Goal: Task Accomplishment & Management: Manage account settings

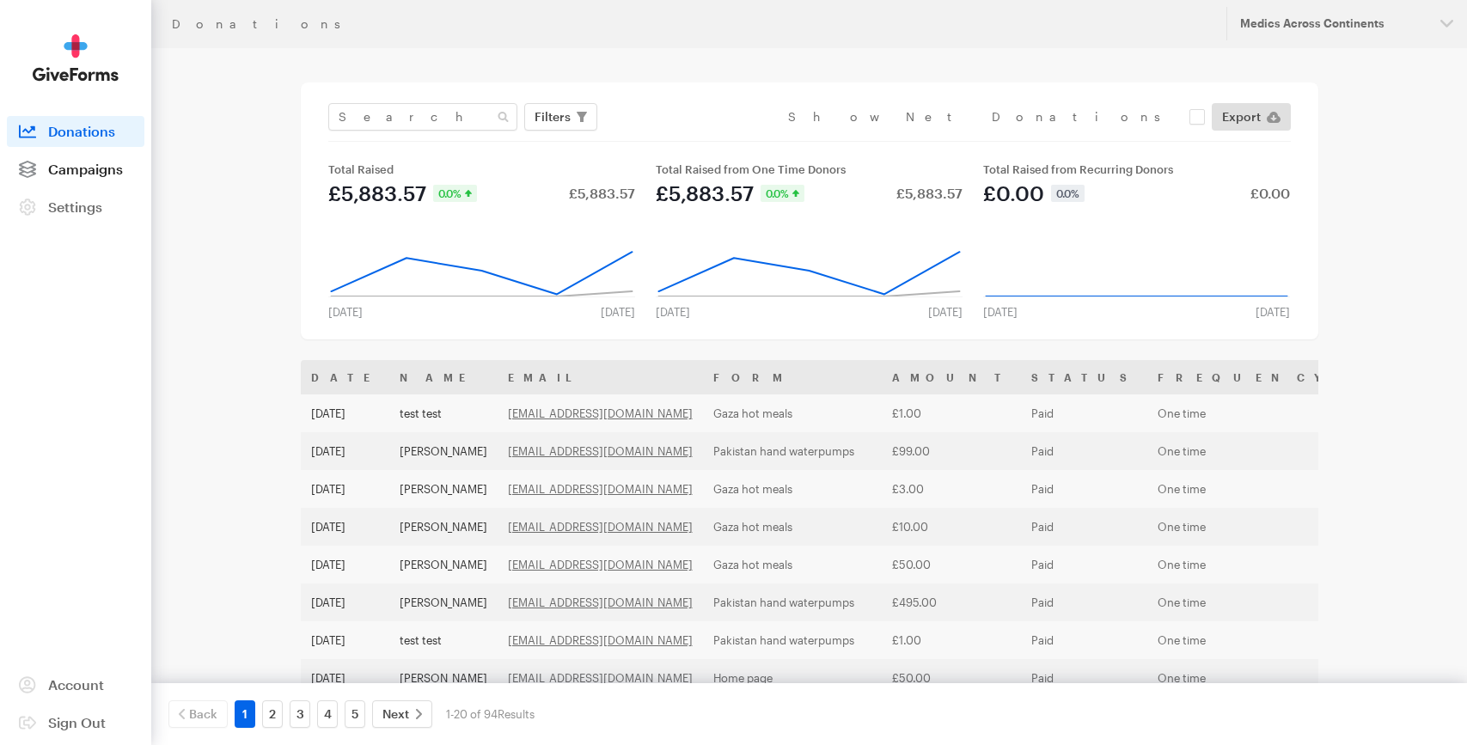
click at [111, 168] on span "Campaigns" at bounding box center [85, 169] width 75 height 16
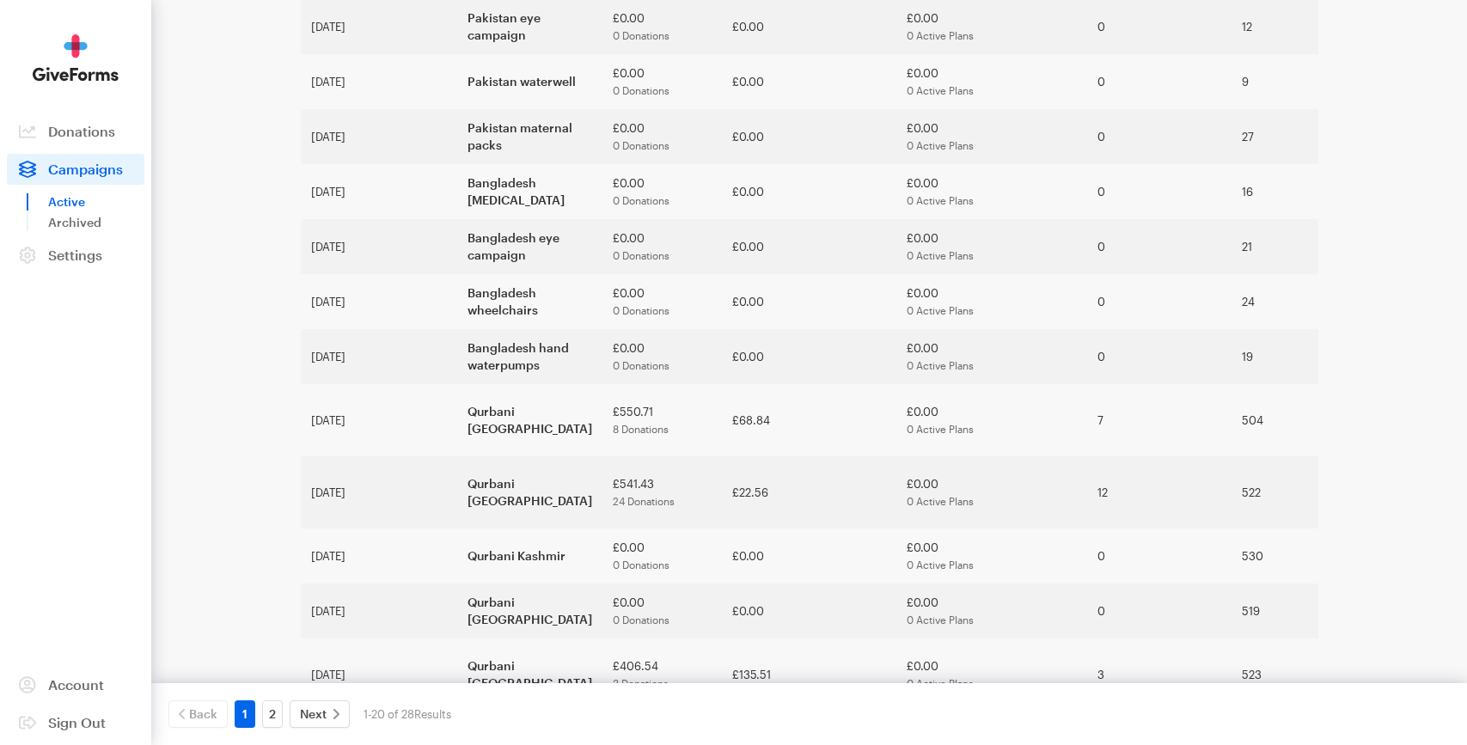
scroll to position [625, 0]
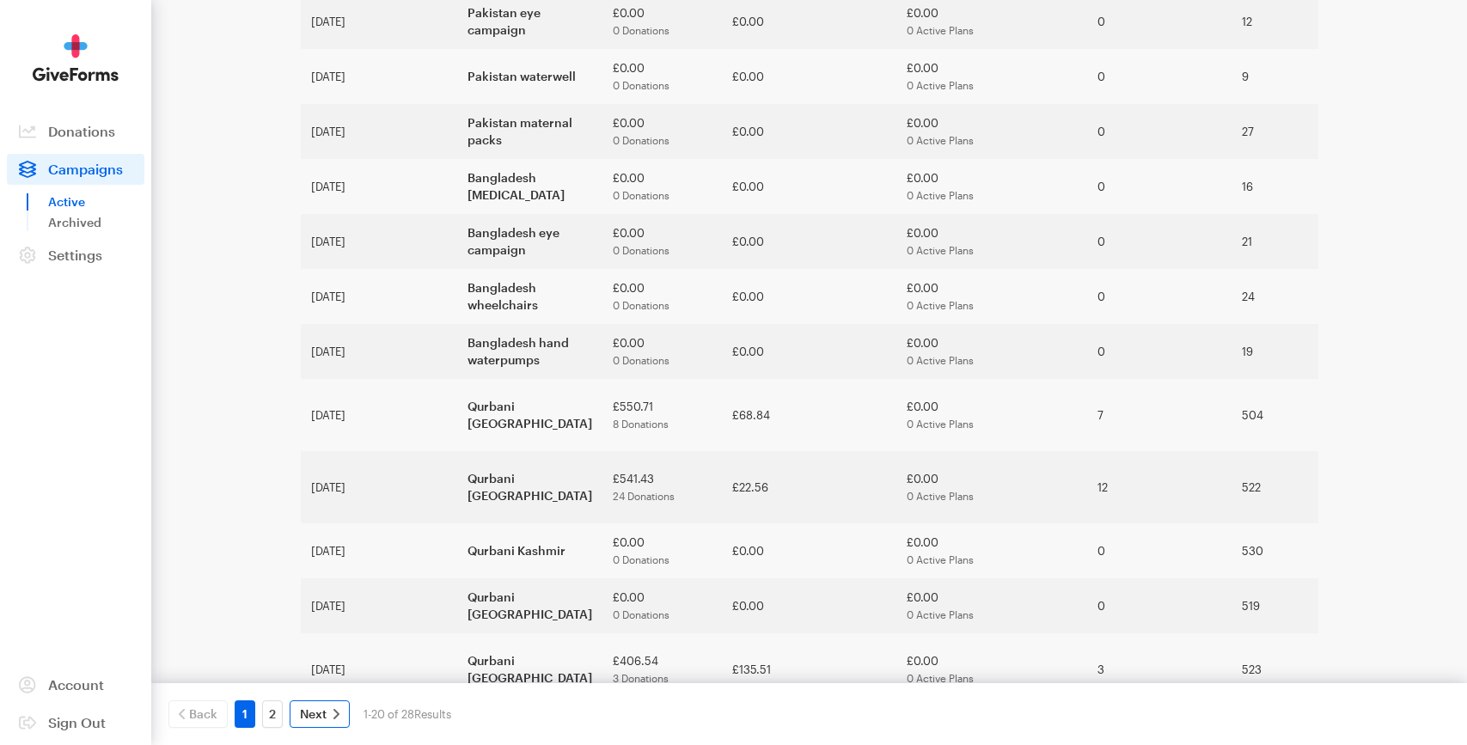
click at [309, 713] on span "Next" at bounding box center [313, 714] width 27 height 21
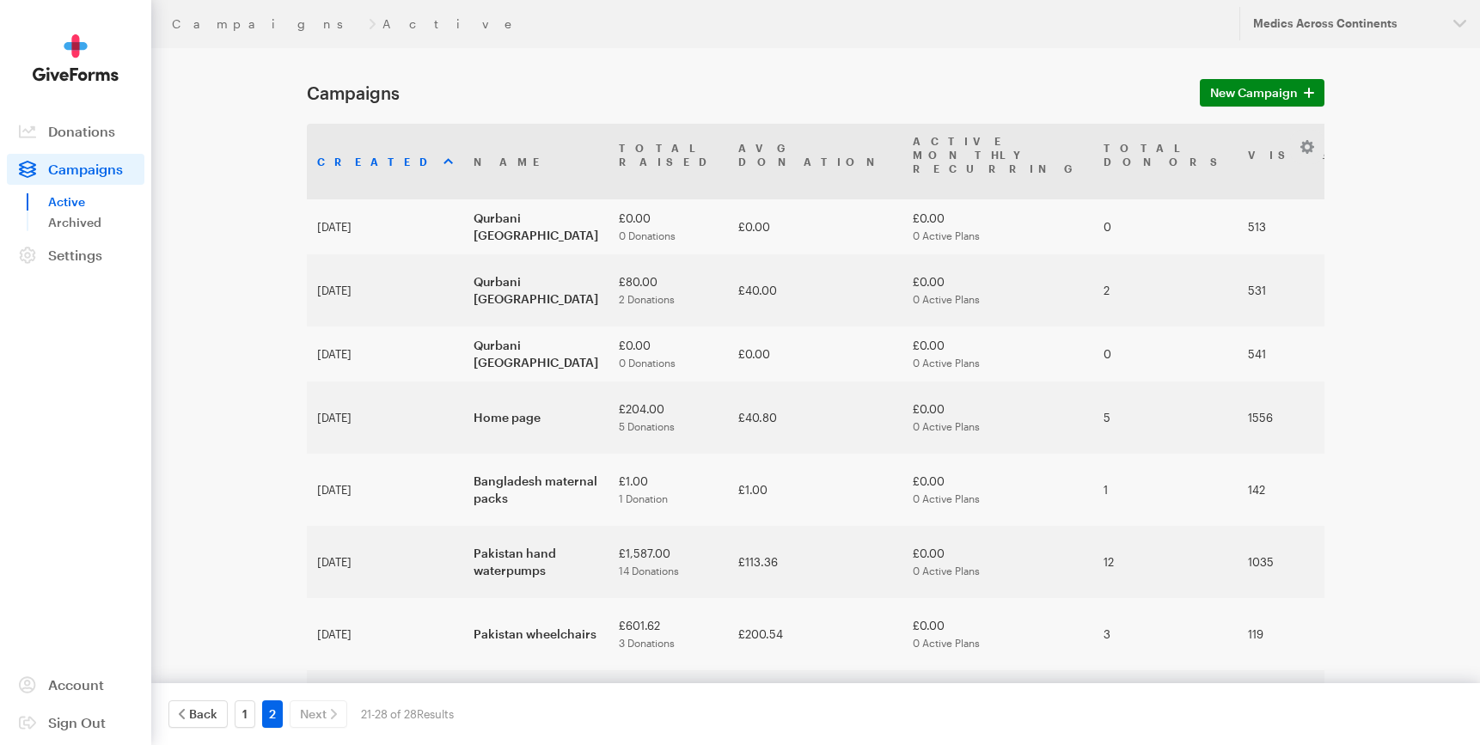
click at [231, 708] on div "1" at bounding box center [245, 714] width 28 height 28
click at [247, 711] on link "1" at bounding box center [245, 714] width 21 height 28
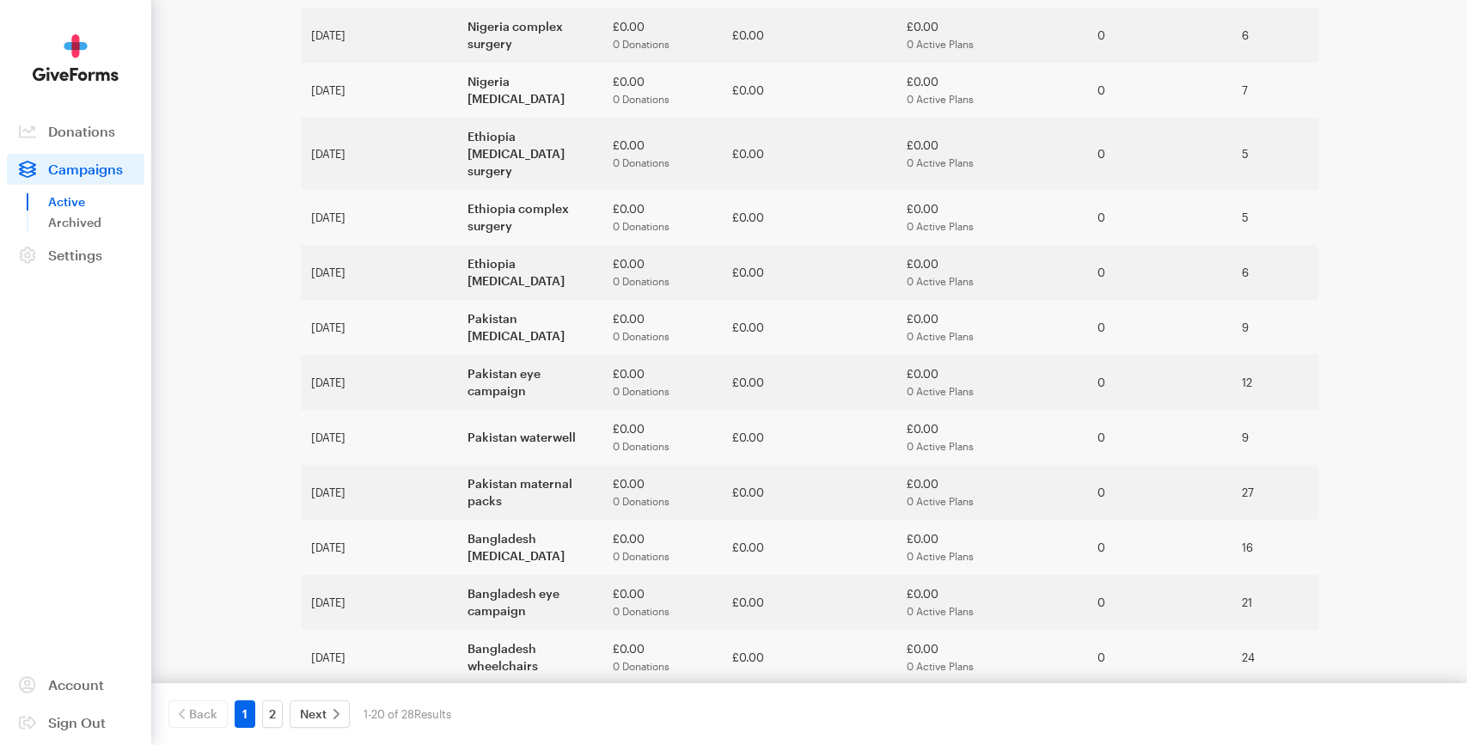
scroll to position [268, 0]
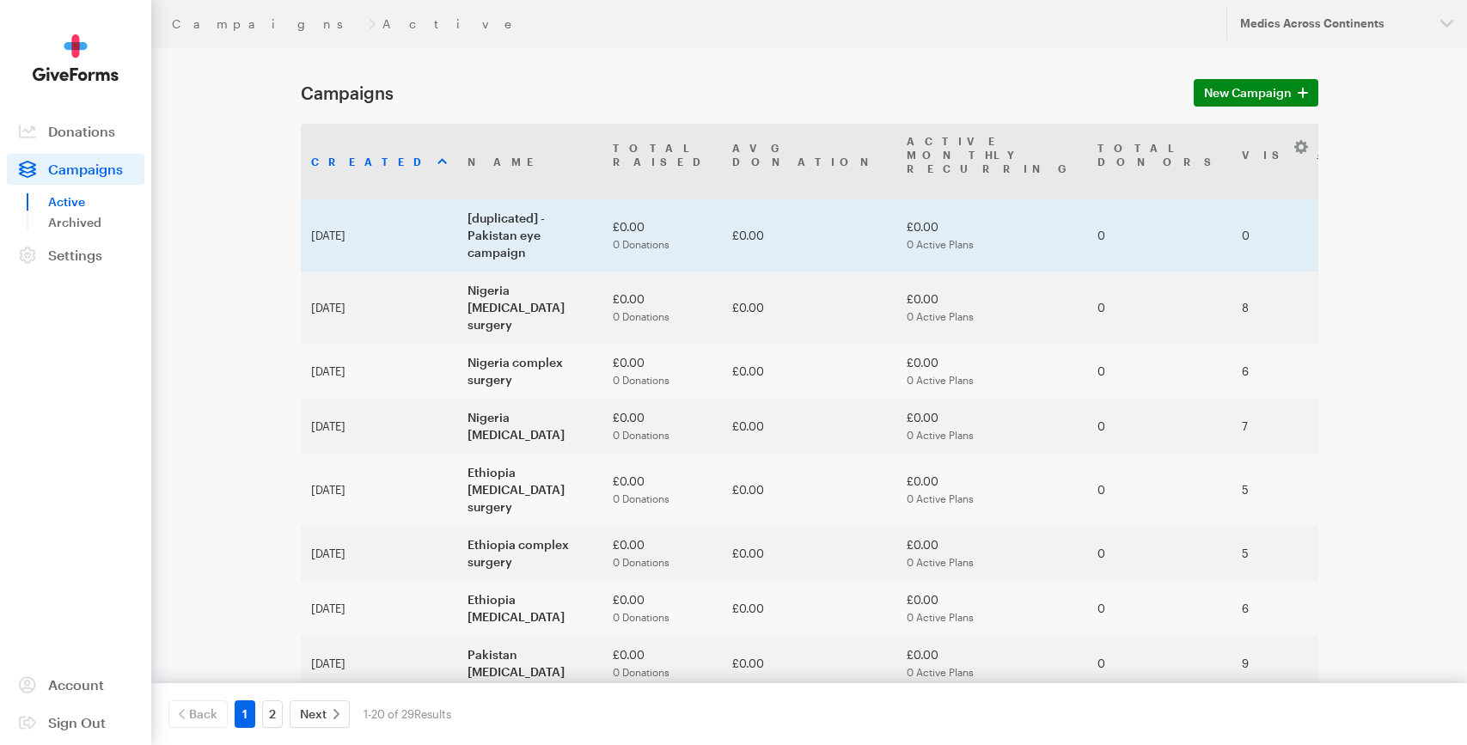
click at [367, 220] on td "Aug 29, 2025" at bounding box center [379, 235] width 156 height 72
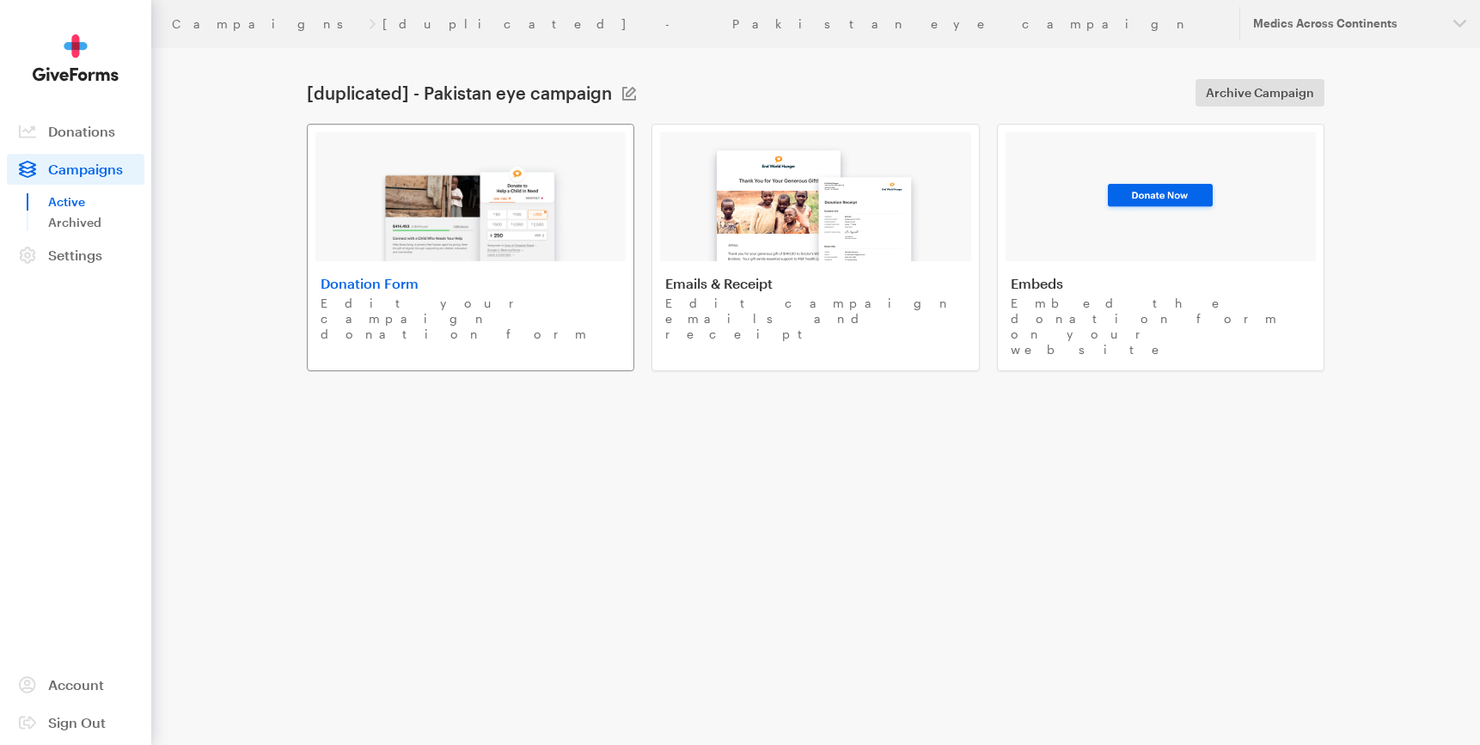
click at [560, 248] on img at bounding box center [470, 206] width 201 height 110
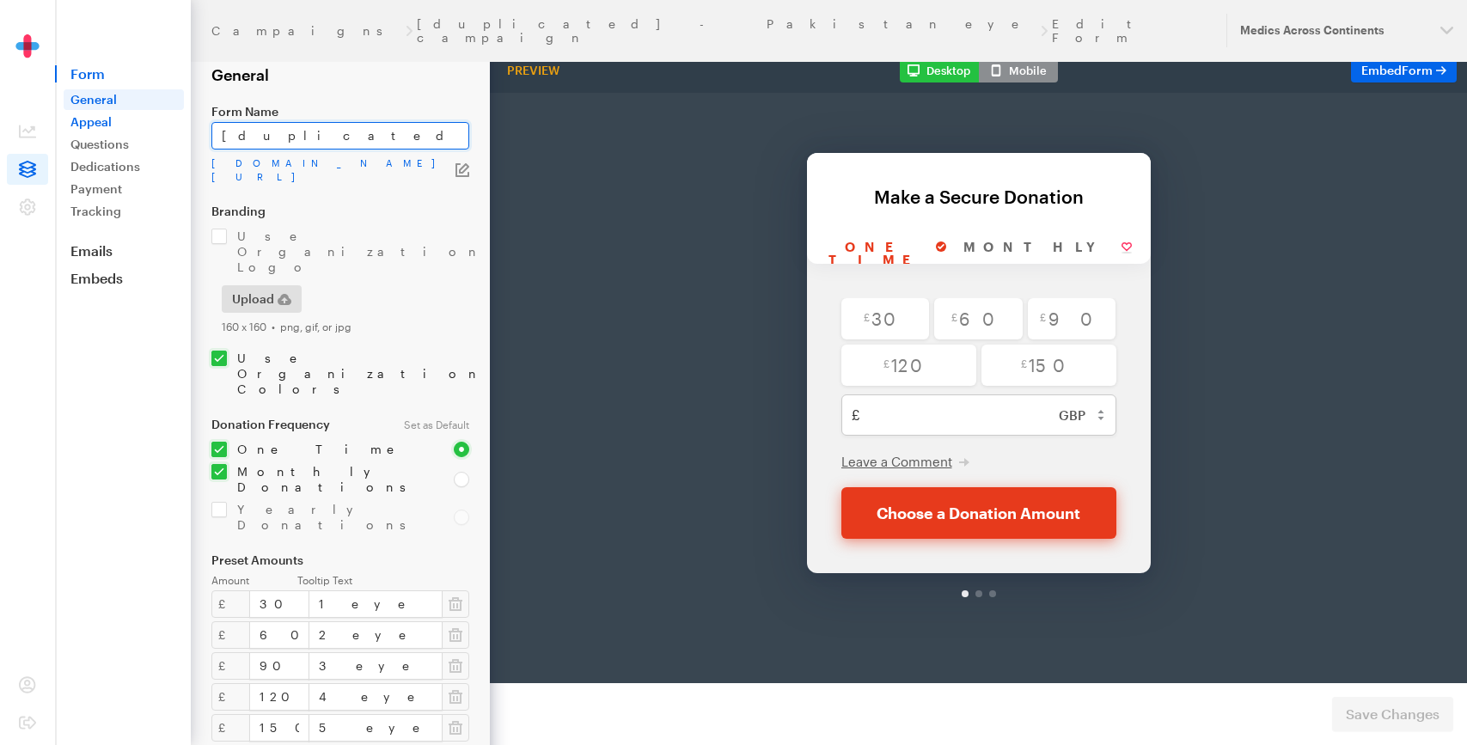
drag, startPoint x: 301, startPoint y: 135, endPoint x: 124, endPoint y: 113, distance: 178.5
click at [124, 113] on div "Campaigns [duplicated] - Pakistan eye campaign Edit Form Updates Support Medics…" at bounding box center [733, 604] width 1467 height 1208
drag, startPoint x: 272, startPoint y: 137, endPoint x: 488, endPoint y: 166, distance: 218.6
click at [488, 166] on form "Campaigns [duplicated] - Pakistan eye campaign Edit Form General Form Name Paki…" at bounding box center [245, 604] width 490 height 1208
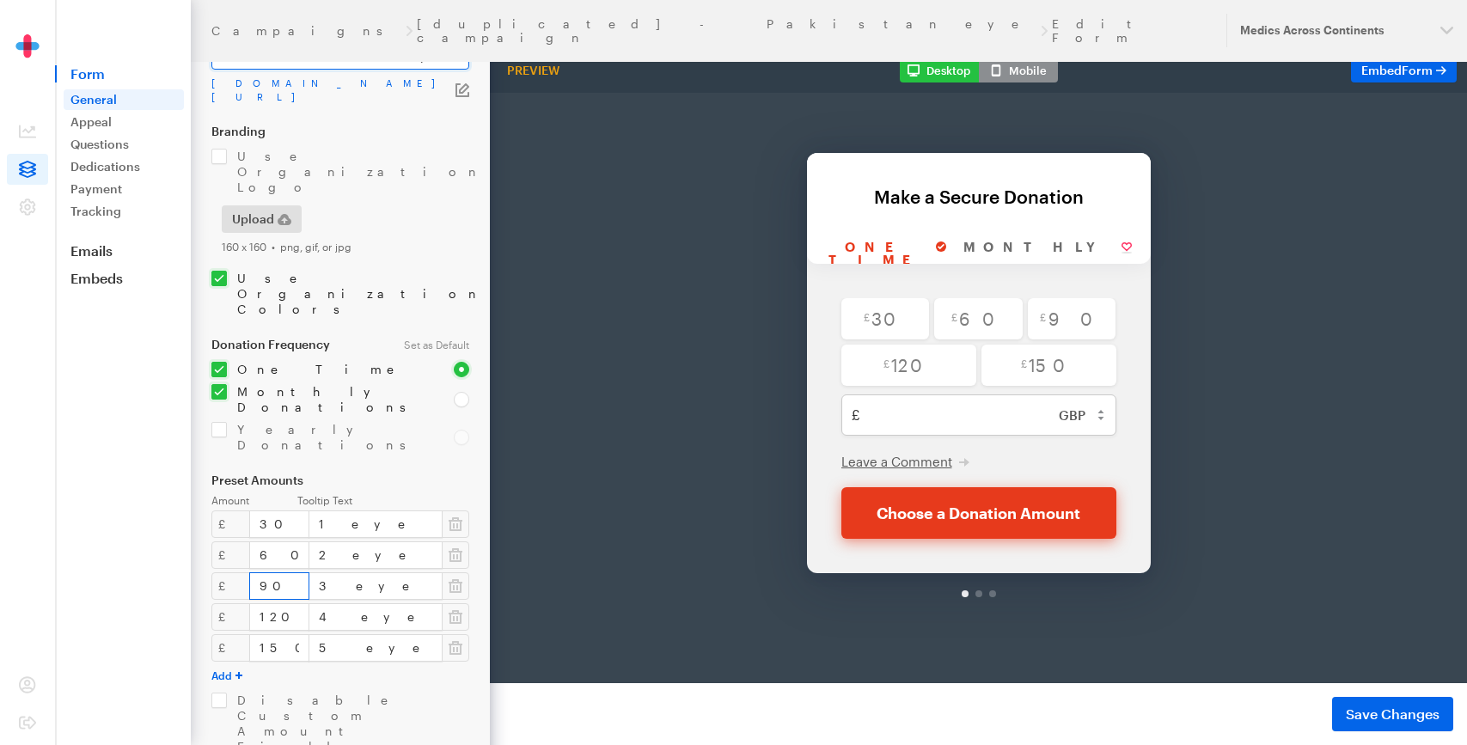
scroll to position [111, 0]
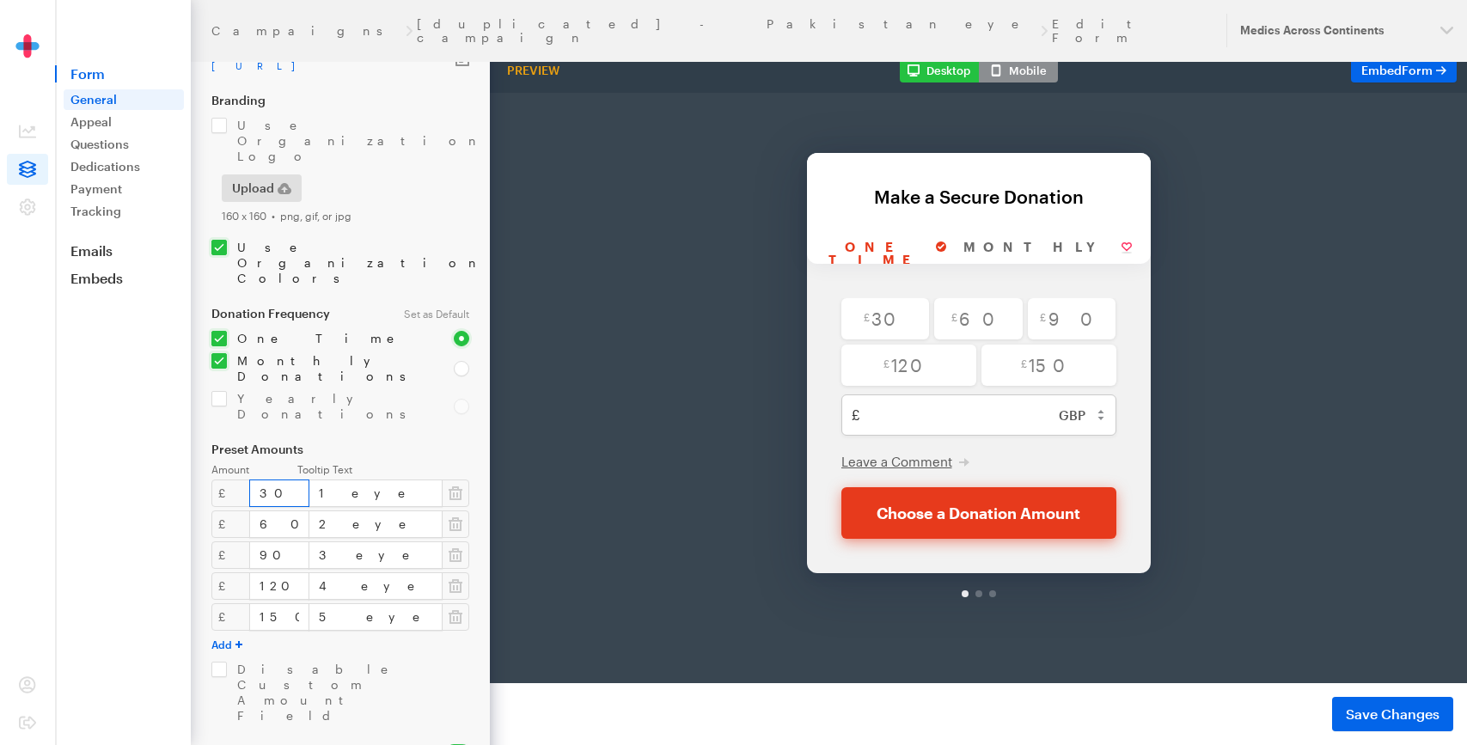
type input "Pakistan prosthetic limbs"
click at [249, 480] on input "30" at bounding box center [279, 494] width 60 height 28
type input "99"
drag, startPoint x: 272, startPoint y: 433, endPoint x: 238, endPoint y: 429, distance: 34.6
click at [249, 511] on input "60" at bounding box center [279, 525] width 60 height 28
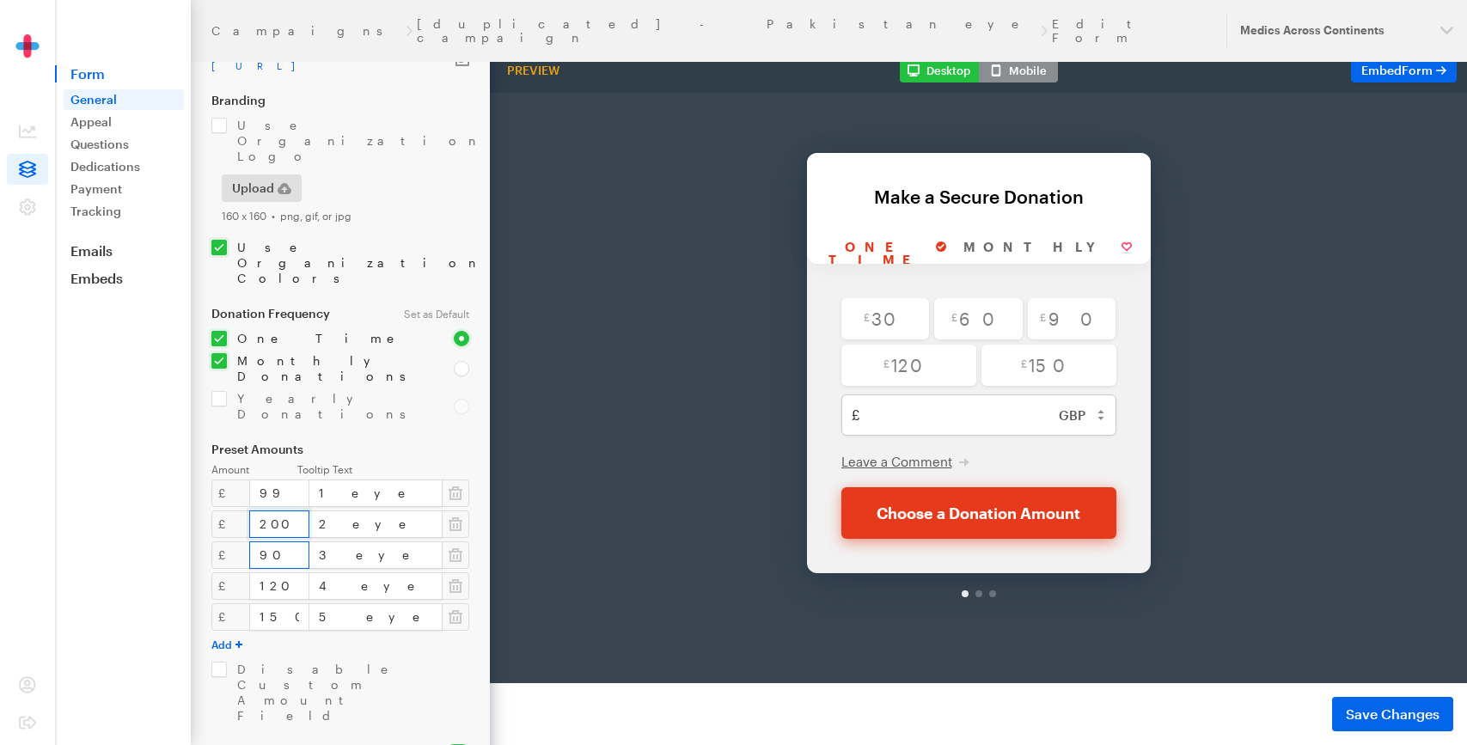
type input "200"
drag, startPoint x: 265, startPoint y: 466, endPoint x: 220, endPoint y: 463, distance: 44.8
click at [220, 541] on div "£ 90 3 eye test & glasses" at bounding box center [340, 555] width 258 height 28
type input "300"
click at [217, 572] on div "£ 120 4 eye test & glasses" at bounding box center [340, 586] width 258 height 28
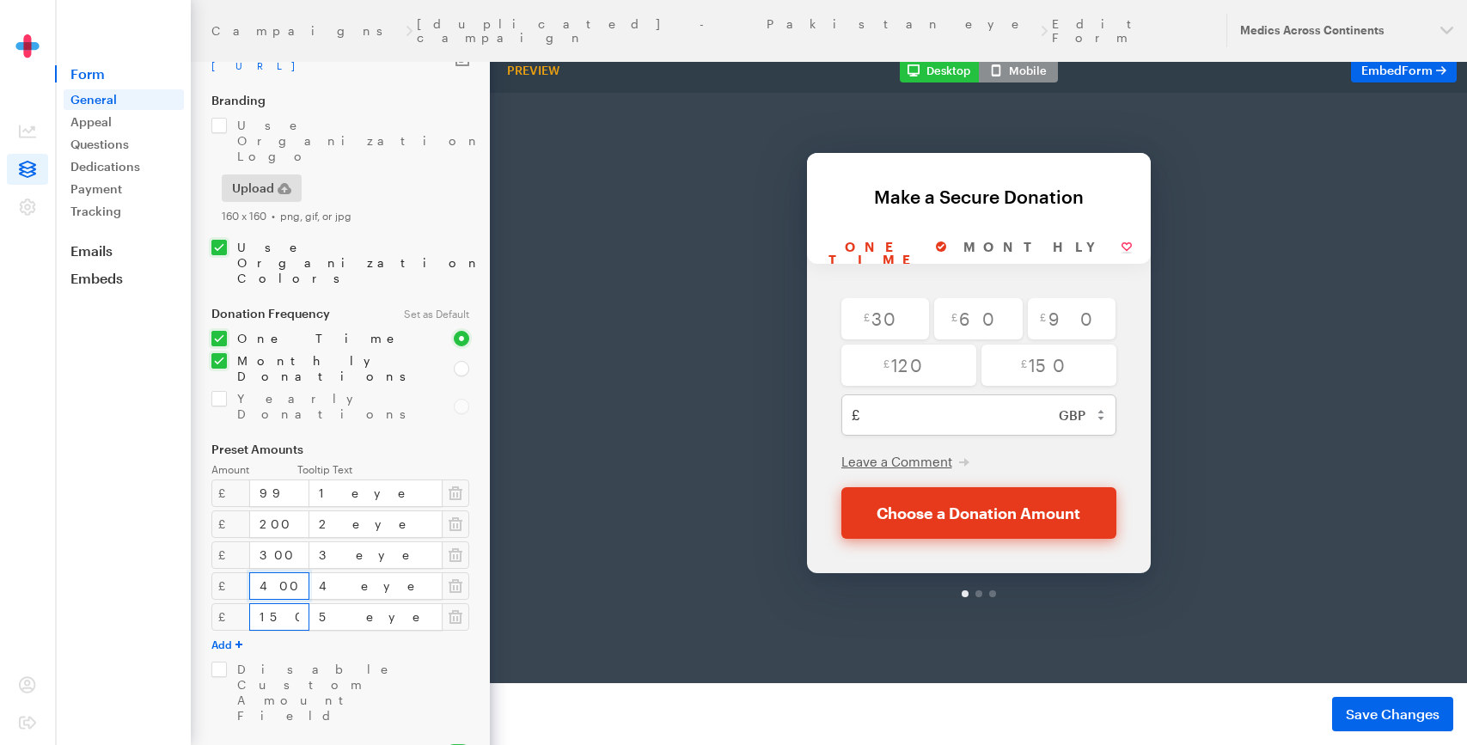
type input "400"
drag, startPoint x: 269, startPoint y: 526, endPoint x: 200, endPoint y: 525, distance: 68.8
click at [200, 525] on form "Campaigns [duplicated] - Pakistan eye campaign Edit Form General Form Name Paki…" at bounding box center [245, 493] width 490 height 1208
type input "500"
drag, startPoint x: 308, startPoint y: 401, endPoint x: 431, endPoint y: 401, distance: 122.9
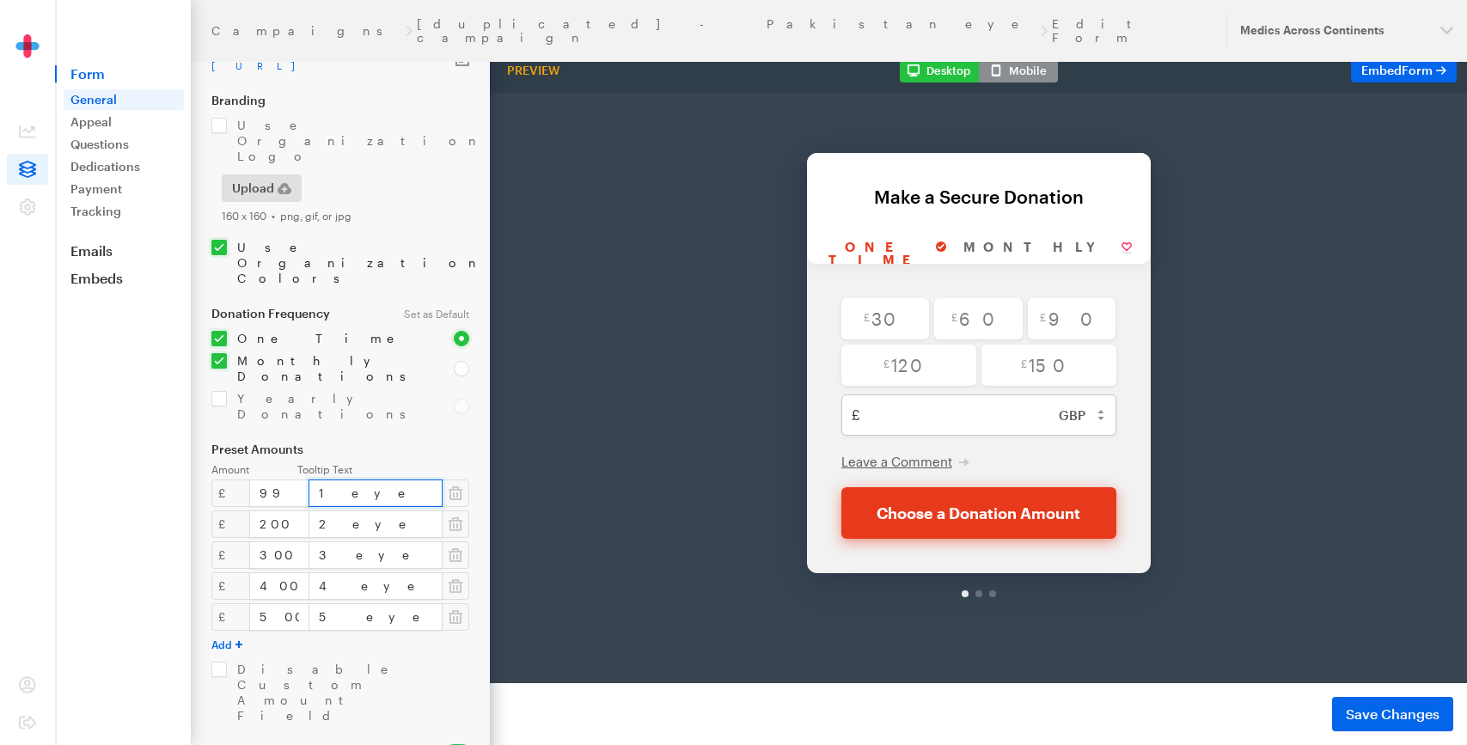
click at [431, 480] on input "1 eye test & glasses" at bounding box center [376, 494] width 134 height 28
click at [400, 480] on input "towards 1 prosthetic limb" at bounding box center [376, 494] width 134 height 28
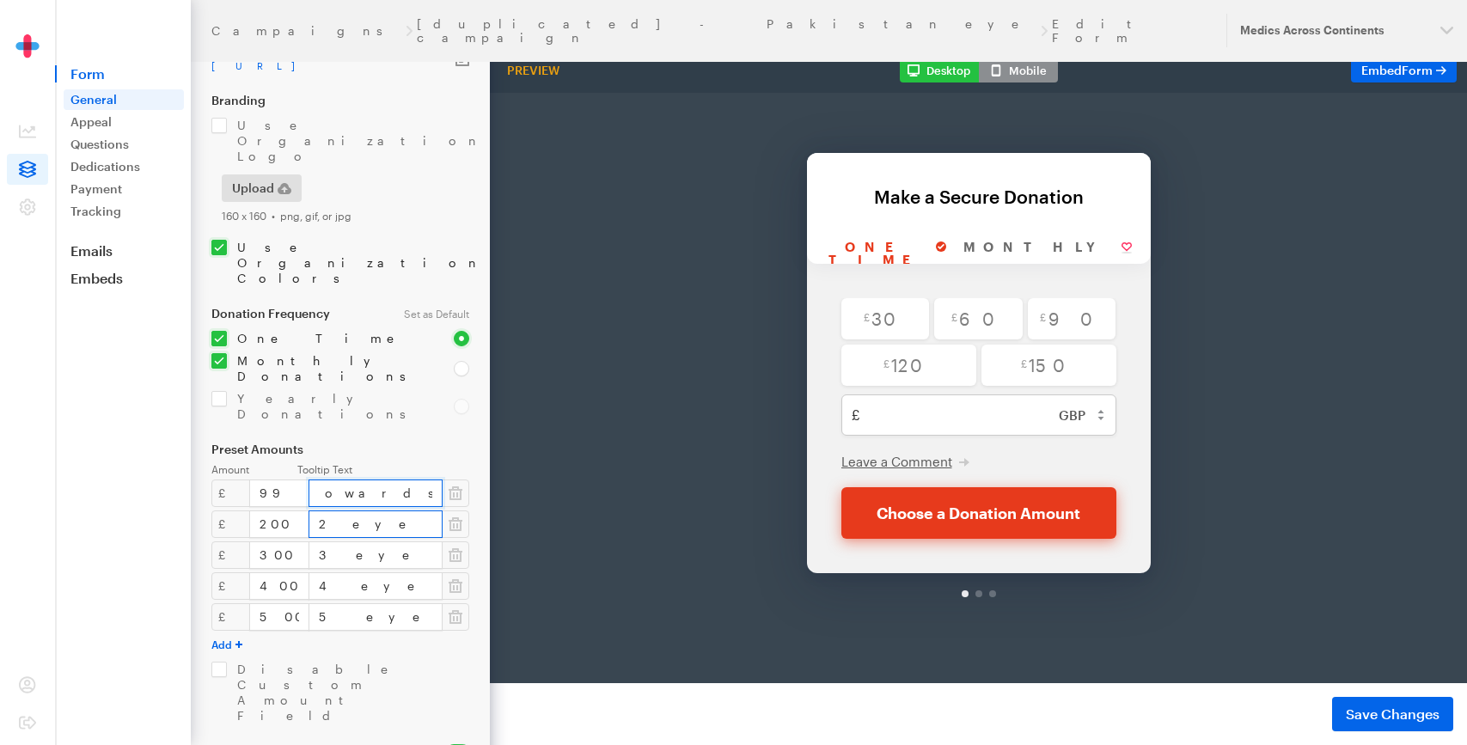
type input "towards 1 prosthetic limb"
click at [380, 511] on input "2 eye test & glasses" at bounding box center [376, 525] width 134 height 28
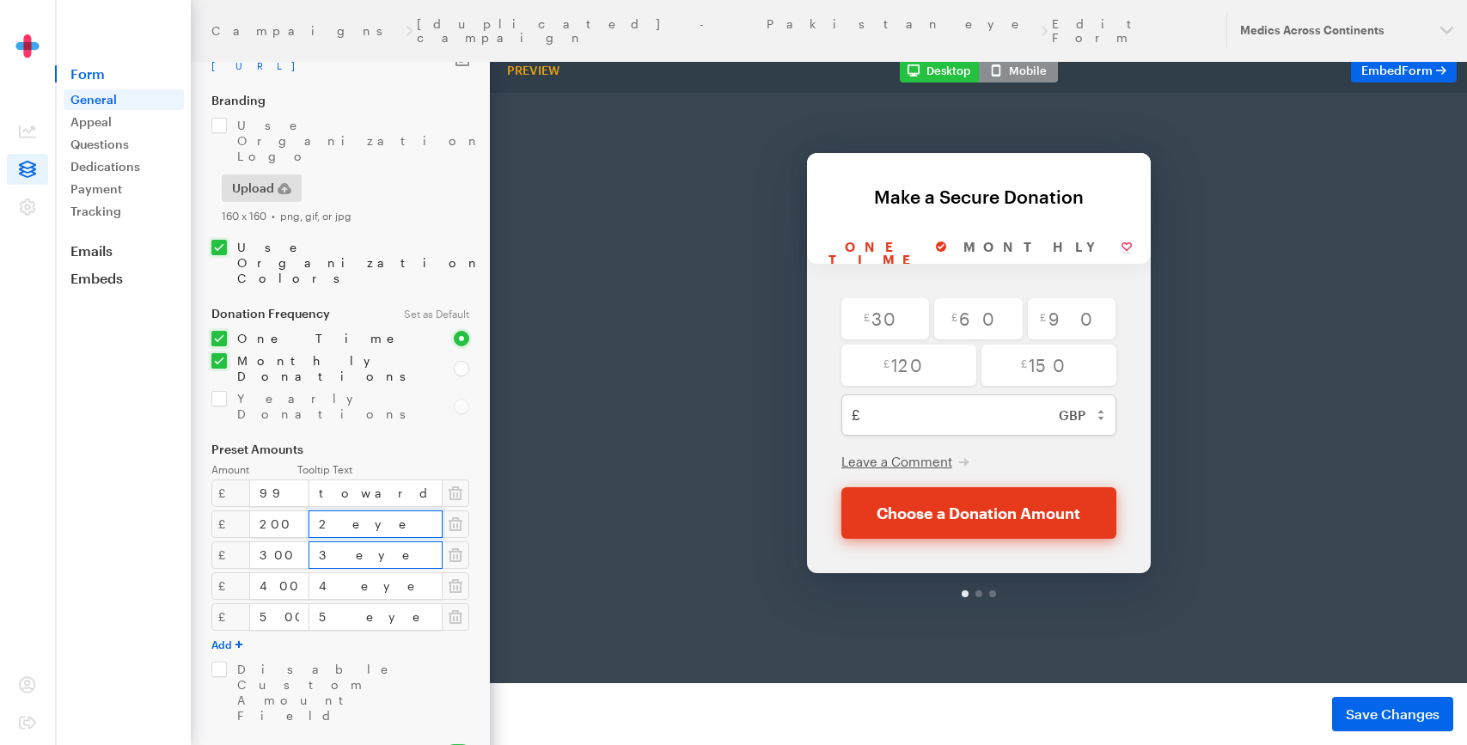
paste input "towards 1 prosthetic limb"
click at [340, 511] on input "towards 1 prosthetic limb" at bounding box center [376, 525] width 134 height 28
drag, startPoint x: 416, startPoint y: 434, endPoint x: 456, endPoint y: 434, distance: 39.5
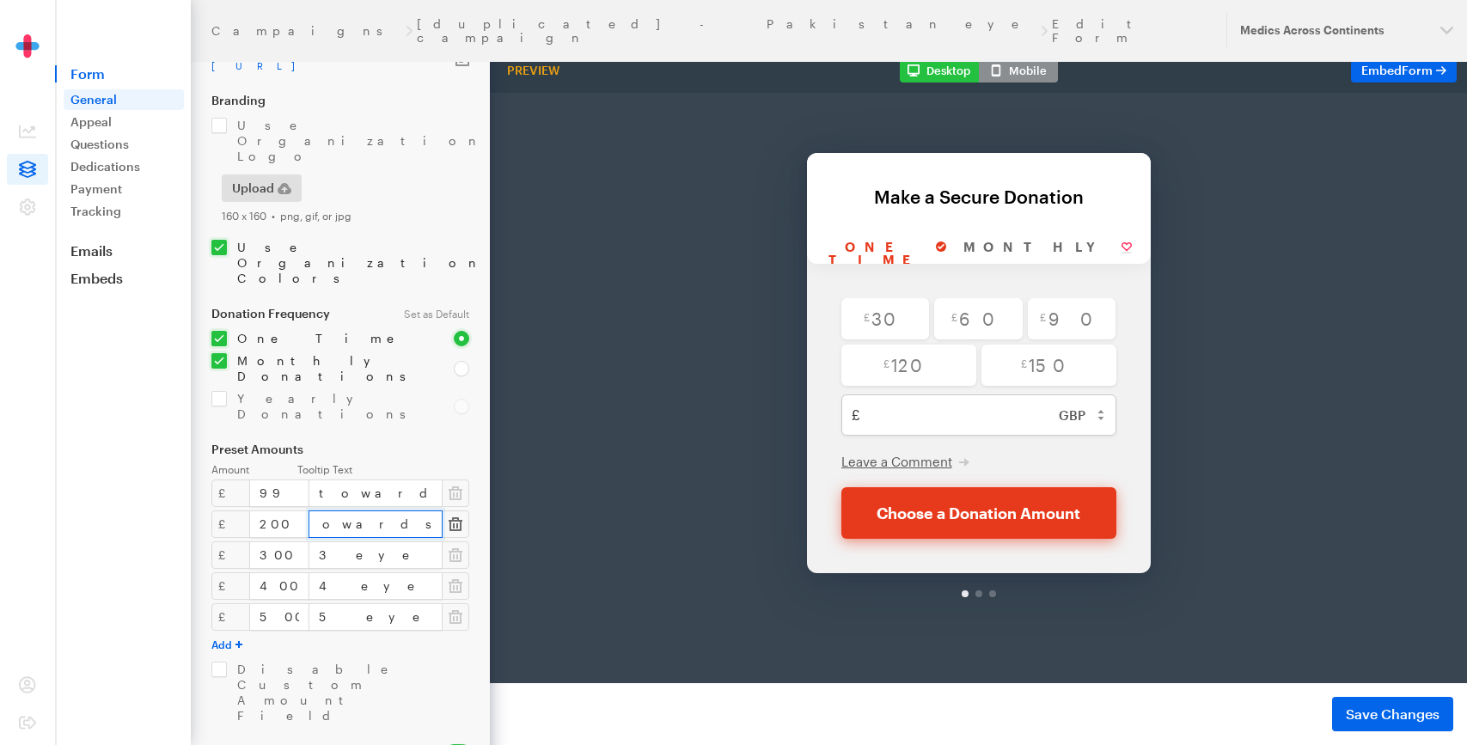
click at [456, 511] on div "£ 200 towards 2 prosthetic limb" at bounding box center [340, 525] width 258 height 28
click at [432, 511] on input "towards 2 prosthetic limb" at bounding box center [376, 525] width 134 height 28
click at [380, 511] on input "towards 2 prosthetic limbs" at bounding box center [376, 525] width 134 height 28
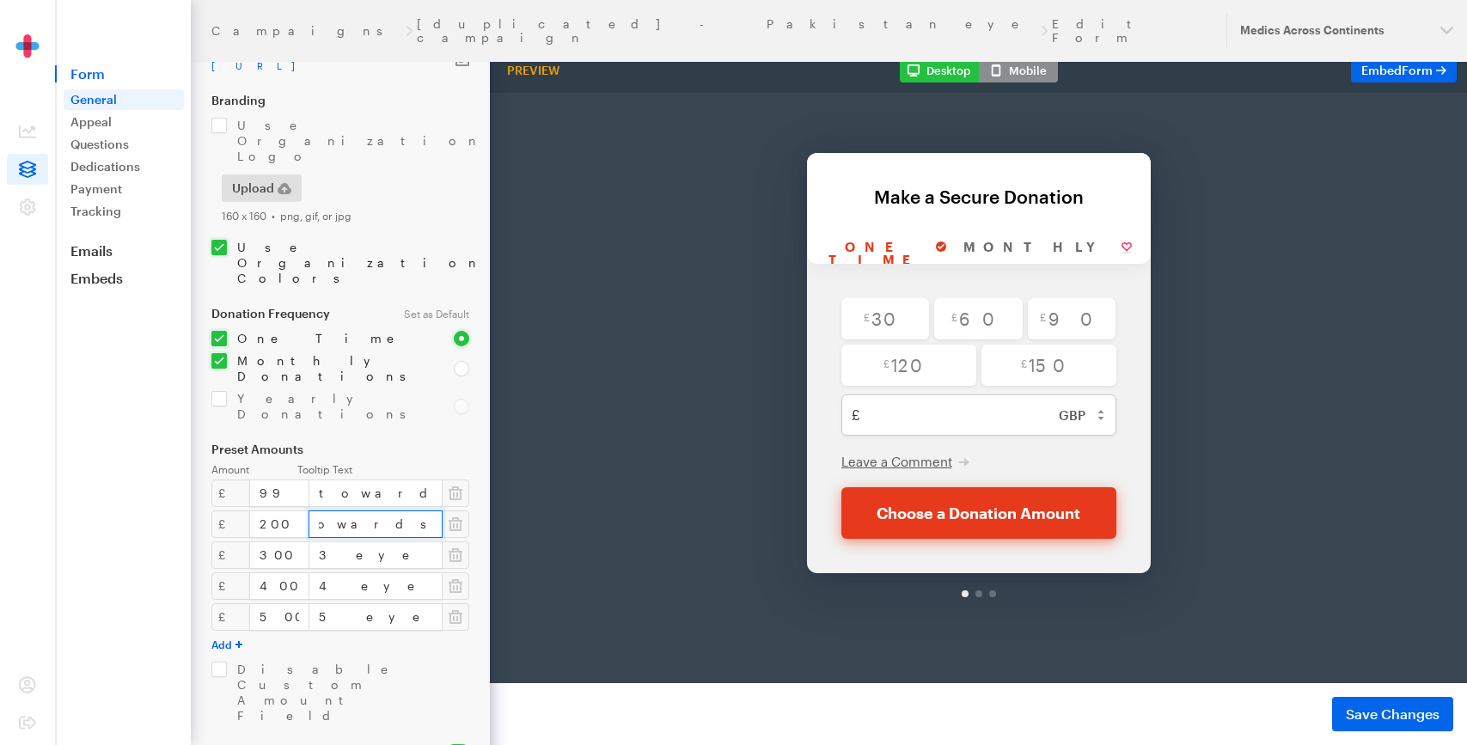
click at [380, 511] on input "towards 2 prosthetic limbs" at bounding box center [376, 525] width 134 height 28
type input "towards 2 prosthetic limbs"
click at [373, 541] on input "3 eye test & glasses" at bounding box center [376, 555] width 134 height 28
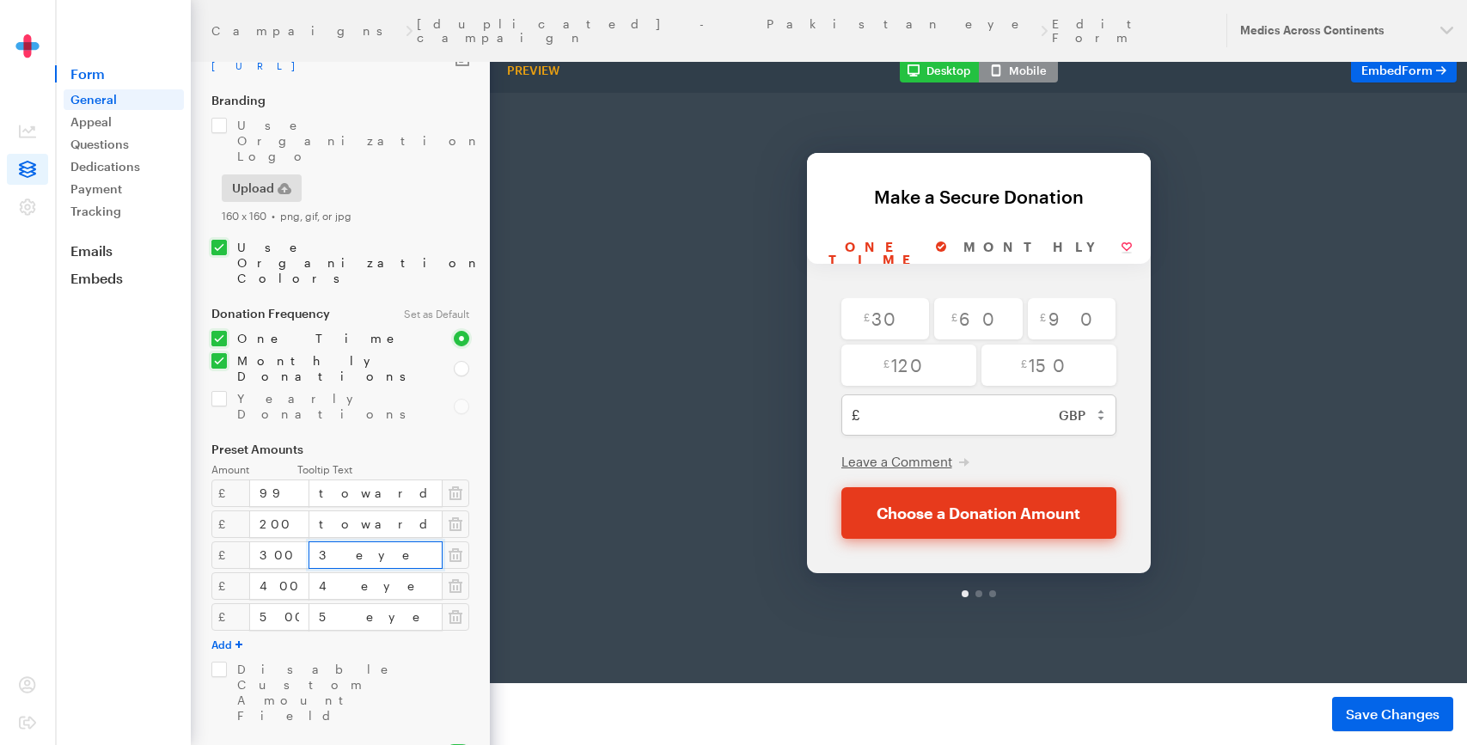
click at [373, 541] on input "3 eye test & glasses" at bounding box center [376, 555] width 134 height 28
paste input "towards 2 prosthetic limb"
type input "towards 2 prosthetic limbs"
click at [366, 572] on input "4 eye test & glasses" at bounding box center [376, 586] width 134 height 28
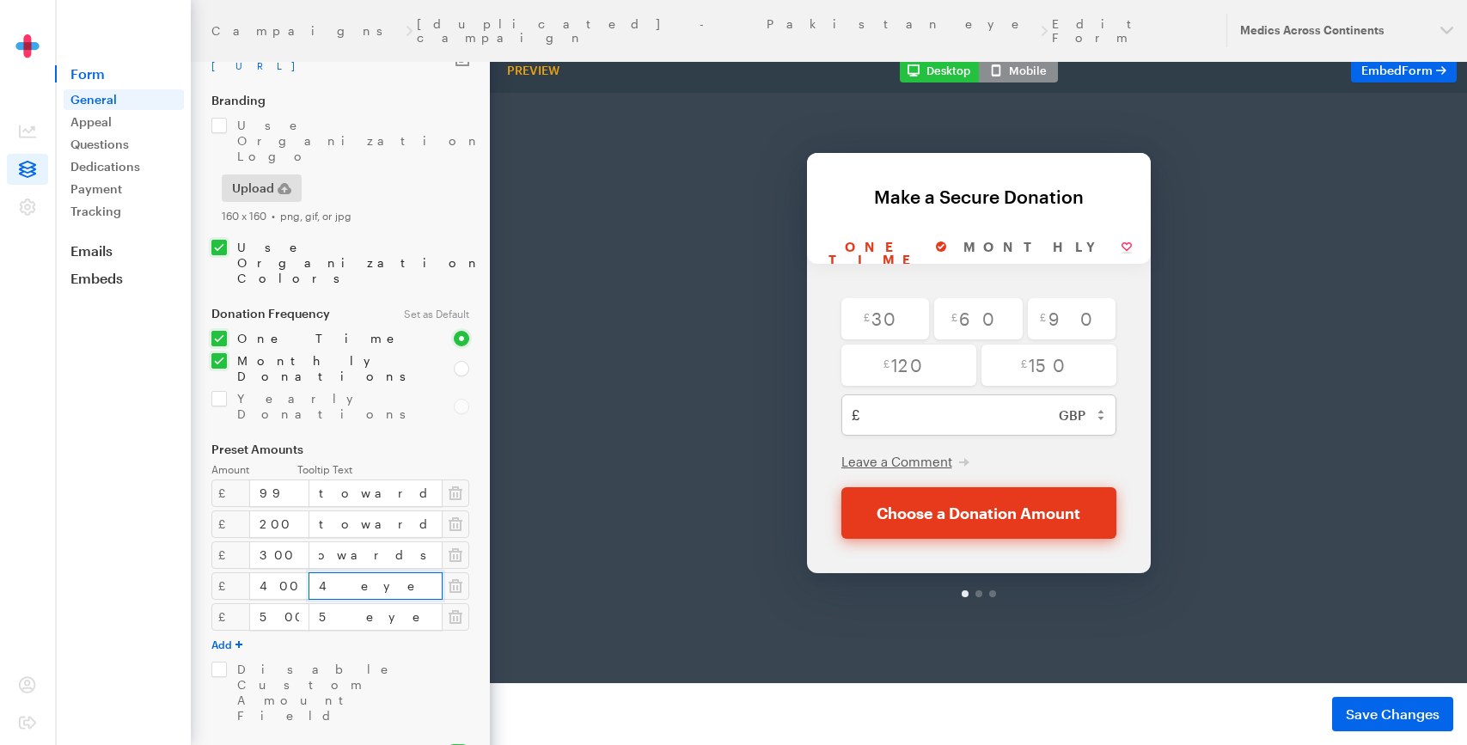
scroll to position [0, 0]
click at [366, 572] on input "4 eye test & glasses" at bounding box center [376, 586] width 134 height 28
paste input "towards 2 prosthetic limb"
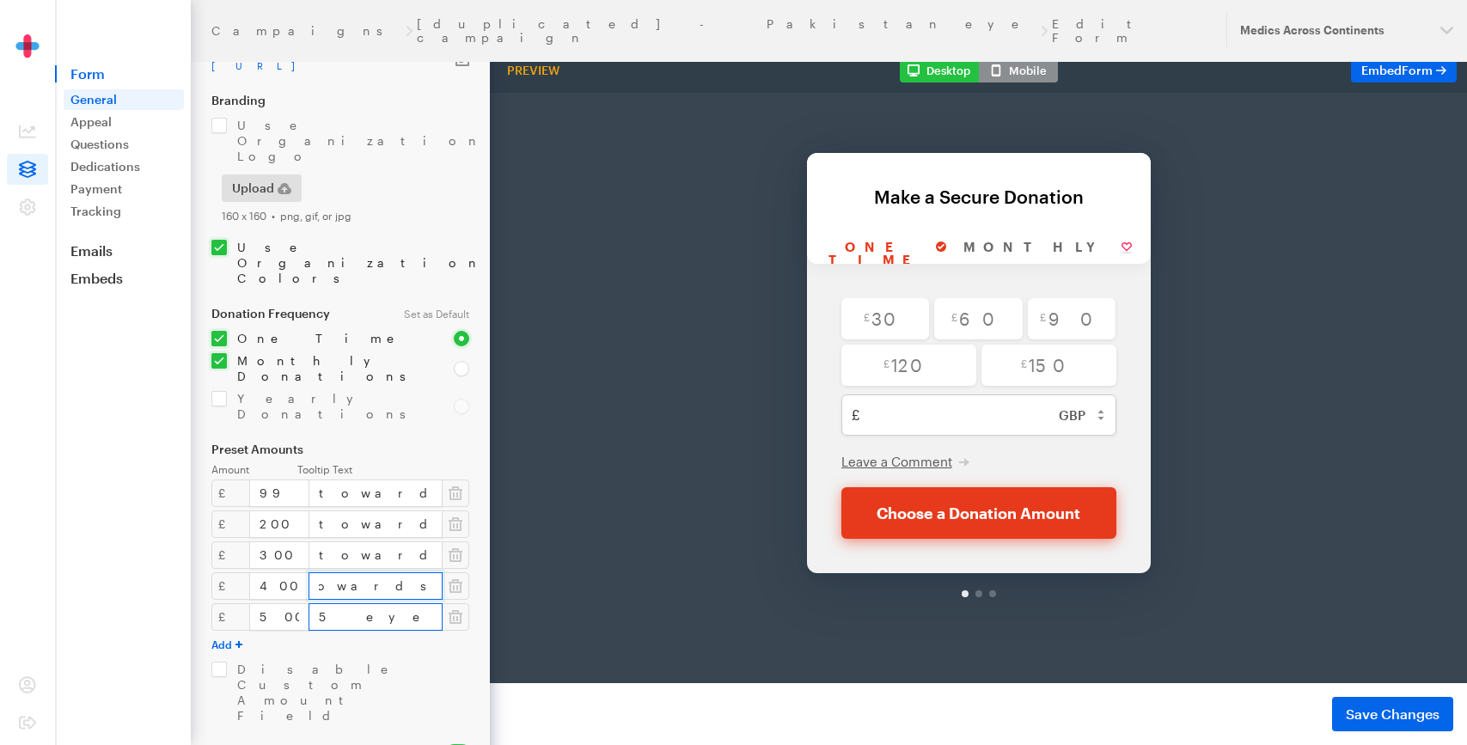
type input "towards 2 prosthetic limbs"
click at [359, 603] on input "5 eye test & glasses" at bounding box center [376, 617] width 134 height 28
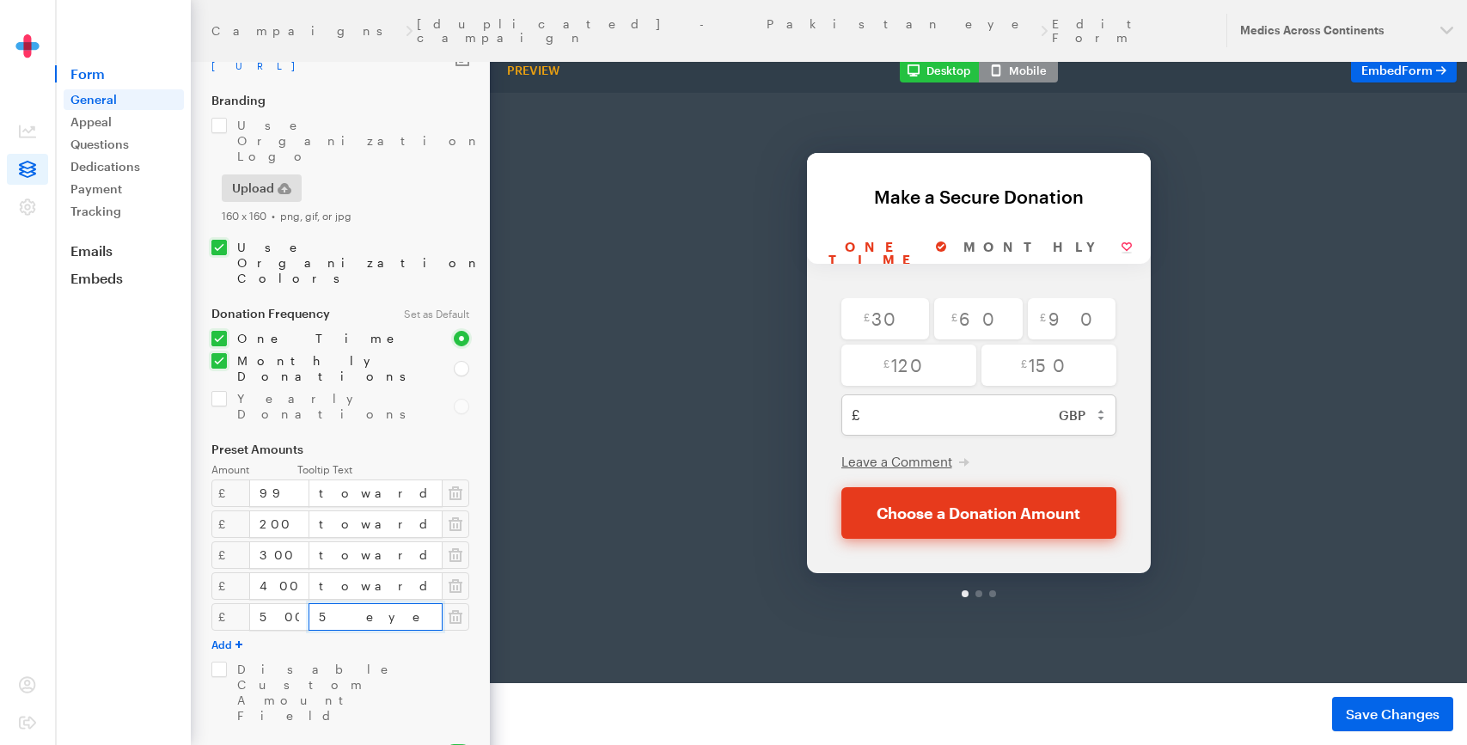
paste input "towards 2 prosthetic limb"
type input "towards 2 prosthetic limbs"
click at [362, 541] on input "towards 2 prosthetic limbs" at bounding box center [376, 555] width 134 height 28
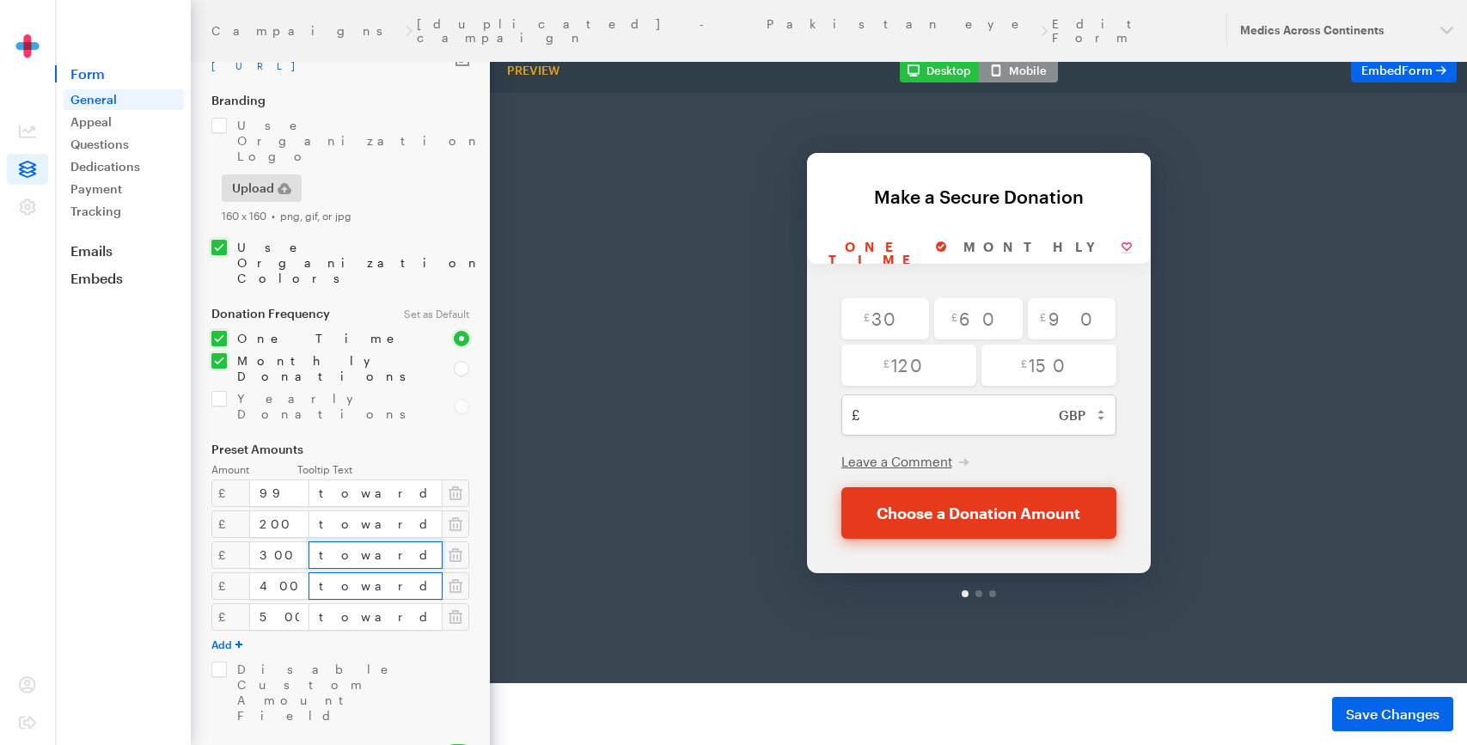
type input "towards 3 prosthetic limbs"
click at [358, 572] on input "towards 2 prosthetic limbs" at bounding box center [376, 586] width 134 height 28
type input "towards 4 prosthetic limbs"
click at [358, 603] on input "towards 2 prosthetic limbs" at bounding box center [376, 617] width 134 height 28
type input "towards 5 prosthetic limbs"
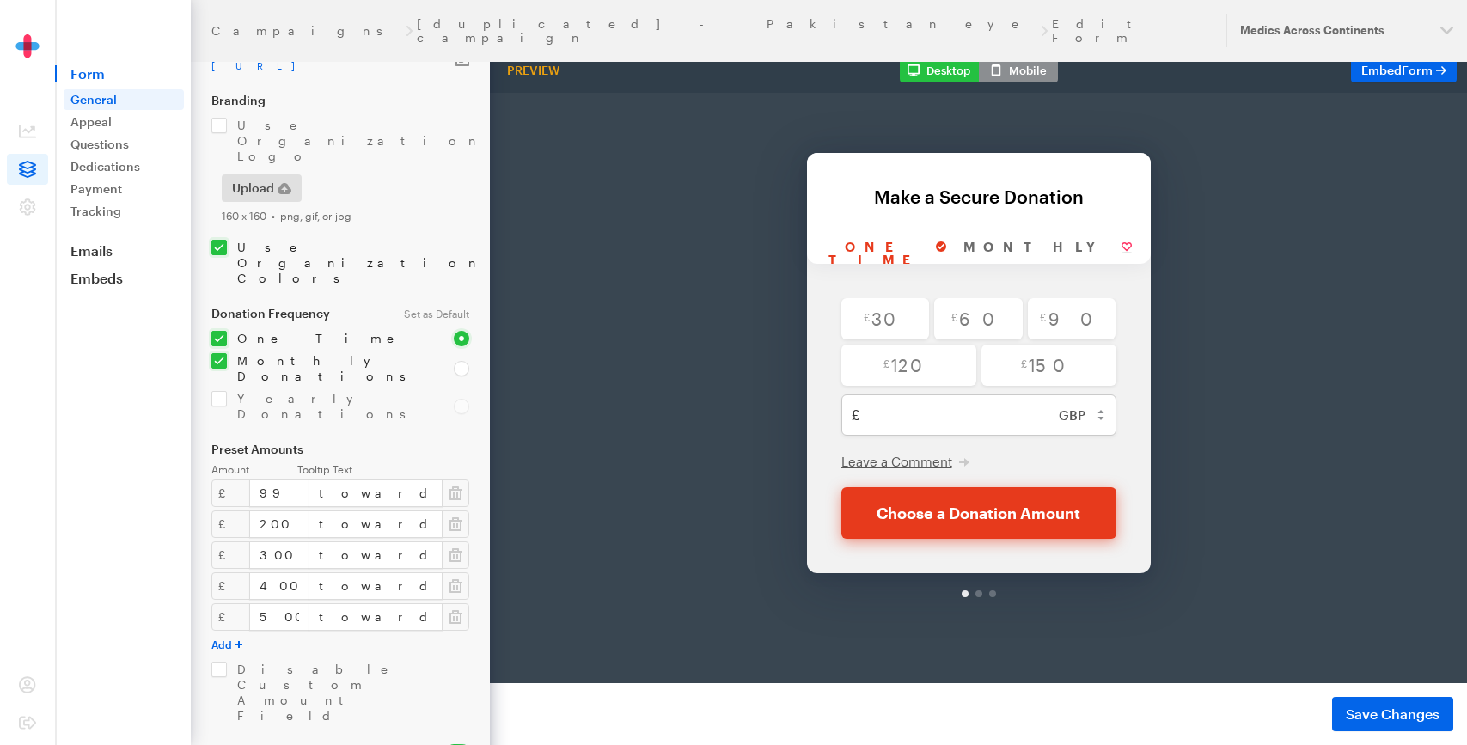
click at [352, 544] on div "Amount Tooltip Text £ 99 towards 1 prosthetic limb £ 200 towards 2 prosthetic l…" at bounding box center [340, 593] width 258 height 260
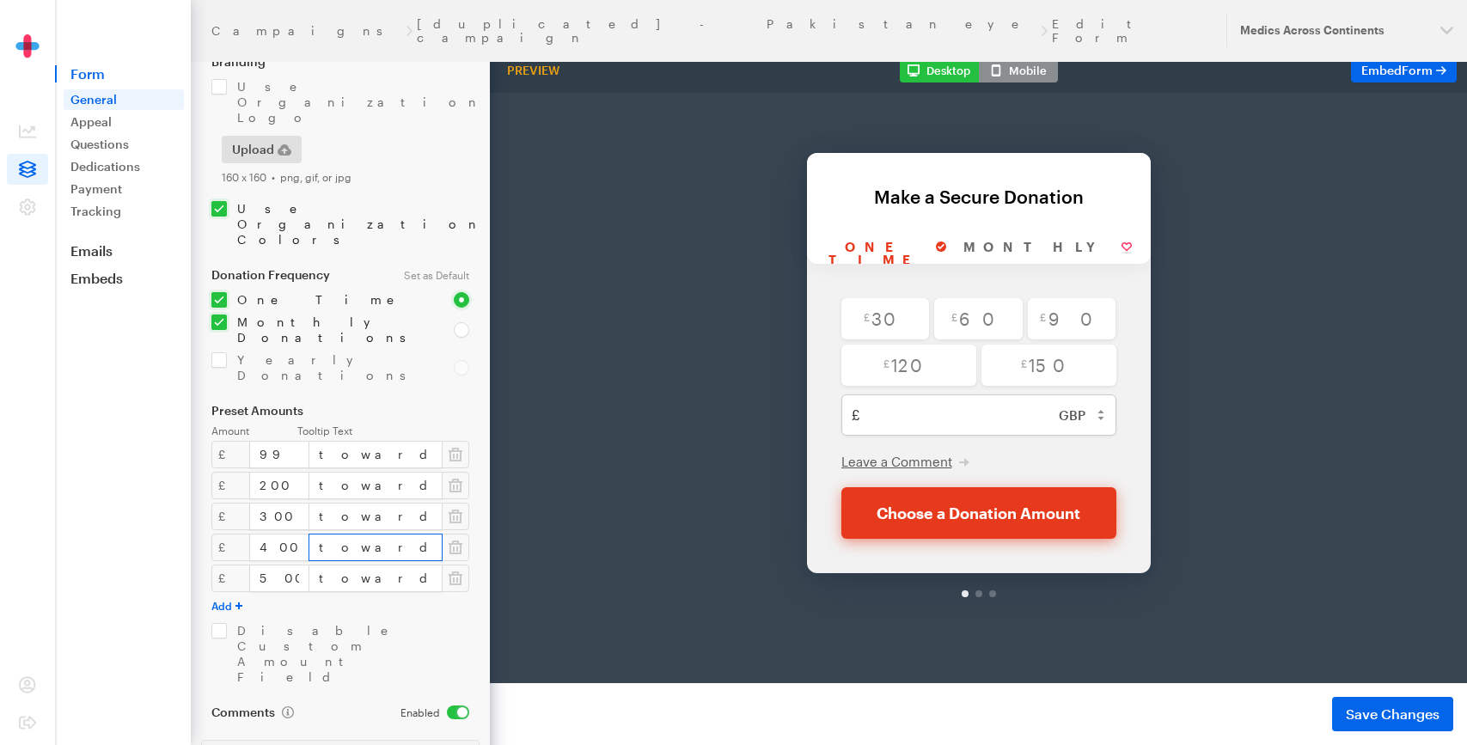
scroll to position [137, 0]
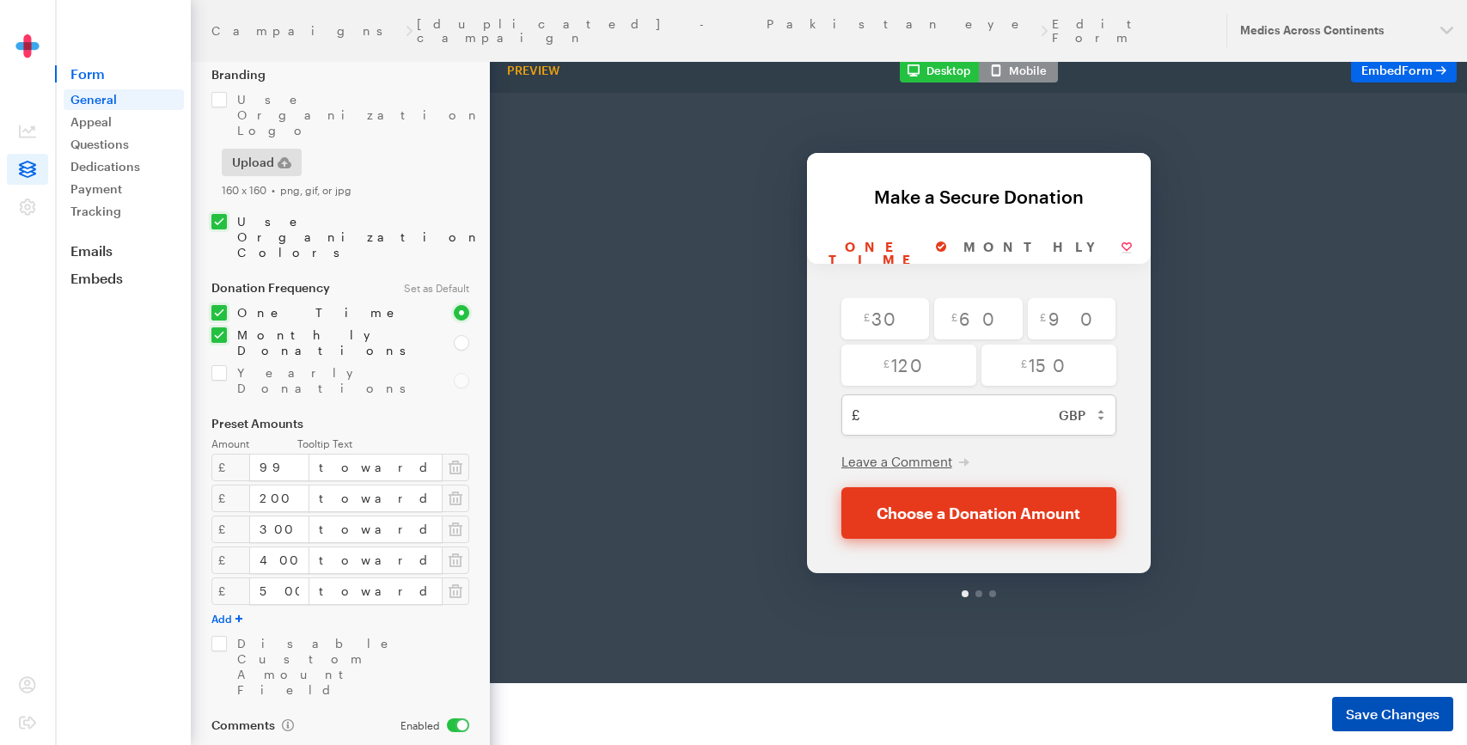
click at [1383, 718] on span "Save Changes" at bounding box center [1393, 714] width 94 height 21
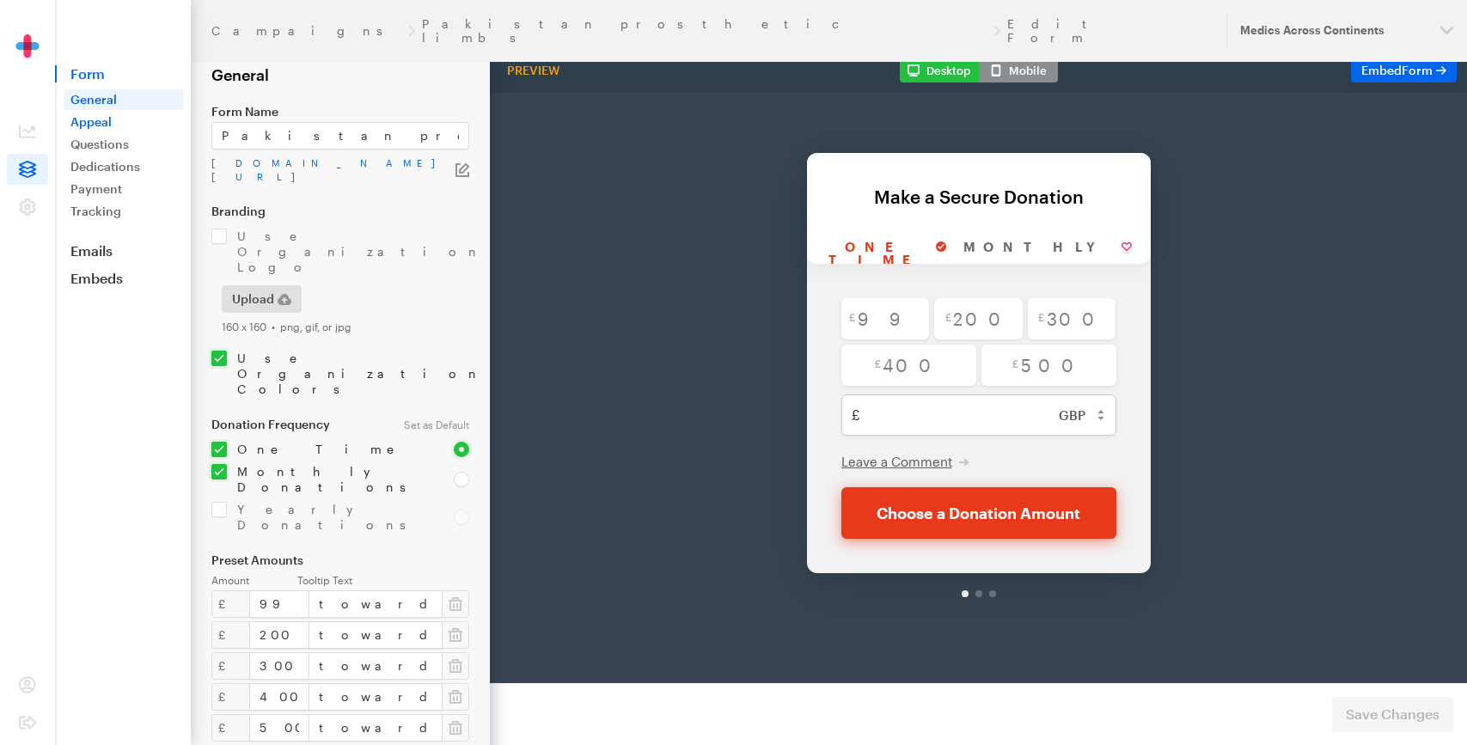
click at [115, 123] on link "Appeal" at bounding box center [124, 122] width 120 height 21
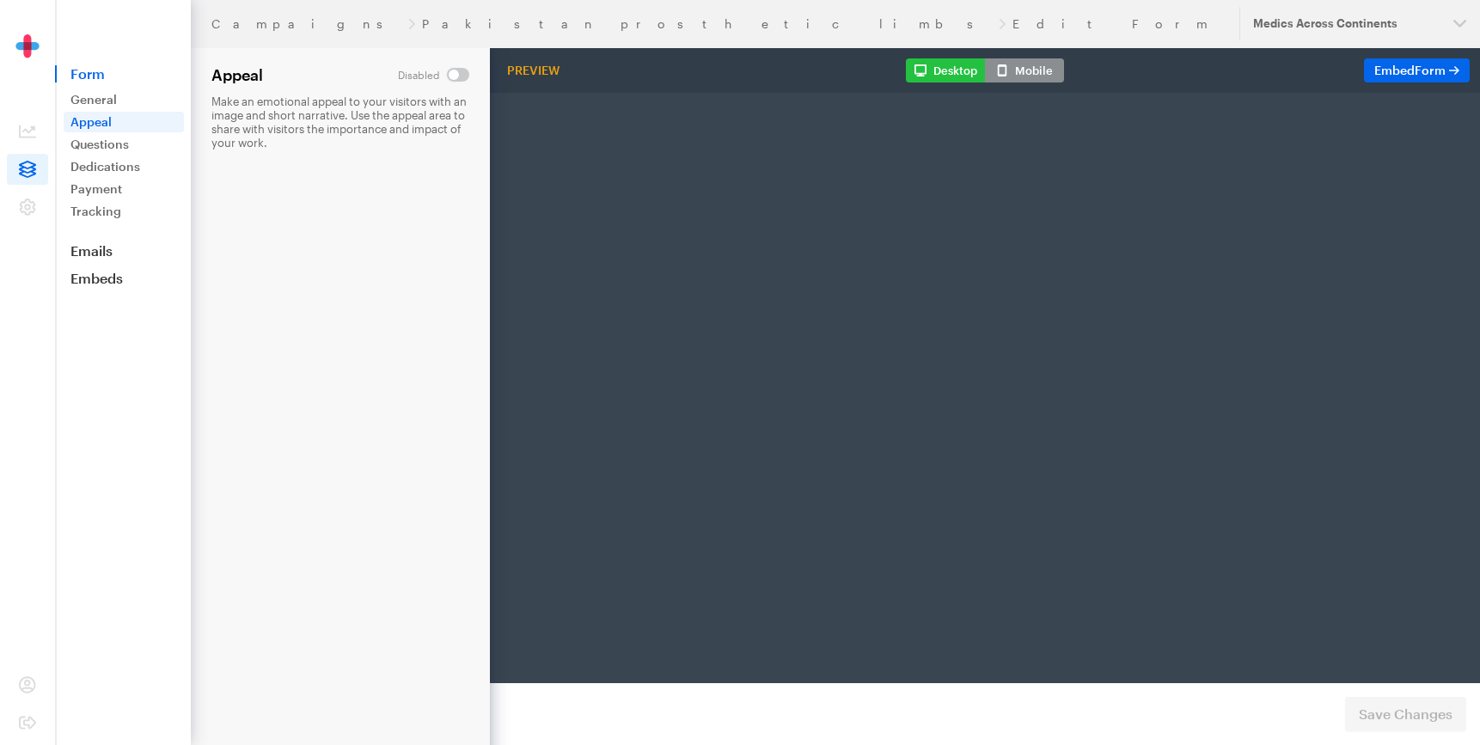
click at [95, 150] on link "Questions" at bounding box center [124, 144] width 120 height 21
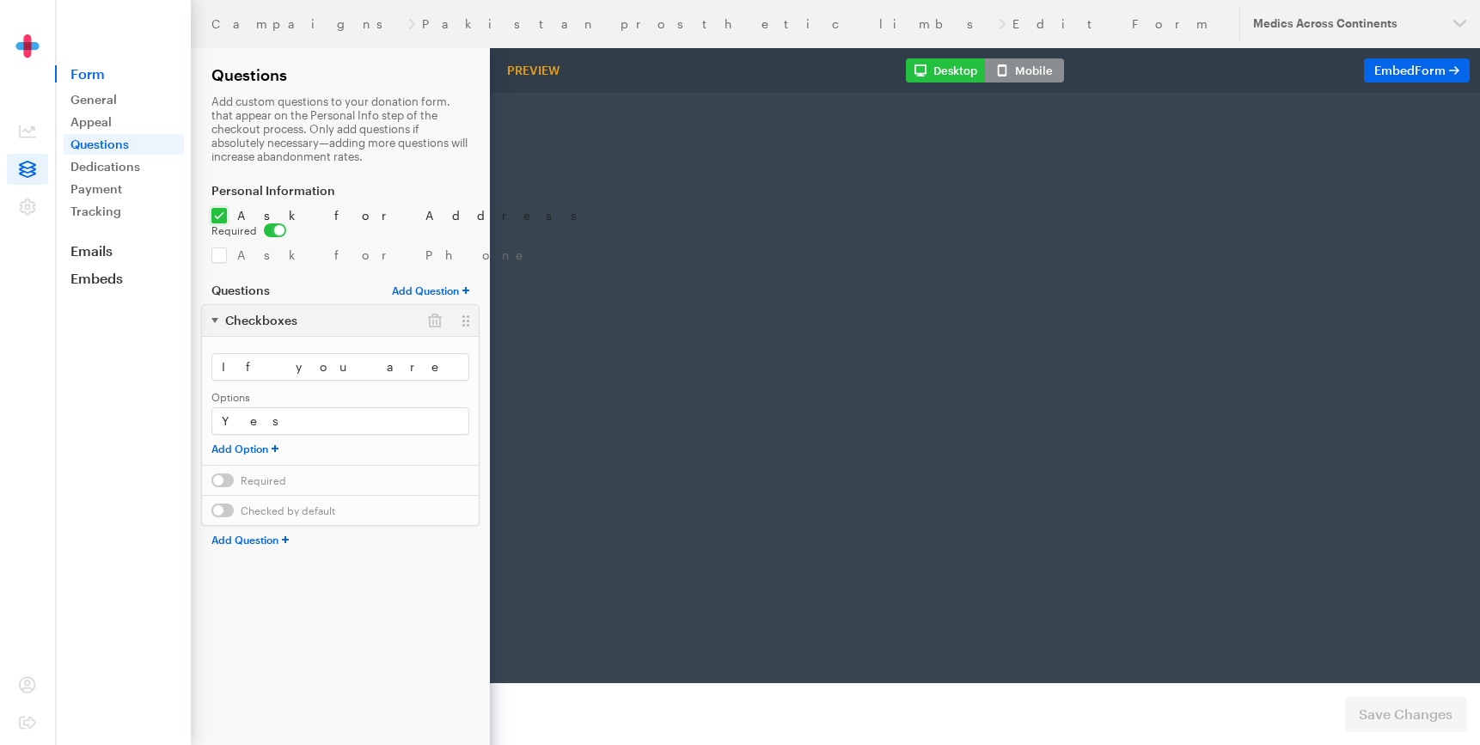
radio input "true"
type input "500"
click at [101, 174] on link "Dedications" at bounding box center [124, 166] width 120 height 21
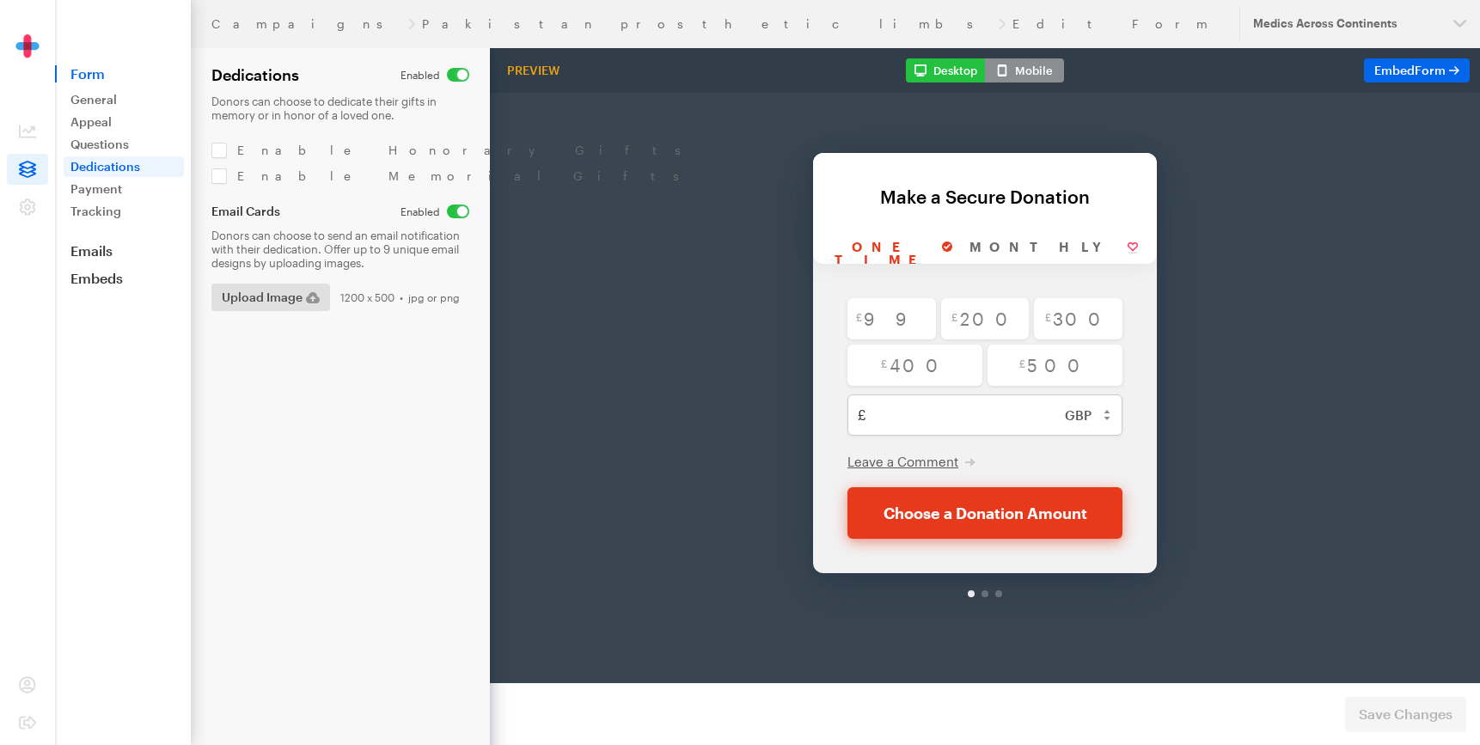
click at [453, 76] on input "checkbox" at bounding box center [435, 75] width 69 height 14
checkbox input "false"
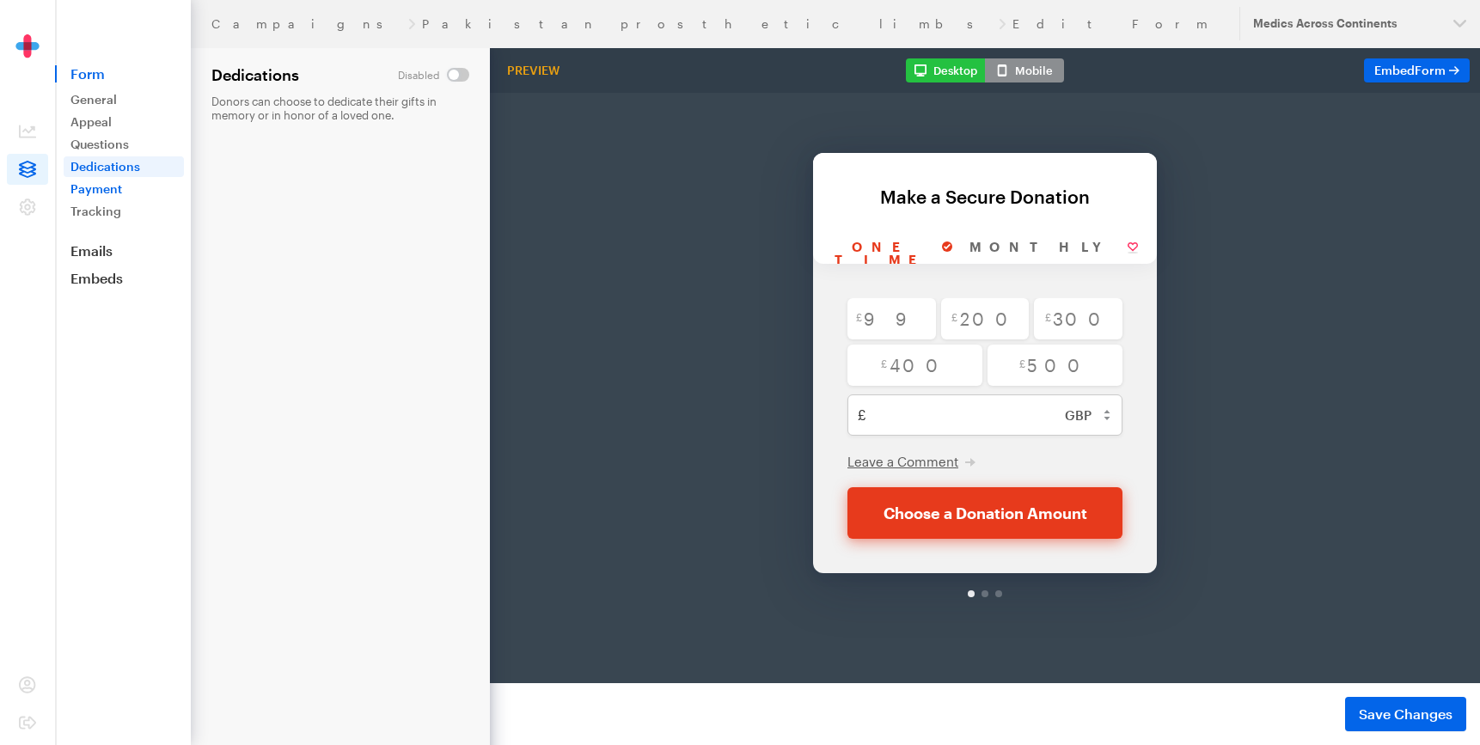
click at [112, 194] on link "Payment" at bounding box center [124, 189] width 120 height 21
click at [1385, 703] on button "Save Changes" at bounding box center [1405, 714] width 121 height 34
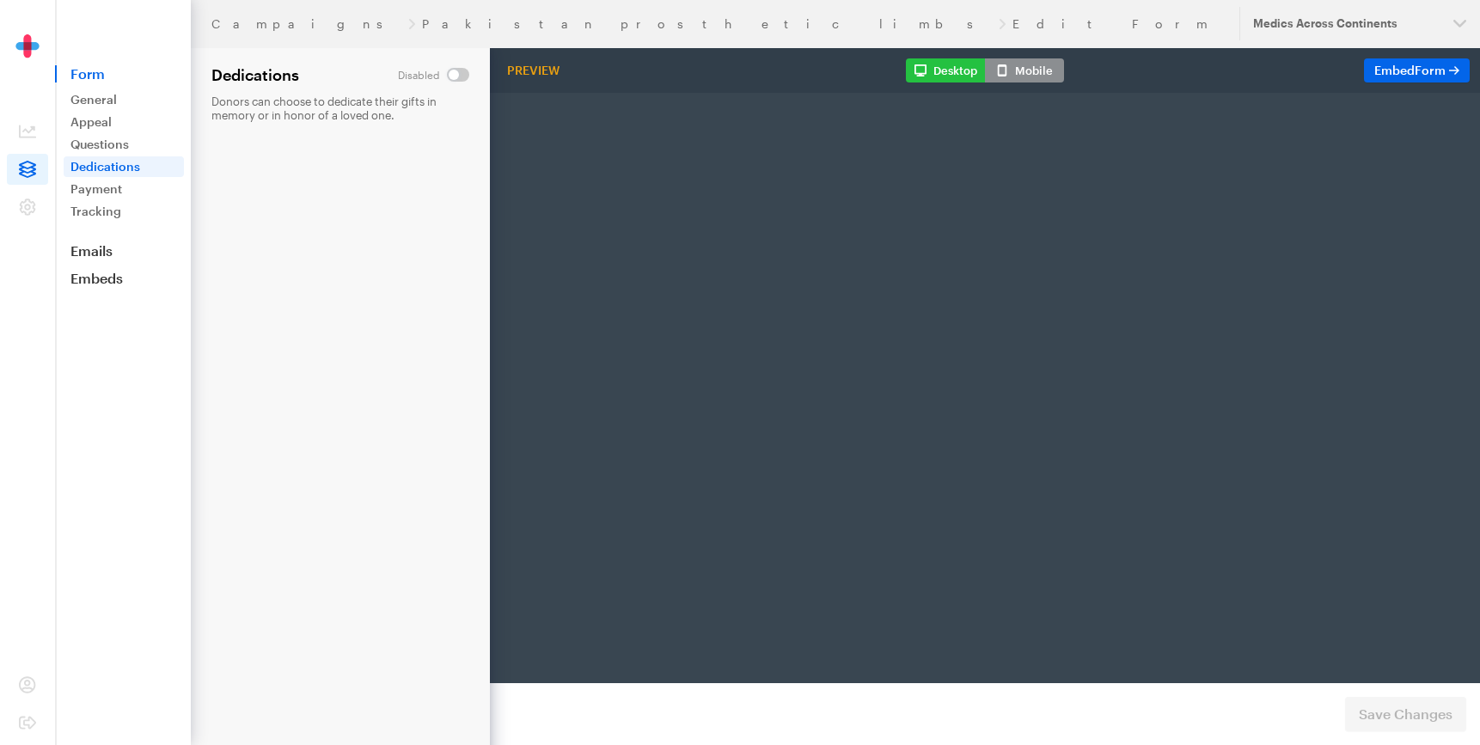
click at [87, 193] on link "Payment" at bounding box center [124, 189] width 120 height 21
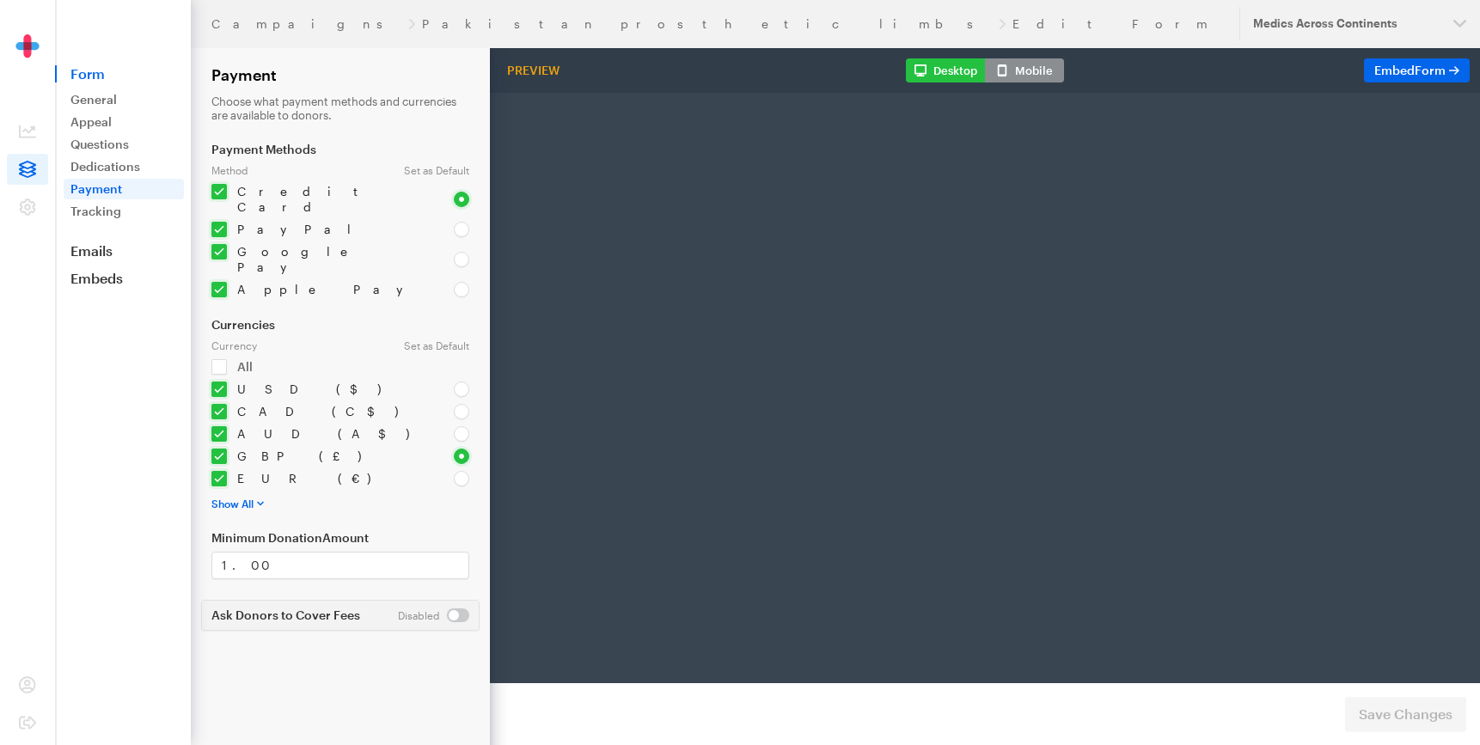
select select "US"
click at [89, 214] on link "Tracking" at bounding box center [124, 211] width 120 height 21
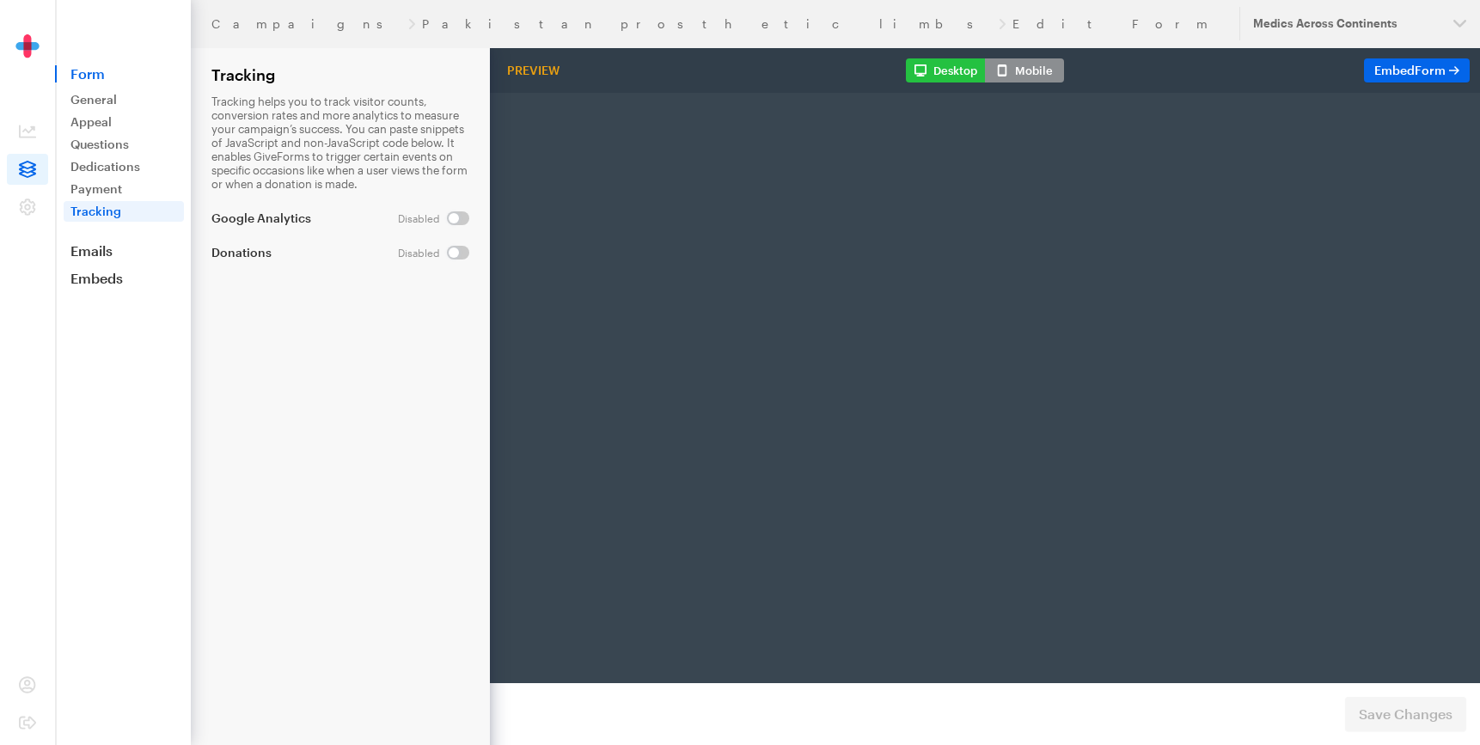
click at [85, 256] on link "Emails" at bounding box center [123, 250] width 136 height 17
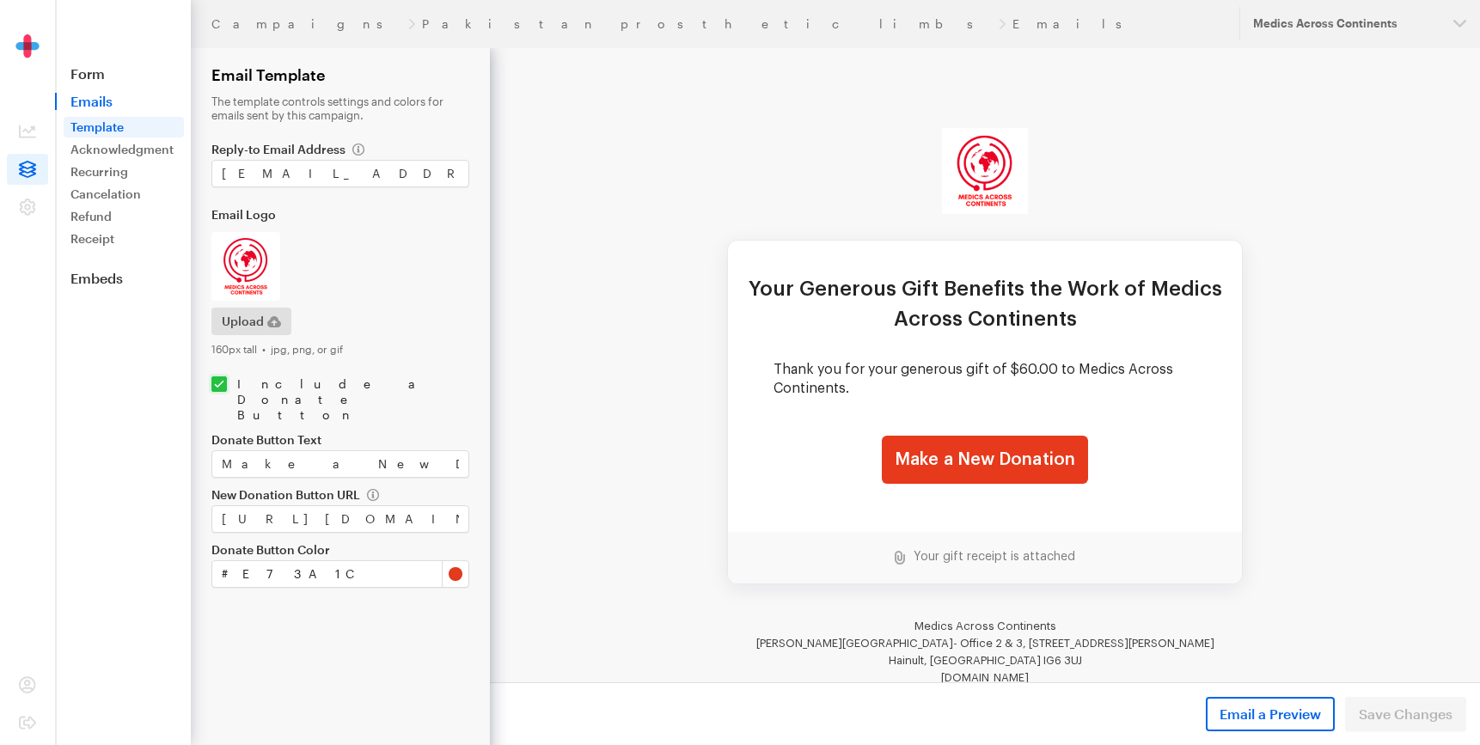
click at [89, 287] on aside "Form Emails Template Acknowledgment Recurring Failure Cancelation Updated Refun…" at bounding box center [123, 372] width 136 height 745
click at [108, 107] on span "Emails" at bounding box center [123, 101] width 136 height 17
click at [85, 80] on link "Form" at bounding box center [123, 73] width 136 height 17
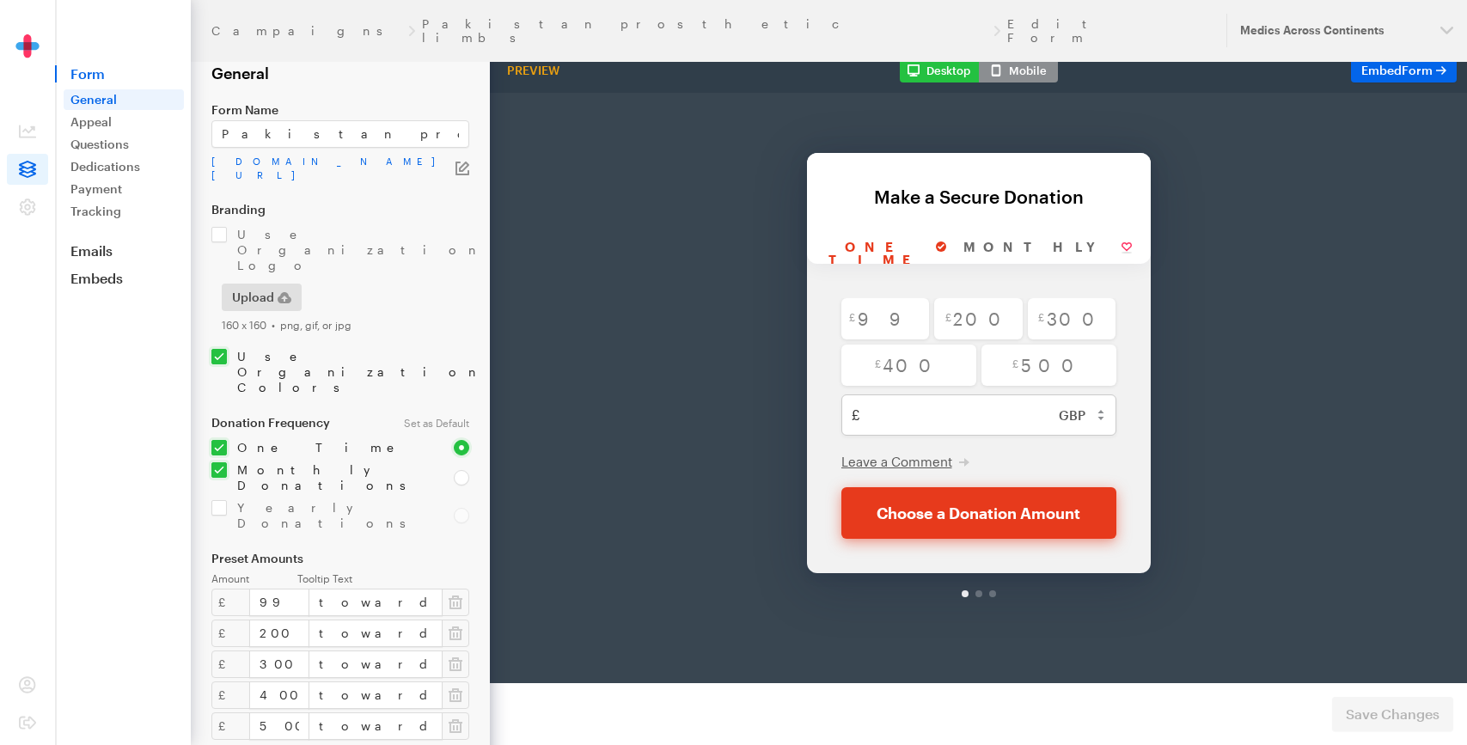
scroll to position [263, 0]
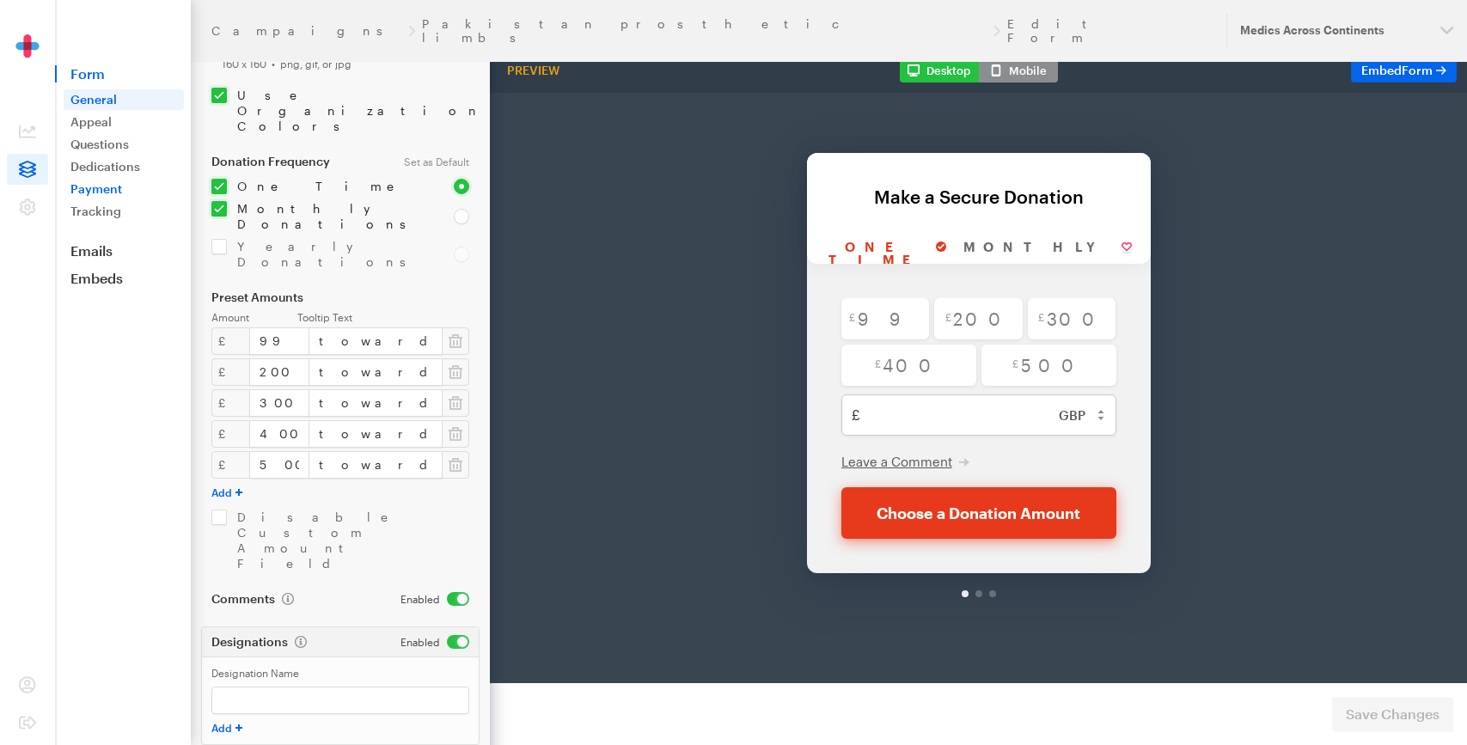
click at [91, 186] on link "Payment" at bounding box center [124, 189] width 120 height 21
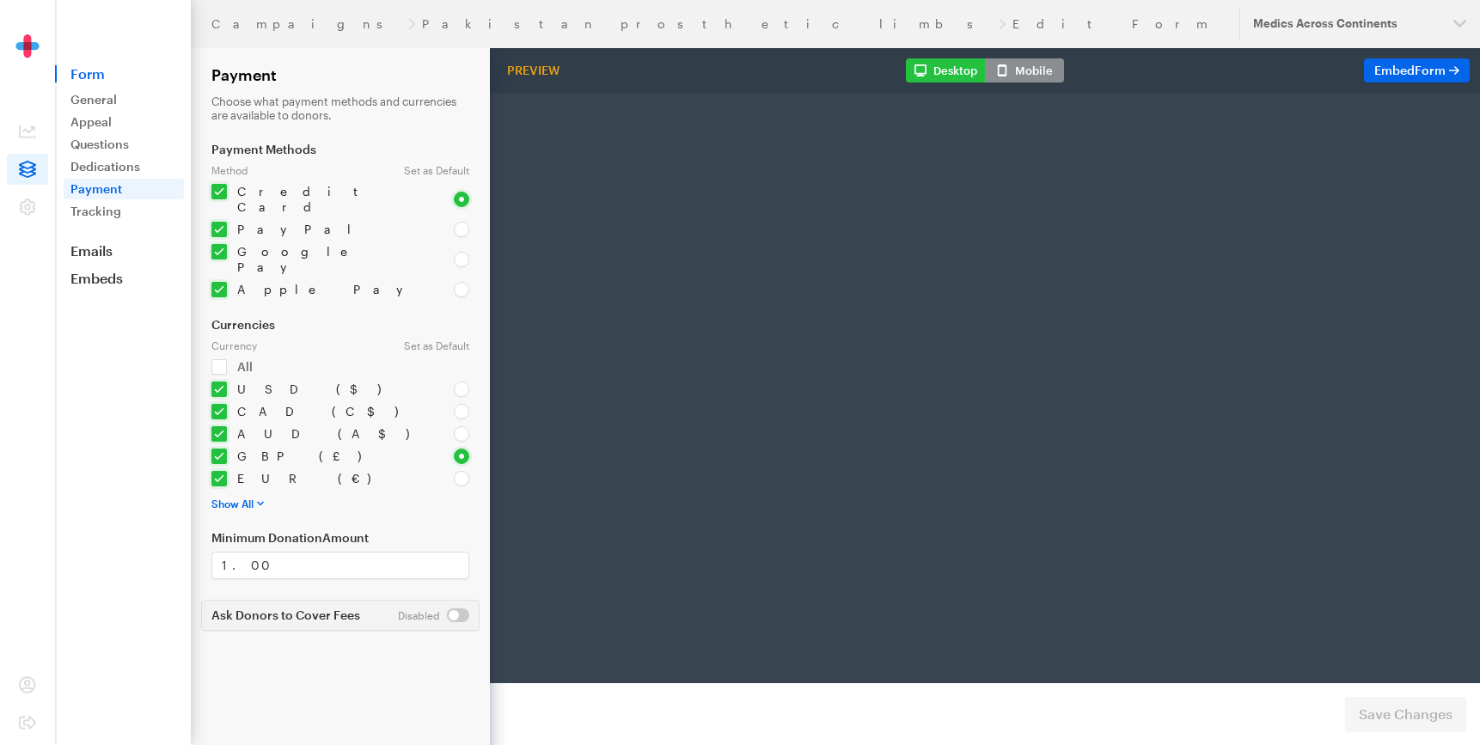
select select "US"
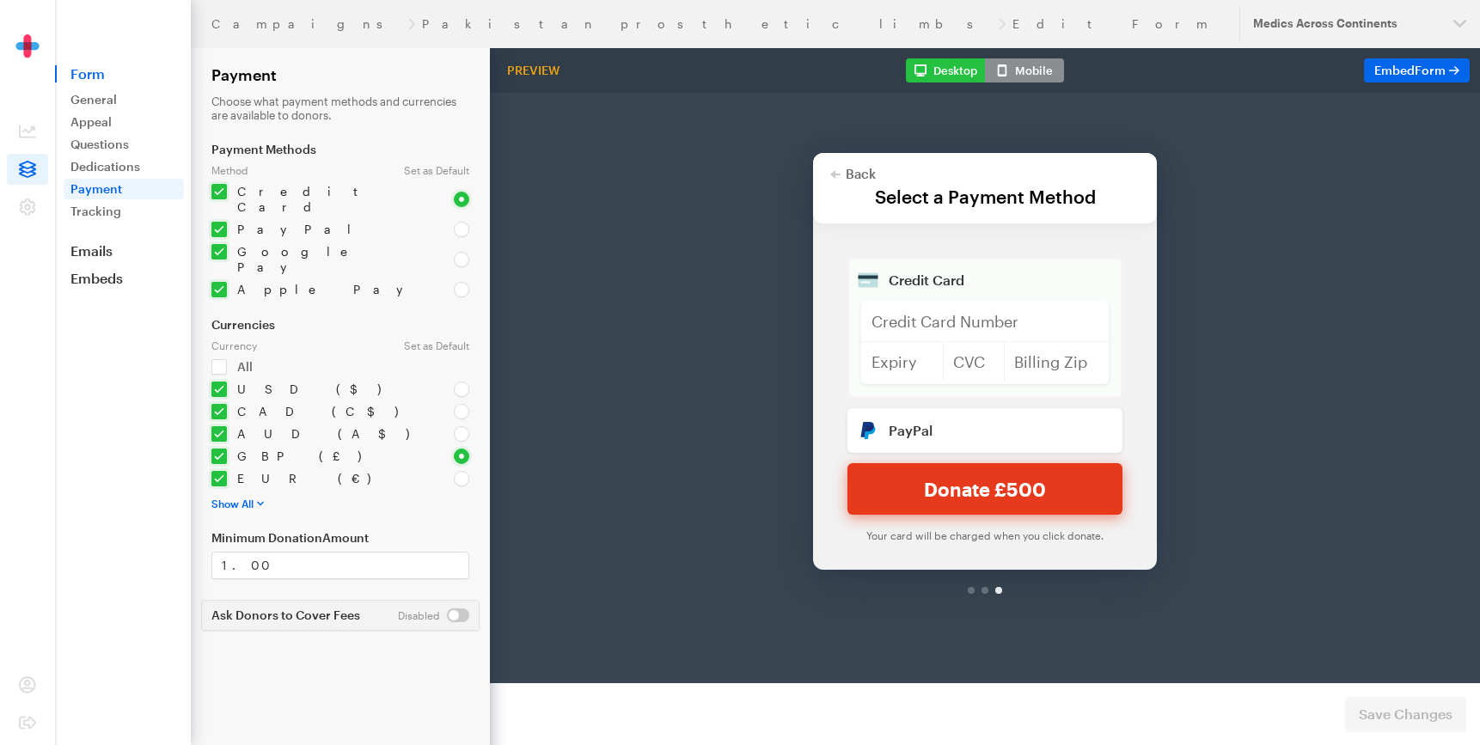
click at [229, 497] on button "Show All" at bounding box center [237, 504] width 52 height 14
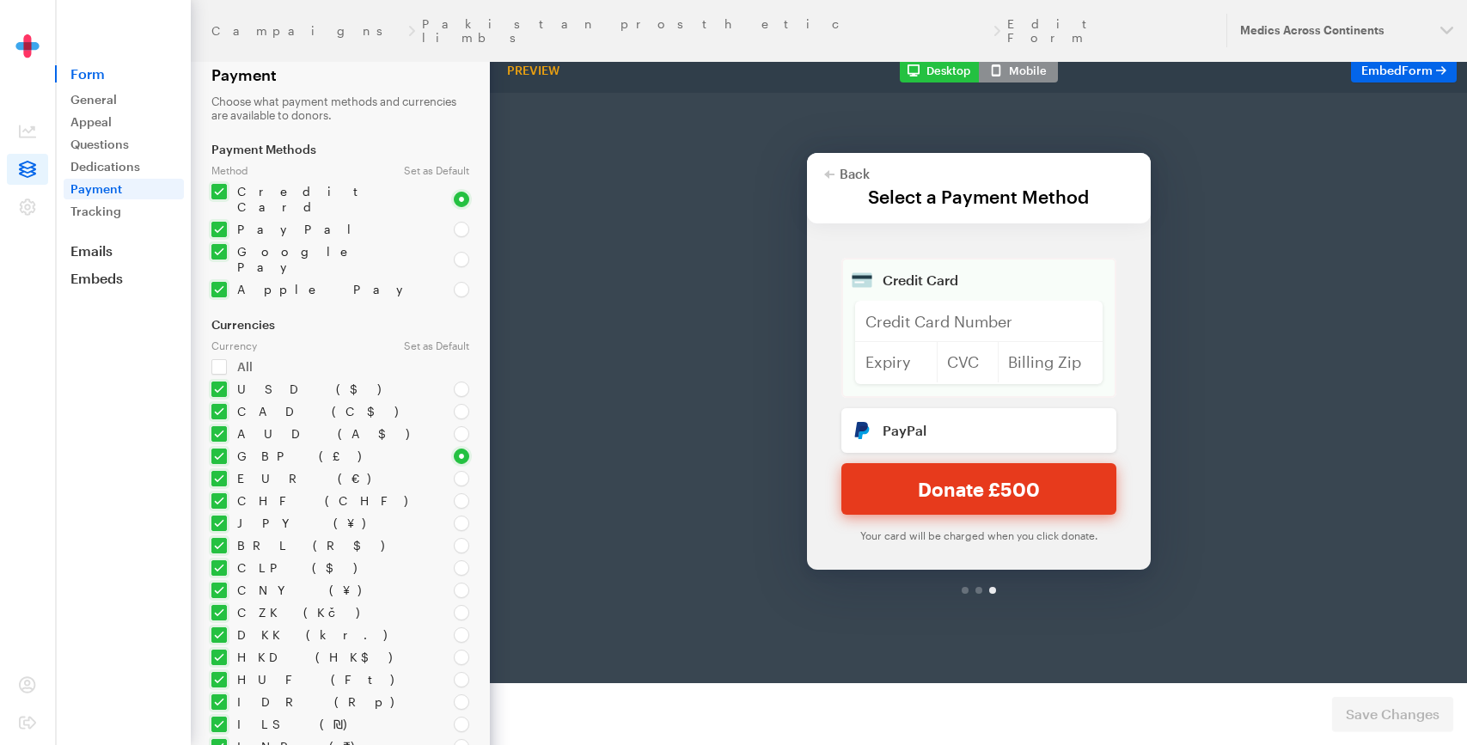
scroll to position [3, 0]
click at [450, 335] on div "Set as Default" at bounding box center [437, 342] width 86 height 14
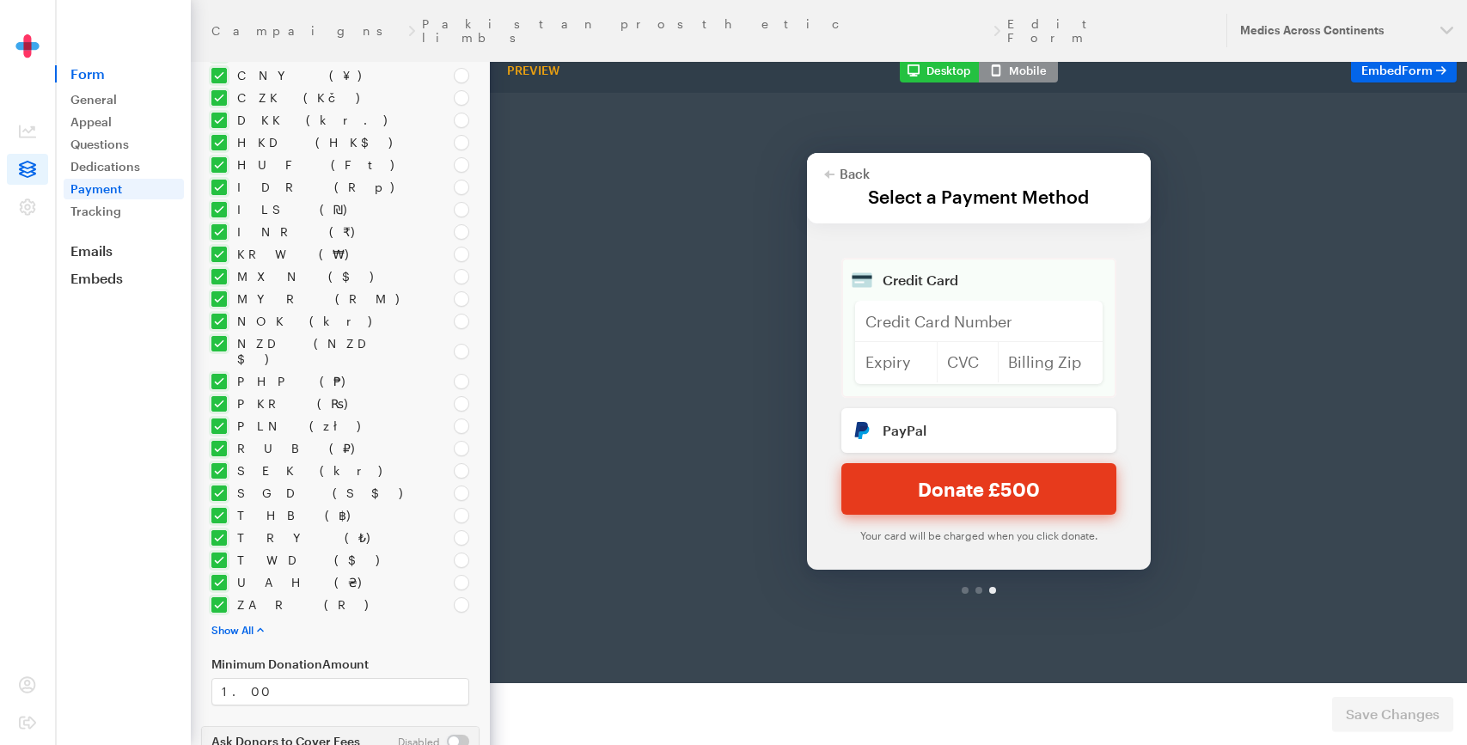
scroll to position [511, 0]
drag, startPoint x: 1390, startPoint y: 71, endPoint x: 776, endPoint y: 56, distance: 613.9
click at [1390, 71] on span "Embed Form" at bounding box center [1396, 70] width 71 height 15
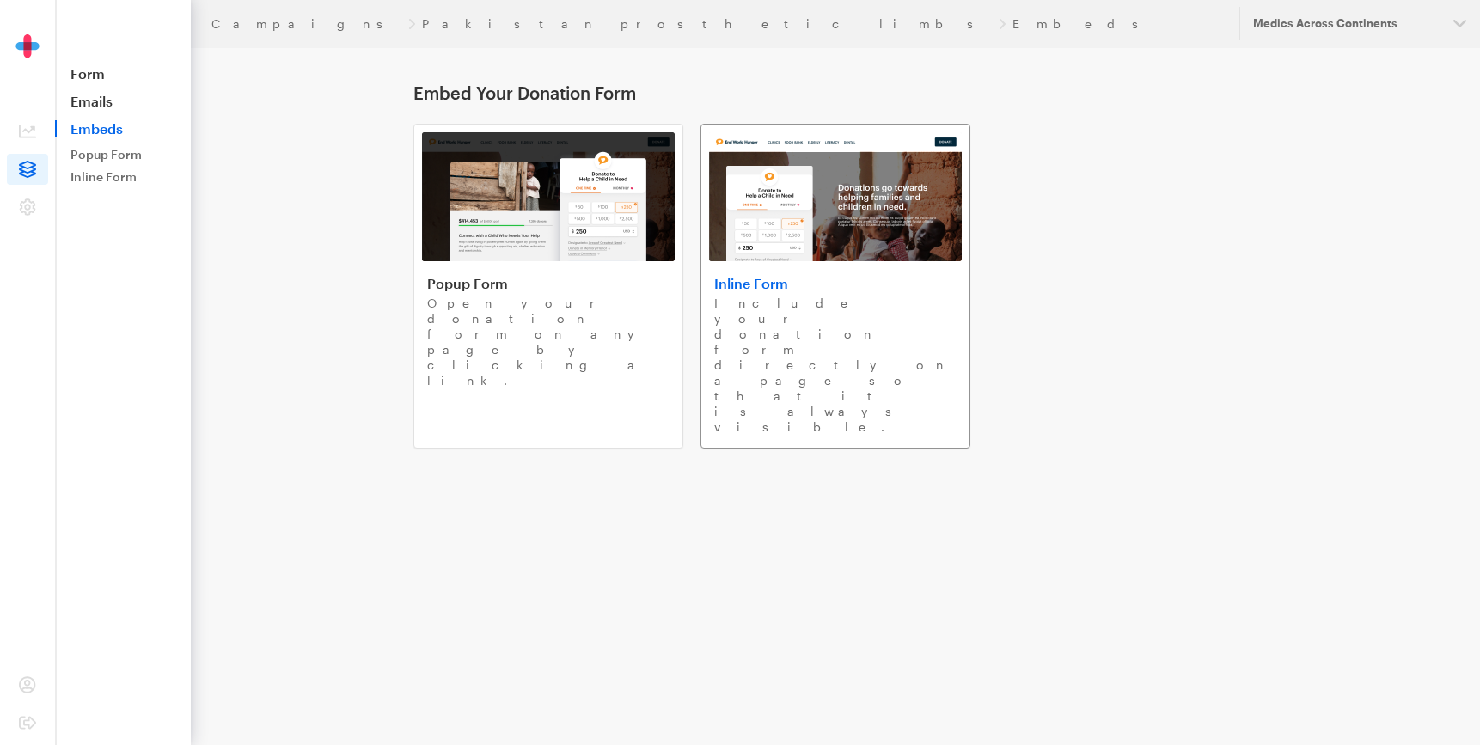
click at [805, 271] on link "Inline Form Include your donation form directly on a page so that it is always …" at bounding box center [835, 286] width 270 height 325
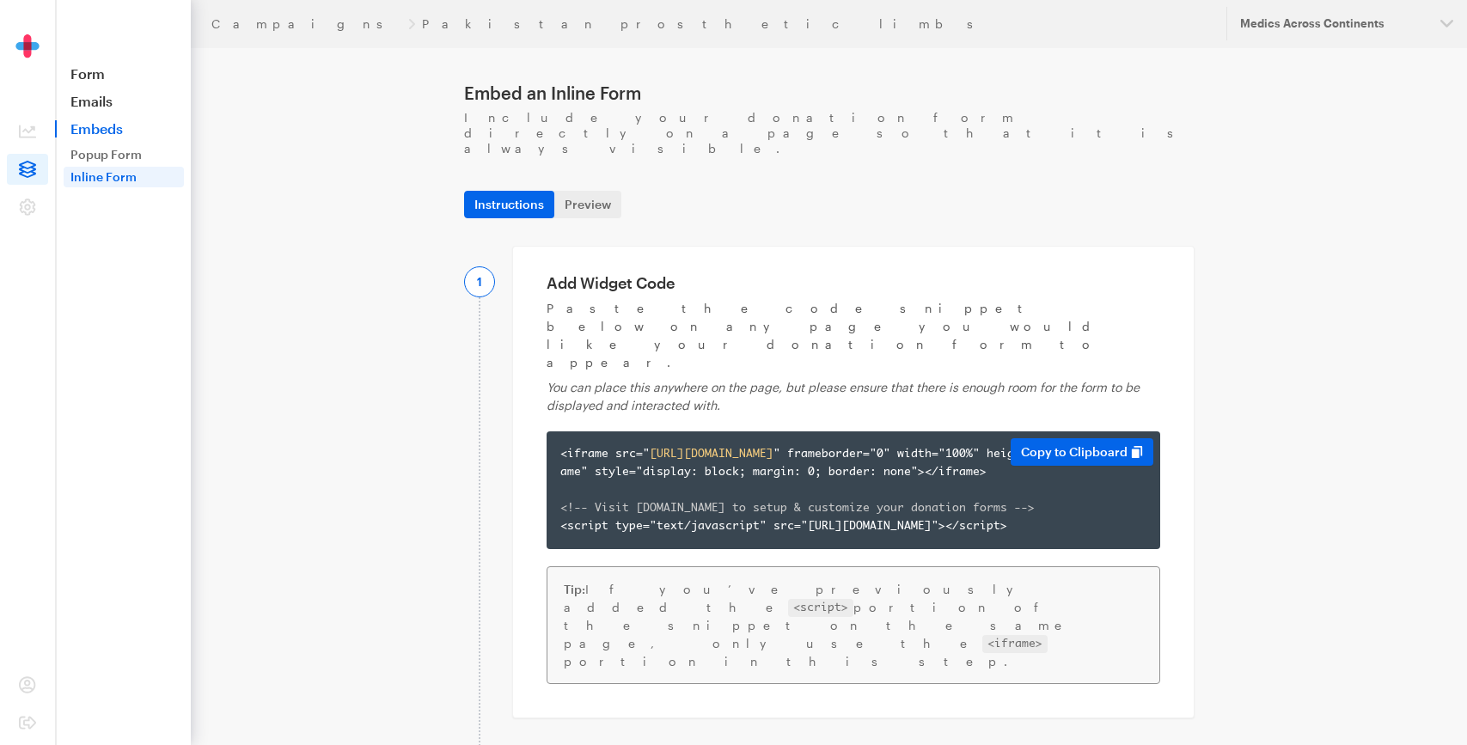
click at [674, 449] on span "https://app.giveforms.com/forms/medicsacorg1/Pakistan-eye-campaign-1" at bounding box center [712, 454] width 124 height 11
copy div "<iframe src=" https://app.giveforms.com/forms/medicsacorg1/Pakistan-eye-campaig…"
click at [131, 154] on link "Popup Form" at bounding box center [124, 154] width 120 height 21
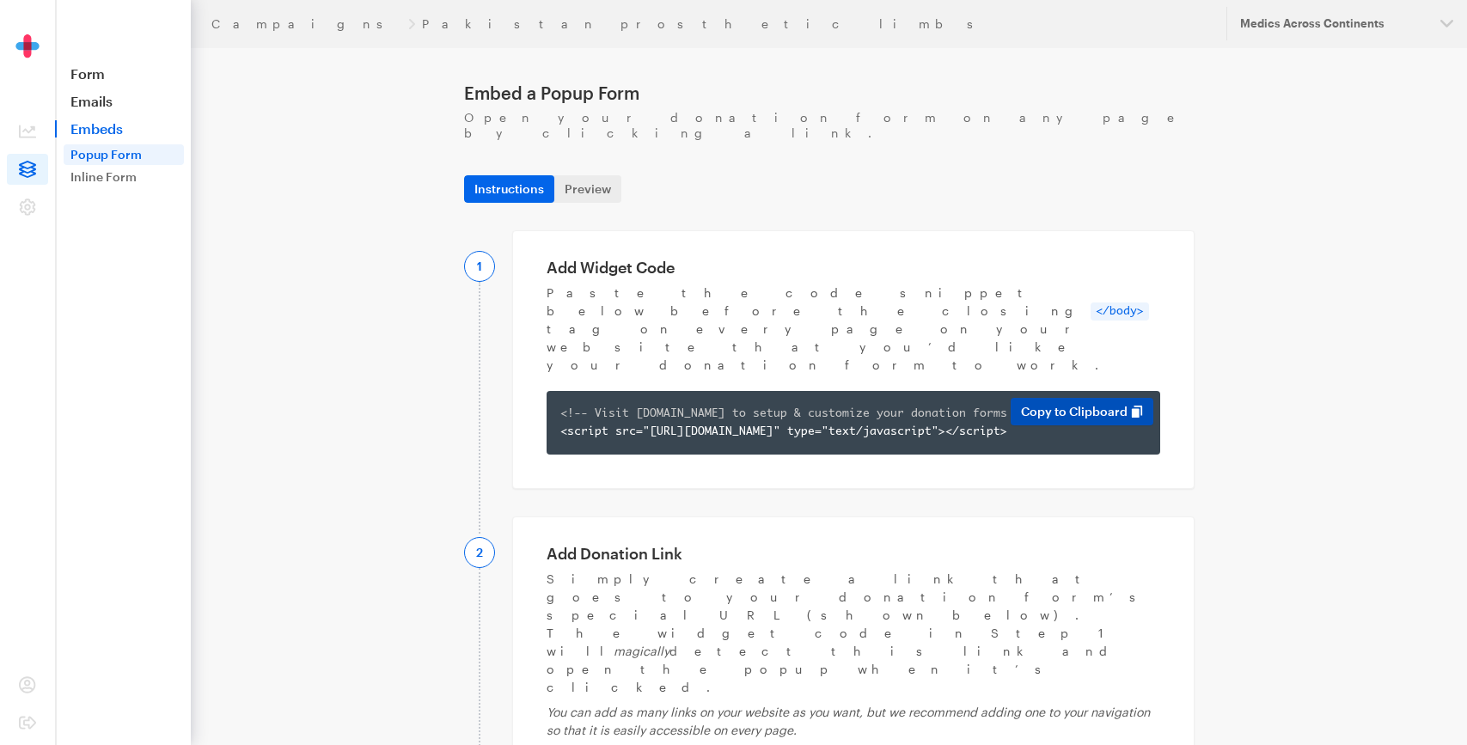
click at [1094, 398] on button "Copy to Clipboard" at bounding box center [1082, 412] width 143 height 28
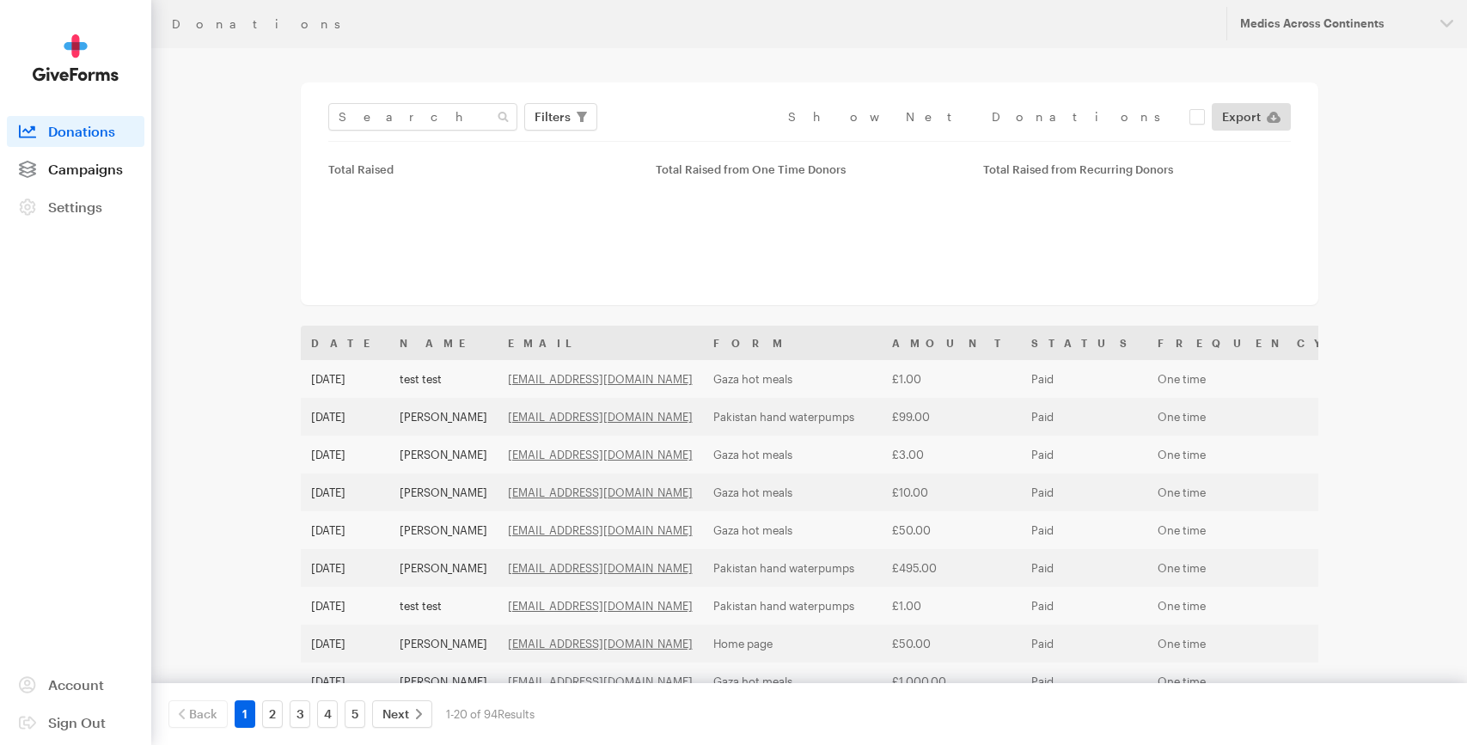
click at [96, 166] on span "Campaigns" at bounding box center [85, 169] width 75 height 16
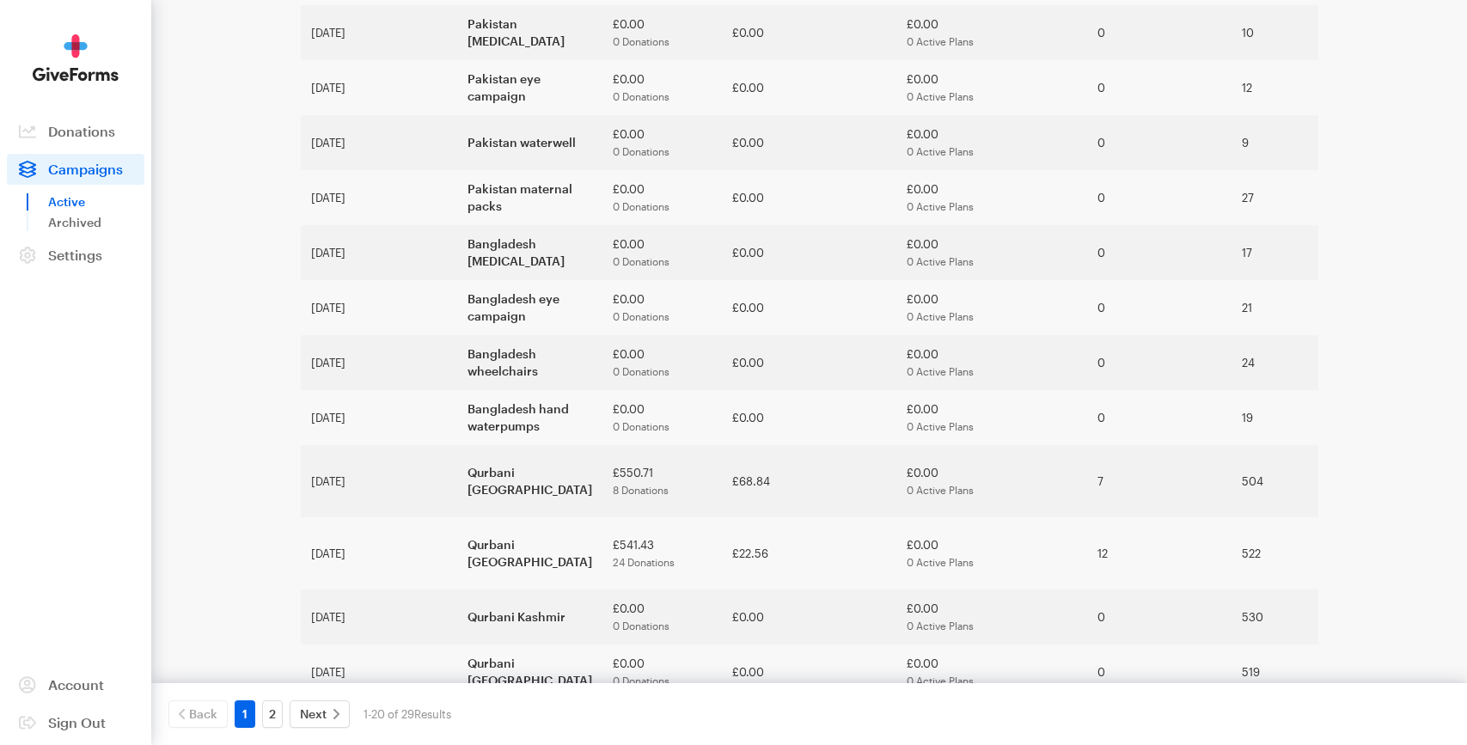
scroll to position [625, 0]
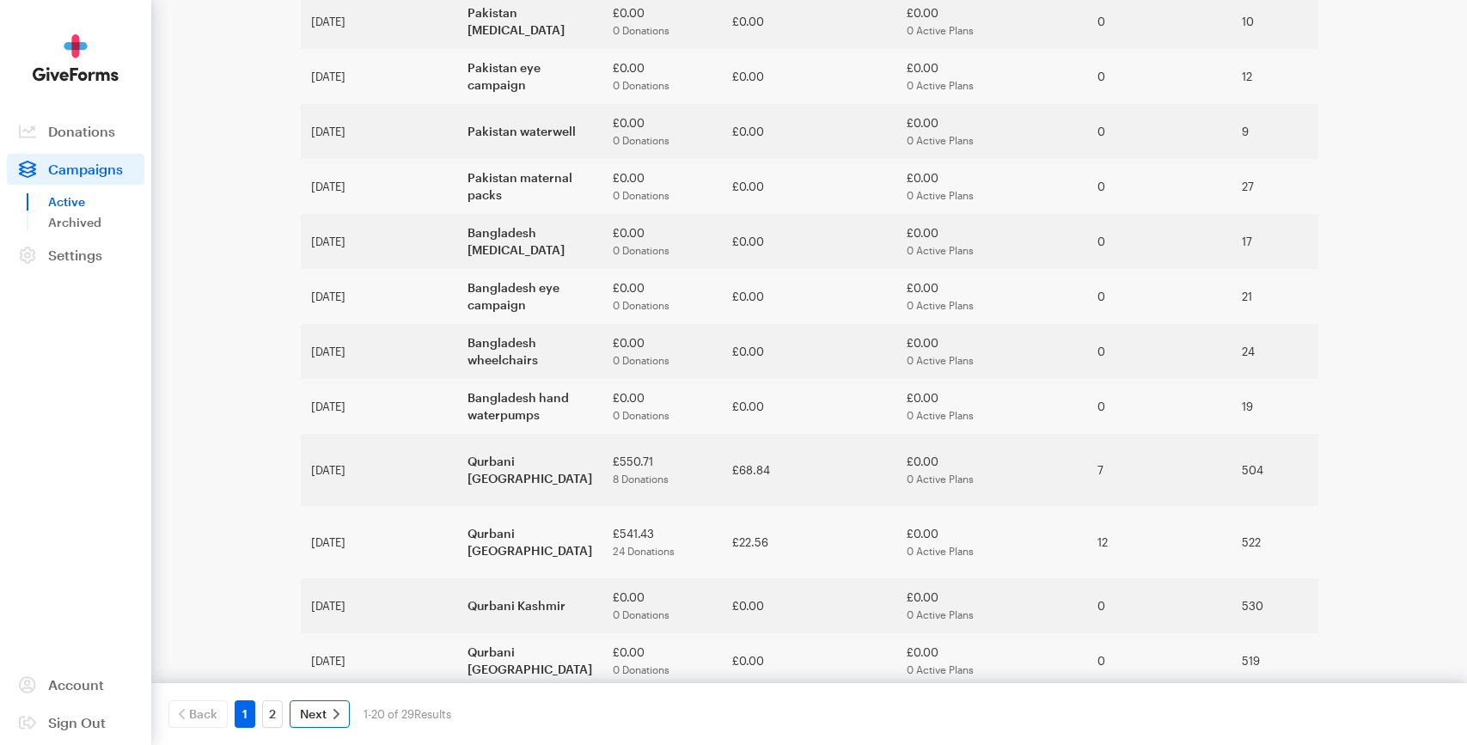
click at [313, 707] on span "Next" at bounding box center [313, 714] width 27 height 21
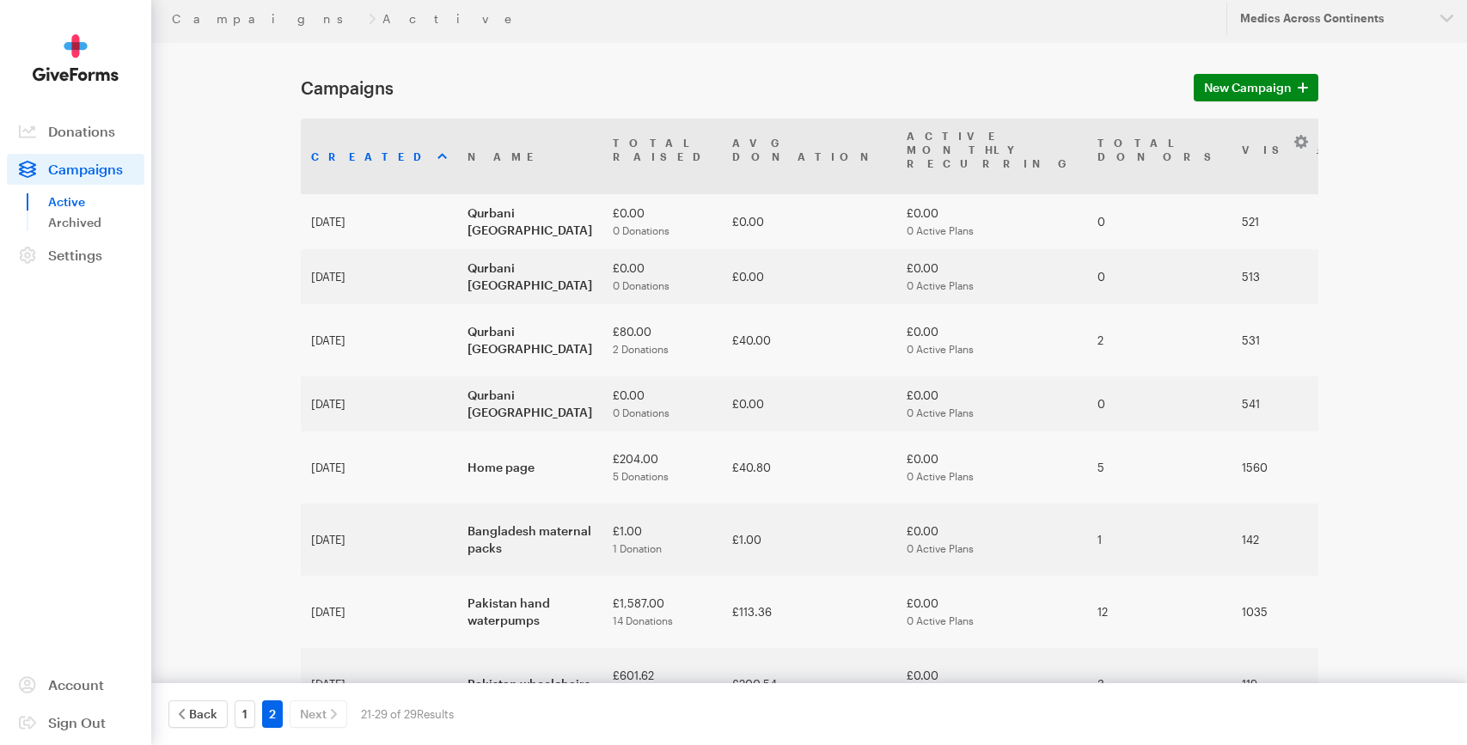
scroll to position [37, 0]
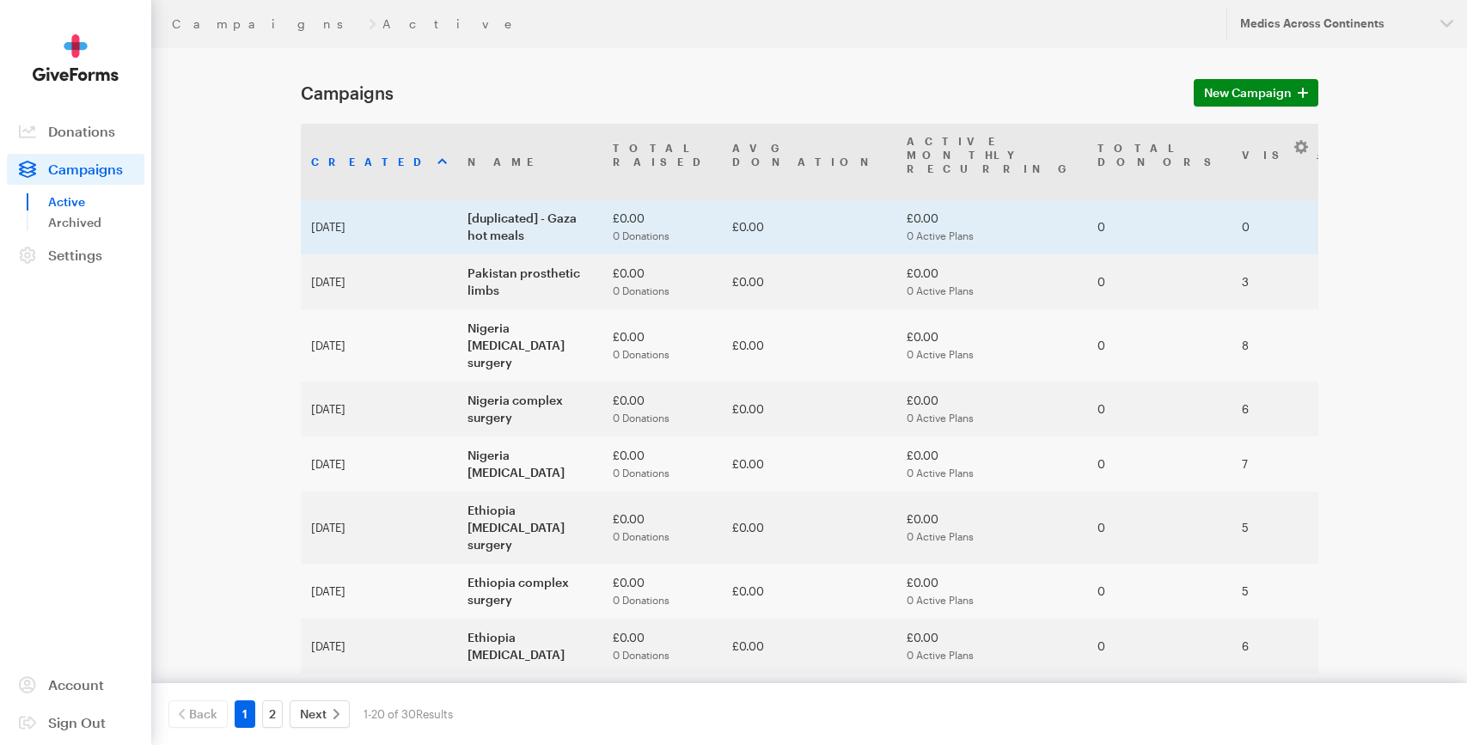
click at [457, 199] on td "[duplicated] - Gaza hot meals" at bounding box center [529, 226] width 145 height 55
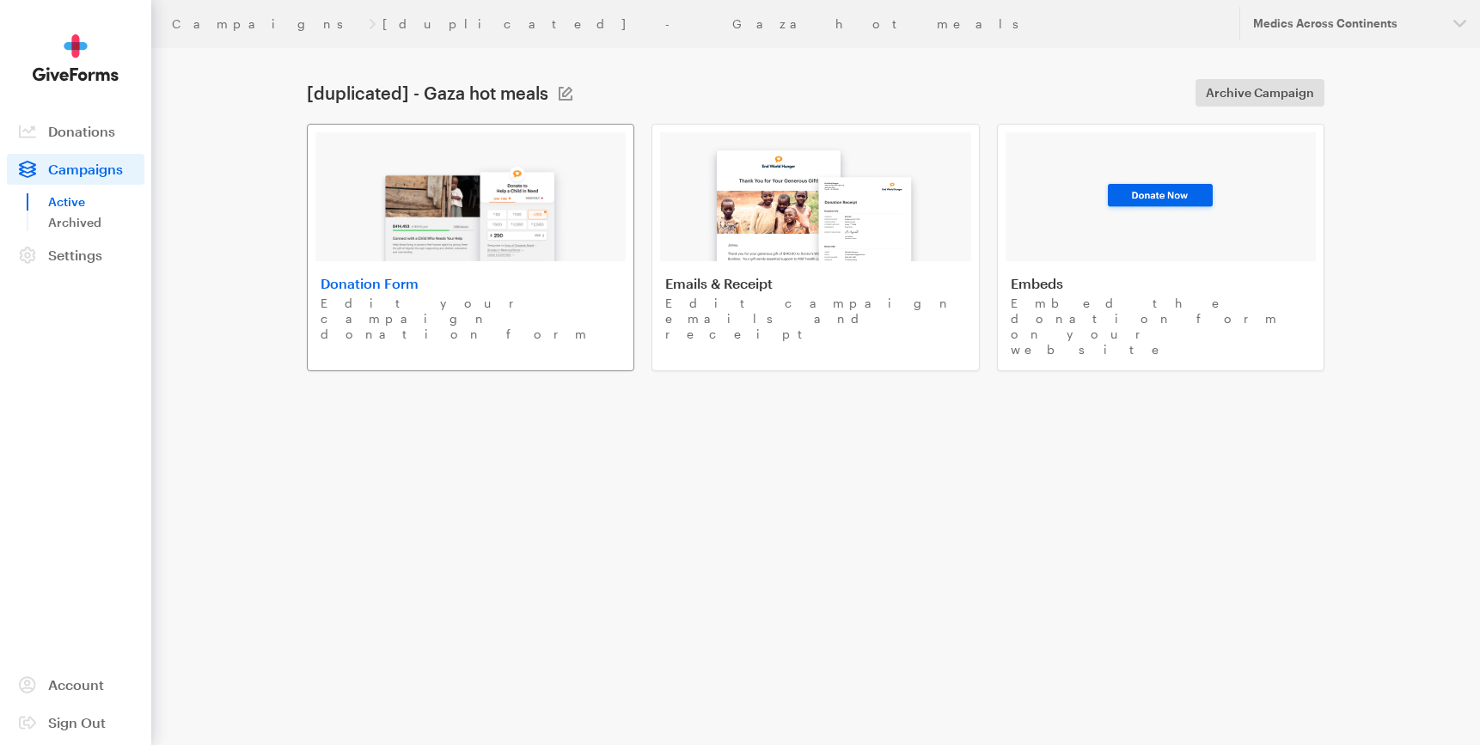
click at [461, 232] on img at bounding box center [470, 206] width 201 height 110
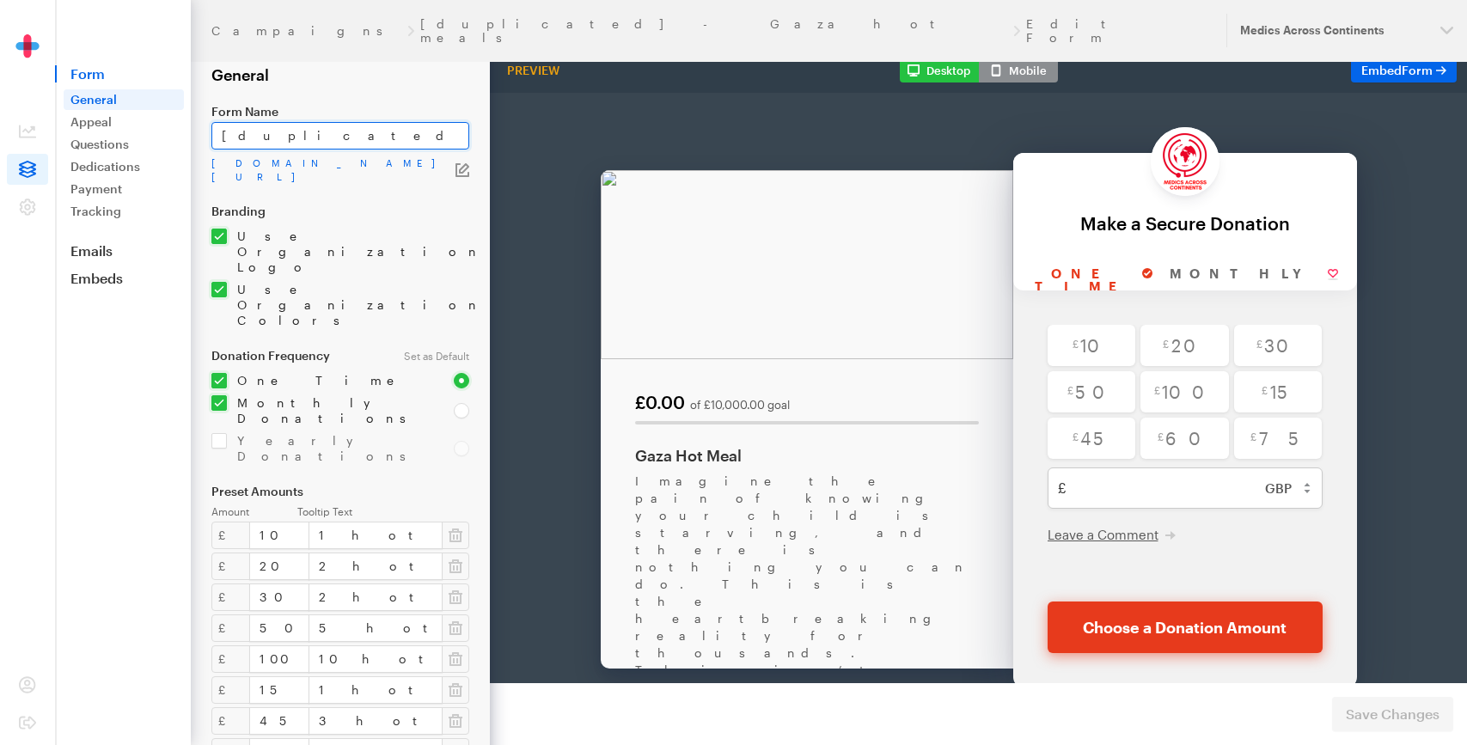
drag, startPoint x: 303, startPoint y: 137, endPoint x: 189, endPoint y: 137, distance: 114.3
click at [189, 137] on div "Campaigns [duplicated] - Gaza hot meals Edit Form Updates Support Medics Across…" at bounding box center [733, 621] width 1467 height 1242
drag, startPoint x: 254, startPoint y: 135, endPoint x: 388, endPoint y: 146, distance: 134.5
click at [388, 146] on input "Gaza hot meals" at bounding box center [340, 136] width 258 height 28
click at [302, 136] on input "Gaza medical kit" at bounding box center [340, 136] width 258 height 28
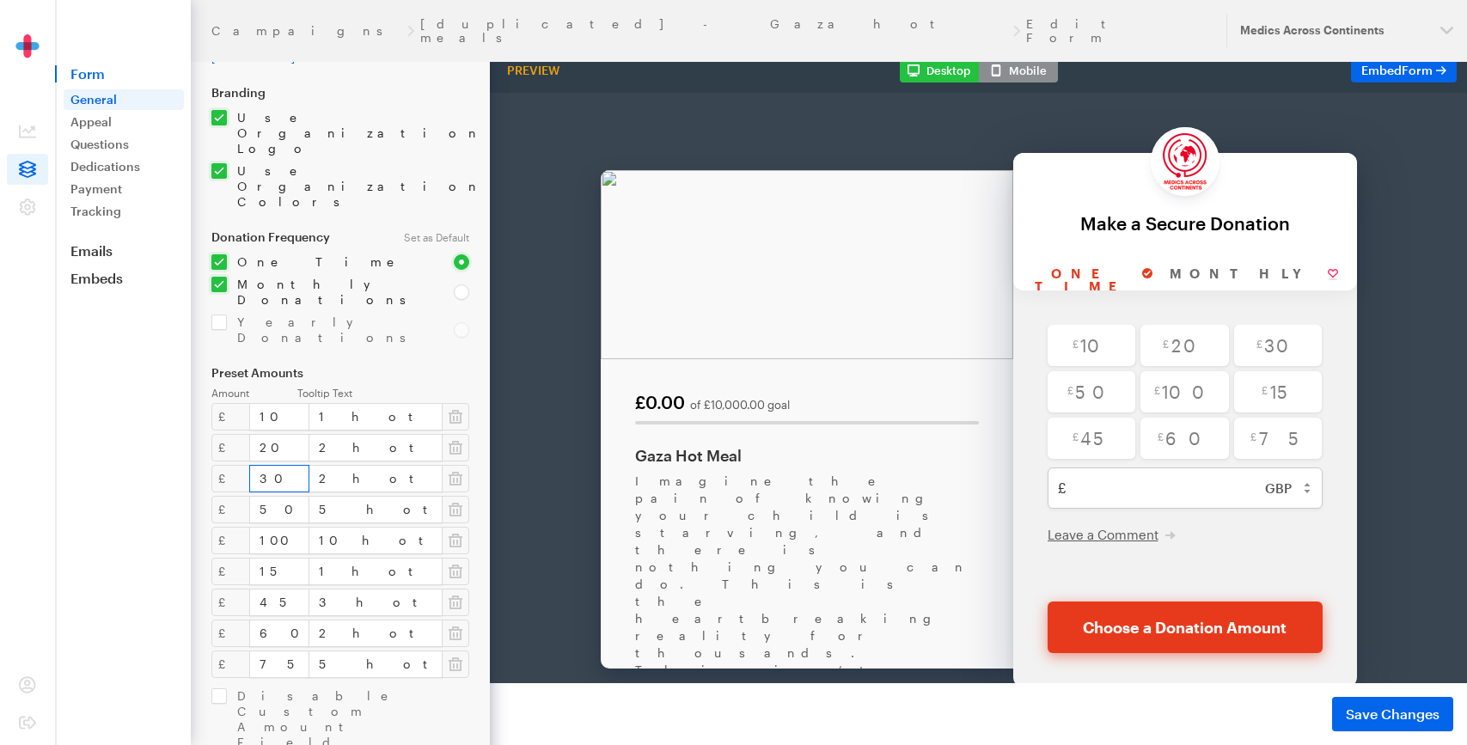
scroll to position [132, 0]
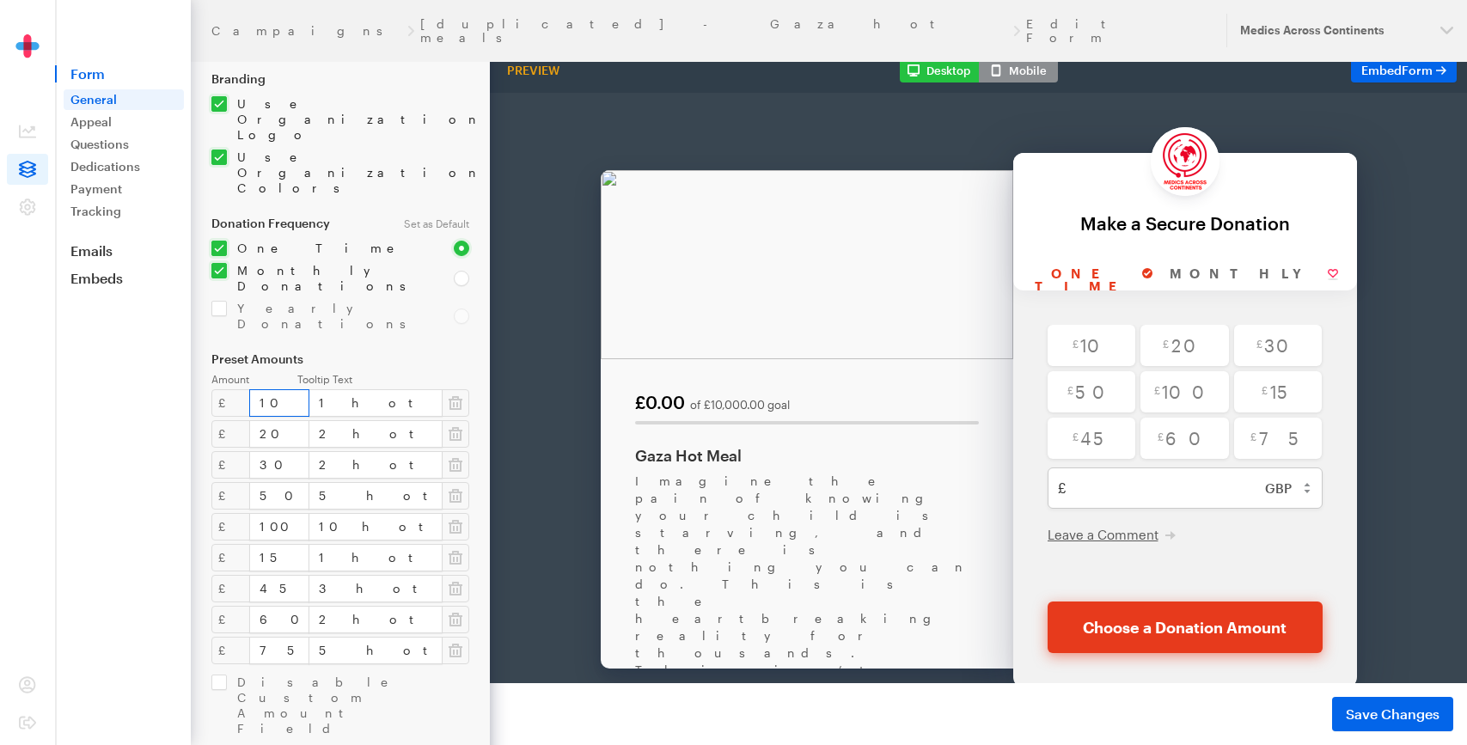
type input "Gaza medical aid kit"
drag, startPoint x: 249, startPoint y: 308, endPoint x: 280, endPoint y: 315, distance: 31.7
click at [280, 389] on input "10" at bounding box center [279, 403] width 60 height 28
type input "99"
drag, startPoint x: 250, startPoint y: 342, endPoint x: 275, endPoint y: 349, distance: 25.9
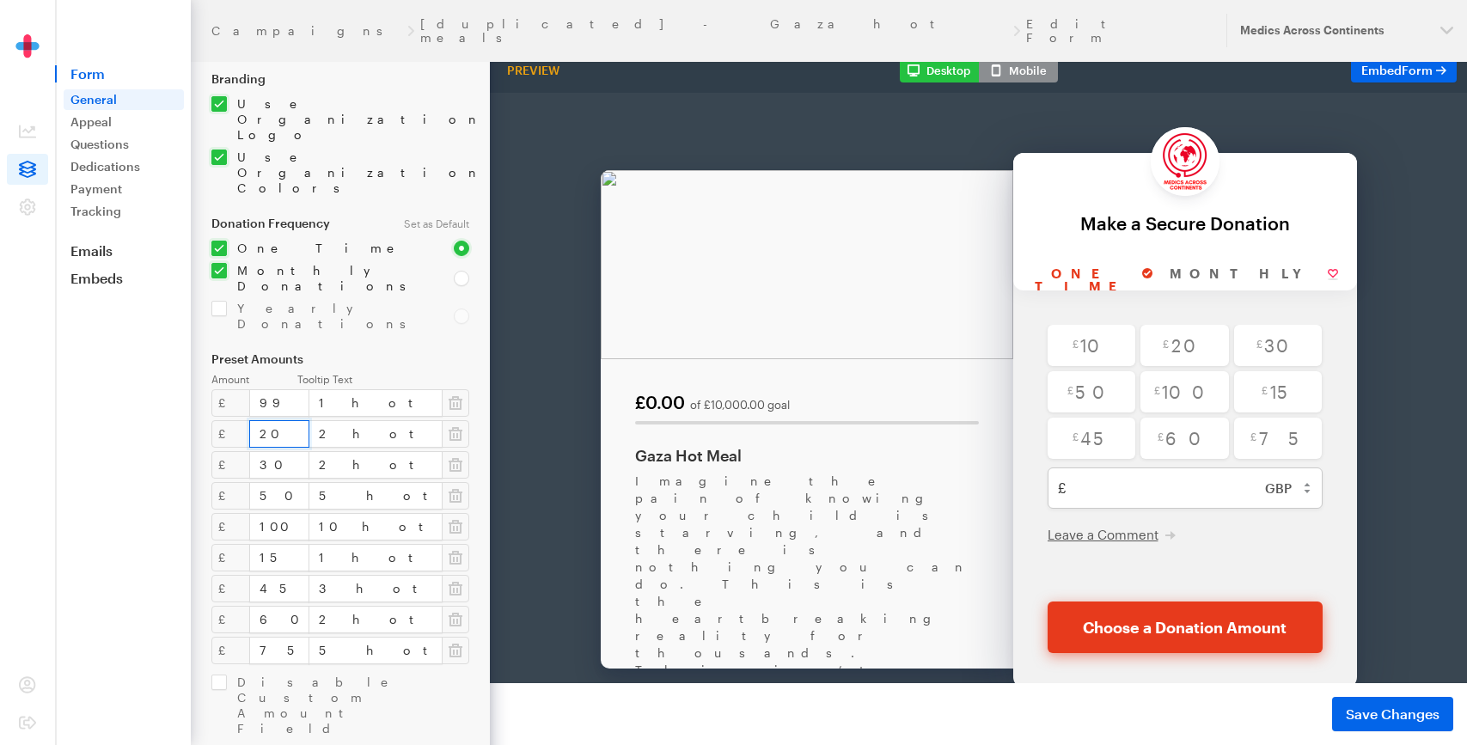
click at [275, 420] on input "20" at bounding box center [279, 434] width 60 height 28
type input "200"
drag, startPoint x: 246, startPoint y: 367, endPoint x: 295, endPoint y: 367, distance: 49.0
click at [295, 451] on input "30" at bounding box center [279, 465] width 60 height 28
type input "300"
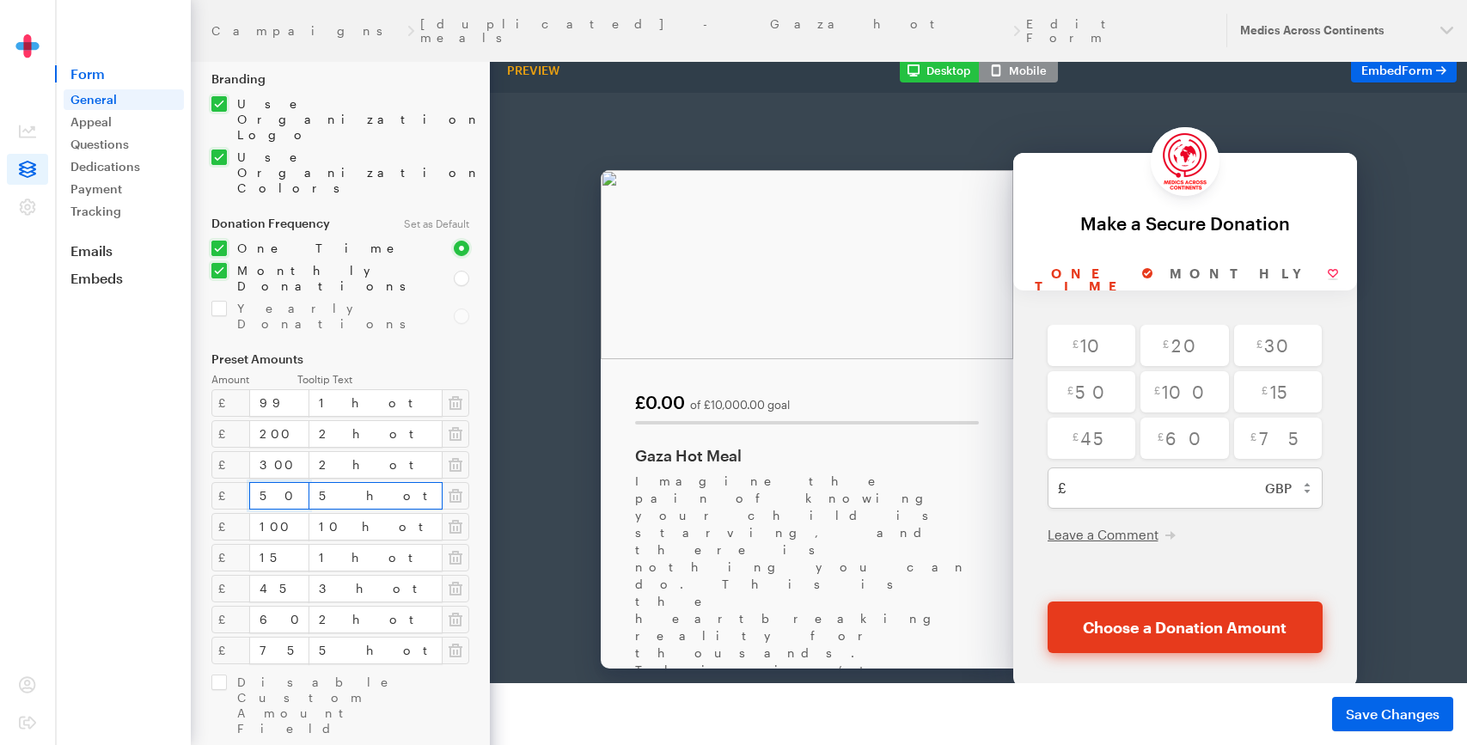
drag, startPoint x: 248, startPoint y: 402, endPoint x: 298, endPoint y: 407, distance: 50.1
click at [298, 482] on div "£ 50 5 hot meals" at bounding box center [340, 496] width 258 height 28
type input "400"
click at [320, 513] on div "£ 100 10 hot meals" at bounding box center [340, 527] width 258 height 28
type input "500"
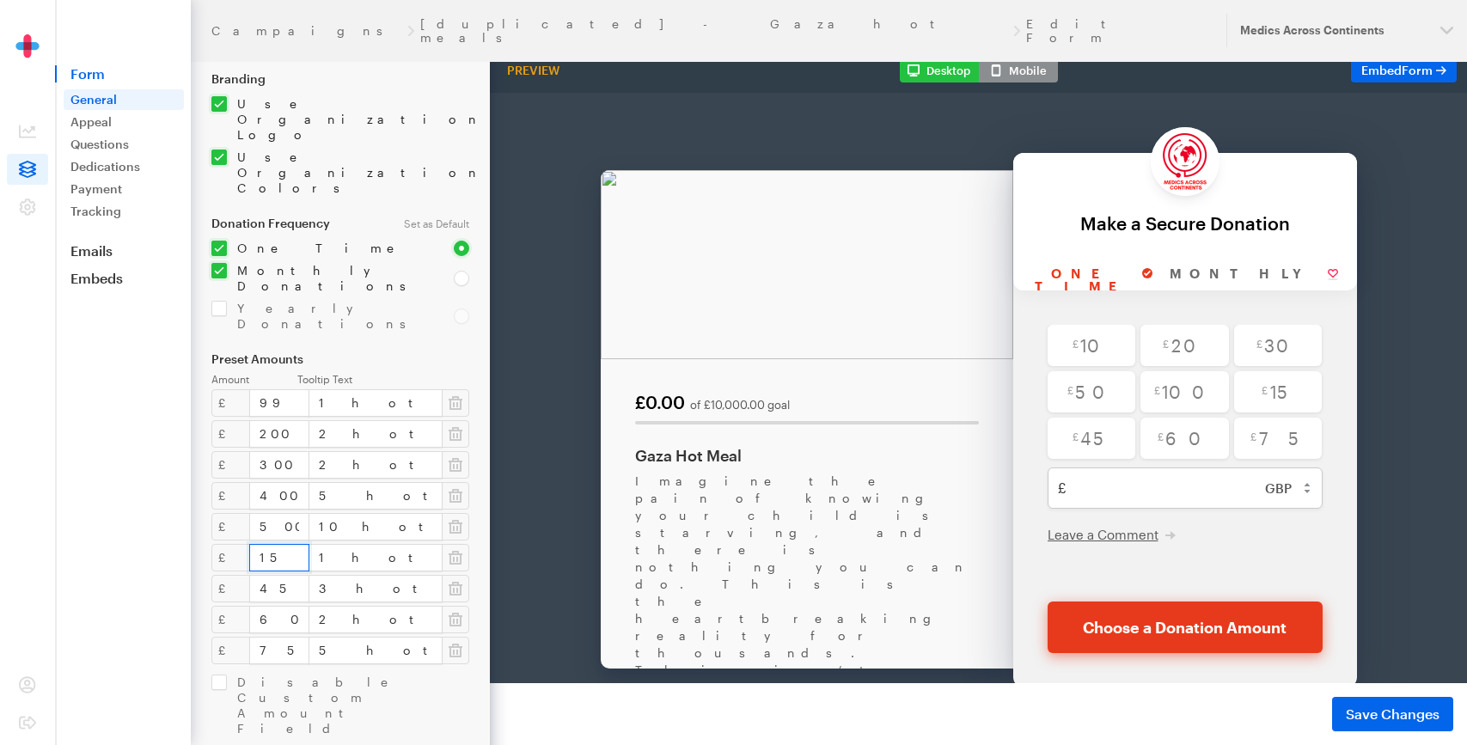
drag, startPoint x: 250, startPoint y: 462, endPoint x: 293, endPoint y: 470, distance: 43.8
click at [293, 544] on input "15" at bounding box center [279, 558] width 60 height 28
type input "1000"
click at [448, 575] on button "button" at bounding box center [456, 589] width 28 height 28
click at [449, 580] on icon "button" at bounding box center [456, 588] width 14 height 17
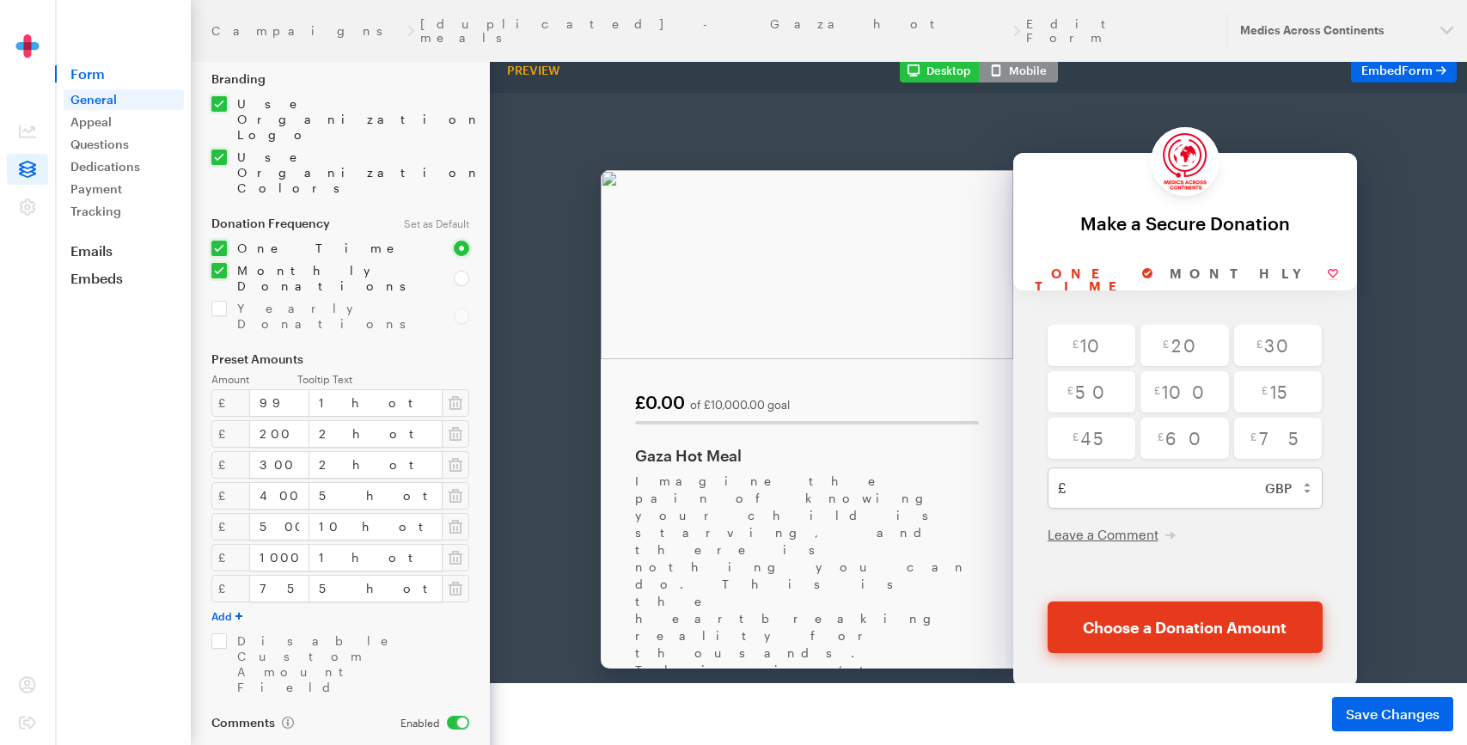
click at [449, 580] on icon "button" at bounding box center [456, 588] width 14 height 17
drag, startPoint x: 335, startPoint y: 308, endPoint x: 394, endPoint y: 316, distance: 59.9
click at [389, 389] on input "1 hot meal" at bounding box center [376, 403] width 134 height 28
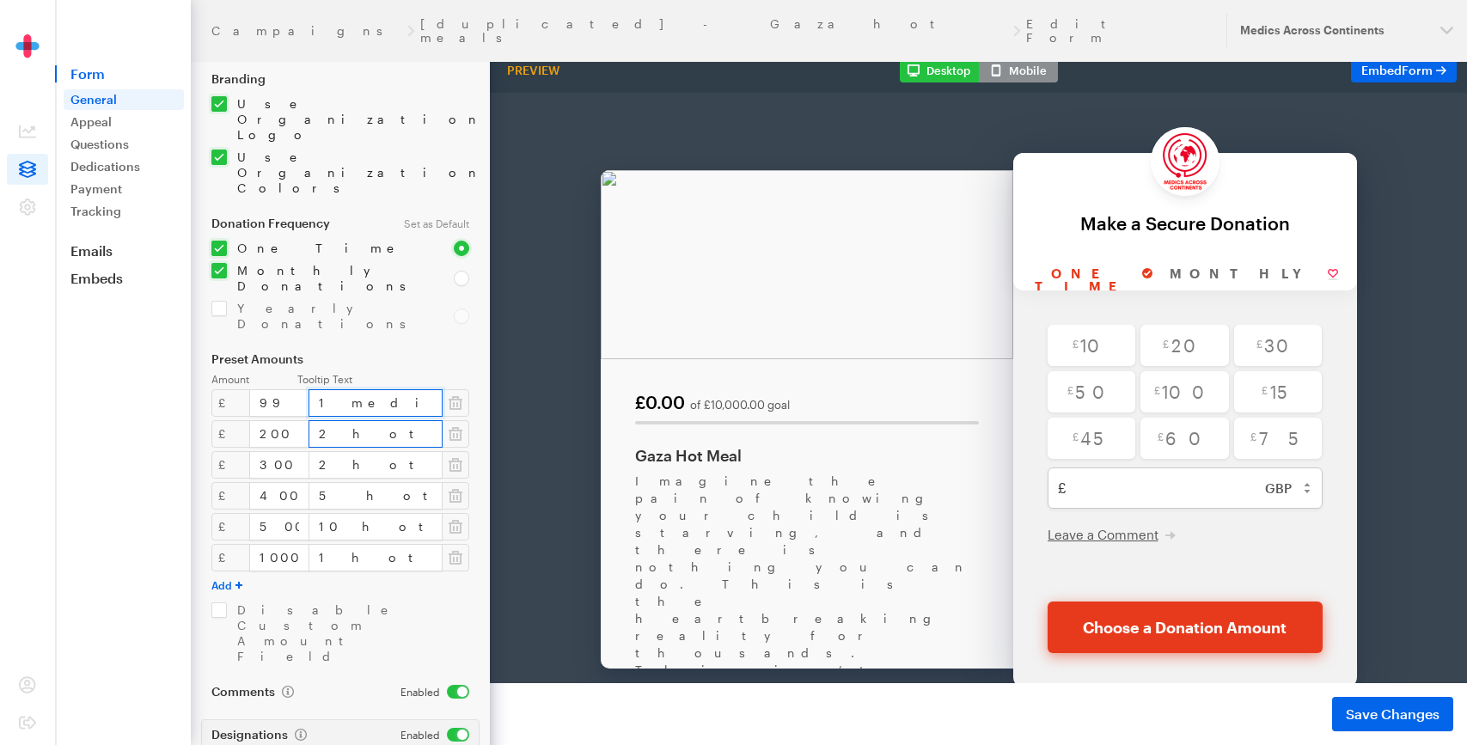
type input "1 medical kit"
drag, startPoint x: 318, startPoint y: 343, endPoint x: 421, endPoint y: 343, distance: 103.1
click at [421, 420] on input "2 hot meals" at bounding box center [376, 434] width 134 height 28
drag, startPoint x: 321, startPoint y: 345, endPoint x: 383, endPoint y: 347, distance: 62.8
click at [383, 420] on input "2 medical kits" at bounding box center [376, 434] width 134 height 28
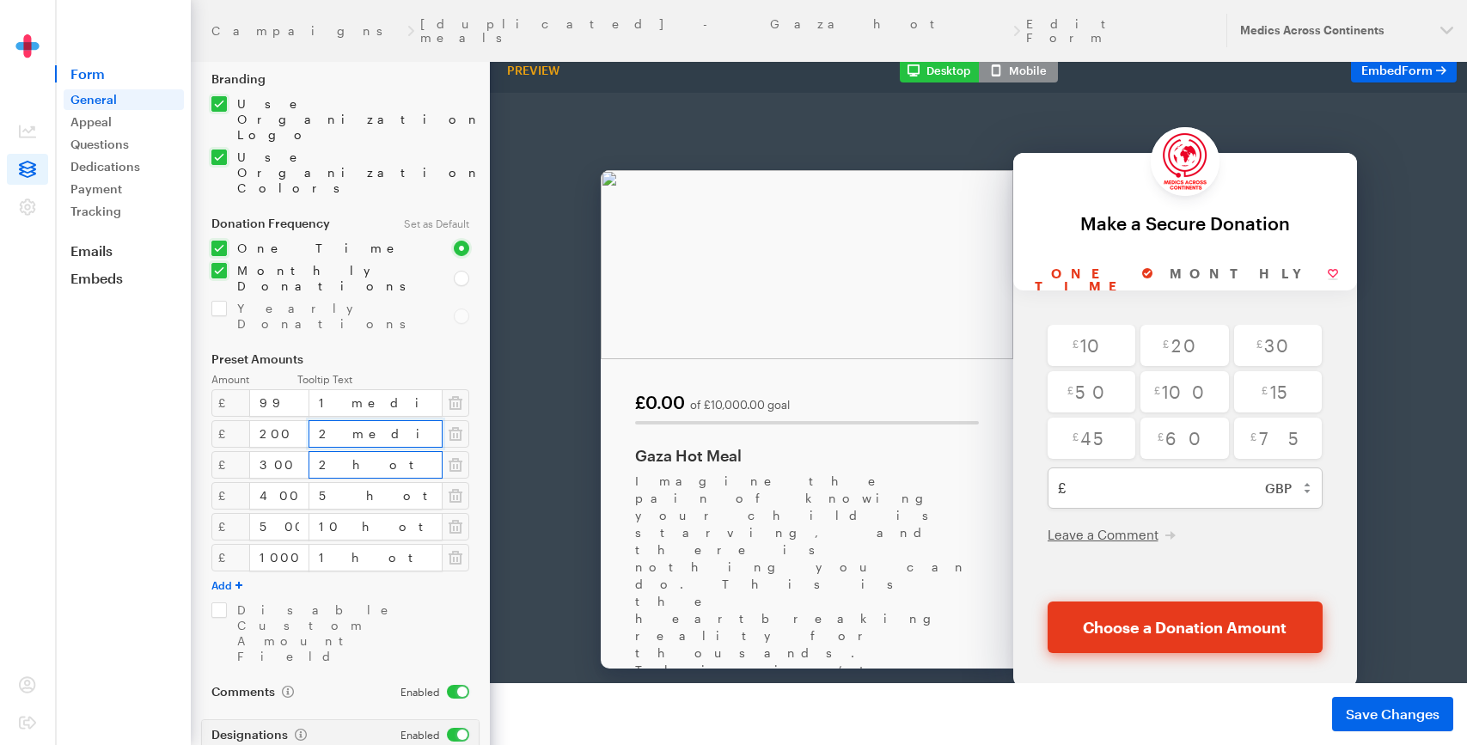
type input "2 medical kits"
drag, startPoint x: 796, startPoint y: 420, endPoint x: 519, endPoint y: 327, distance: 291.9
paste input "medical kits"
type input "3 medical kits"
drag, startPoint x: 795, startPoint y: 450, endPoint x: 645, endPoint y: 377, distance: 166.1
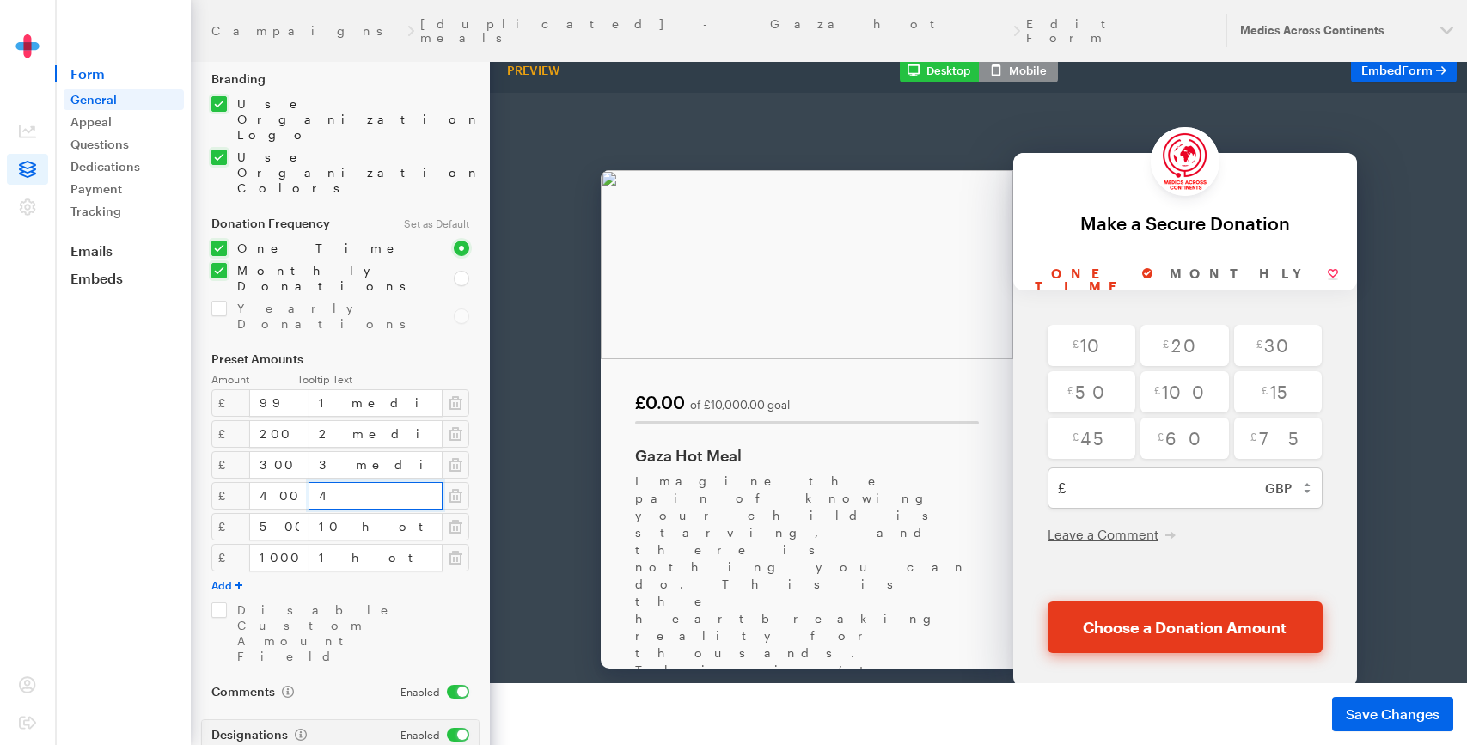
paste input "medical kits"
type input "4 medical kits"
drag, startPoint x: 797, startPoint y: 481, endPoint x: 537, endPoint y: 392, distance: 274.5
paste input "medical kits"
type input "5 medical kits"
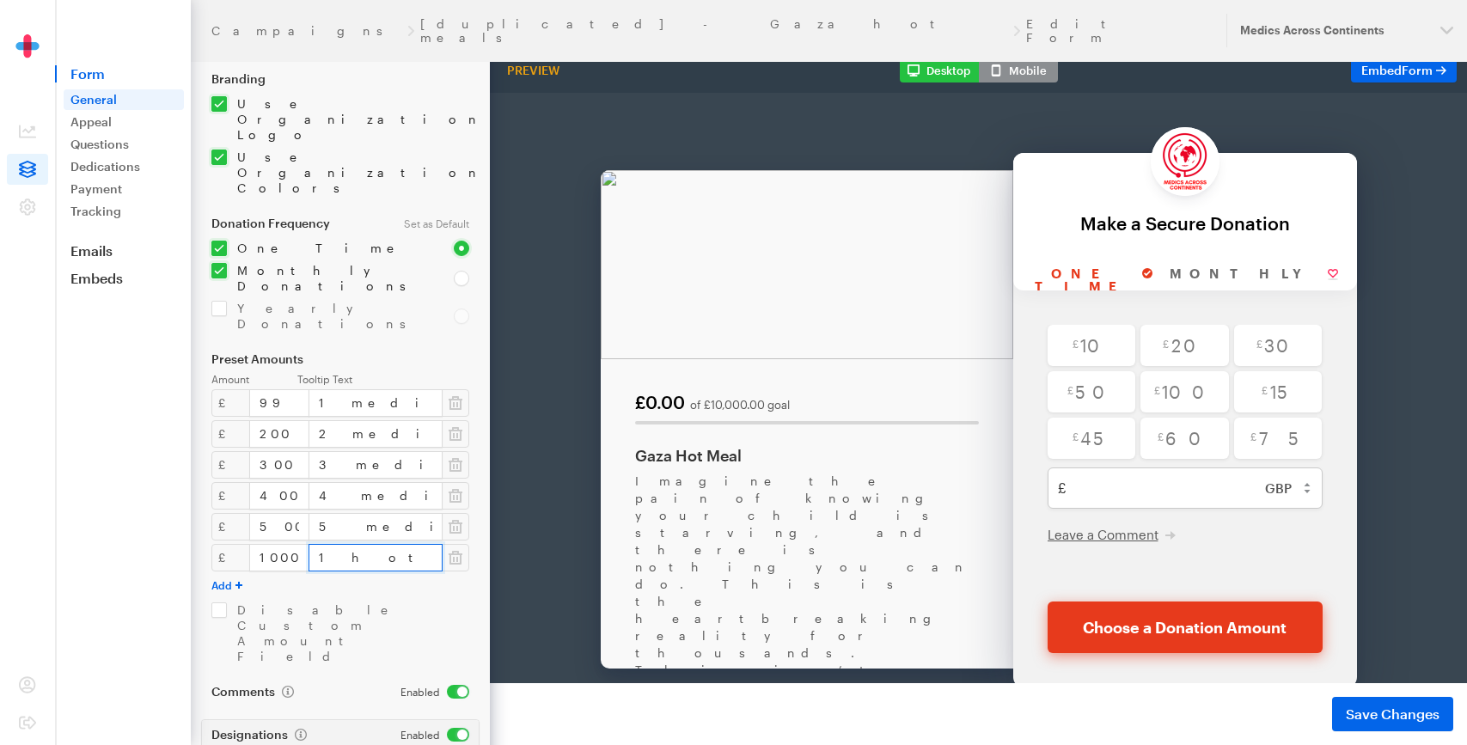
drag, startPoint x: 829, startPoint y: 510, endPoint x: 584, endPoint y: 425, distance: 258.5
paste input "medical kits"
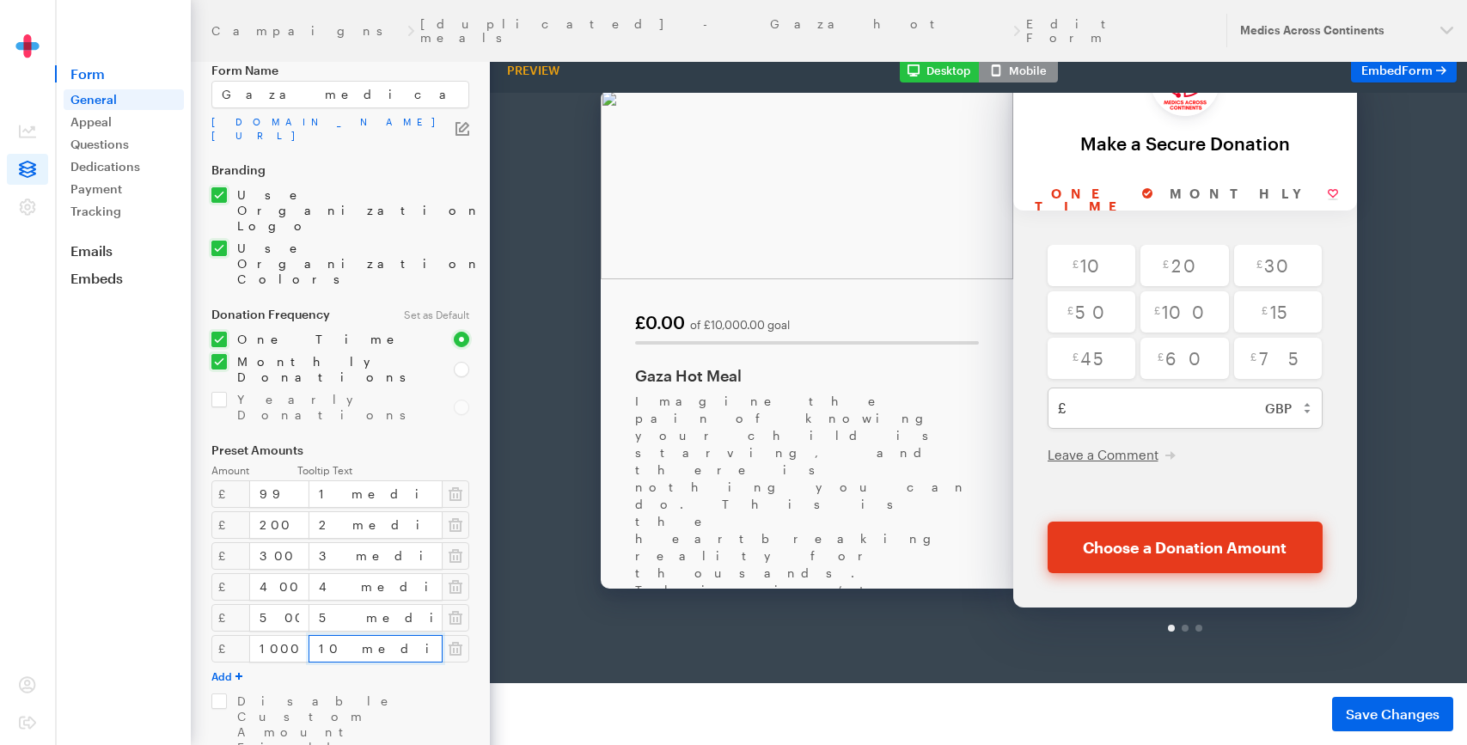
scroll to position [0, 0]
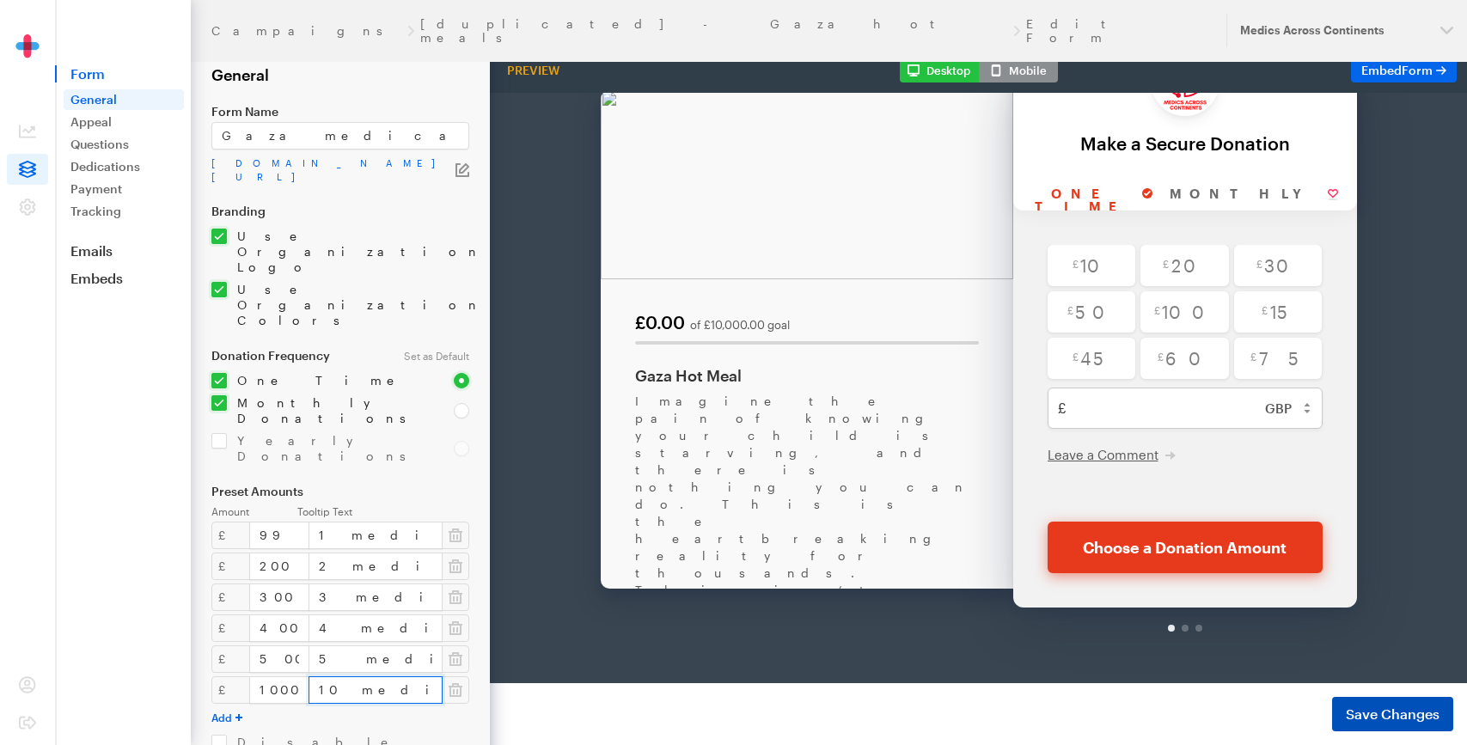
type input "10 medical kits"
click at [1410, 716] on span "Save Changes" at bounding box center [1393, 714] width 94 height 21
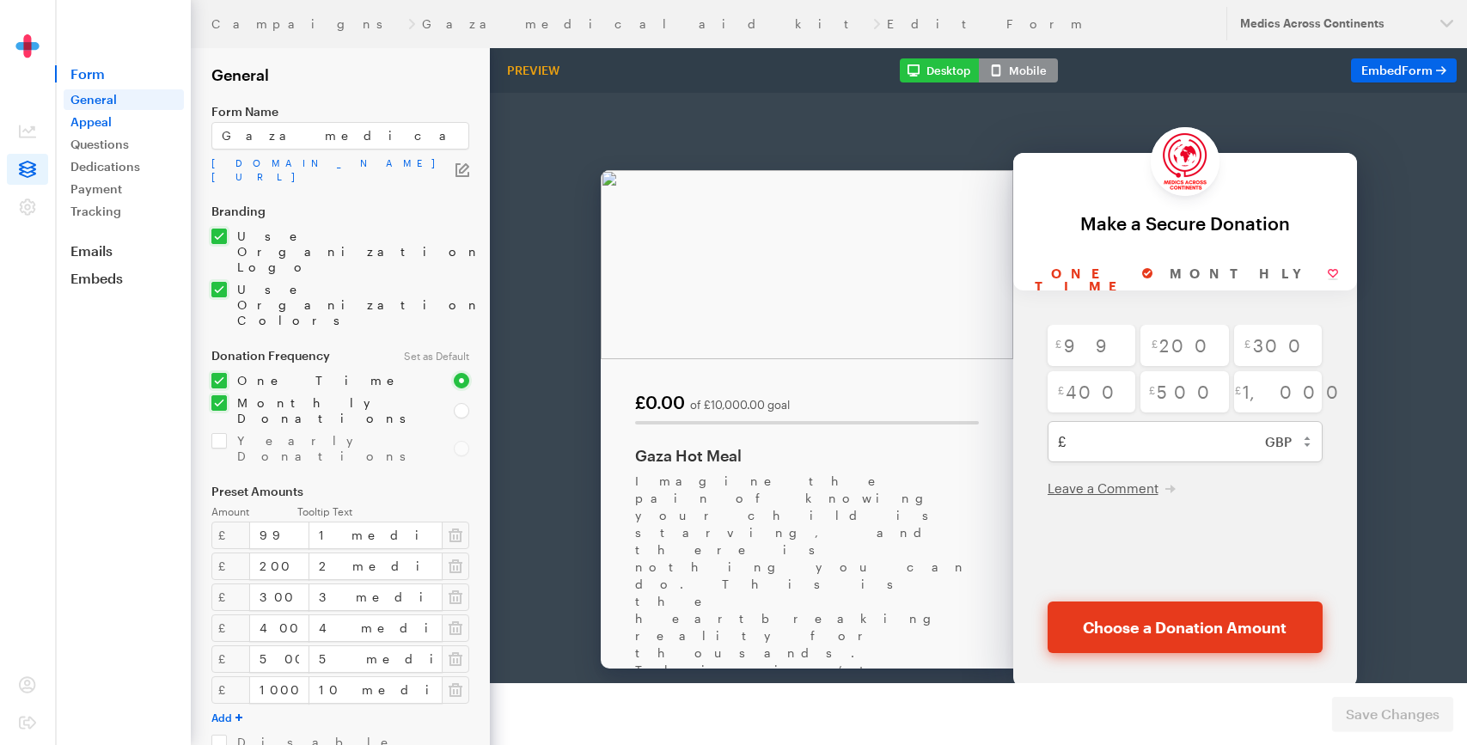
click at [84, 128] on link "Appeal" at bounding box center [124, 122] width 120 height 21
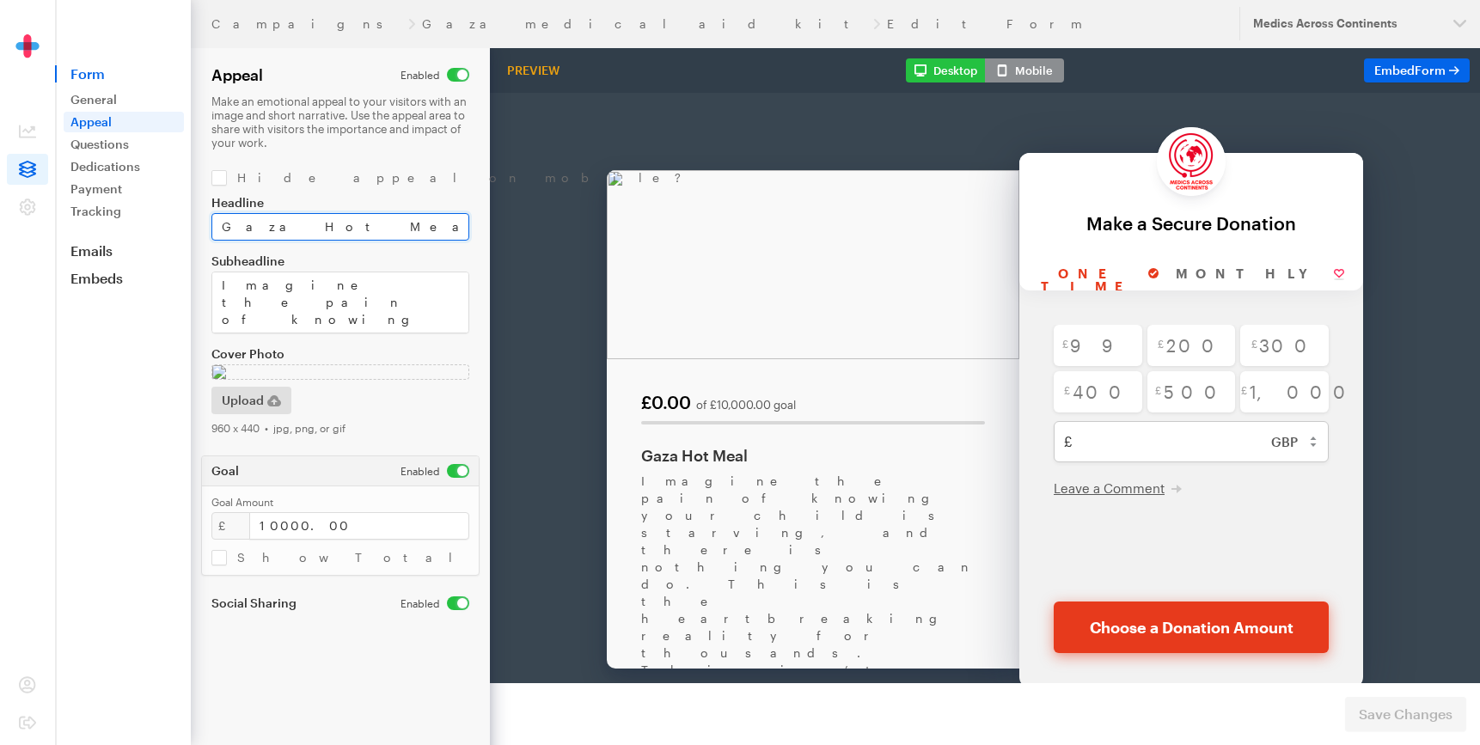
drag, startPoint x: 254, startPoint y: 229, endPoint x: 435, endPoint y: 252, distance: 182.8
click at [430, 250] on div "Headline Gaza Hot Meal Subheadline Imagine the pain of knowing your child is st…" at bounding box center [340, 315] width 258 height 239
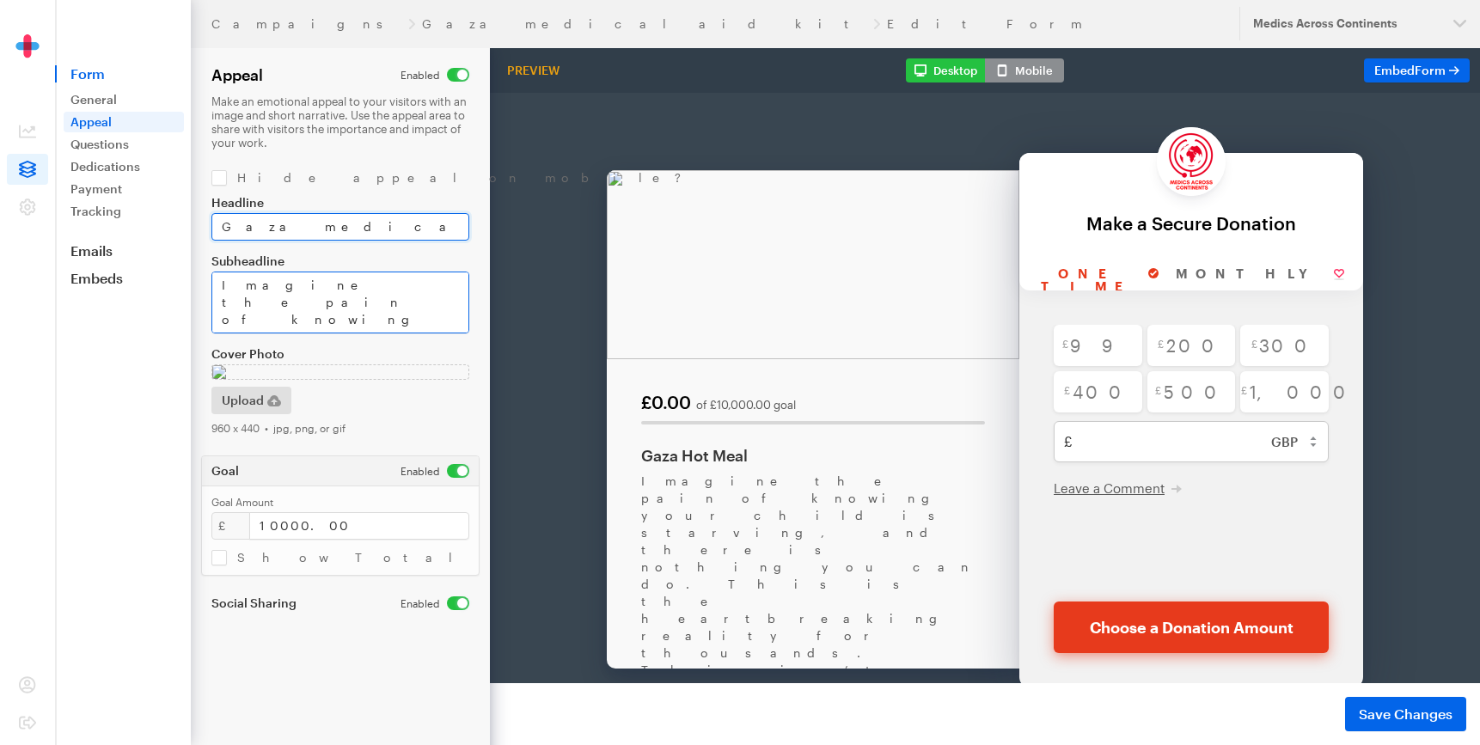
type input "Gaza medical kit"
drag, startPoint x: 220, startPoint y: 284, endPoint x: 443, endPoint y: 388, distance: 246.1
click at [443, 388] on div "Headline Gaza medical kit Subheadline Imagine the pain of knowing your child is…" at bounding box center [340, 315] width 258 height 239
paste textarea "watching your loved one bleed or suffer in agony, knowing you have no medicine …"
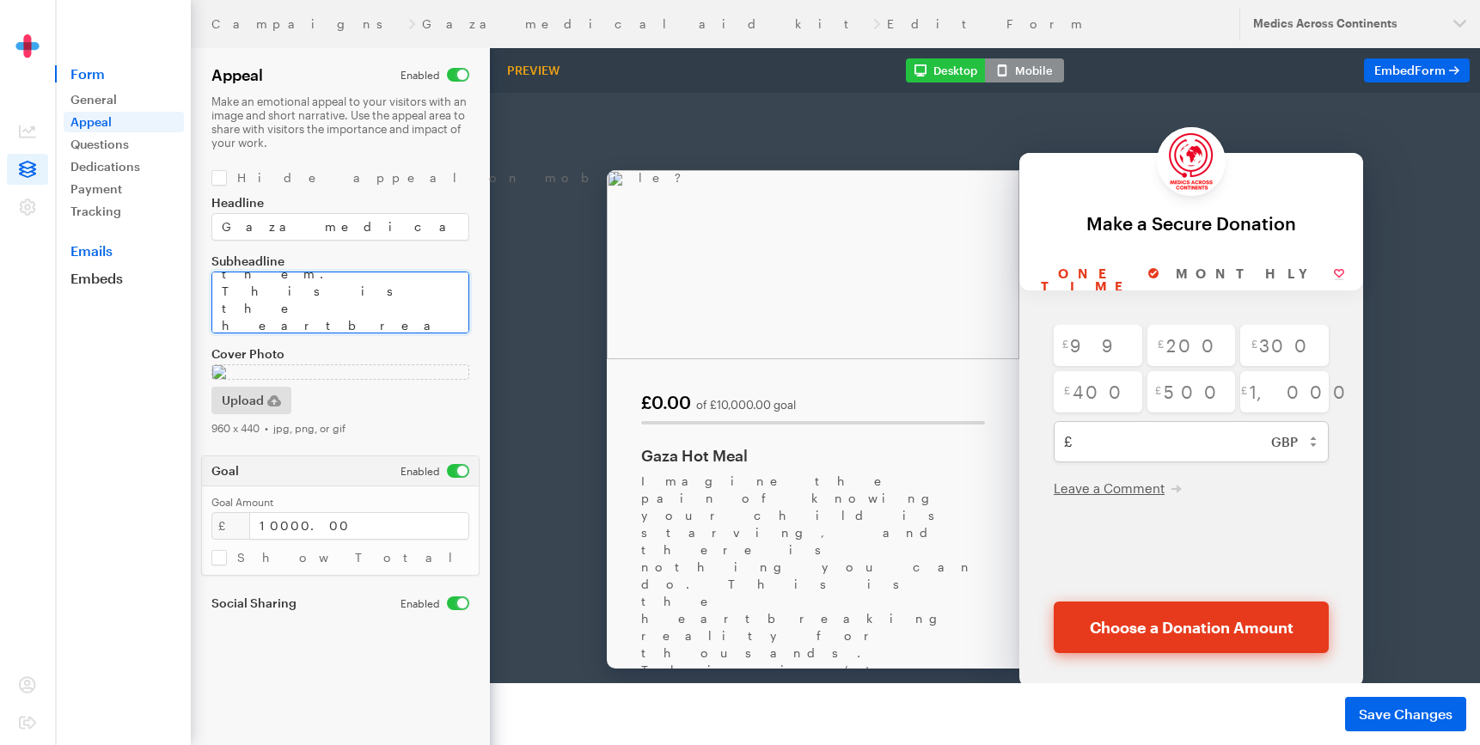
scroll to position [0, 0]
drag, startPoint x: 283, startPoint y: 321, endPoint x: 185, endPoint y: 251, distance: 120.7
click at [185, 251] on div "Campaigns Gaza medical aid kit Edit Form Updates Support Medics Across Continen…" at bounding box center [740, 372] width 1480 height 745
click at [380, 299] on textarea "Imagine the pain of knowing your child is starving, and there is nothing you ca…" at bounding box center [340, 303] width 258 height 62
type textarea "Imagine the pain of watching your loved one bleed or suffer in agony, knowing y…"
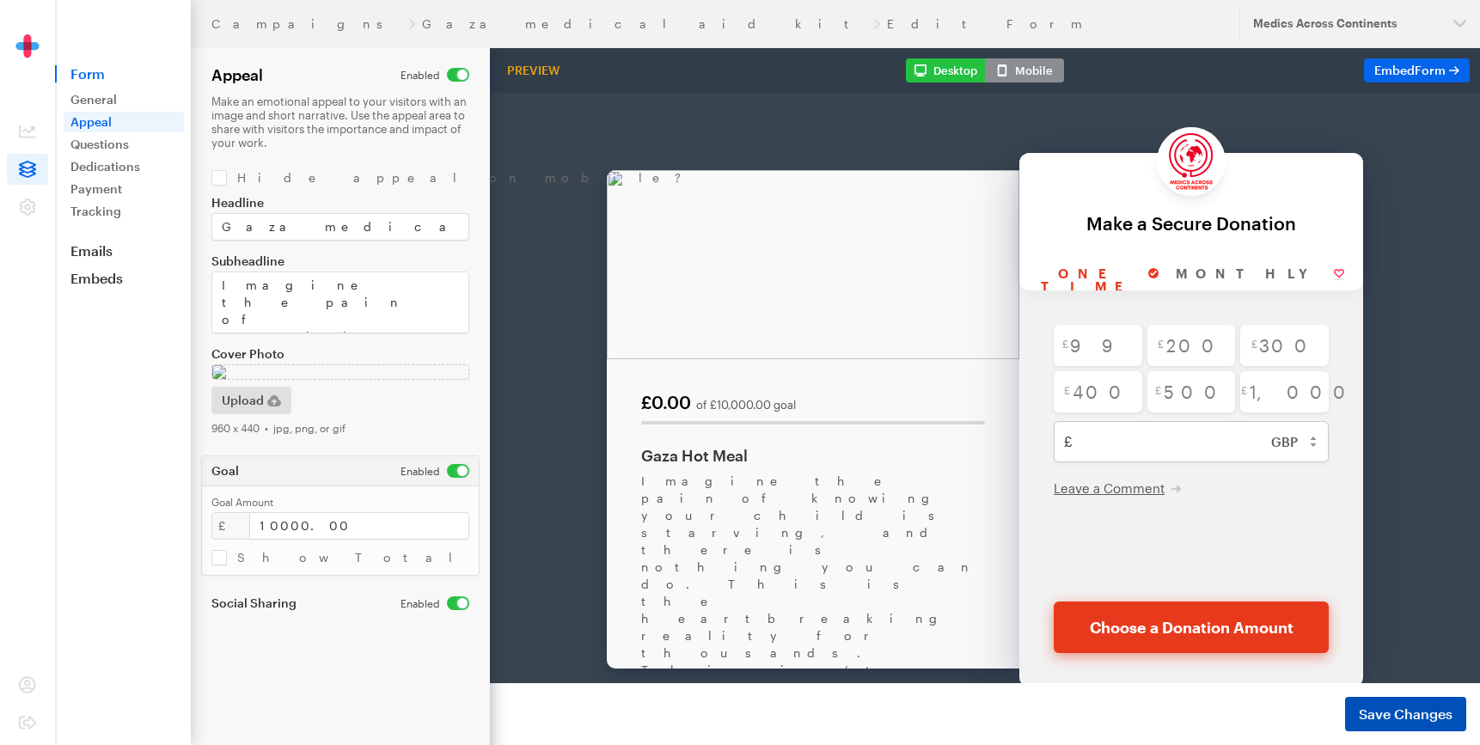
click at [1399, 705] on span "Save Changes" at bounding box center [1406, 714] width 94 height 21
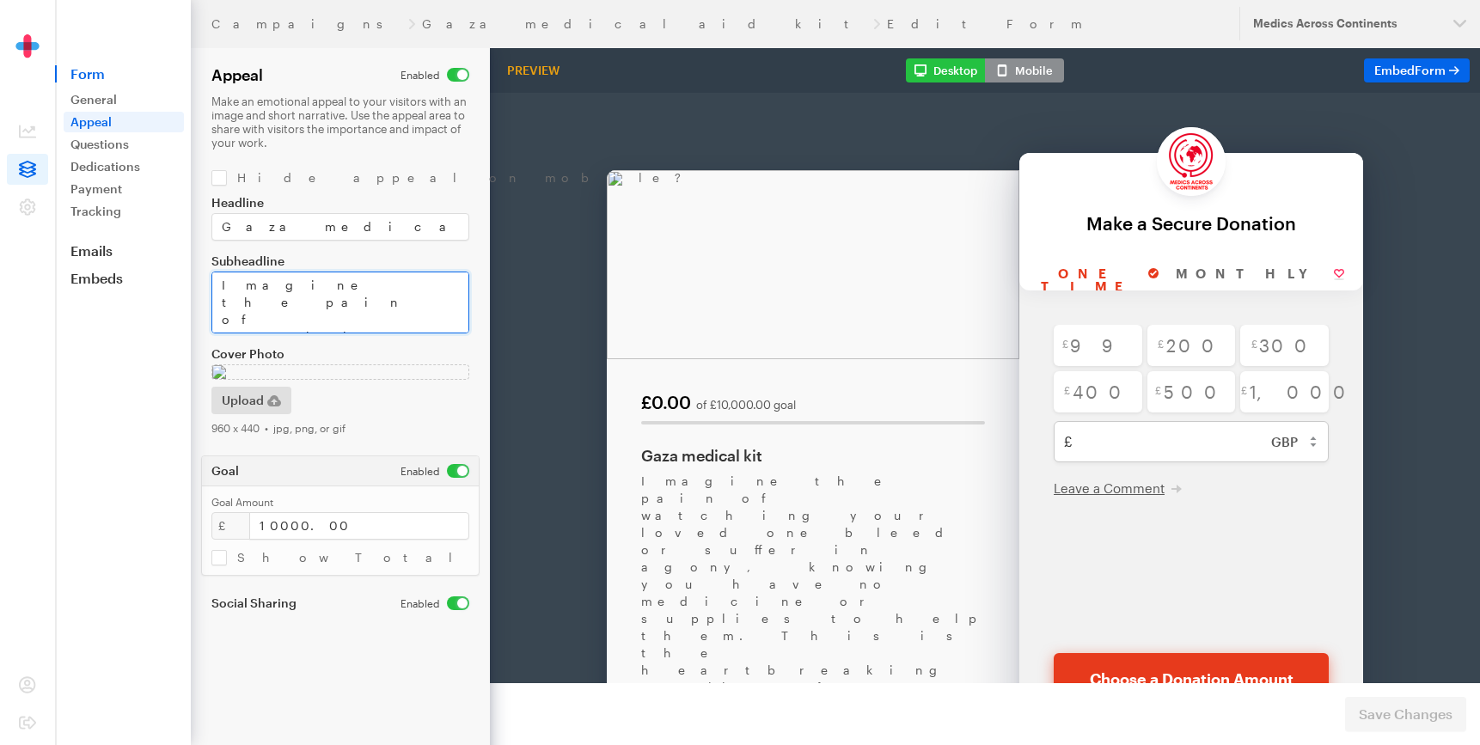
click at [315, 301] on textarea "Imagine the pain of watching your loved one bleed or suffer in agony, knowing y…" at bounding box center [340, 303] width 258 height 62
drag, startPoint x: 295, startPoint y: 307, endPoint x: 218, endPoint y: 324, distance: 78.4
click at [218, 324] on textarea "Imagine the pain of watching your loved one bleed or suffer in agony, knowing y…" at bounding box center [340, 303] width 258 height 62
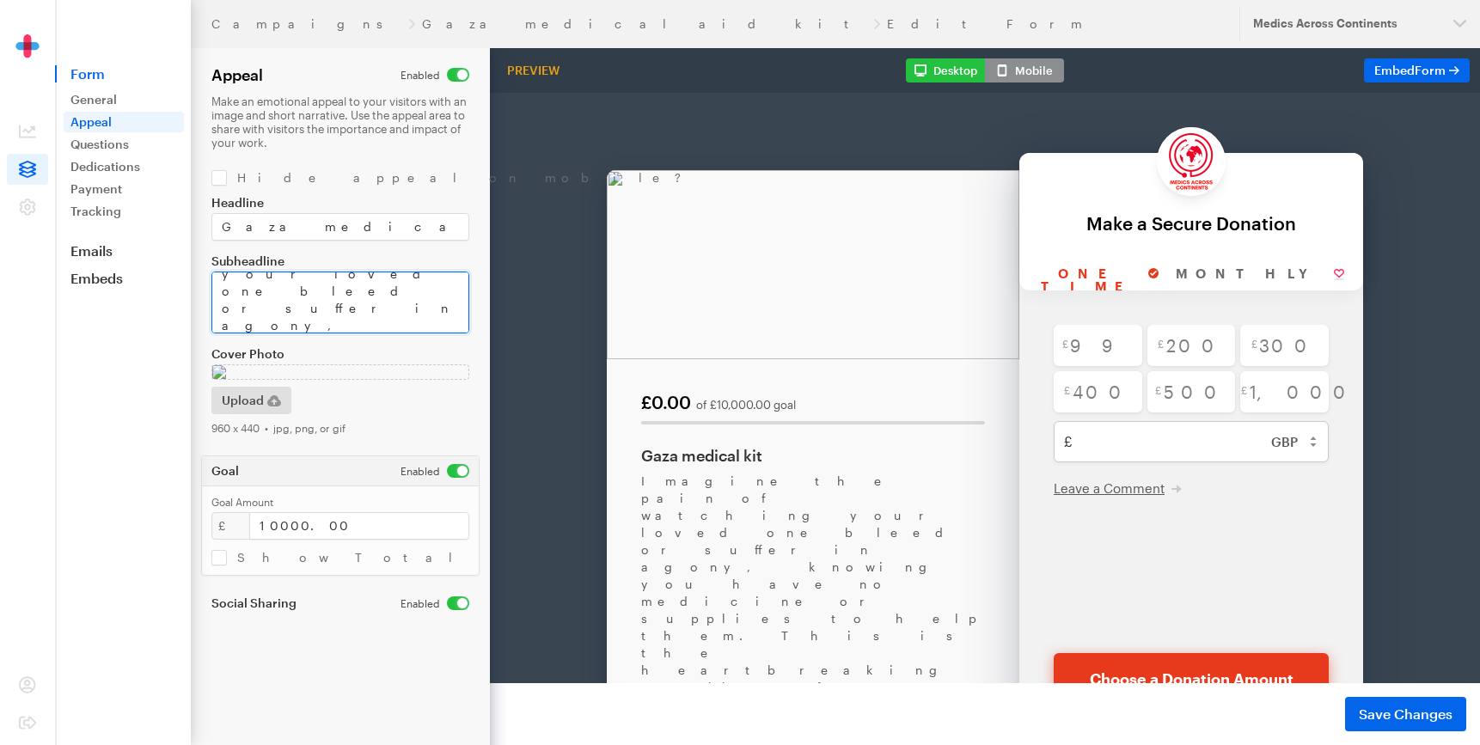
paste textarea "(Zakaat & Sadaqa Applicable)"
click at [250, 305] on textarea "Imagine the pain of watching your loved one bleed or suffer in agony, knowing y…" at bounding box center [340, 303] width 258 height 62
type textarea "Imagine the pain of watching your loved one bleed or suffer in agony, knowing y…"
click at [1399, 719] on span "Save Changes" at bounding box center [1406, 714] width 94 height 21
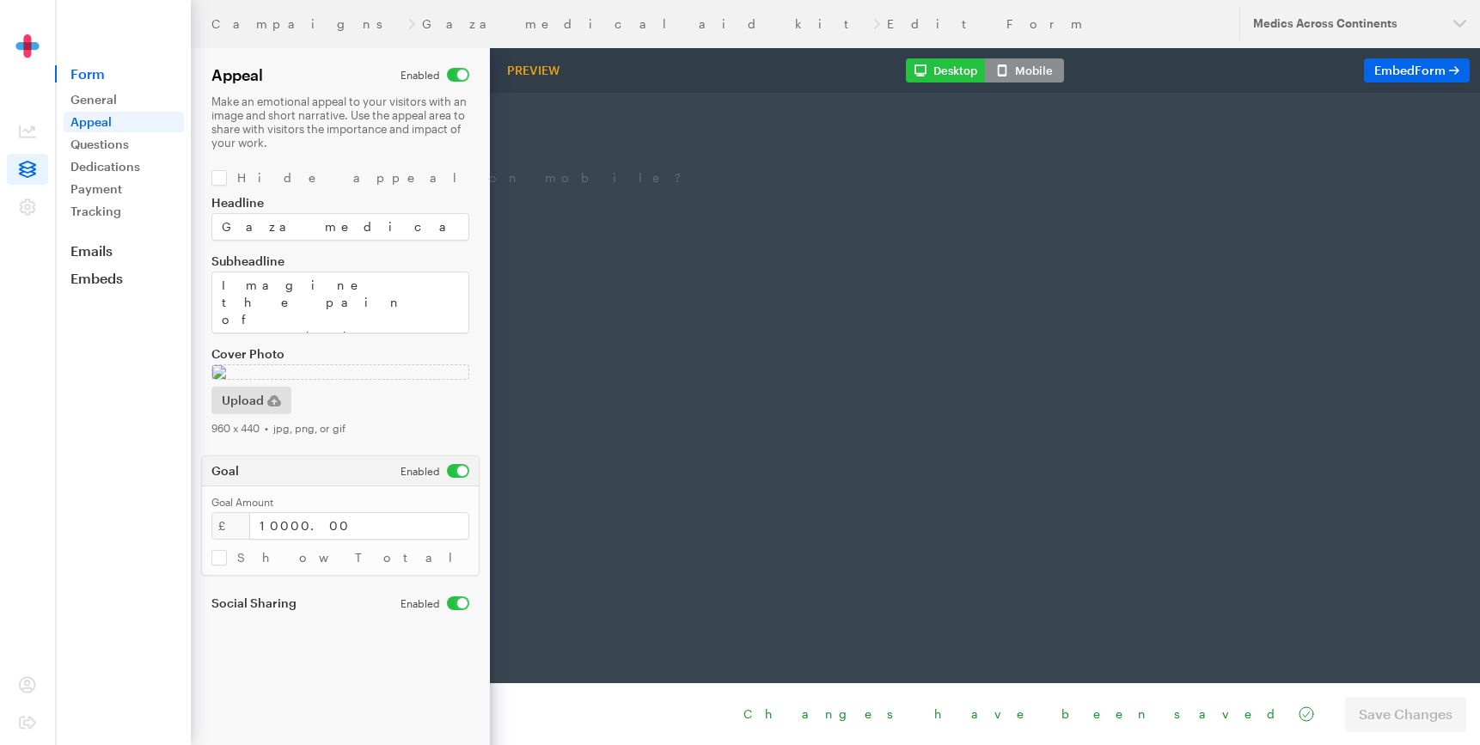
click at [284, 380] on img at bounding box center [340, 371] width 258 height 15
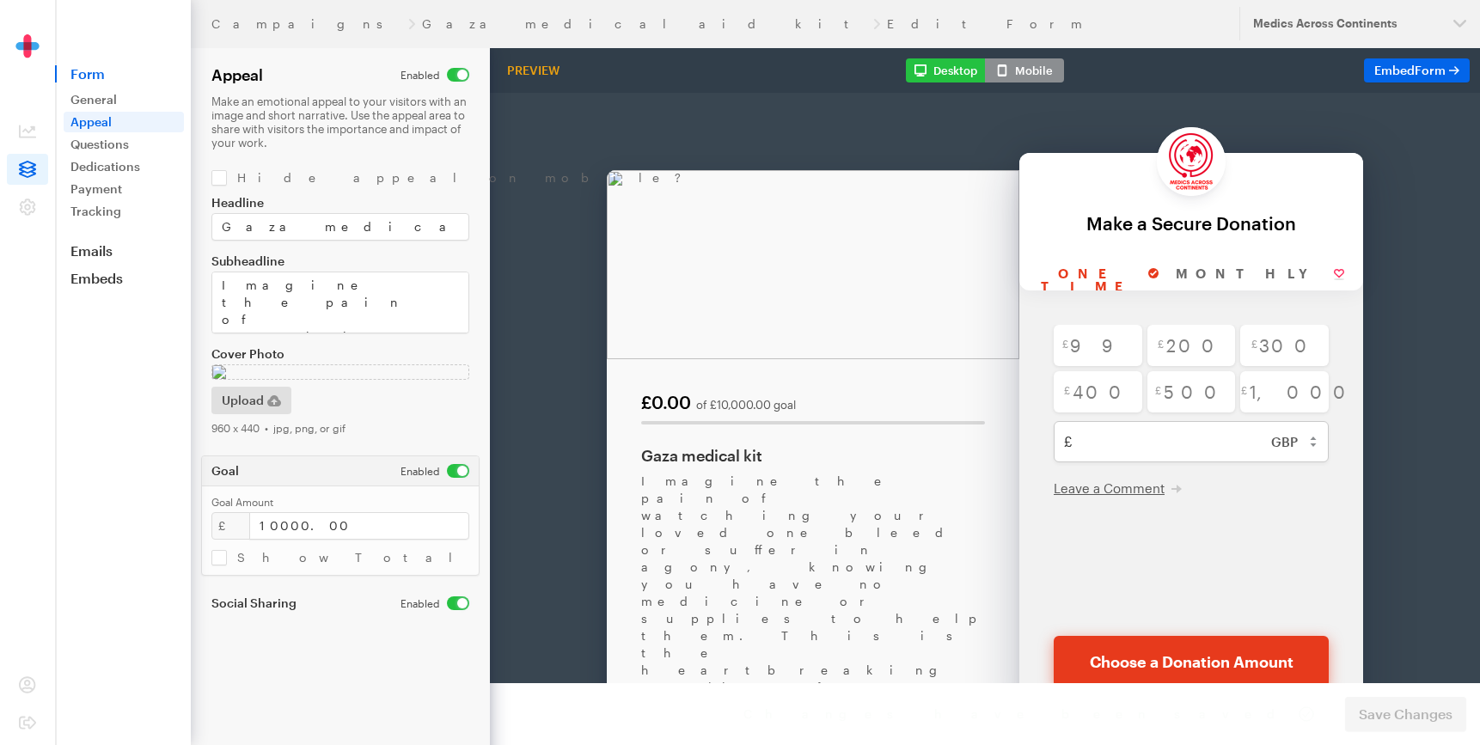
click at [263, 380] on img at bounding box center [340, 371] width 258 height 15
click at [247, 411] on span "Upload" at bounding box center [243, 400] width 42 height 21
click at [305, 380] on img at bounding box center [340, 371] width 258 height 15
click at [268, 380] on img at bounding box center [340, 371] width 258 height 15
click at [228, 435] on div "Headline Gaza medical kit Subheadline Imagine the pain of watching your loved o…" at bounding box center [340, 315] width 258 height 239
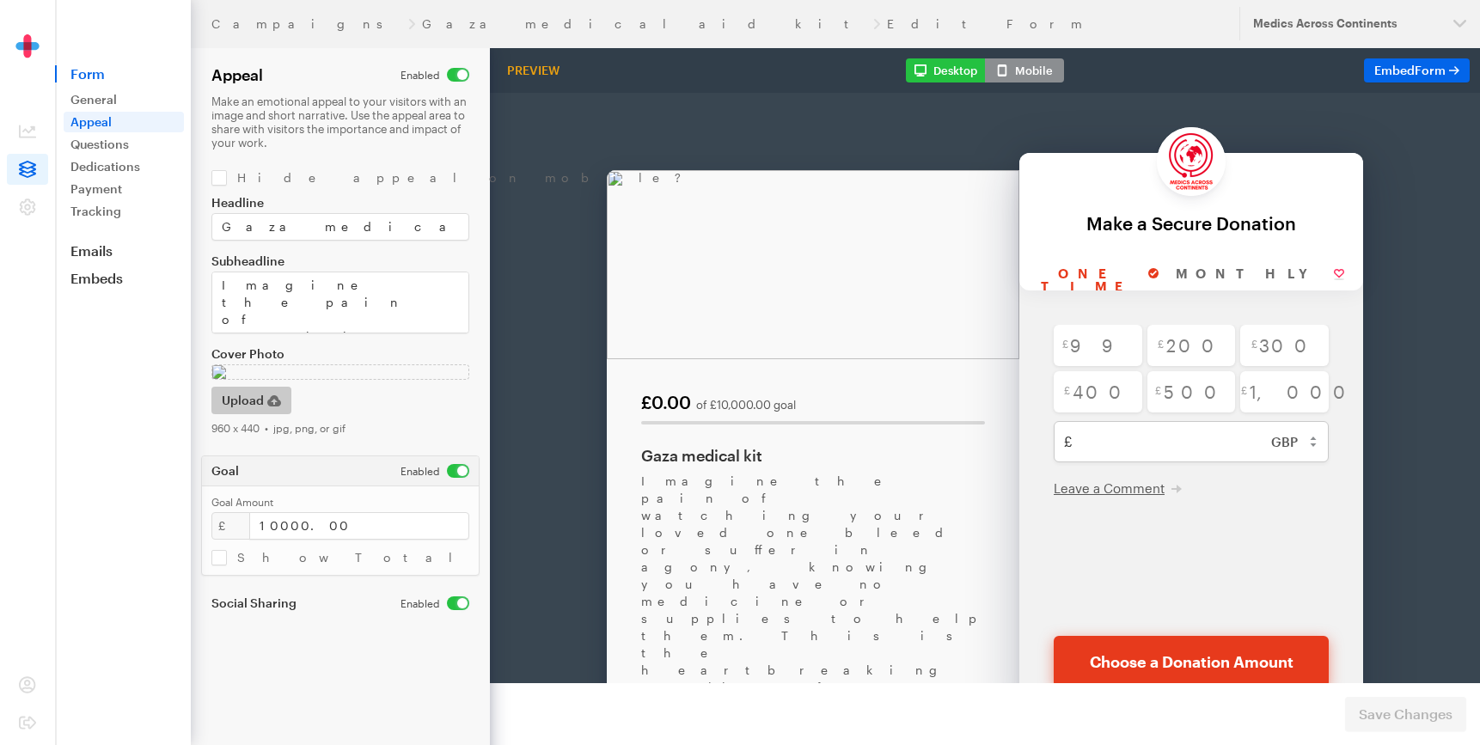
click at [238, 411] on span "Upload" at bounding box center [243, 400] width 42 height 21
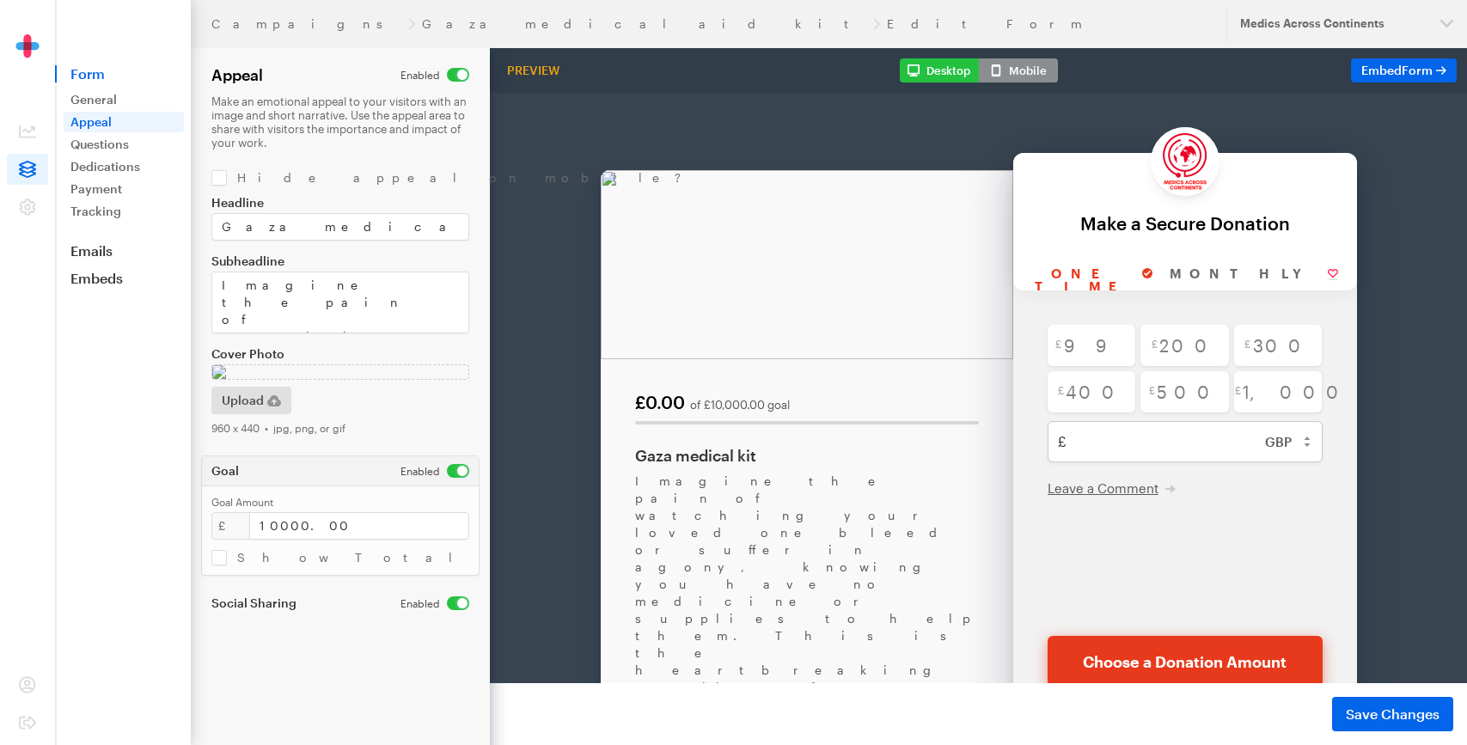
drag, startPoint x: 1417, startPoint y: 723, endPoint x: 1348, endPoint y: 688, distance: 78.0
click at [1417, 723] on span "Save Changes" at bounding box center [1393, 714] width 94 height 21
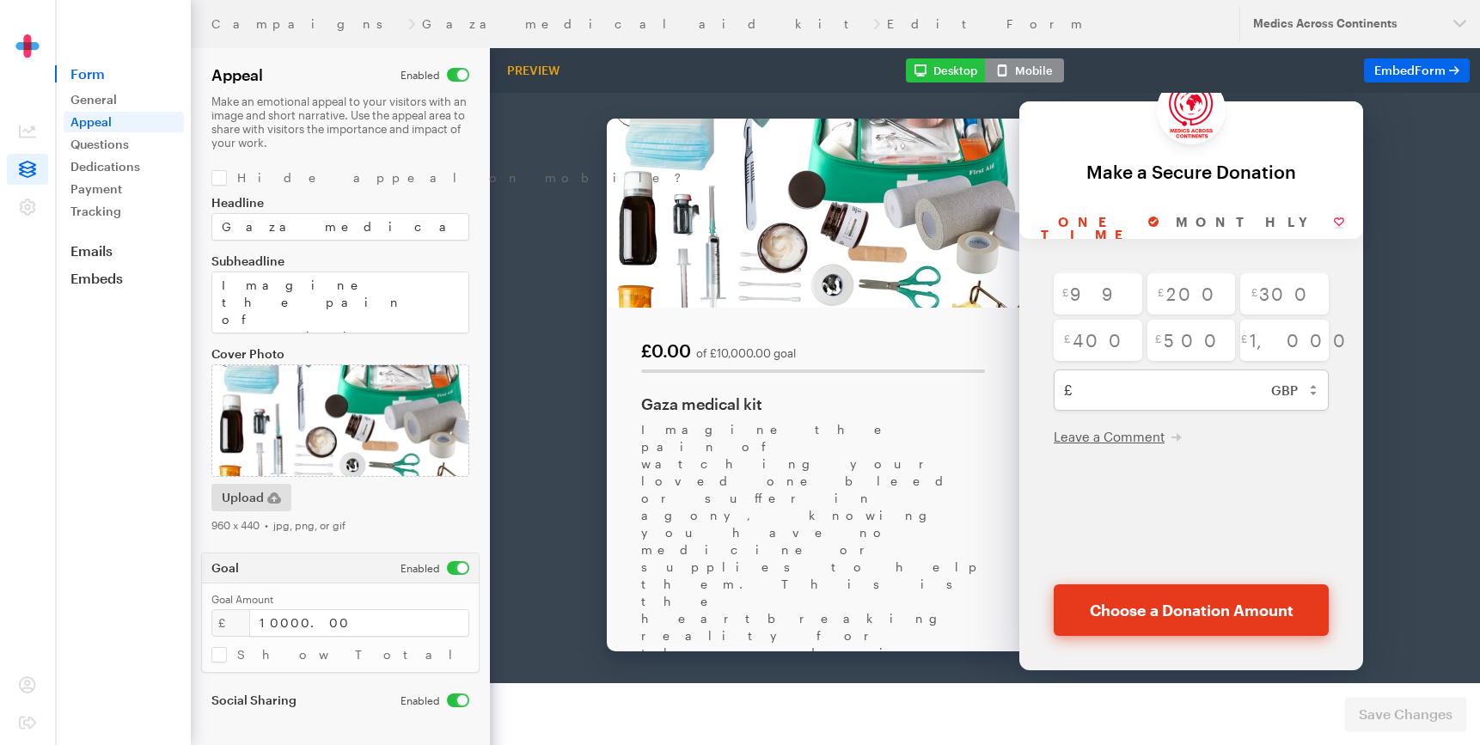
scroll to position [79, 0]
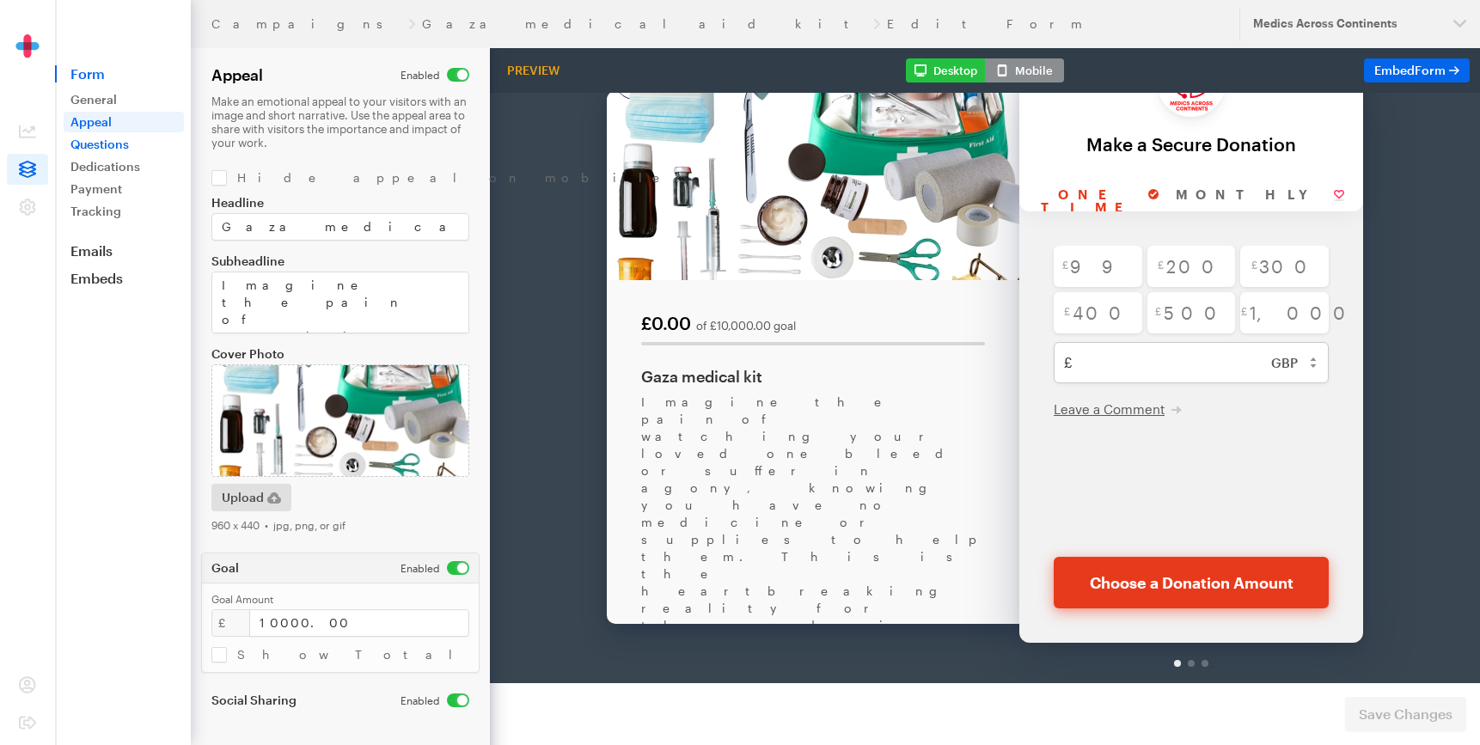
click at [131, 147] on link "Questions" at bounding box center [124, 144] width 120 height 21
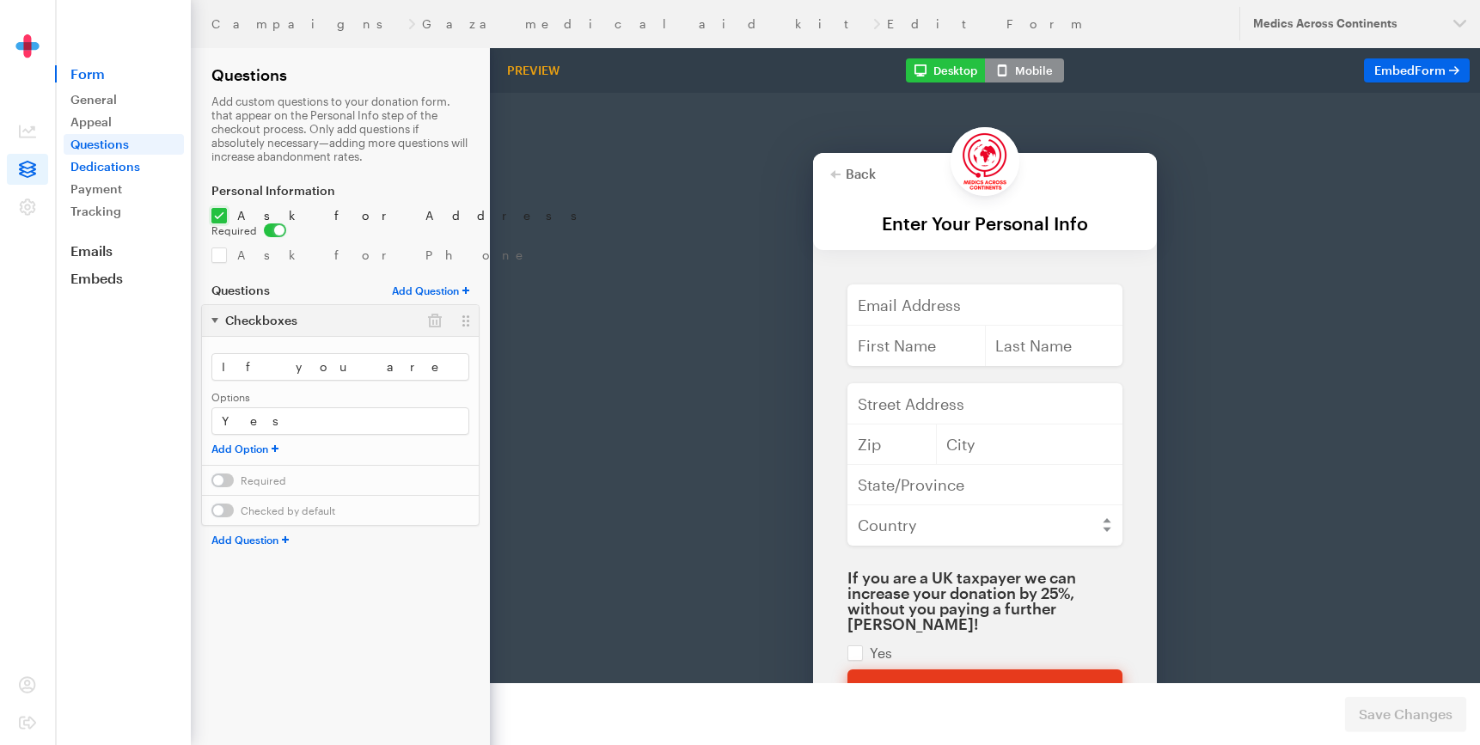
click at [95, 169] on link "Dedications" at bounding box center [124, 166] width 120 height 21
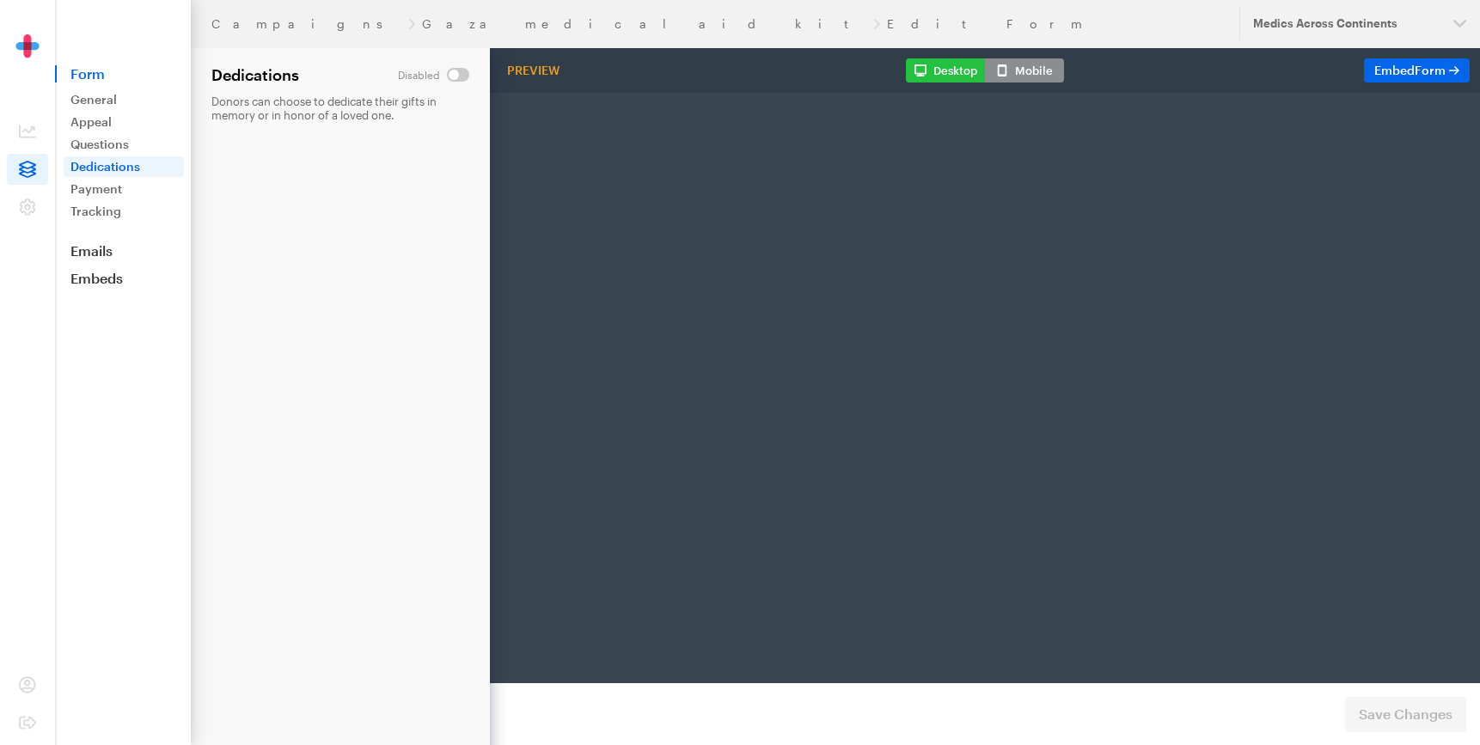
click at [94, 193] on link "Payment" at bounding box center [124, 189] width 120 height 21
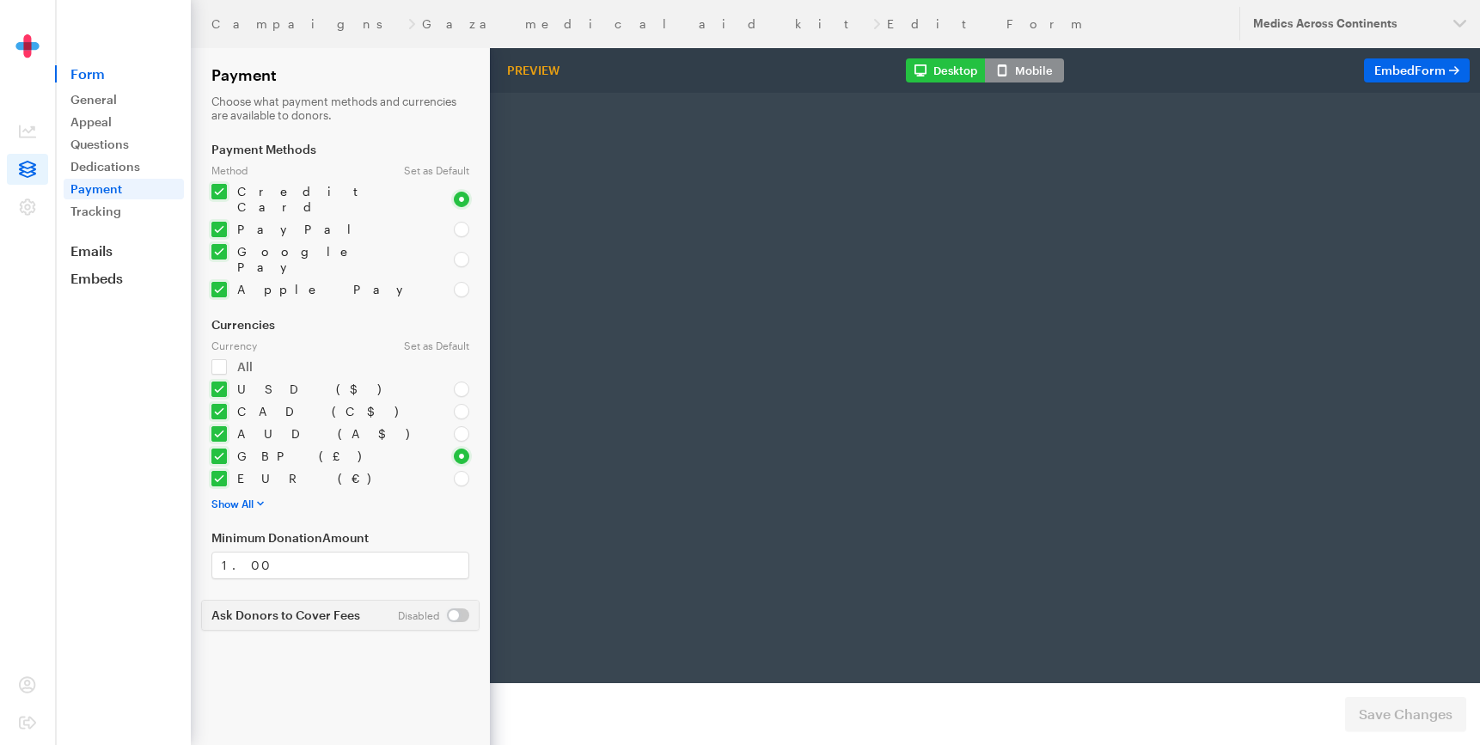
radio input "true"
type input "1000"
type input "[EMAIL_ADDRESS][DOMAIN_NAME]"
type input "first"
type input "last"
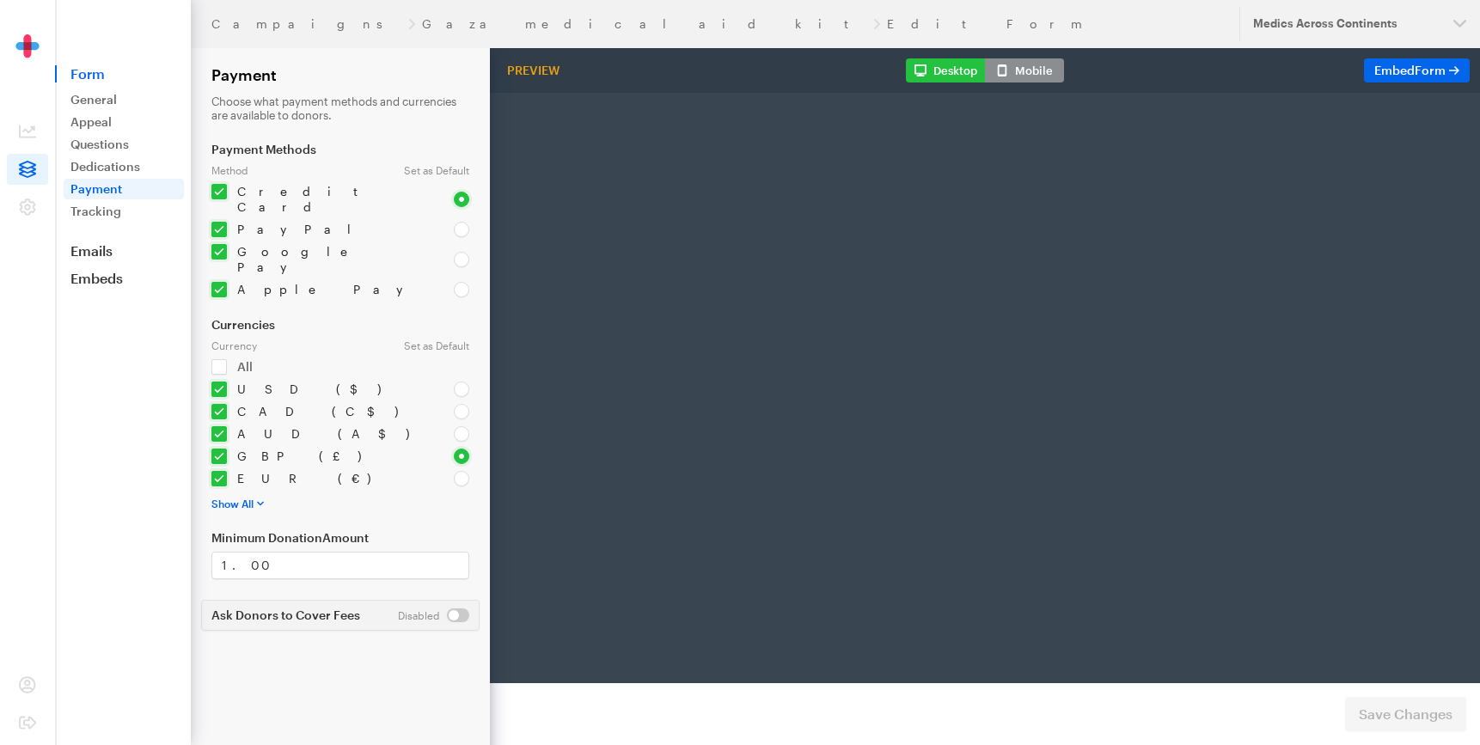
type input "address"
type input "892345"
type input "Los Angelis"
type input "CA"
select select "US"
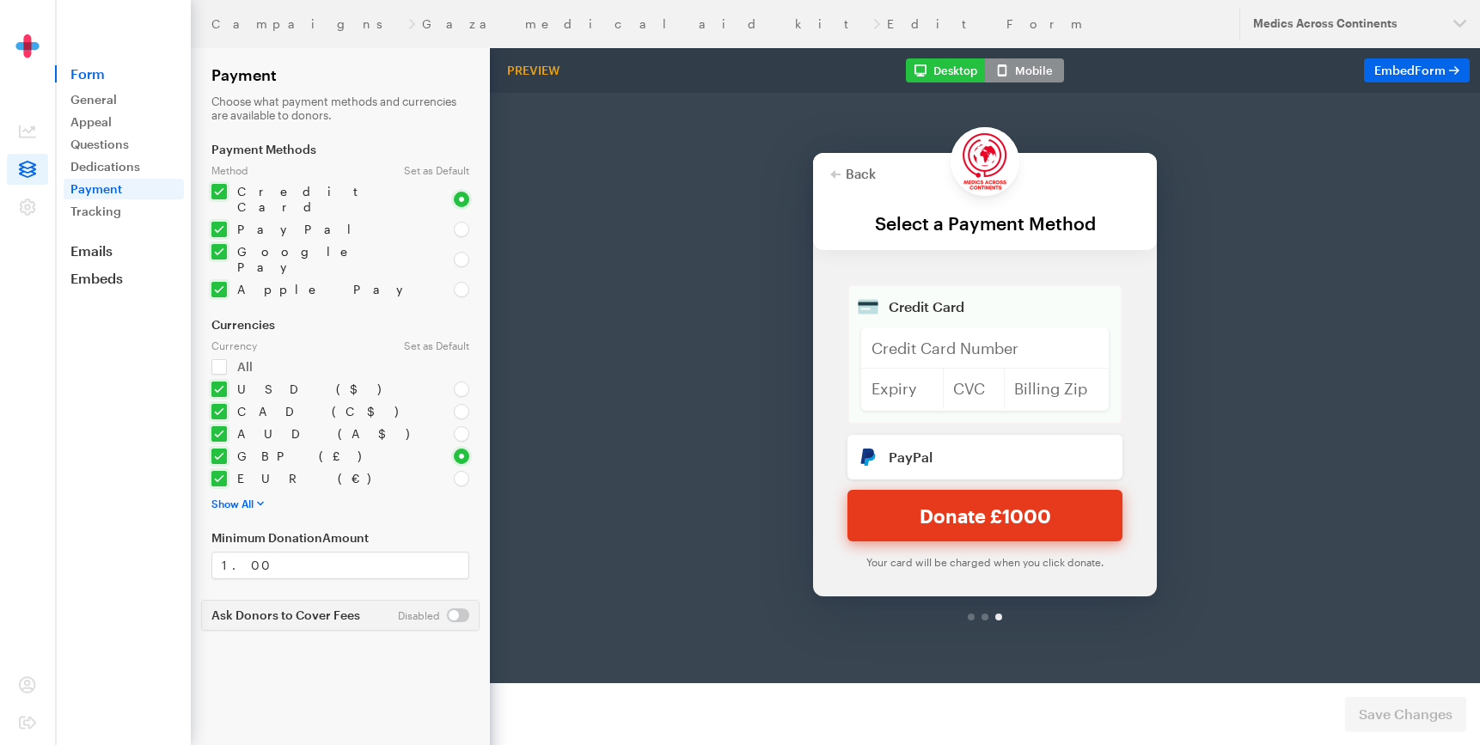
click at [90, 216] on link "Tracking" at bounding box center [124, 211] width 120 height 21
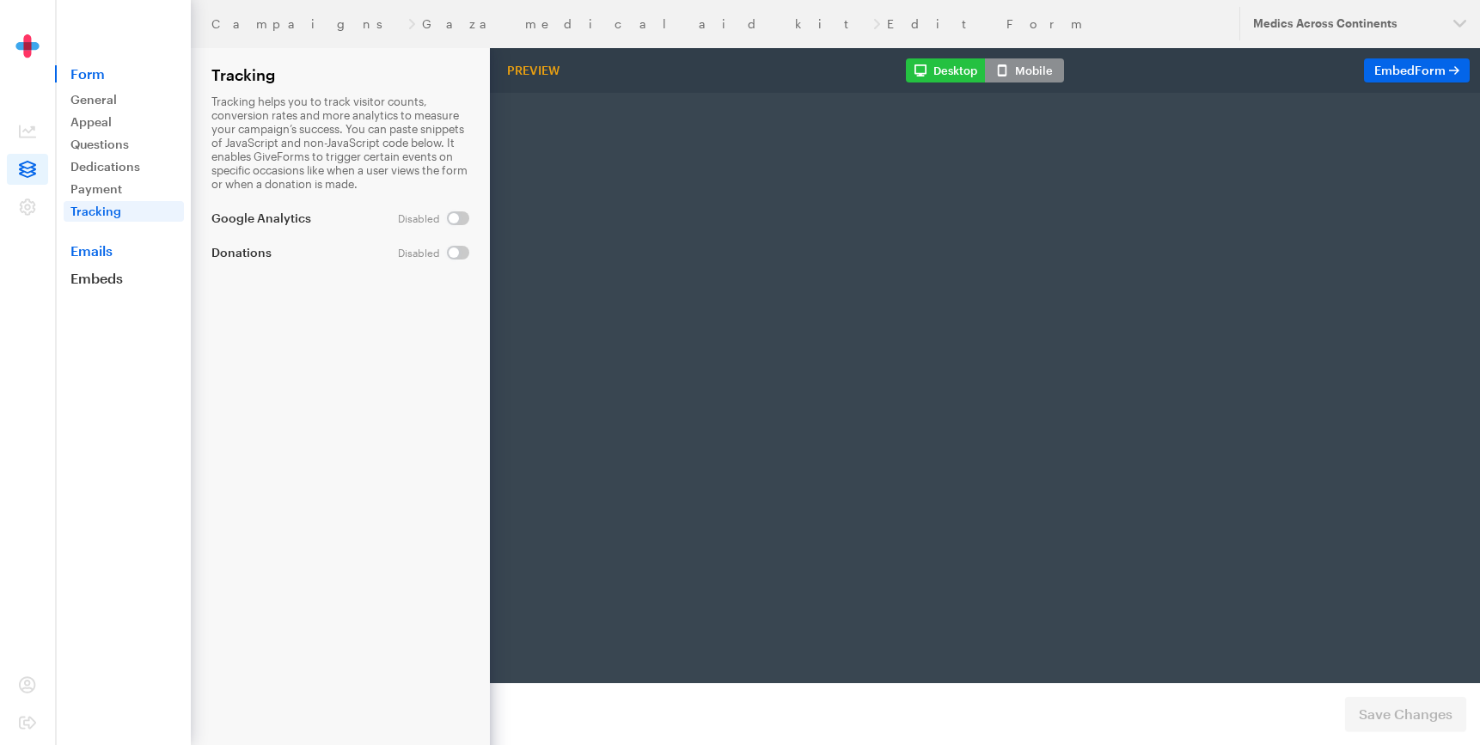
click at [96, 254] on link "Emails" at bounding box center [123, 250] width 136 height 17
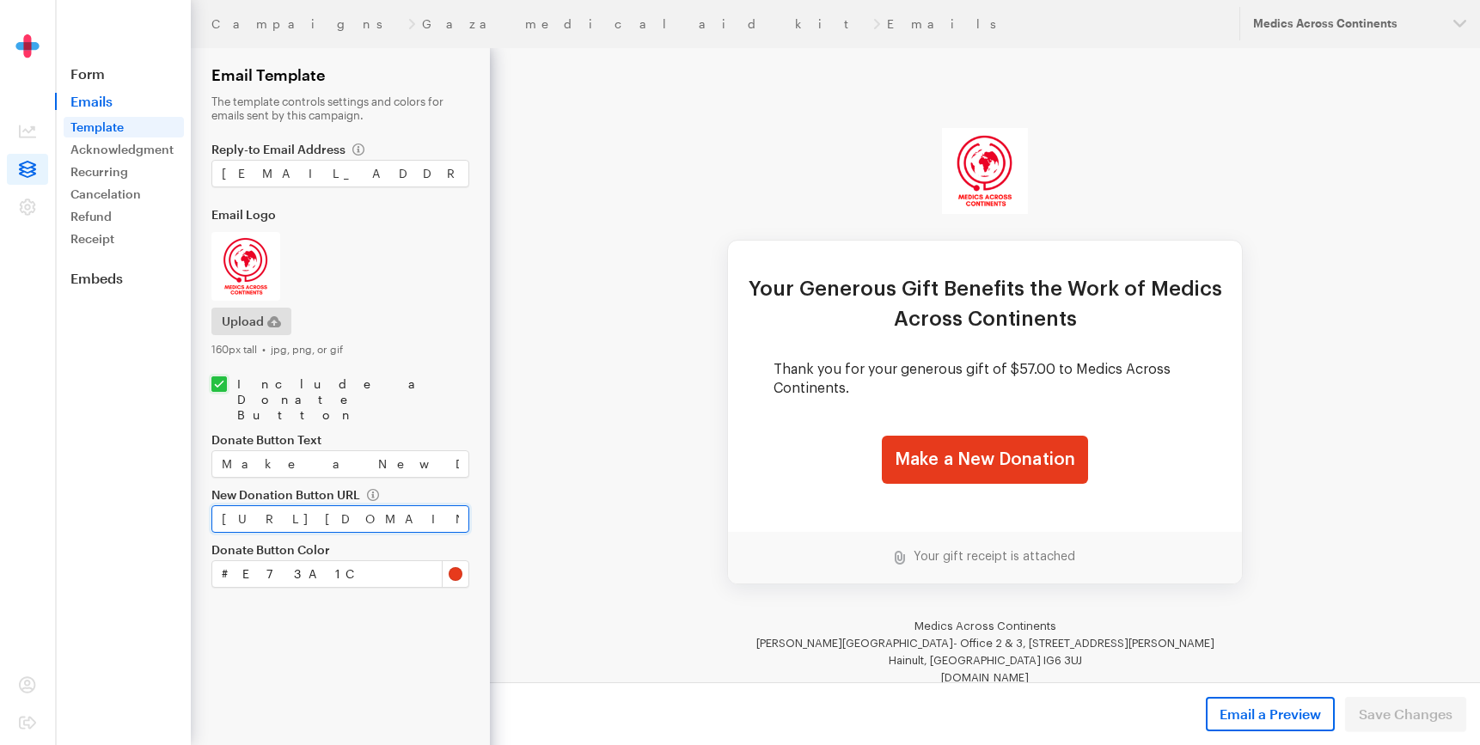
scroll to position [0, 132]
drag, startPoint x: 766, startPoint y: 533, endPoint x: 566, endPoint y: 509, distance: 201.7
click at [116, 80] on link "Form" at bounding box center [123, 73] width 136 height 17
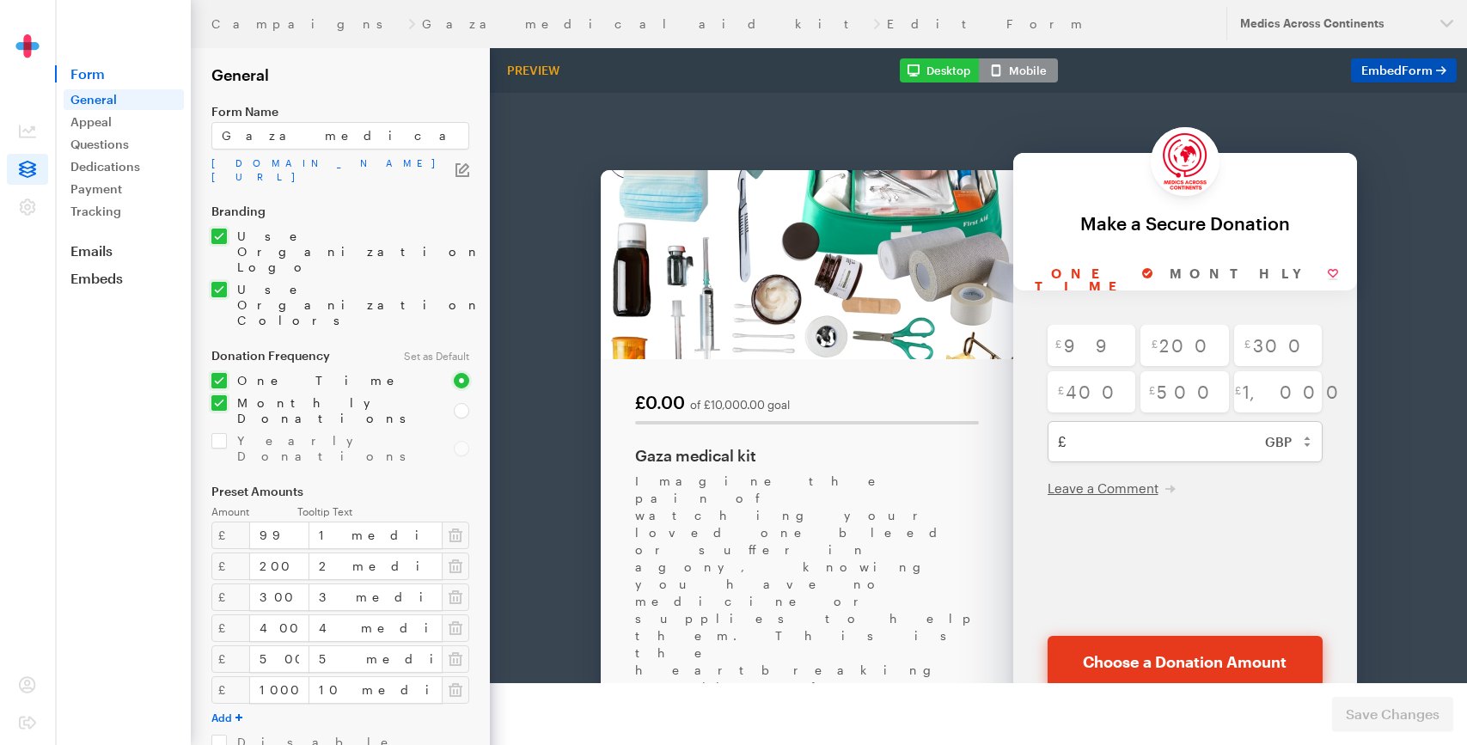
click at [1367, 69] on span "Embed Form" at bounding box center [1396, 70] width 71 height 15
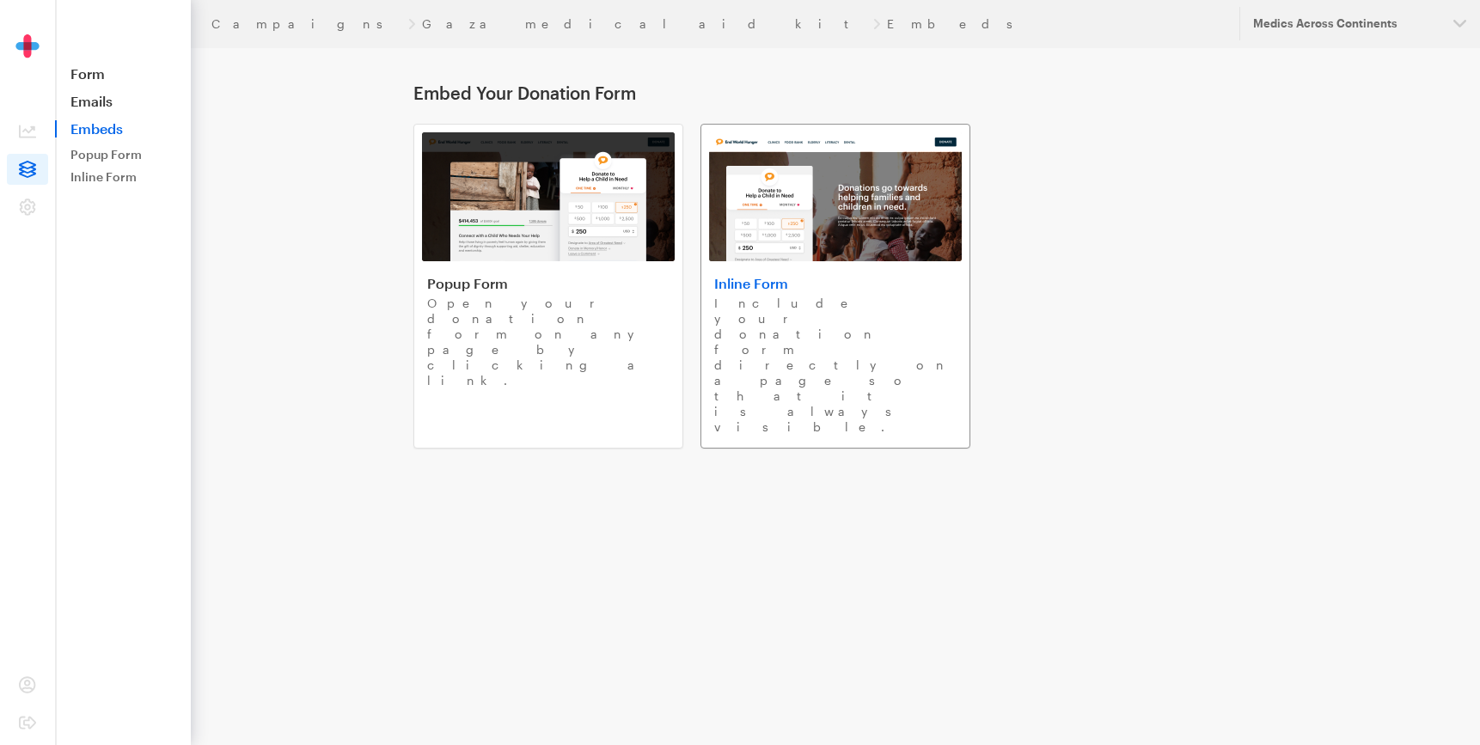
click at [722, 284] on h4 "Inline Form" at bounding box center [835, 283] width 242 height 17
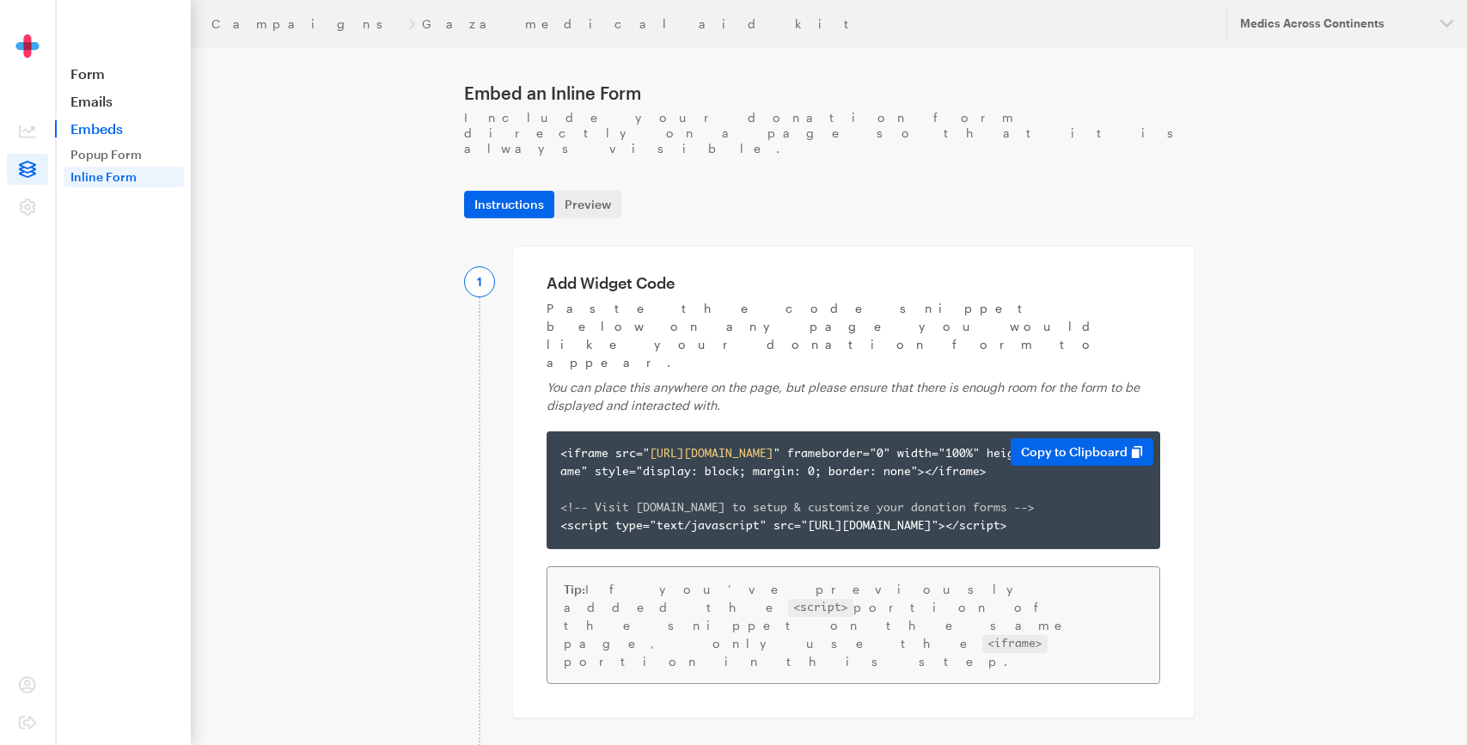
click at [706, 431] on div "<iframe src=" https://app.giveforms.com/forms/medicsacorg1/Gaza-hot-meals-1 " f…" at bounding box center [854, 490] width 614 height 118
click at [1130, 438] on button "Copy to Clipboard" at bounding box center [1082, 452] width 143 height 28
click at [111, 154] on link "Popup Form" at bounding box center [124, 154] width 120 height 21
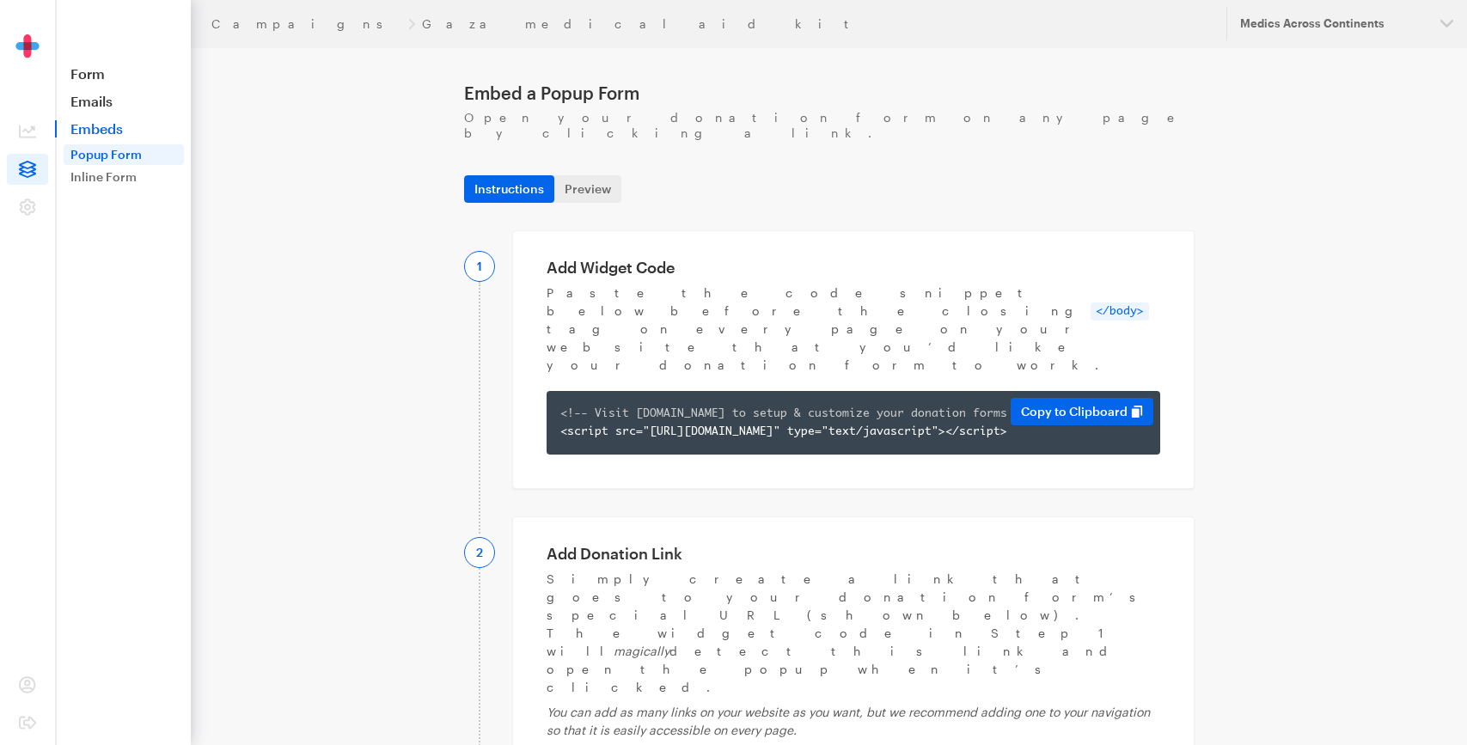
click at [724, 408] on span "<!-- Visit app.giveforms.com to setup & customize your donation forms -->" at bounding box center [797, 413] width 474 height 11
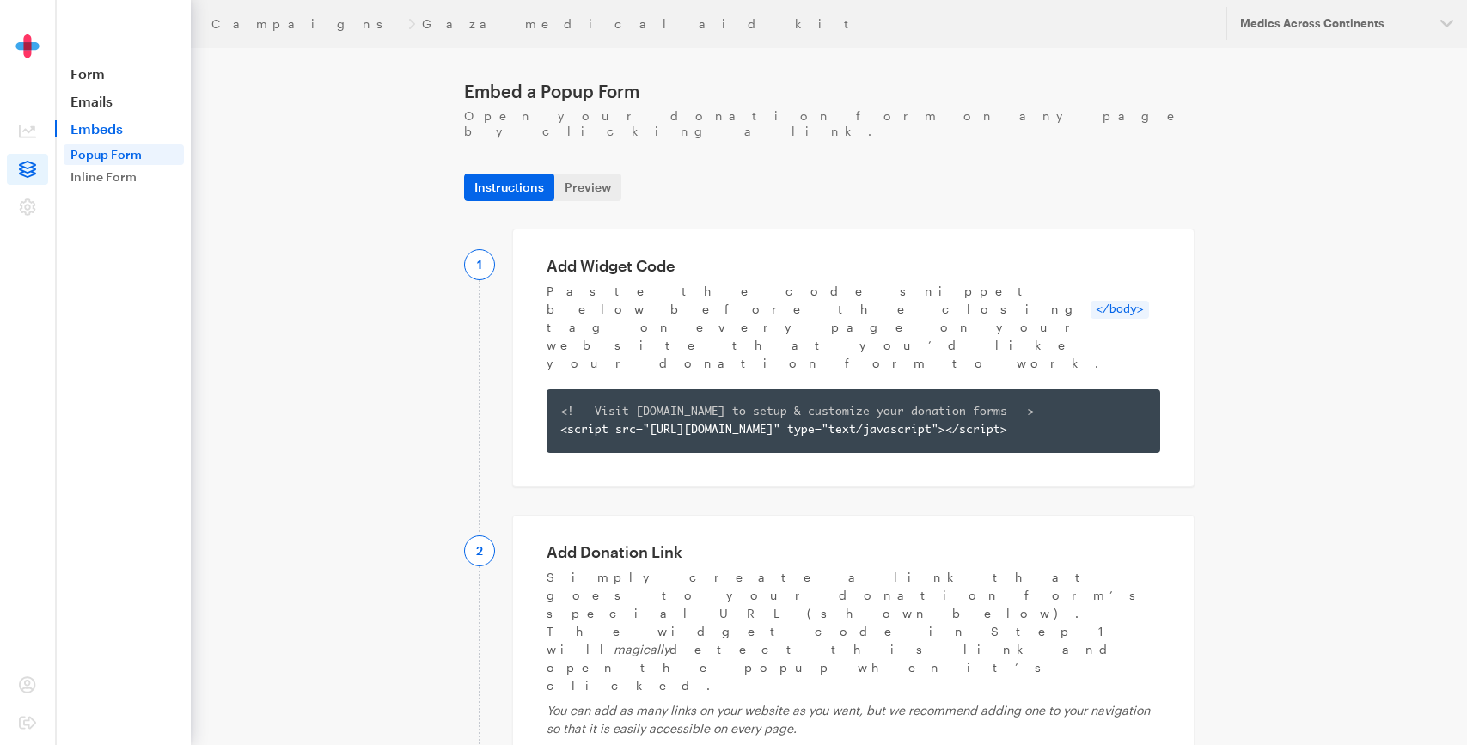
scroll to position [3, 0]
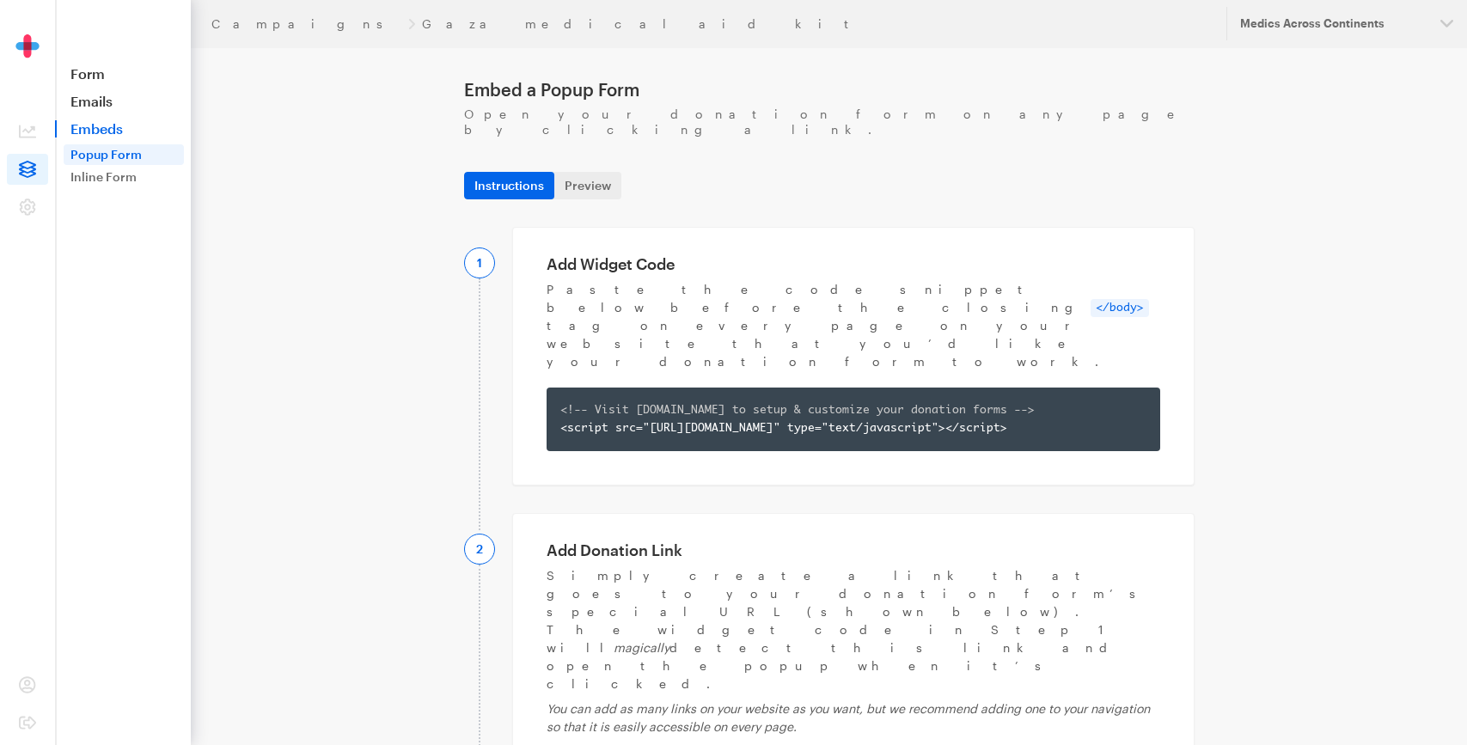
click at [92, 80] on link "Form" at bounding box center [123, 73] width 136 height 17
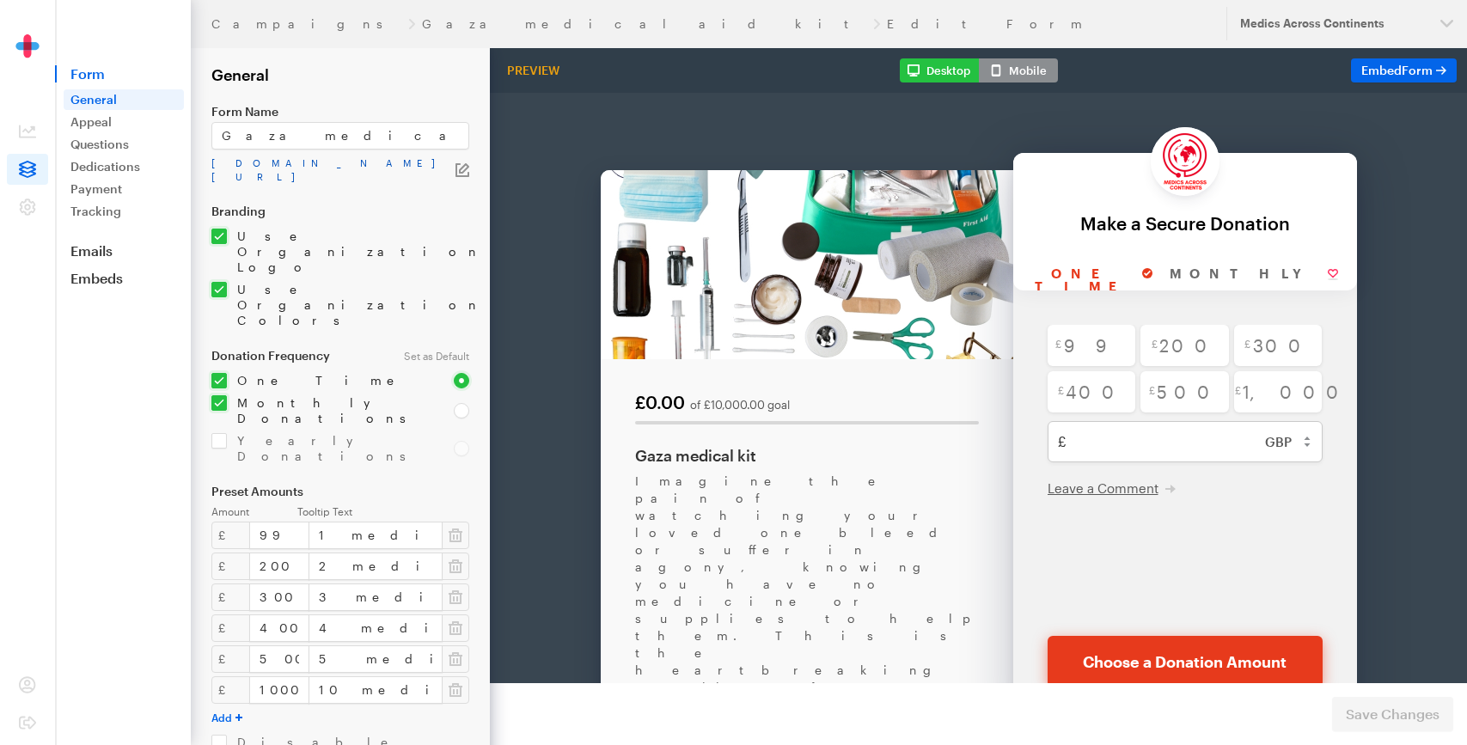
click at [454, 163] on link "[DOMAIN_NAME][URL]" at bounding box center [333, 170] width 244 height 28
click at [463, 169] on icon "button" at bounding box center [463, 170] width 14 height 14
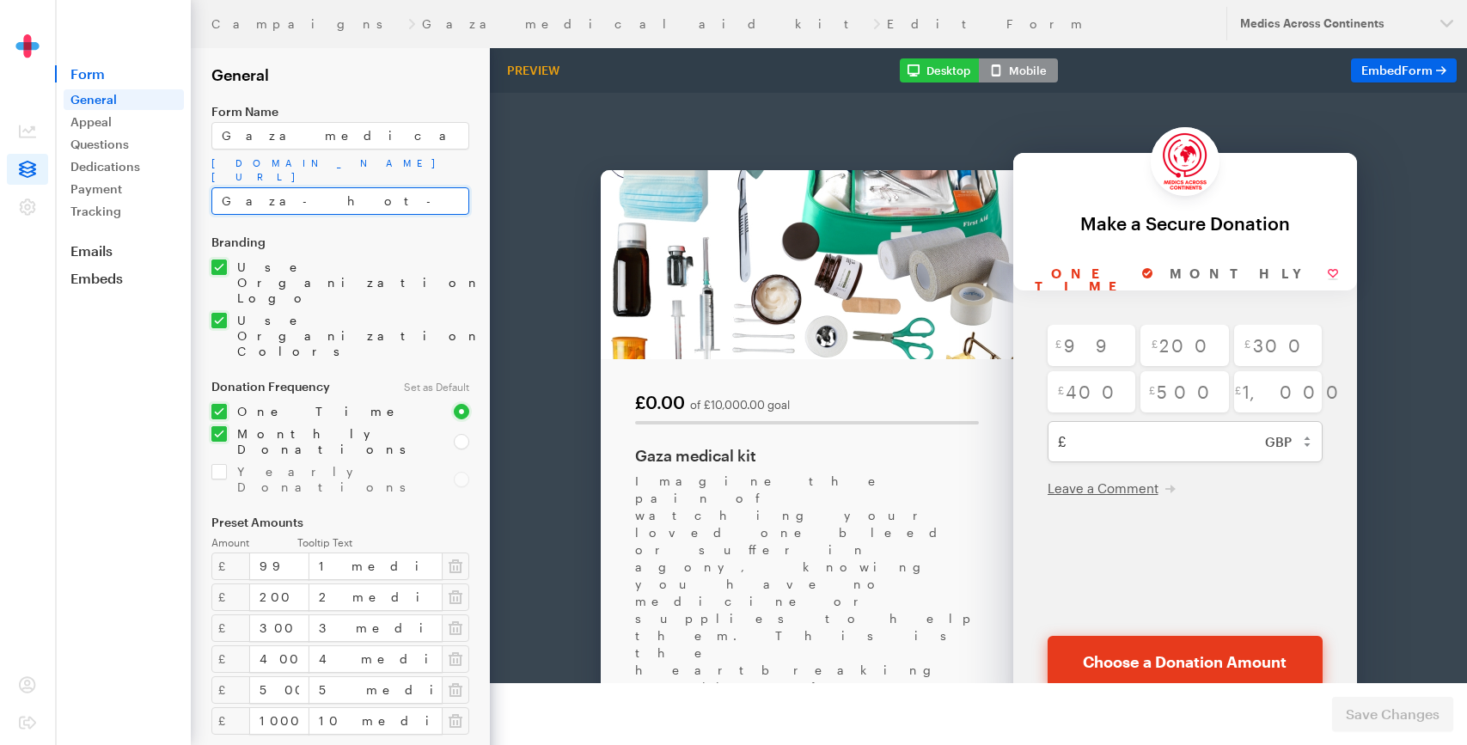
drag, startPoint x: 255, startPoint y: 201, endPoint x: 393, endPoint y: 210, distance: 137.8
click at [393, 210] on input "Gaza-hot-meals-1" at bounding box center [340, 201] width 258 height 28
type input "Gaza-kit"
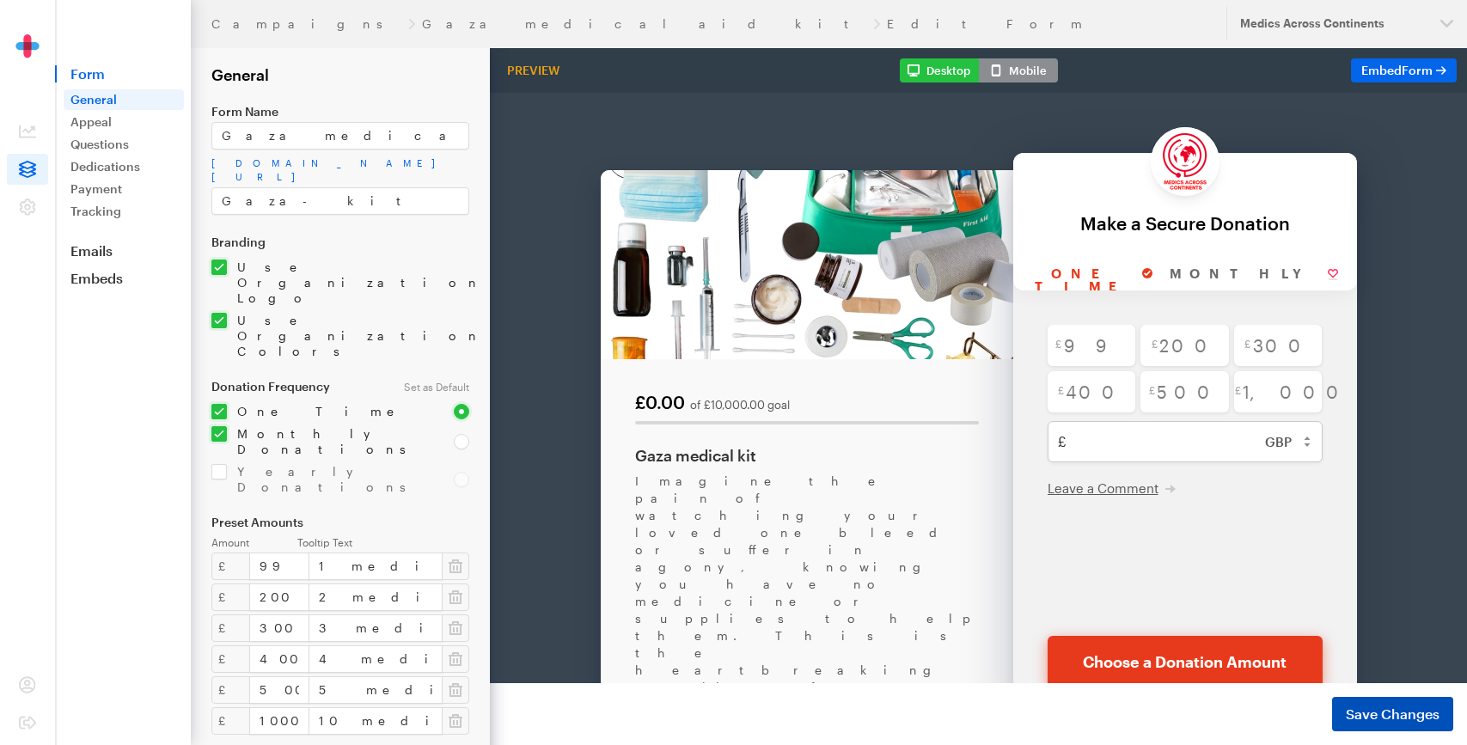
click at [1379, 713] on span "Save Changes" at bounding box center [1393, 714] width 94 height 21
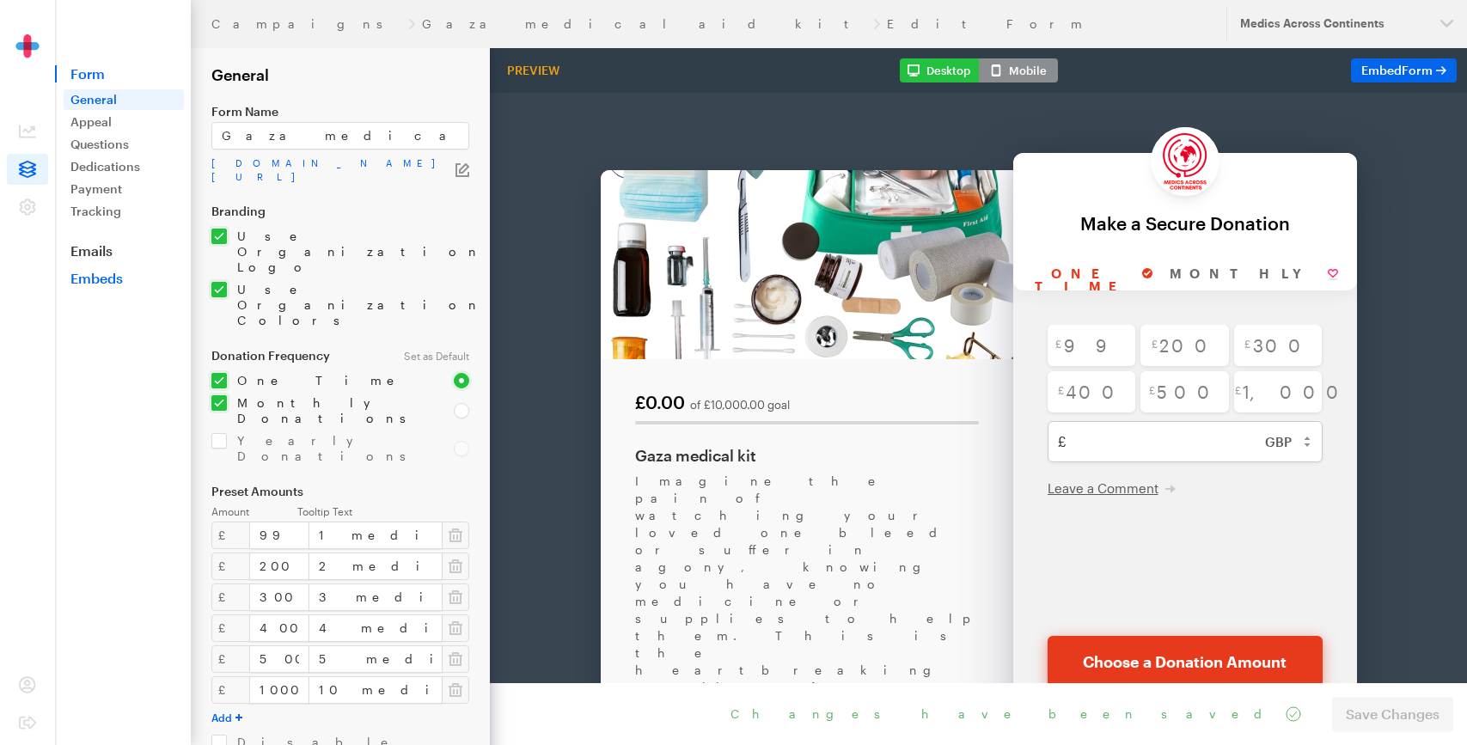
click at [111, 279] on link "Embeds" at bounding box center [123, 278] width 136 height 17
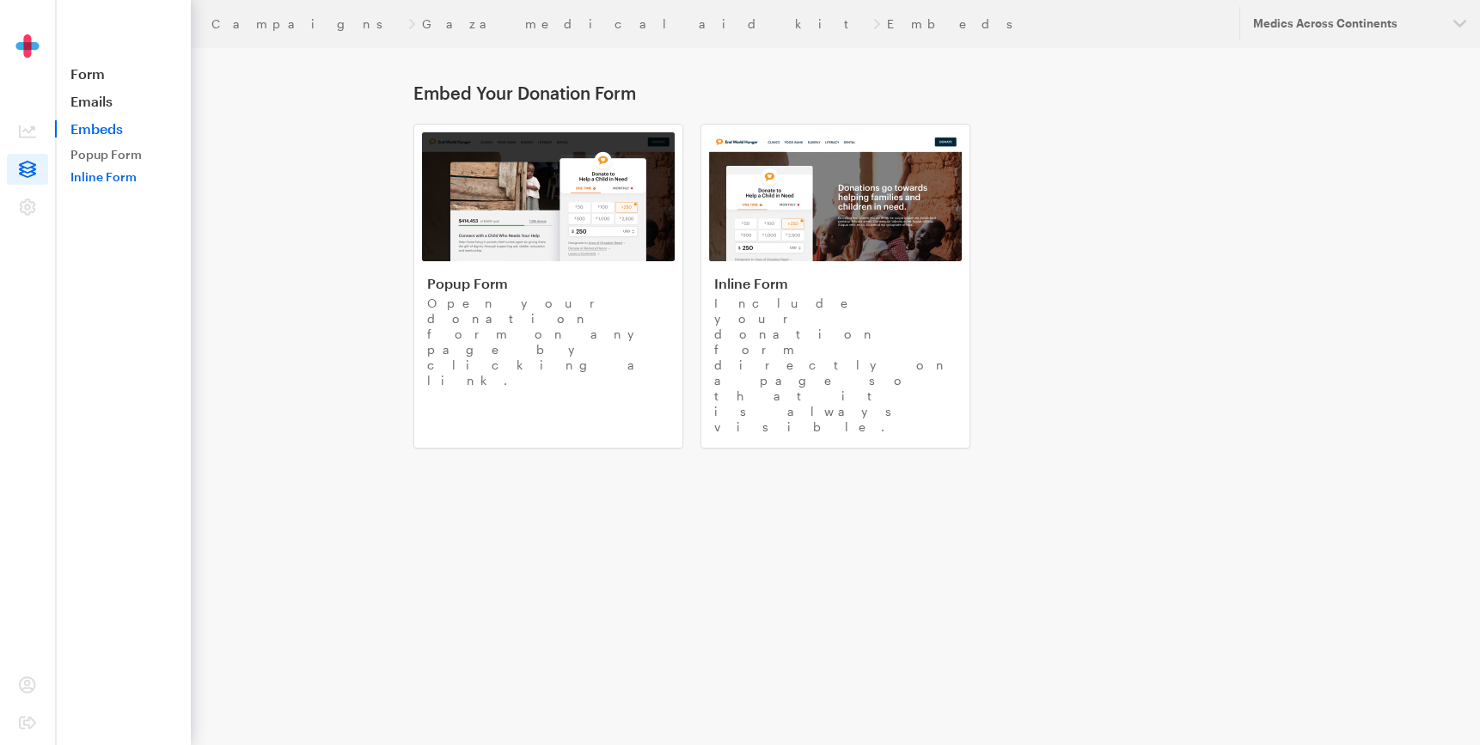
click at [127, 180] on link "Inline Form" at bounding box center [124, 177] width 120 height 21
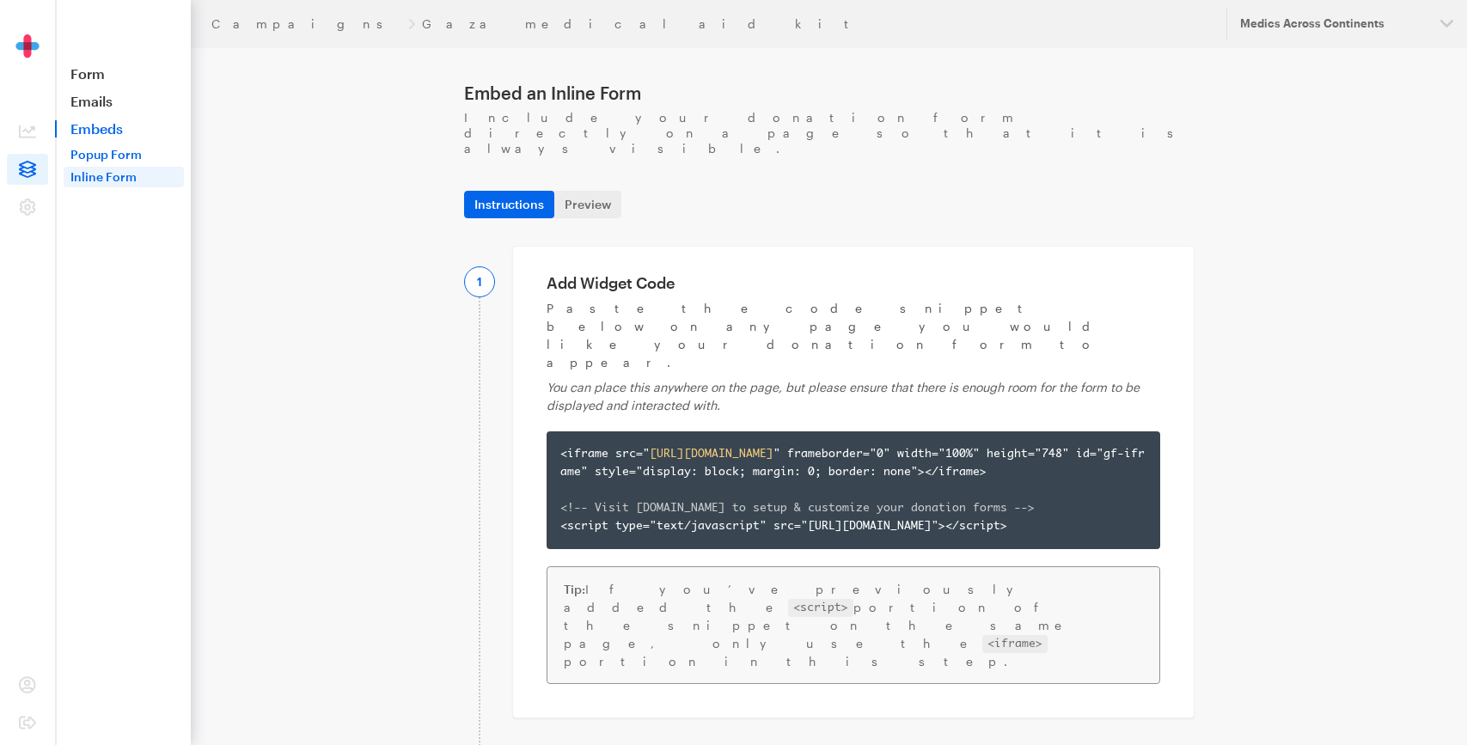
click at [112, 151] on link "Popup Form" at bounding box center [124, 154] width 120 height 21
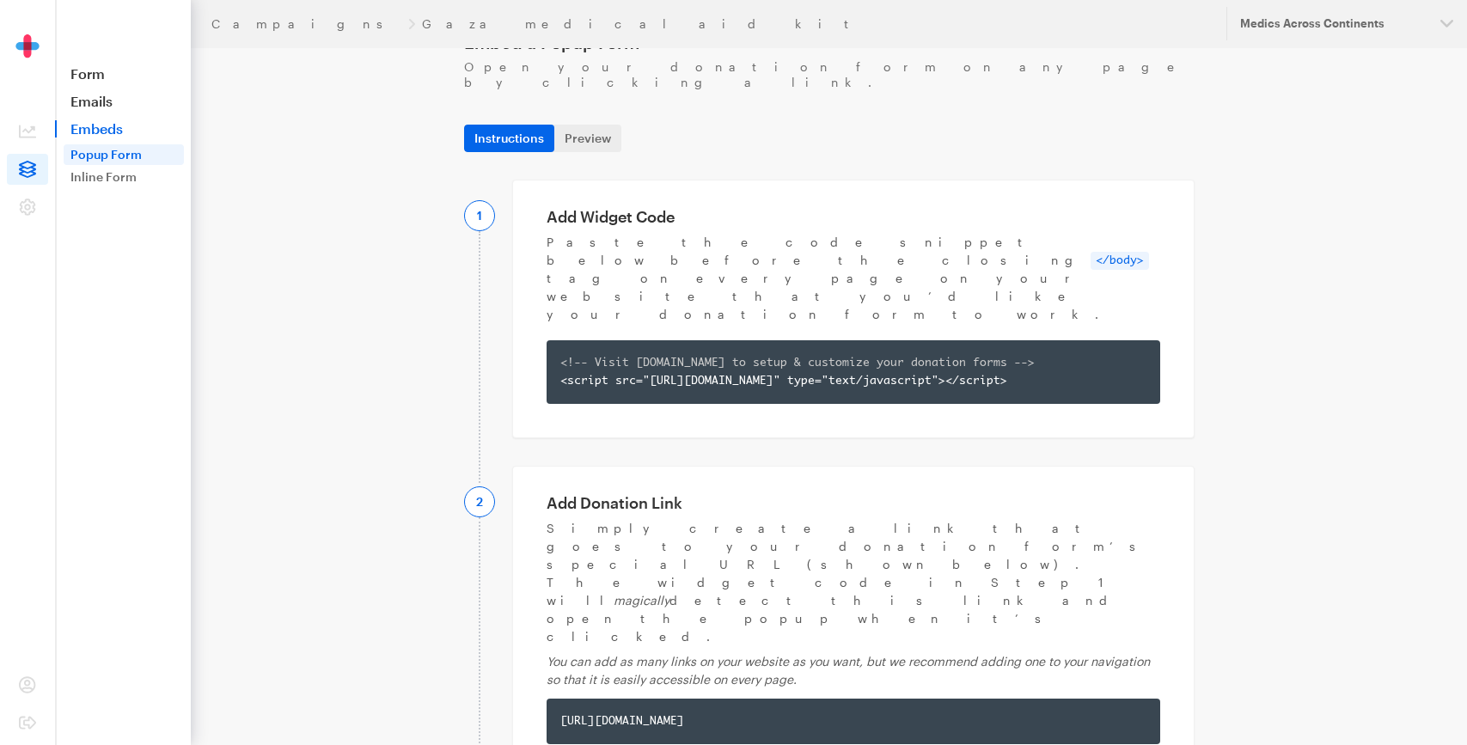
scroll to position [94, 0]
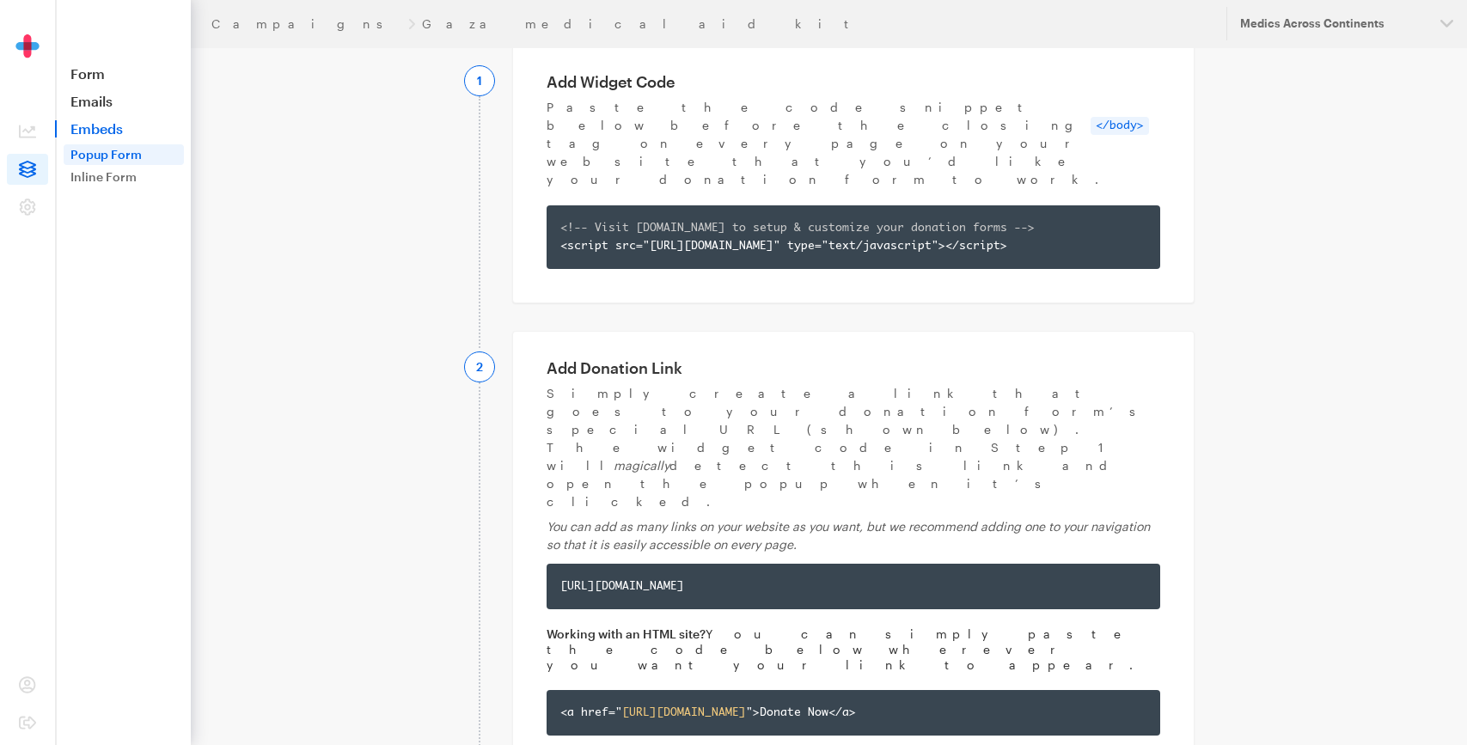
scroll to position [181, 0]
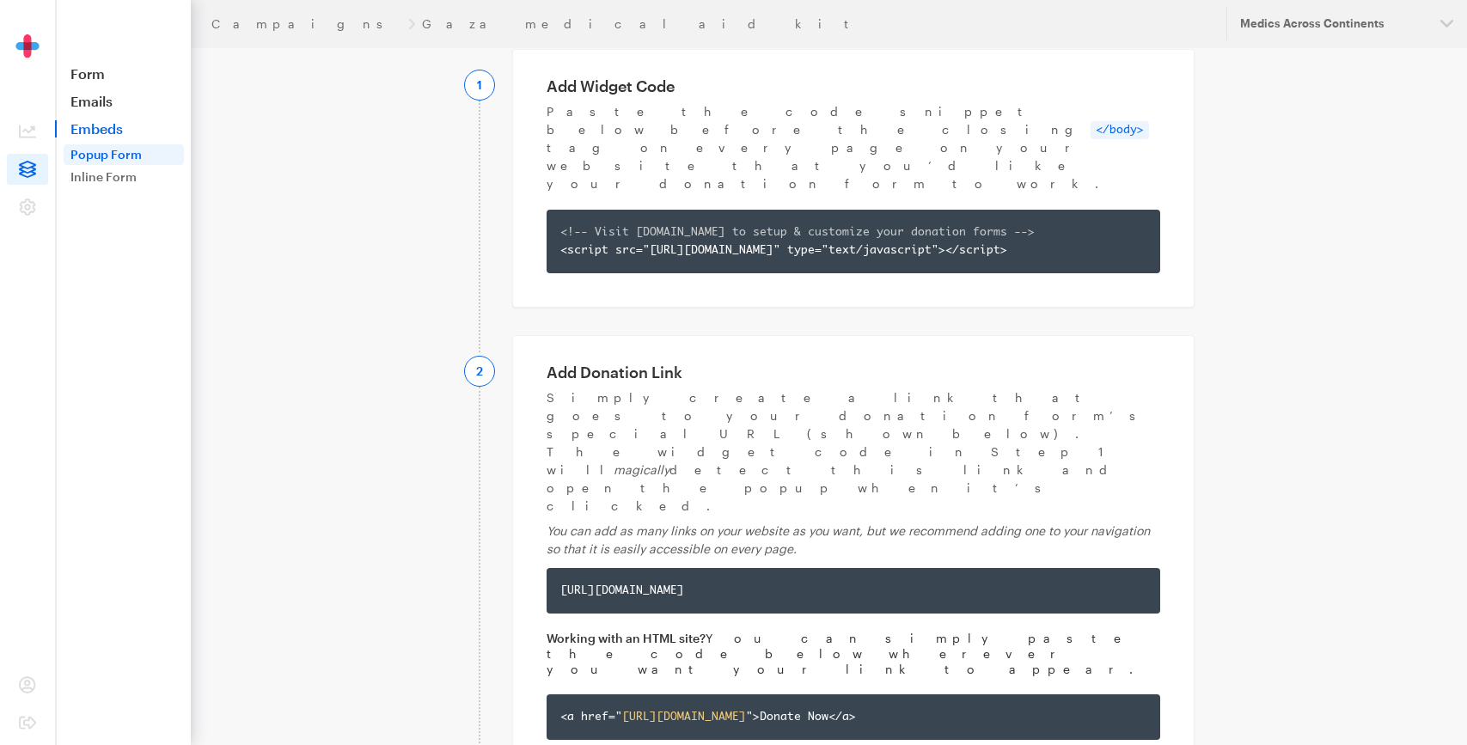
click at [104, 133] on link "Embeds" at bounding box center [123, 128] width 136 height 17
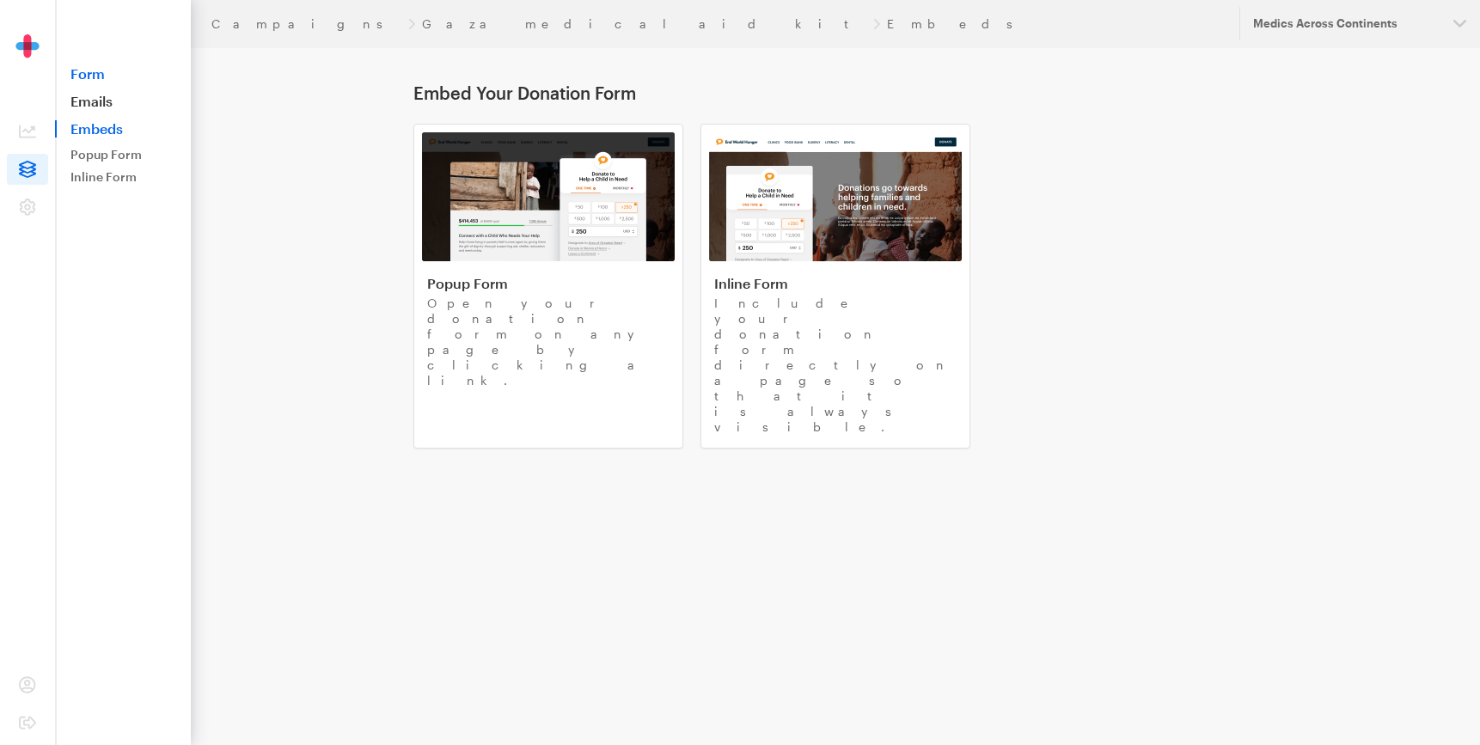
click at [92, 67] on link "Form" at bounding box center [123, 73] width 136 height 17
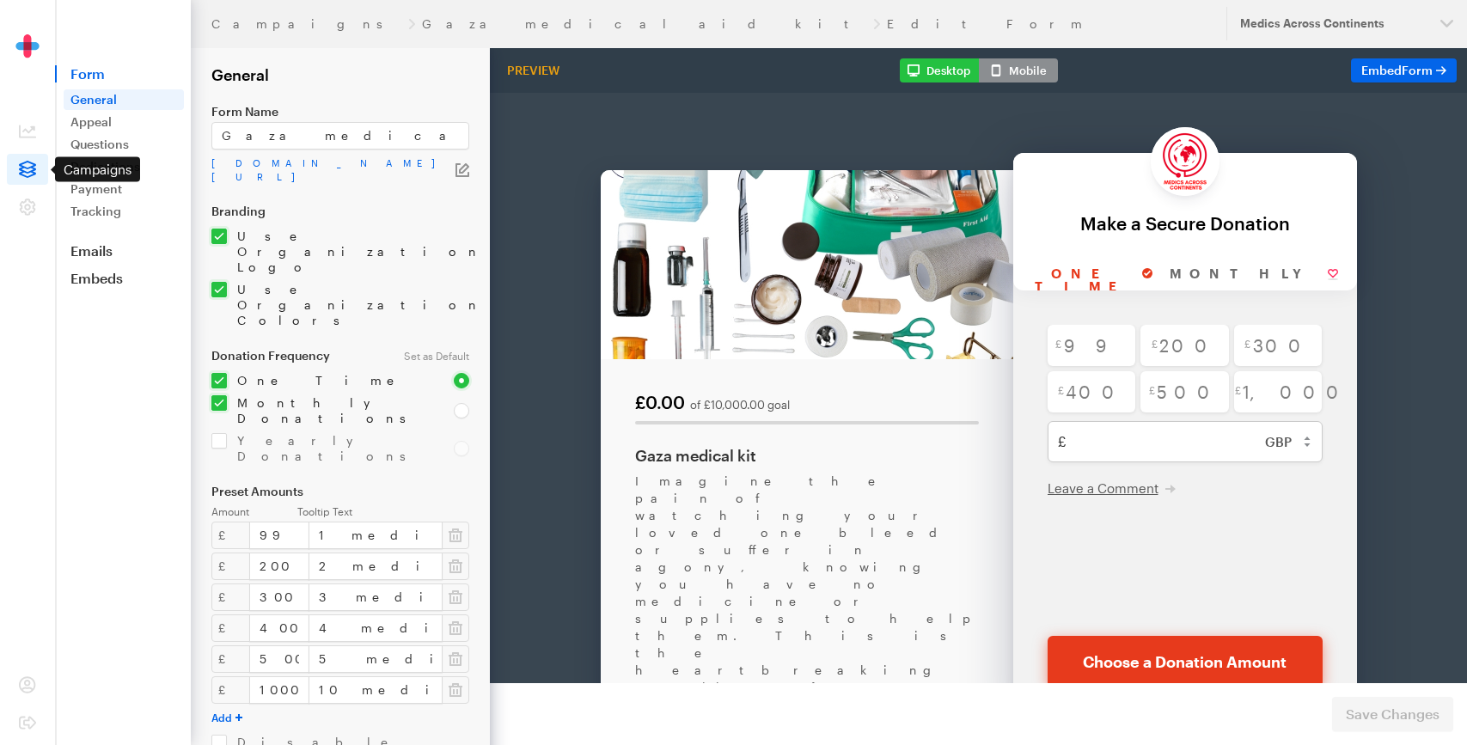
click at [30, 168] on icon at bounding box center [27, 169] width 17 height 17
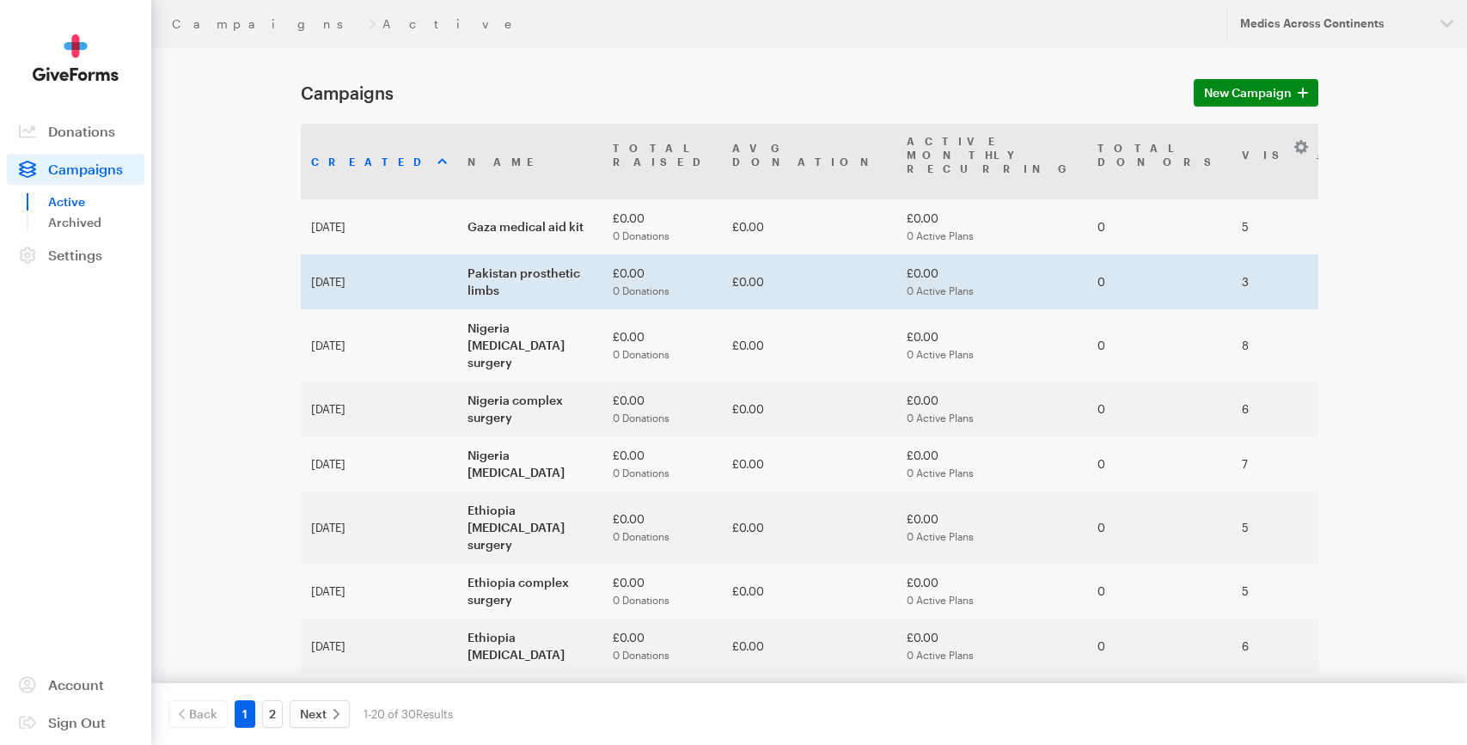
click at [457, 260] on td "Pakistan prosthetic limbs" at bounding box center [529, 281] width 145 height 55
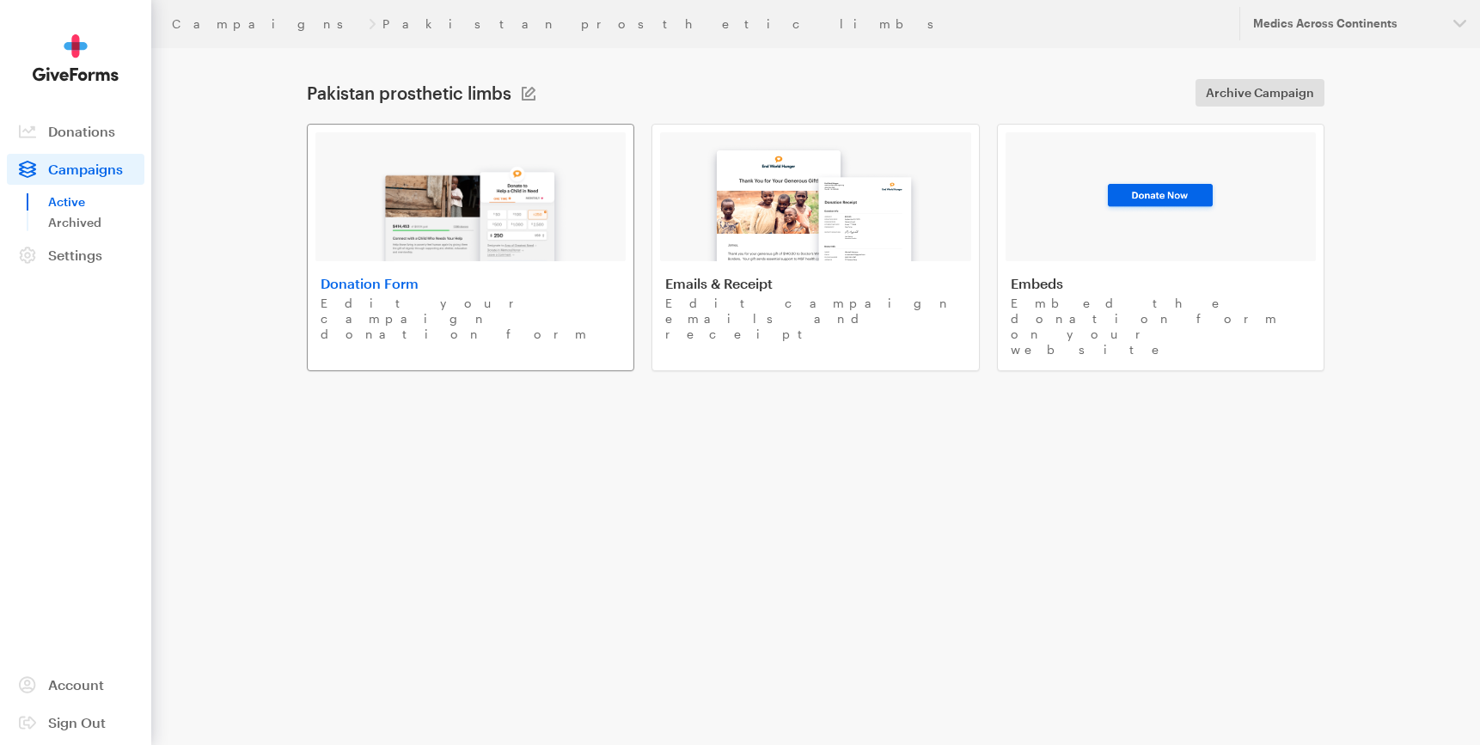
click at [401, 290] on h4 "Donation Form" at bounding box center [471, 283] width 300 height 17
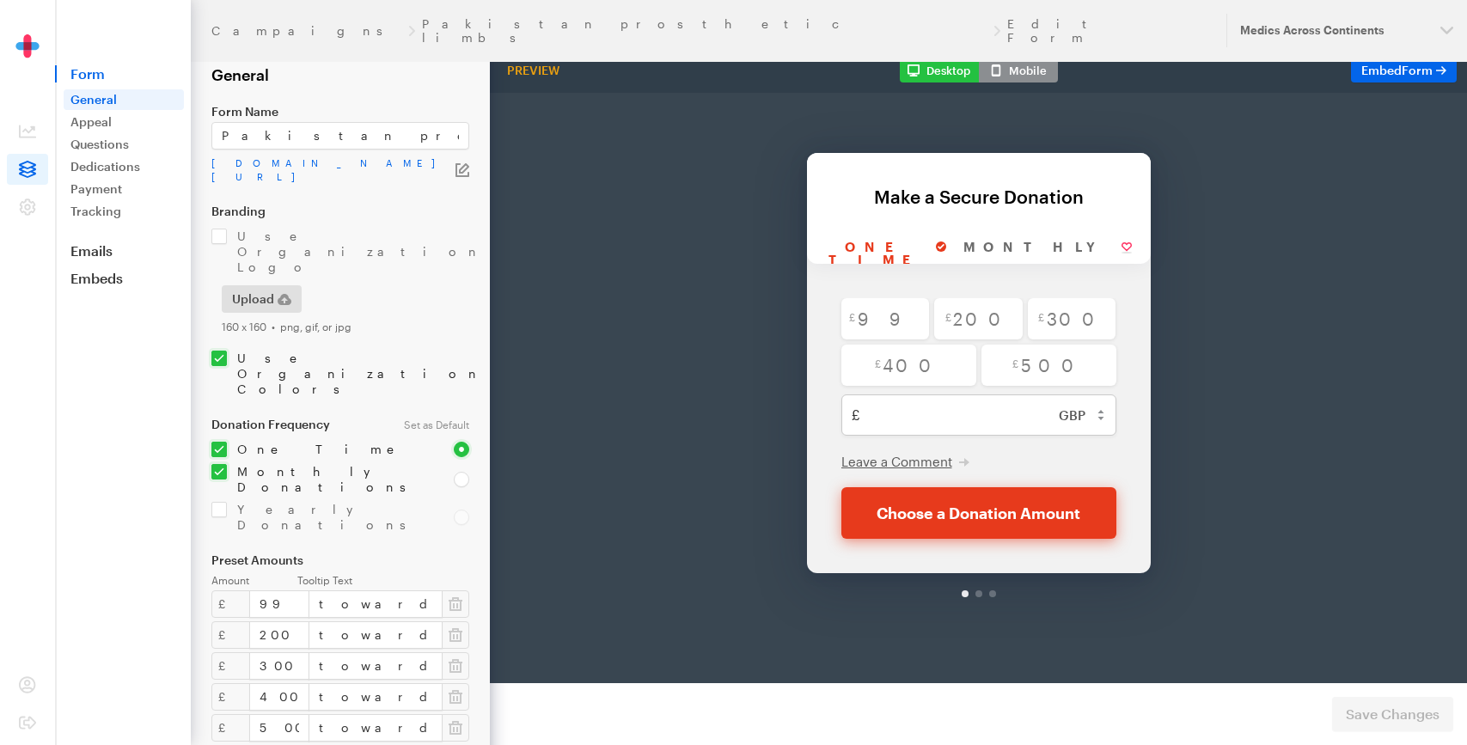
click at [464, 171] on icon "button" at bounding box center [464, 168] width 10 height 10
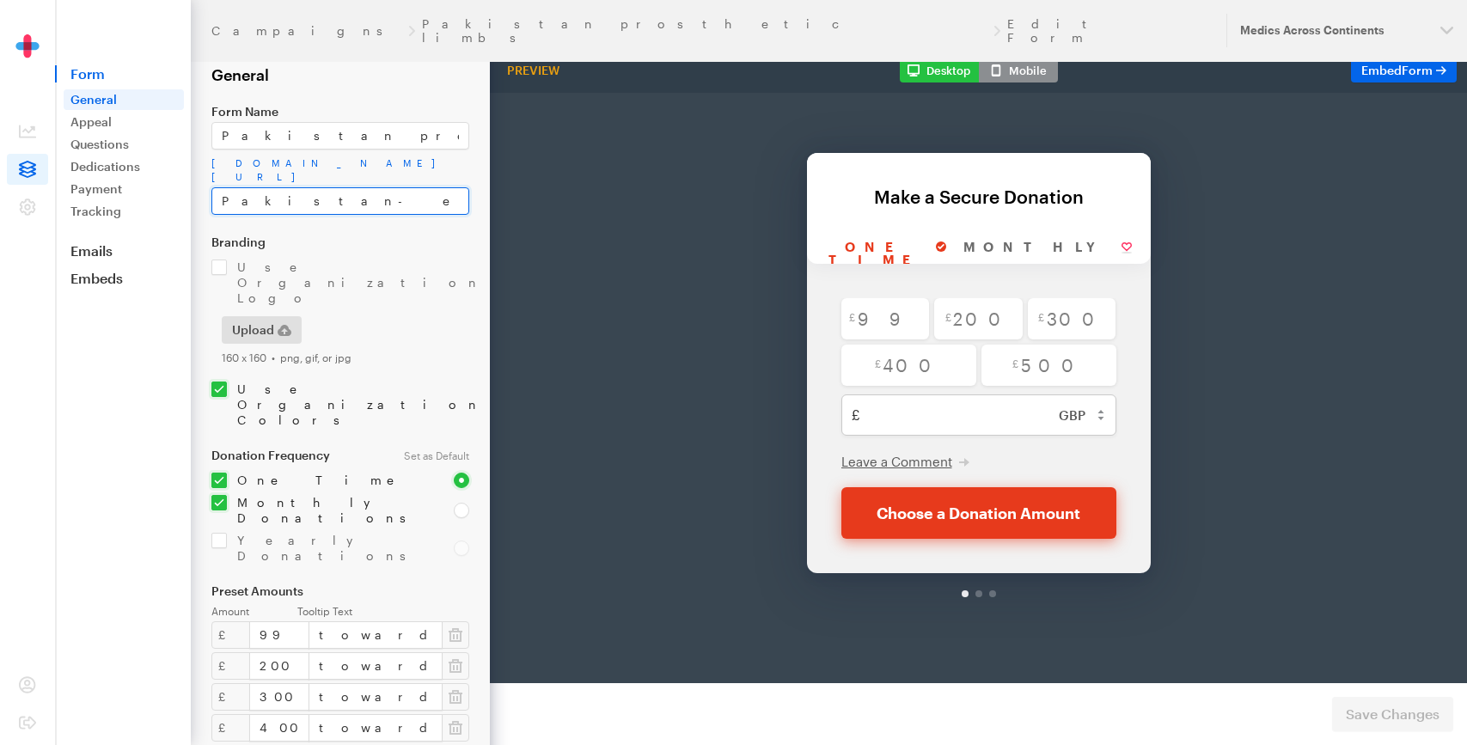
drag, startPoint x: 272, startPoint y: 200, endPoint x: 446, endPoint y: 212, distance: 174.0
click at [446, 212] on input "Pakistan-eye-campaign-1" at bounding box center [340, 201] width 258 height 28
type input "Pakistan-limbs"
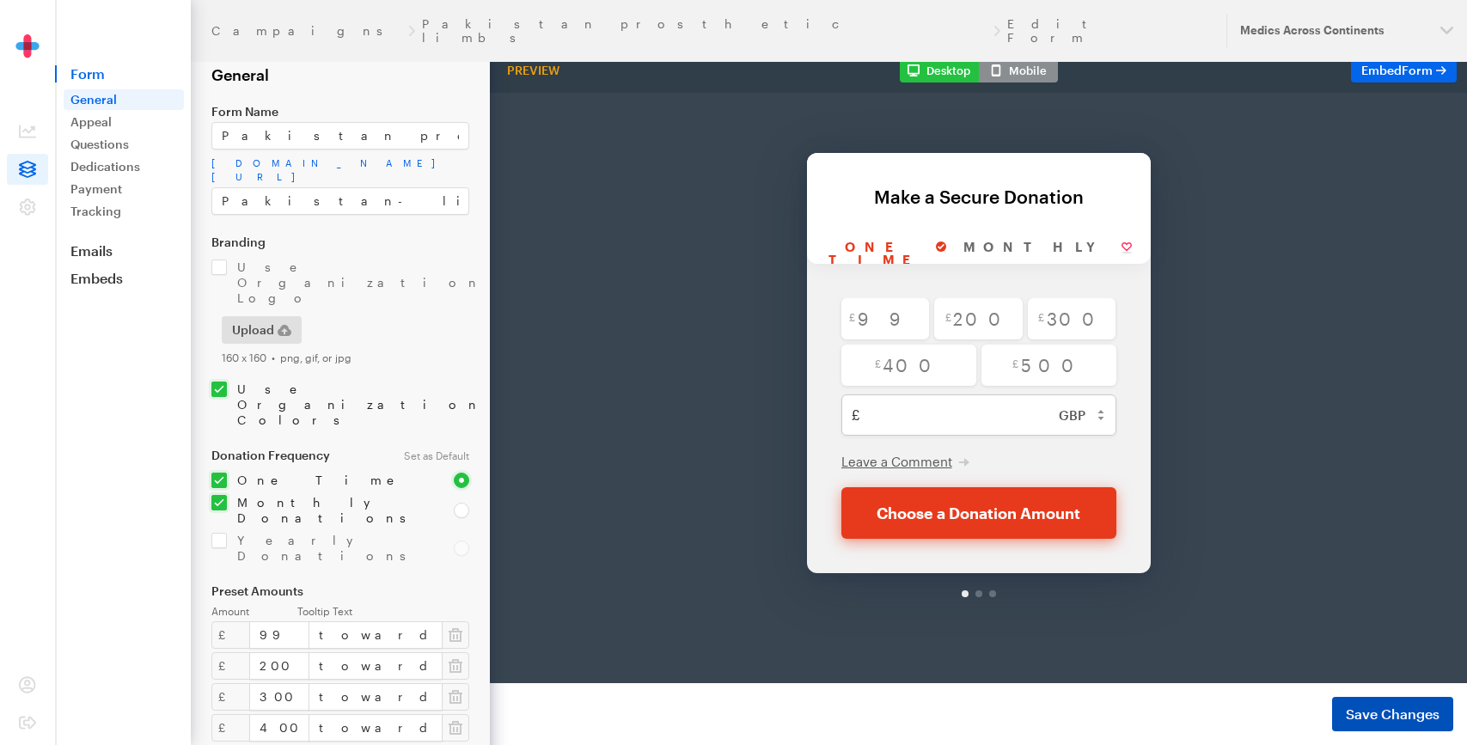
click at [1356, 698] on button "Save Changes" at bounding box center [1392, 714] width 121 height 34
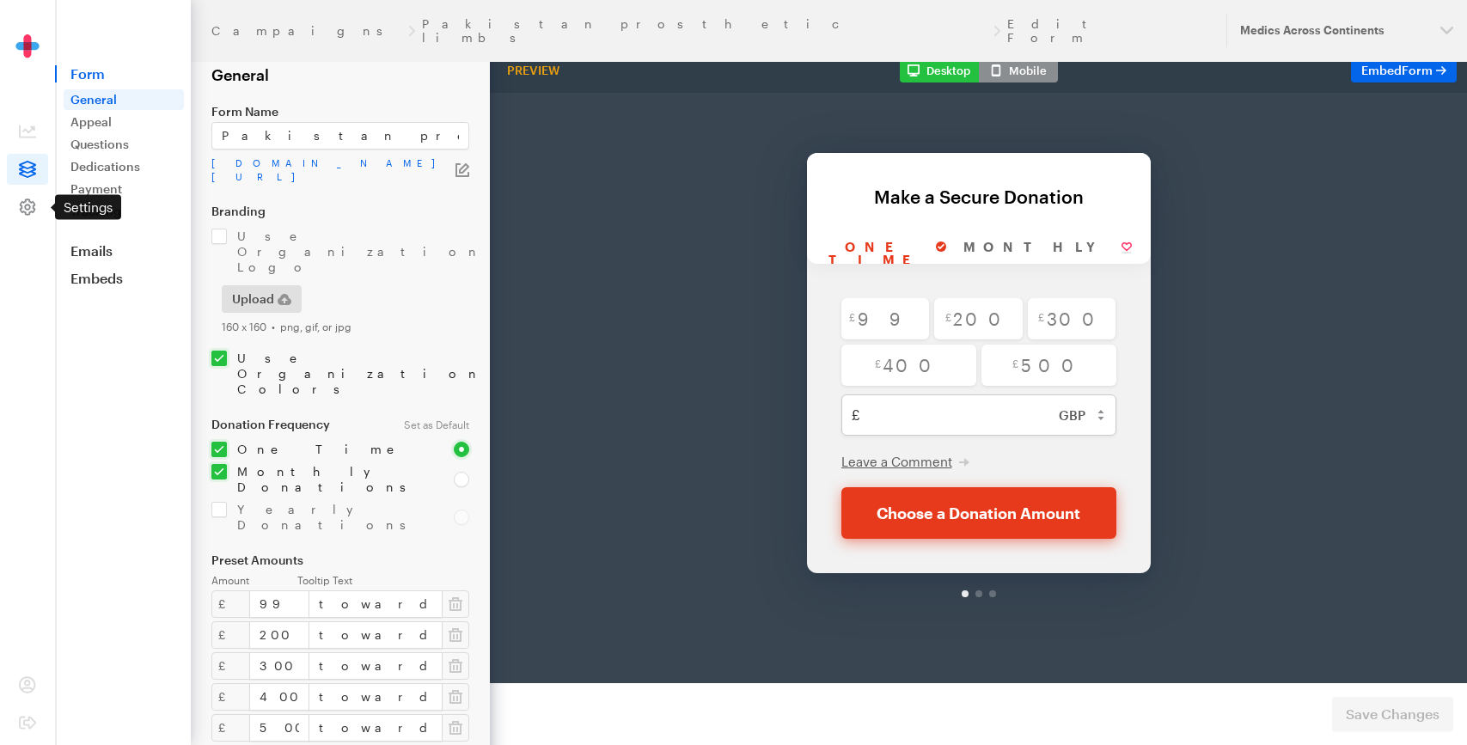
click at [36, 210] on span at bounding box center [27, 207] width 41 height 31
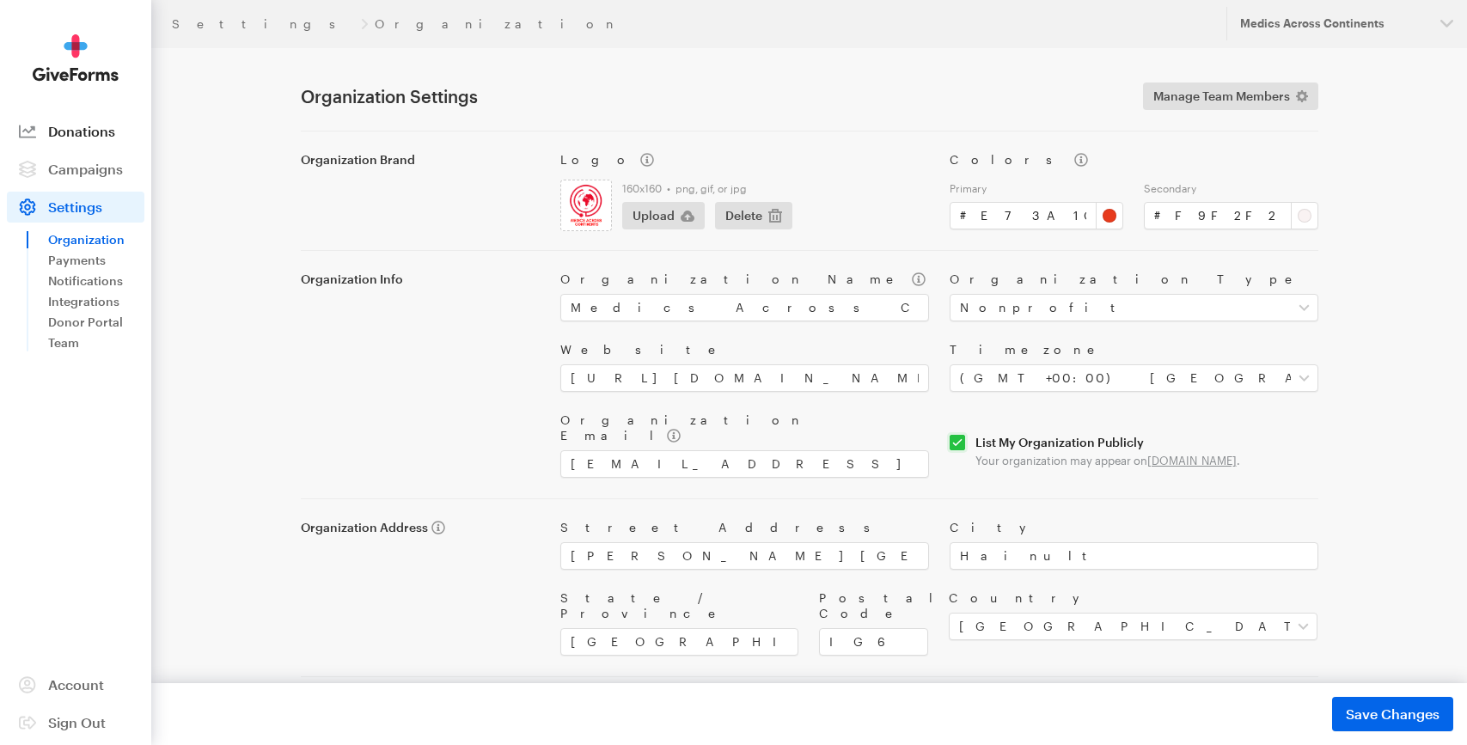
click at [103, 127] on span "Donations" at bounding box center [81, 131] width 67 height 16
click at [68, 167] on span "Campaigns" at bounding box center [85, 169] width 75 height 16
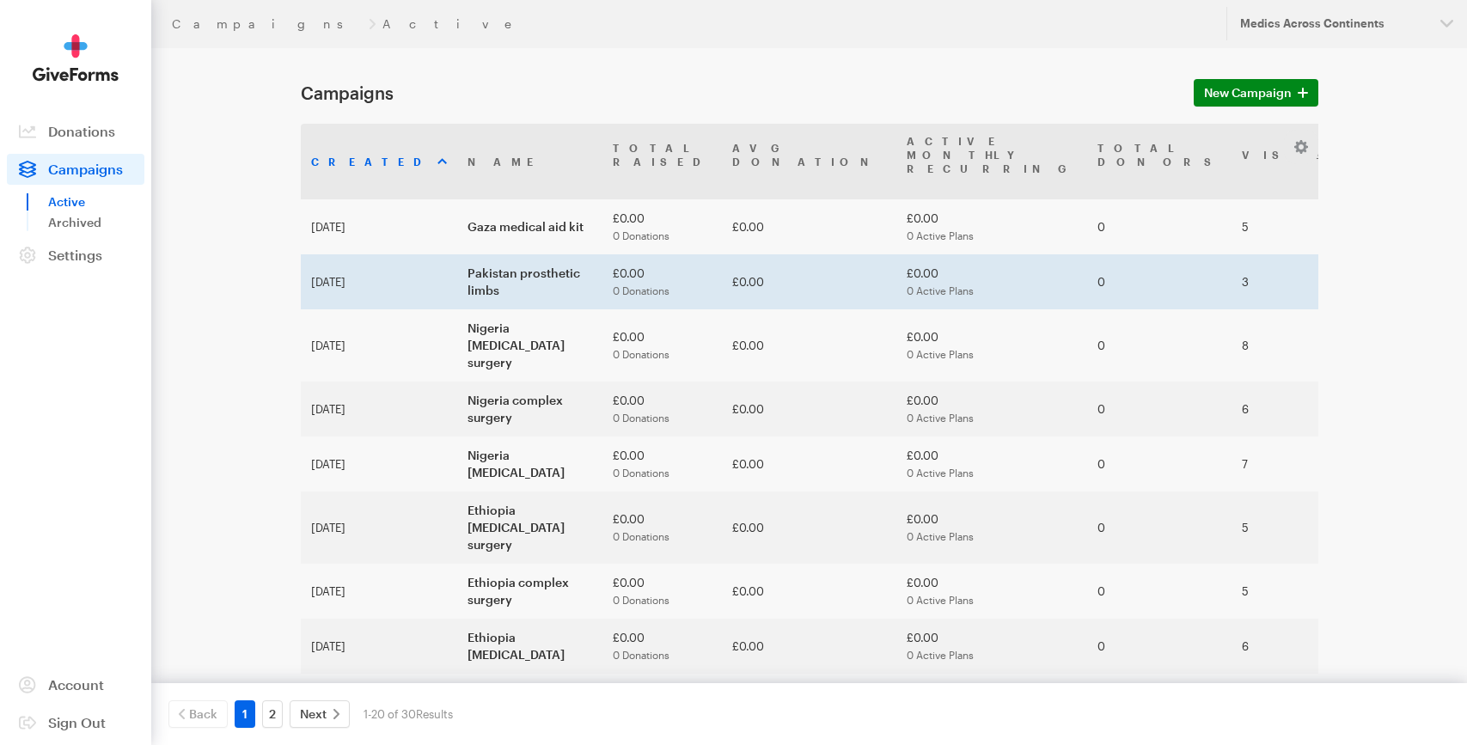
click at [1342, 254] on td "0.00%" at bounding box center [1397, 281] width 111 height 55
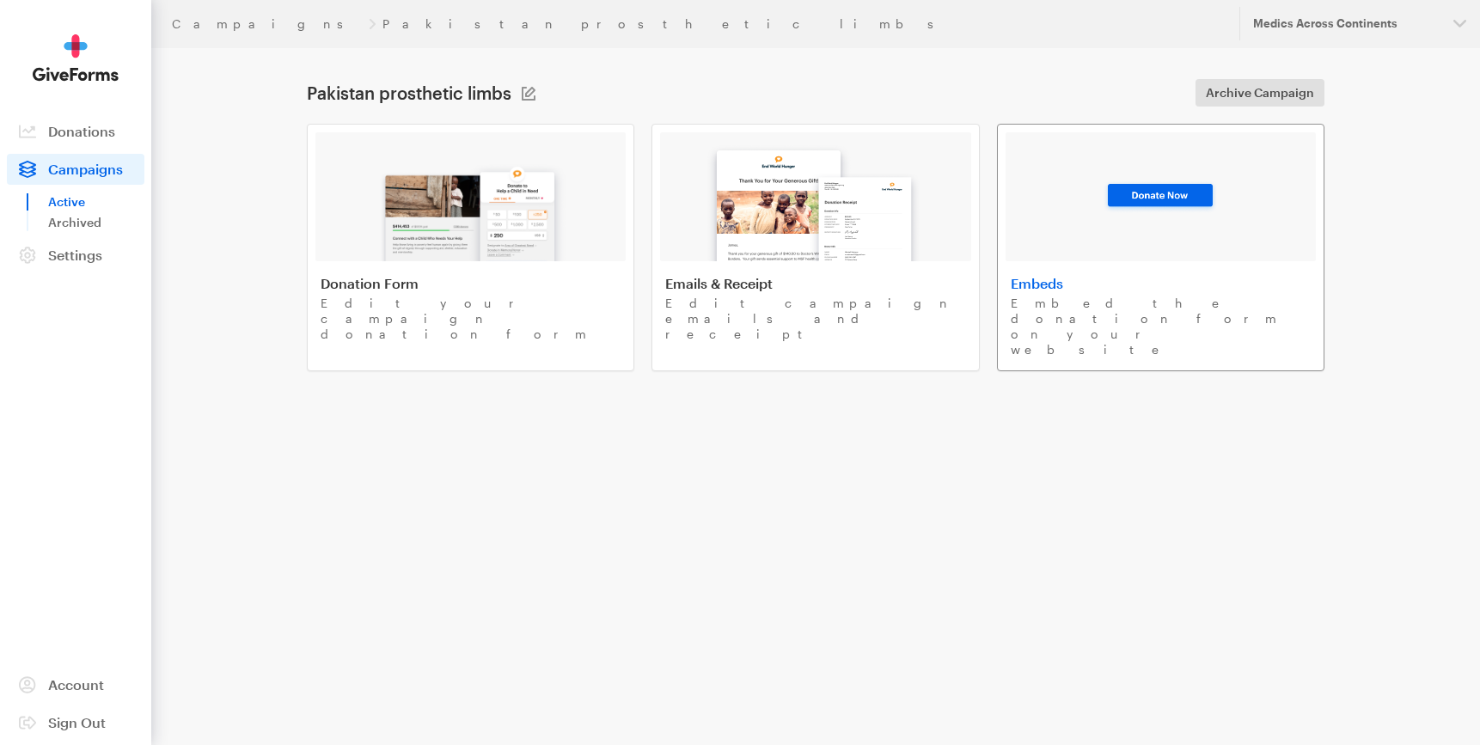
click at [1103, 242] on div at bounding box center [1161, 196] width 310 height 129
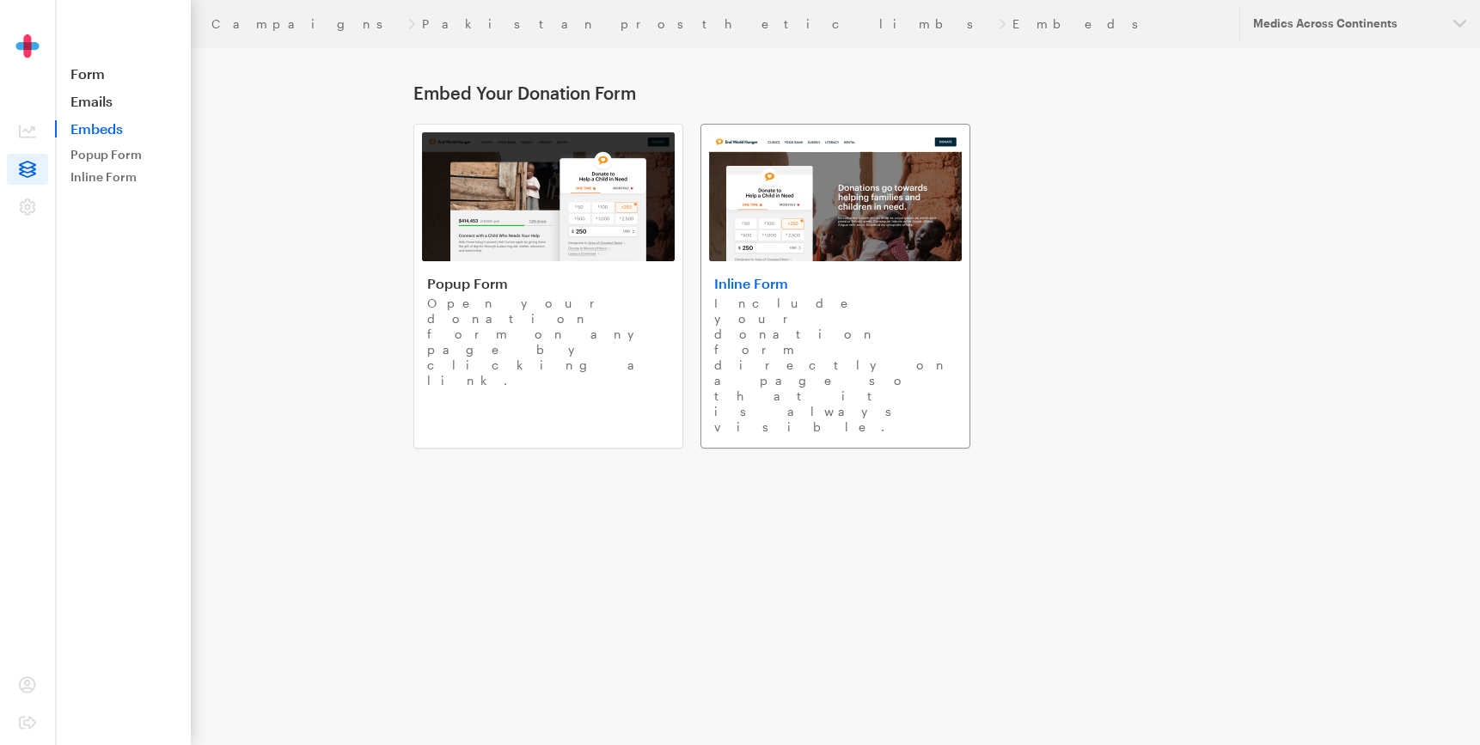
click at [781, 234] on img at bounding box center [835, 196] width 253 height 129
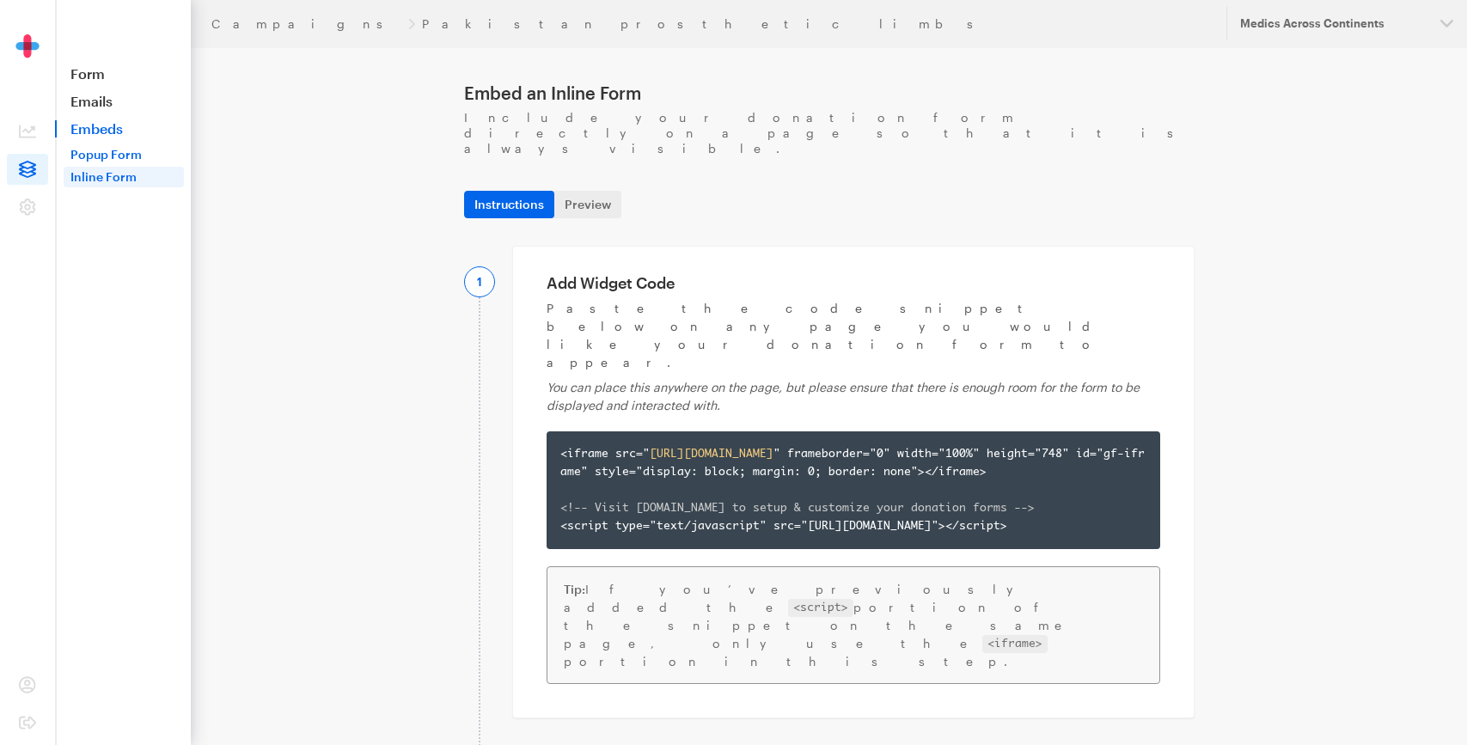
click at [95, 150] on link "Popup Form" at bounding box center [124, 154] width 120 height 21
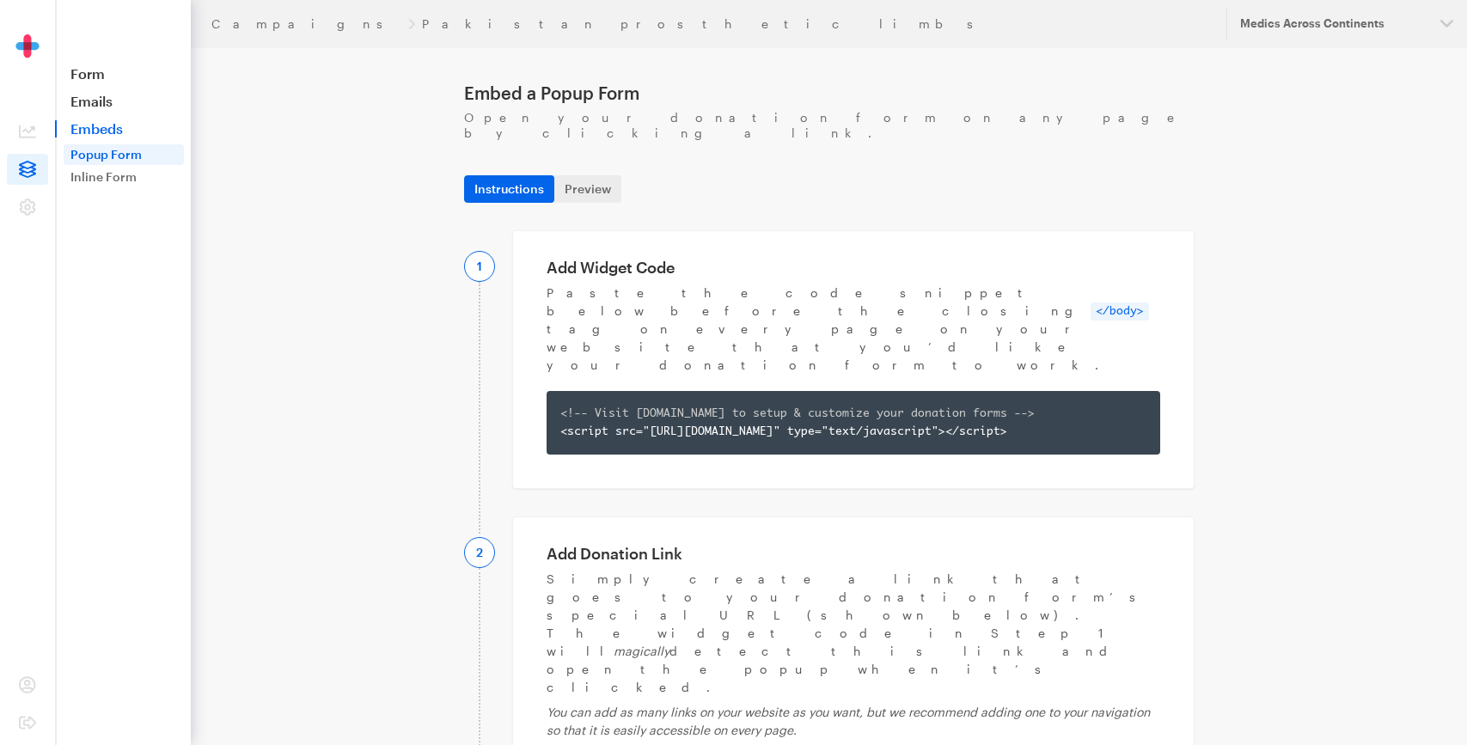
scroll to position [340, 0]
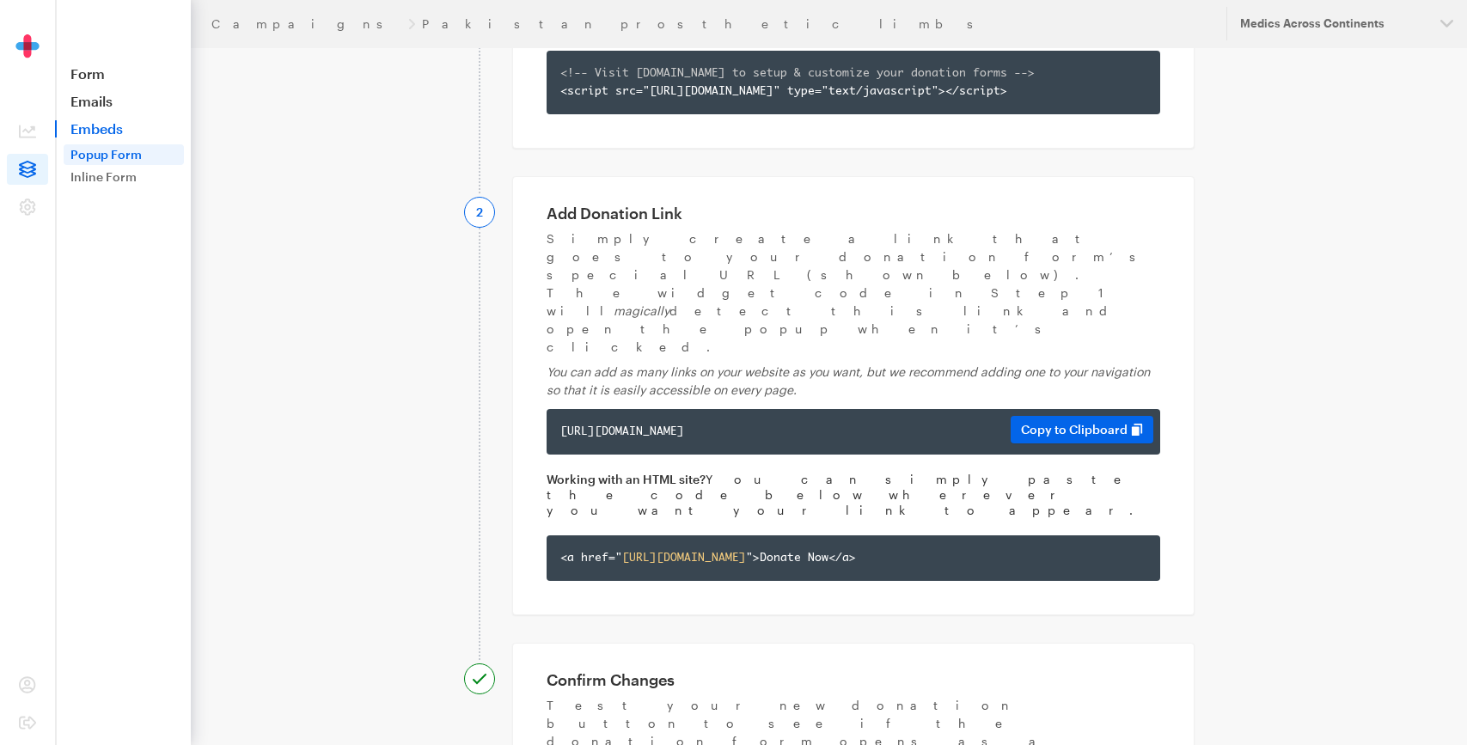
click at [939, 409] on div "https://app.giveforms.com/forms/medicsacorg1/Pakistan-limbs?gf-type=popup https…" at bounding box center [854, 432] width 614 height 46
click at [934, 423] on div "https://app.giveforms.com/forms/medicsacorg1/Pakistan-limbs?gf-type=popup" at bounding box center [853, 432] width 586 height 18
copy div "https://app.giveforms.com/forms/medicsacorg1/Pakistan-limbs?gf-type=popup"
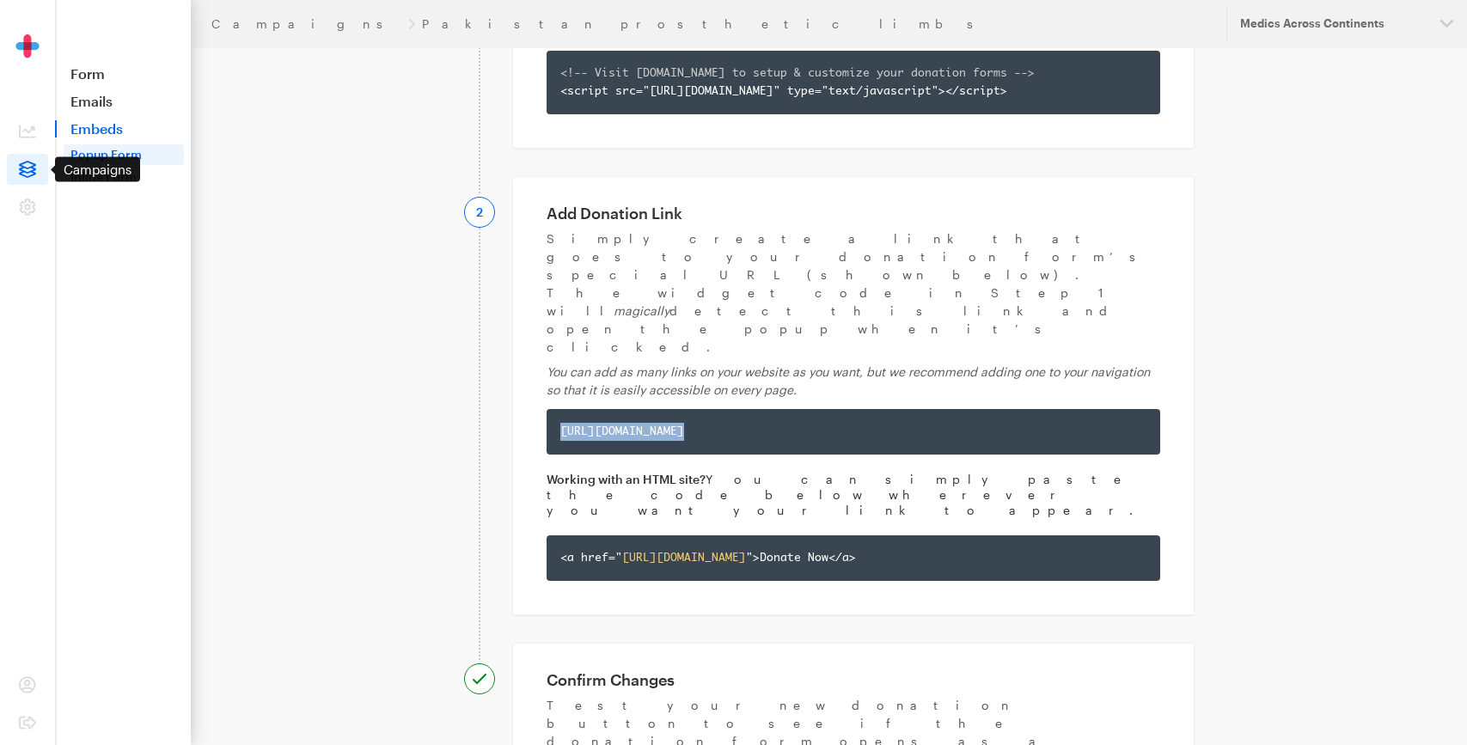
click at [23, 167] on icon at bounding box center [27, 169] width 17 height 17
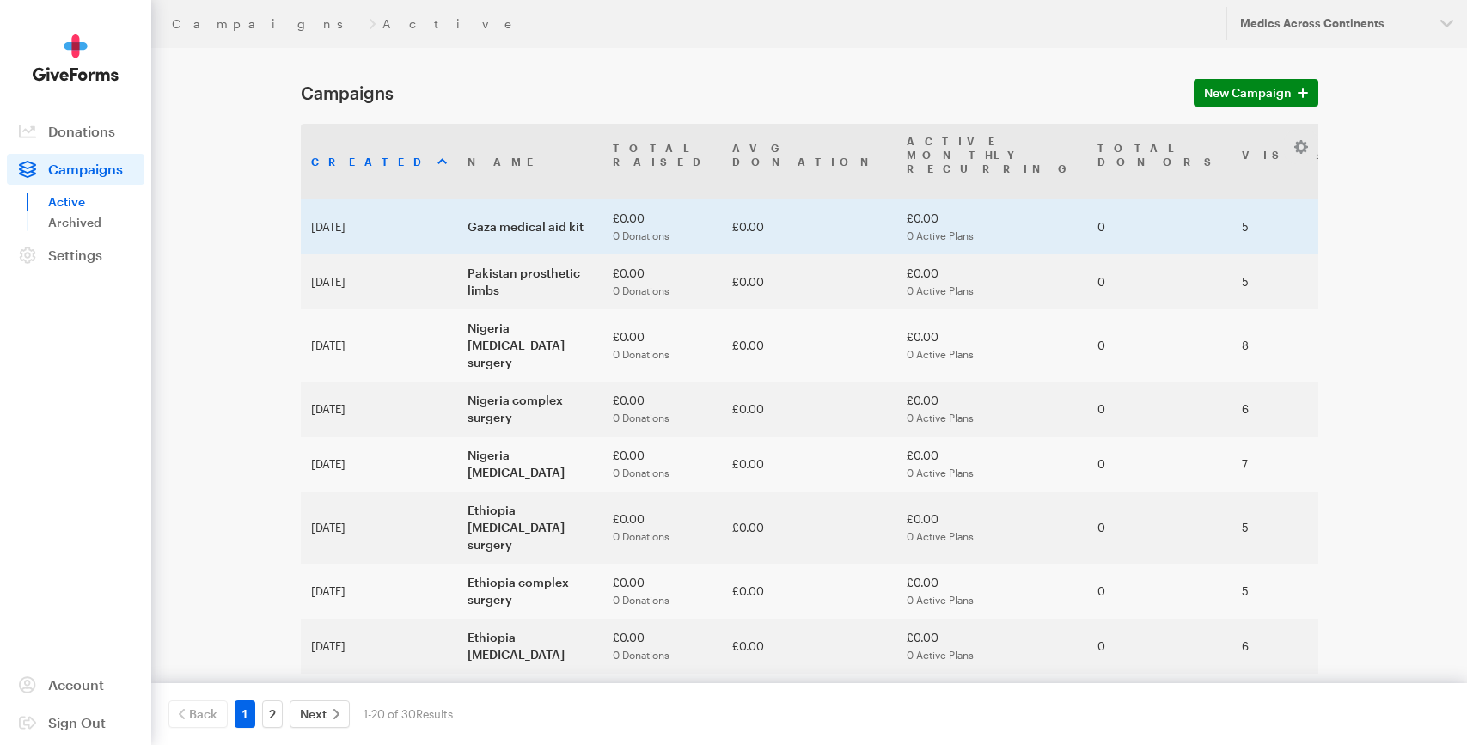
click at [457, 199] on td "Gaza medical aid kit" at bounding box center [529, 226] width 145 height 55
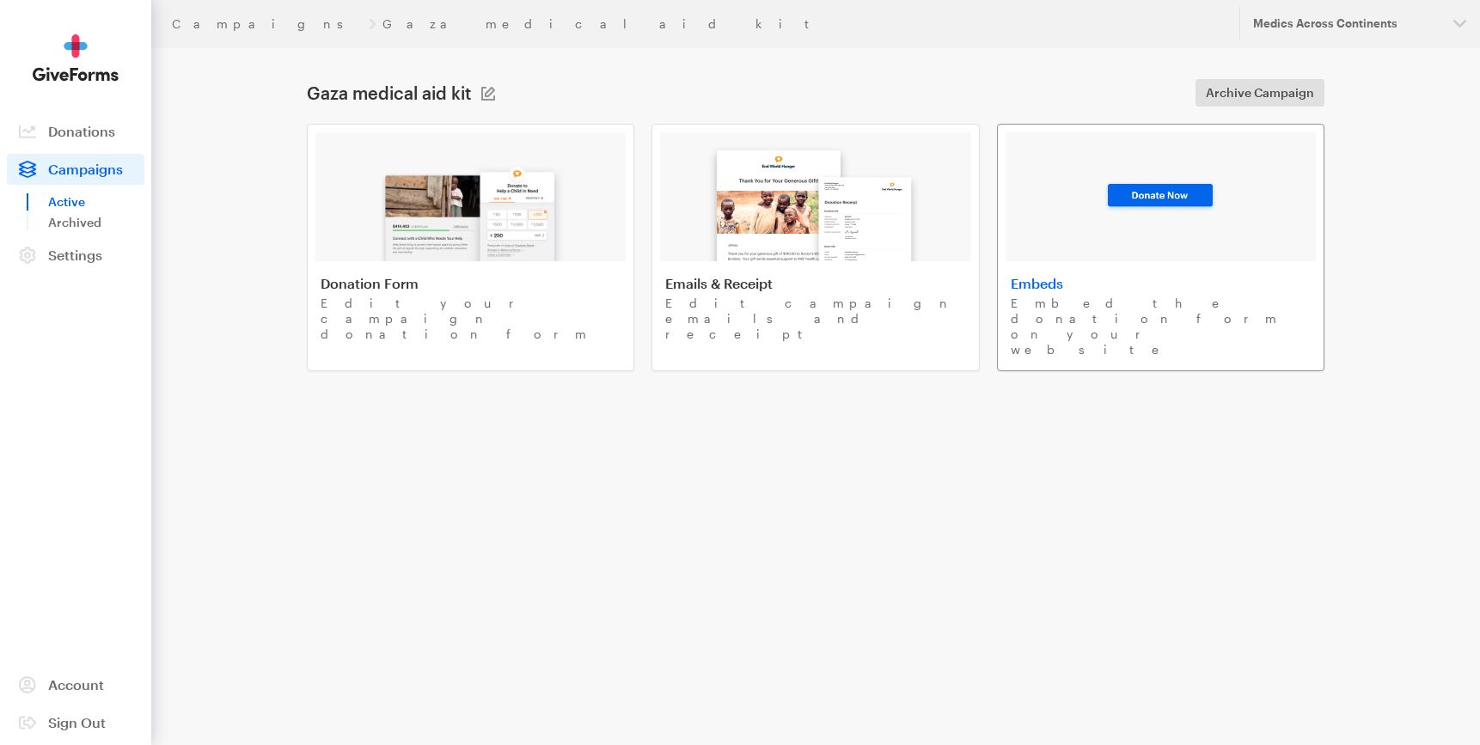
click at [1062, 209] on div at bounding box center [1161, 196] width 310 height 129
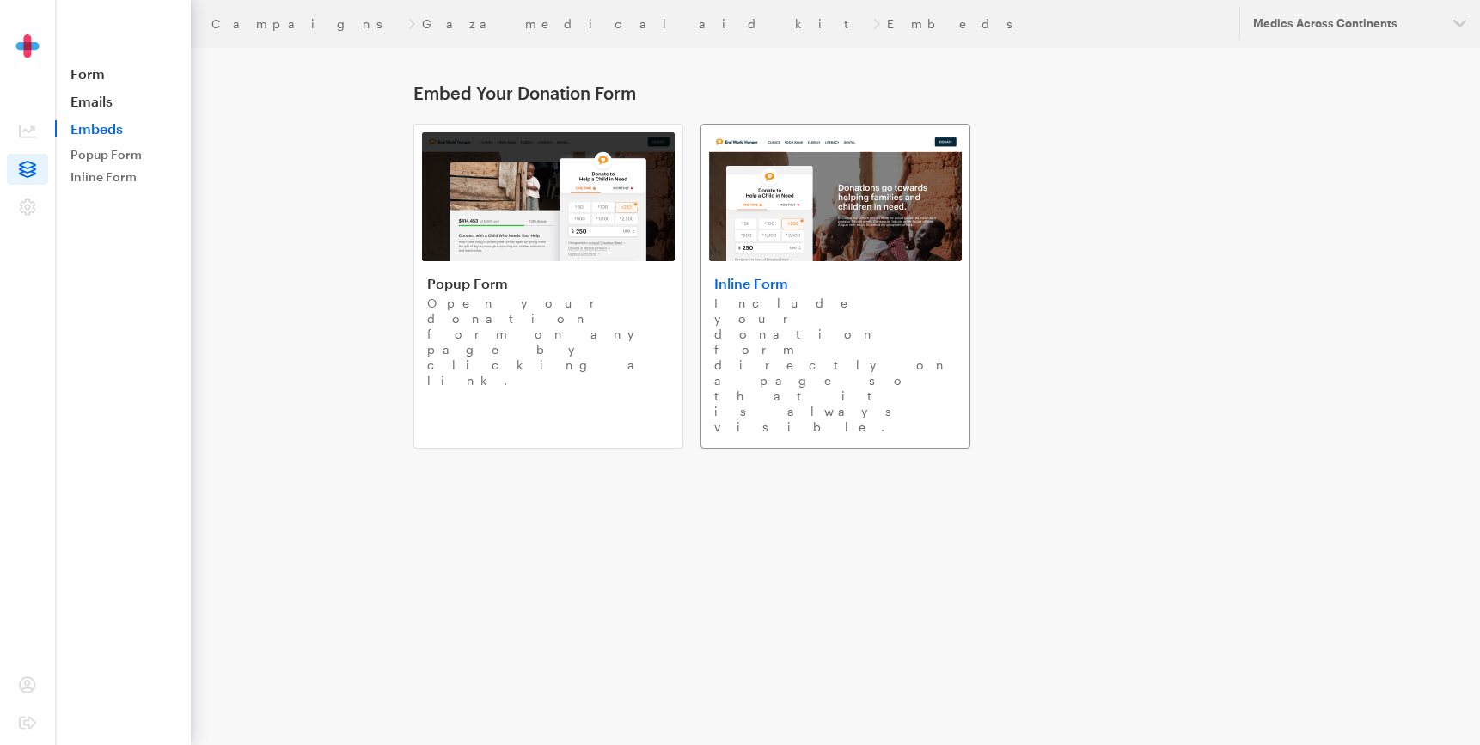
click at [755, 191] on img at bounding box center [835, 196] width 253 height 129
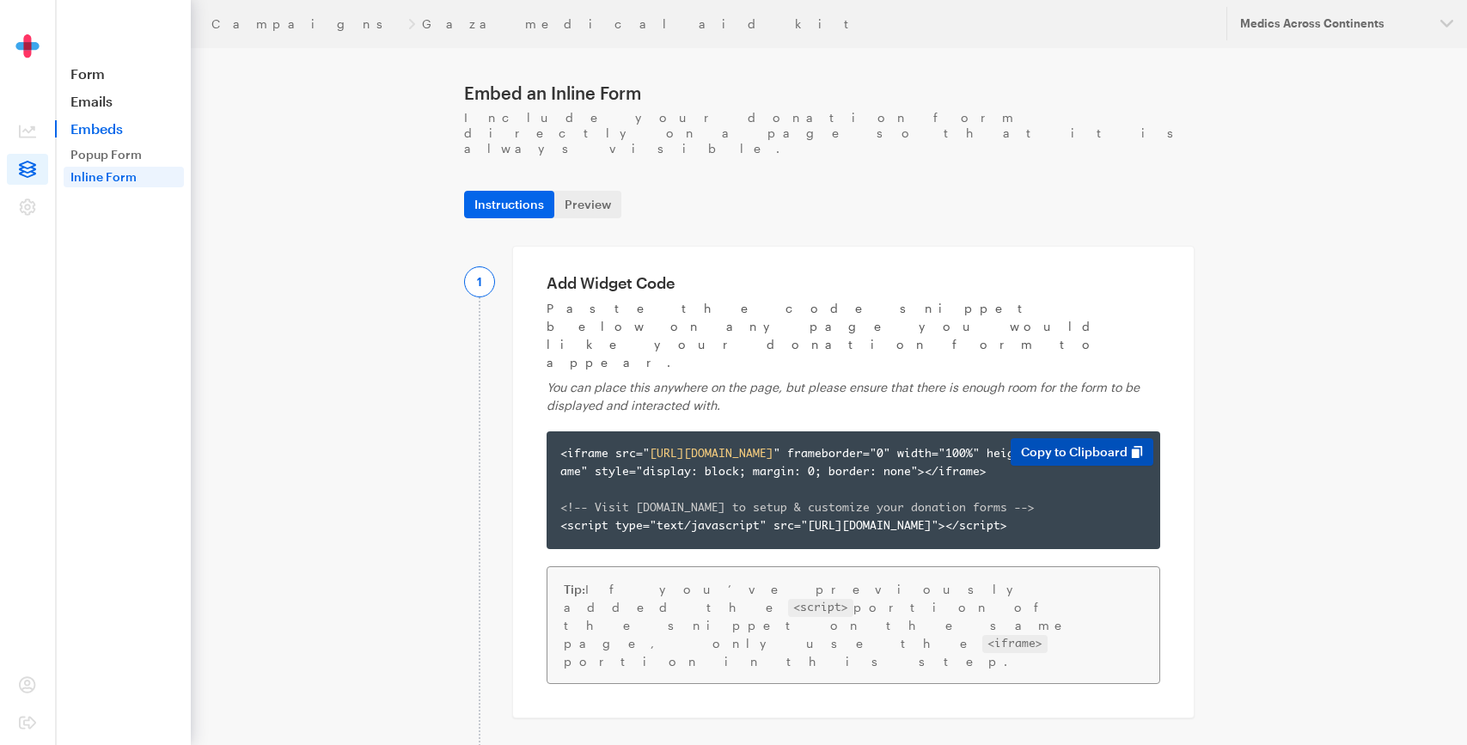
click at [1103, 438] on button "Copy to Clipboard" at bounding box center [1082, 452] width 143 height 28
click at [684, 445] on div "<iframe src=" https://app.giveforms.com/forms/medicsacorg1/Gaza-kit " framebord…" at bounding box center [853, 490] width 586 height 90
copy div "<iframe src=" https://app.giveforms.com/forms/medicsacorg1/Gaza-kit " framebord…"
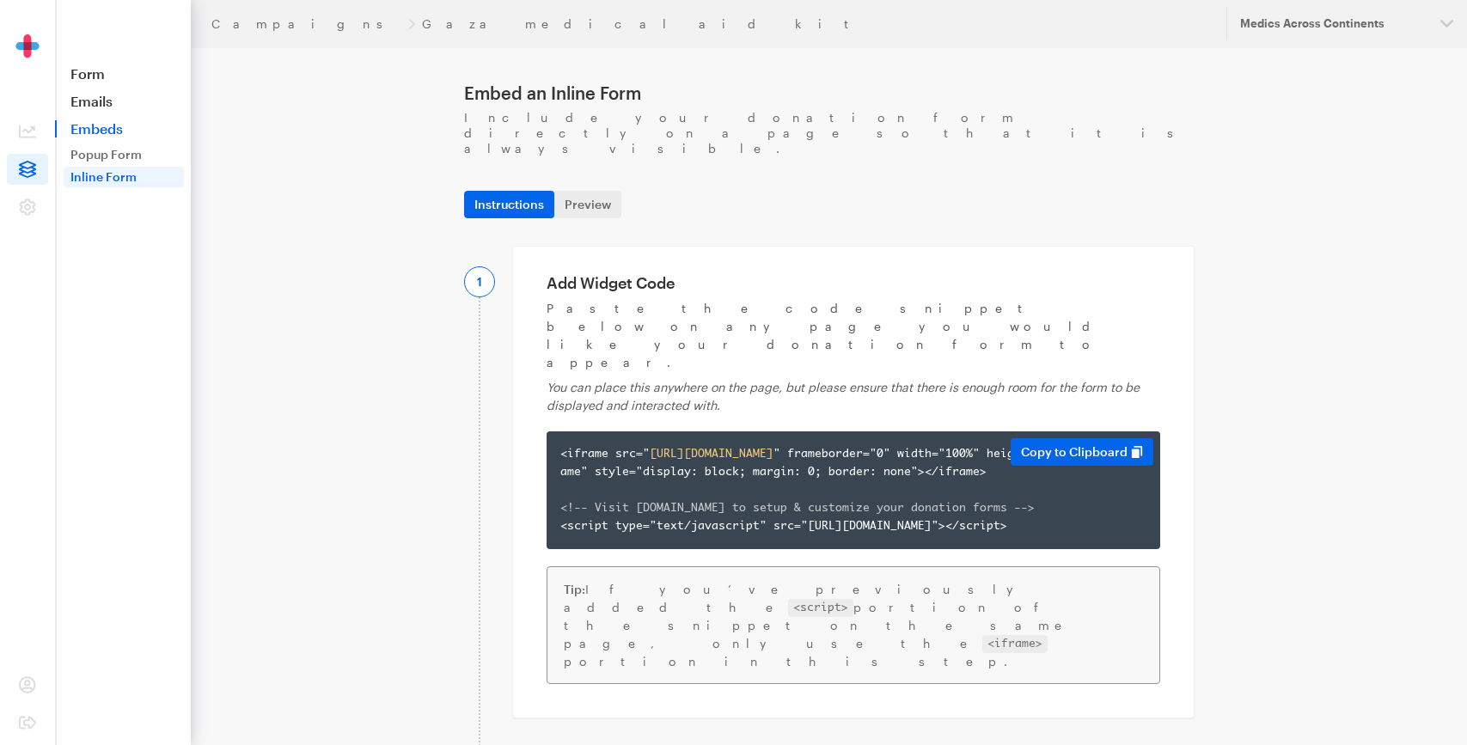
copy div "<iframe src=" https://app.giveforms.com/forms/medicsacorg1/Gaza-kit " framebord…"
click at [106, 158] on link "Popup Form" at bounding box center [124, 154] width 120 height 21
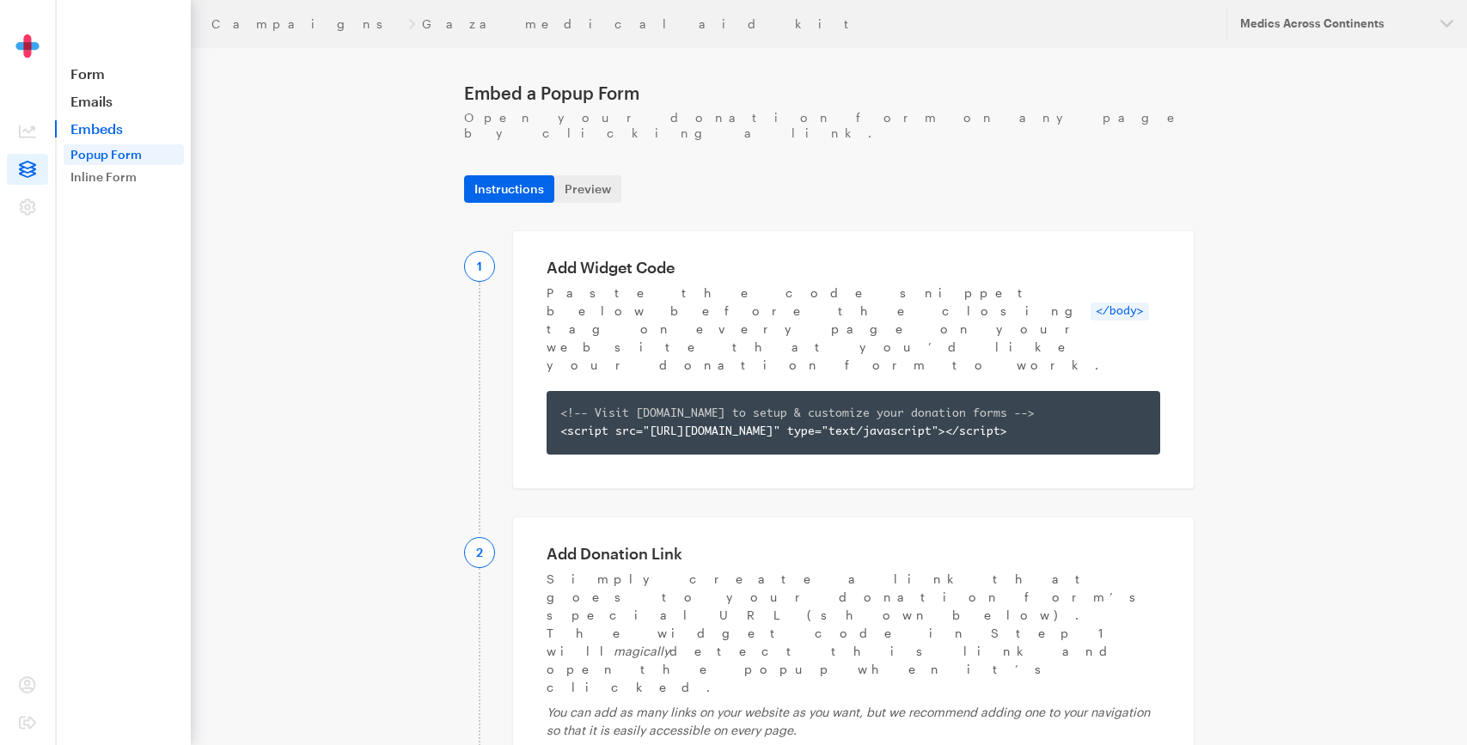
copy div "https://app.giveforms.com/forms/medicsacorg1/Gaza-kit?gf-type=popup"
click at [587, 162] on div "Instructions Preview Email a Developer" at bounding box center [829, 182] width 751 height 41
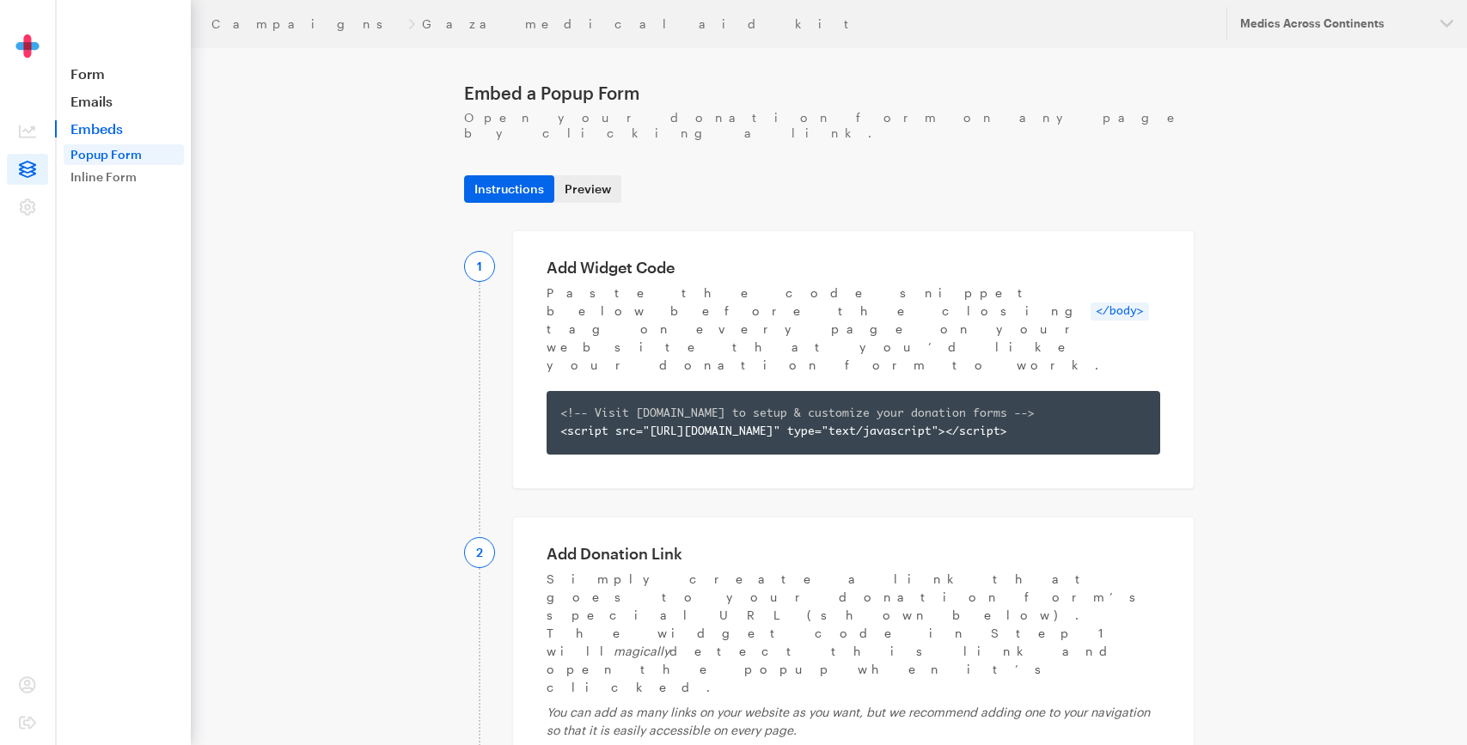
click at [590, 179] on link "Preview" at bounding box center [587, 189] width 67 height 28
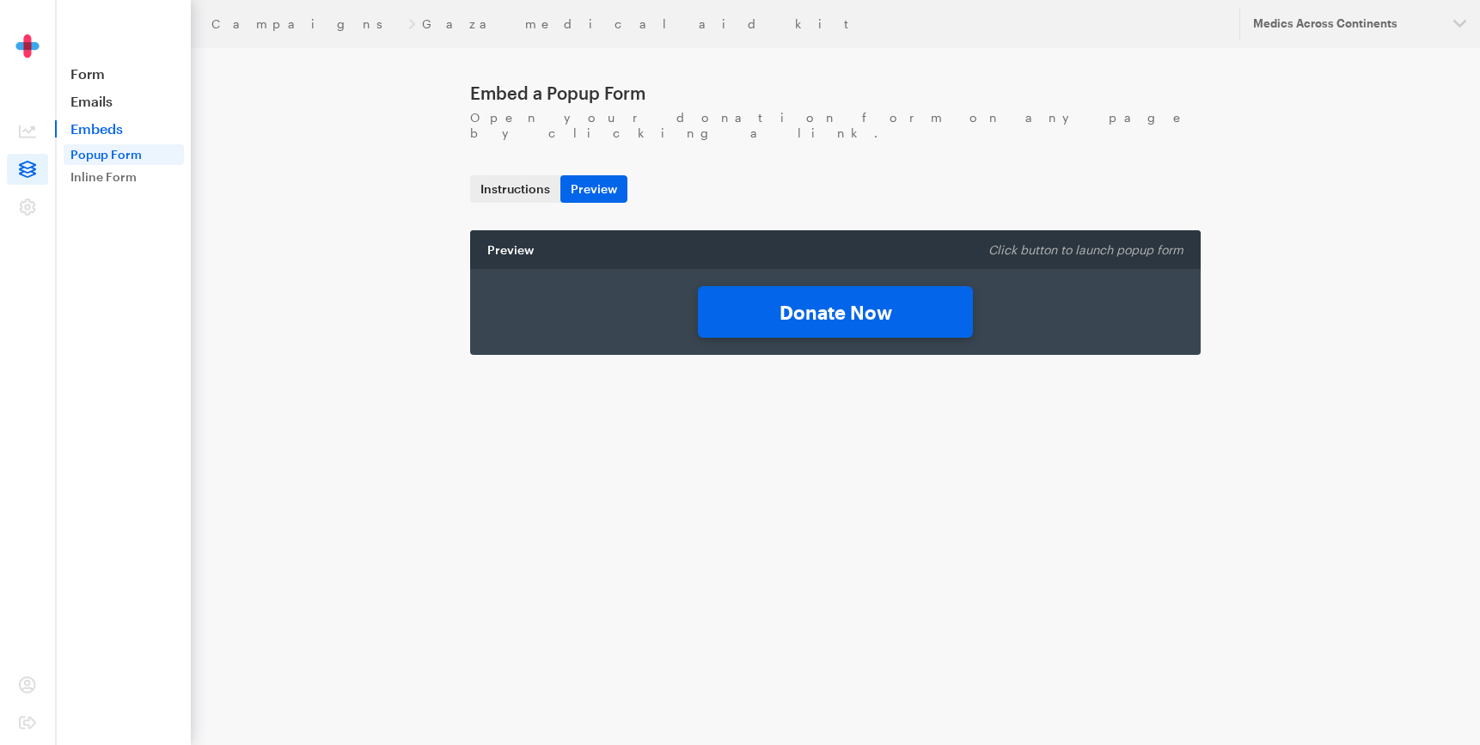
click at [496, 175] on link "Instructions" at bounding box center [515, 189] width 90 height 28
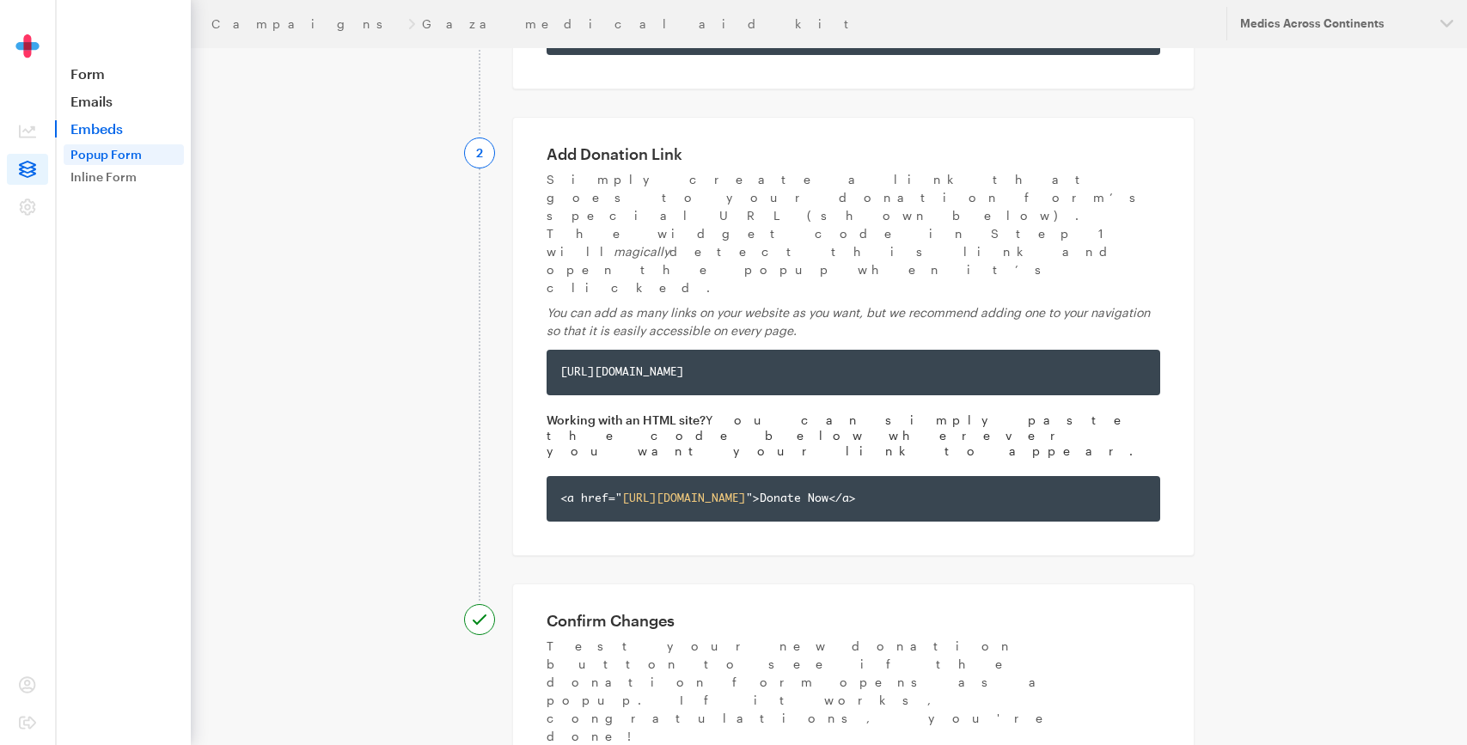
scroll to position [411, 0]
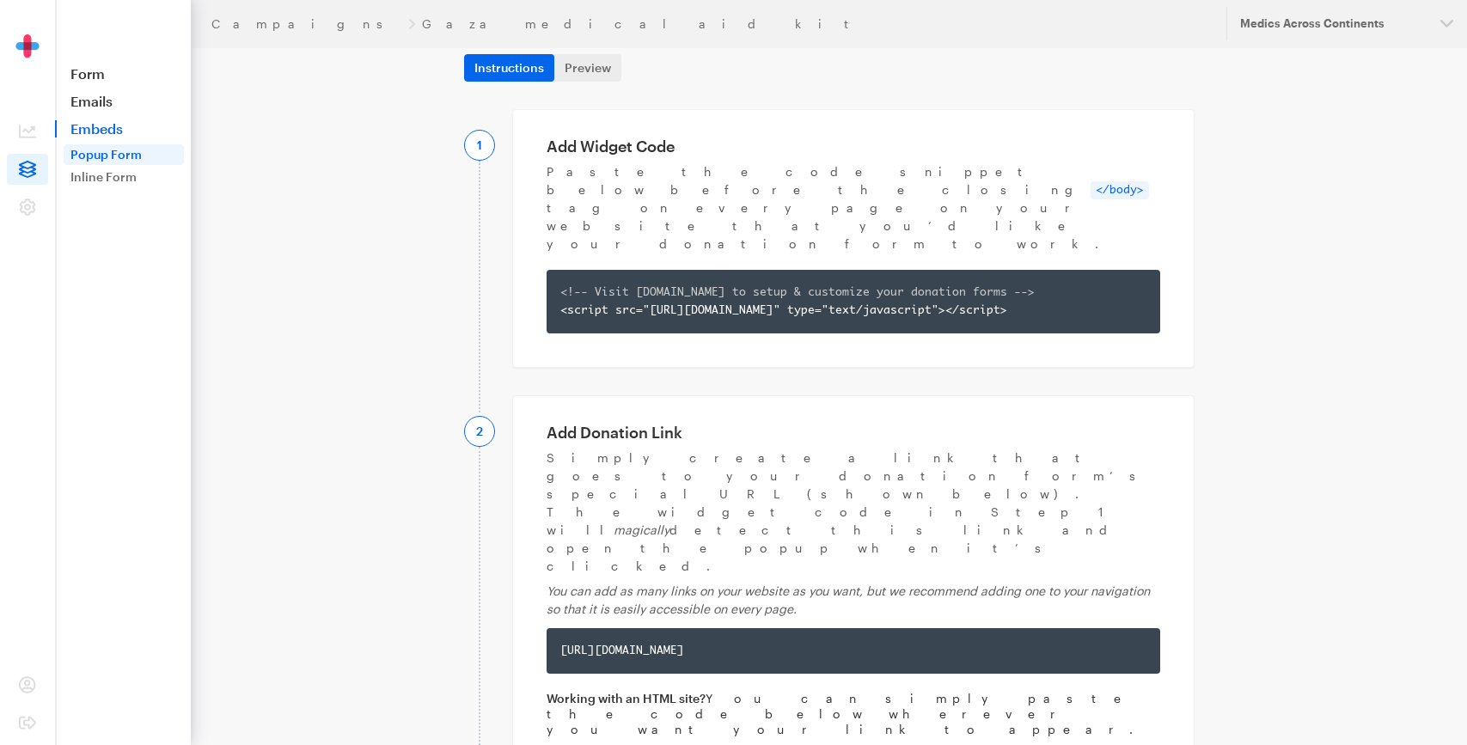
scroll to position [138, 0]
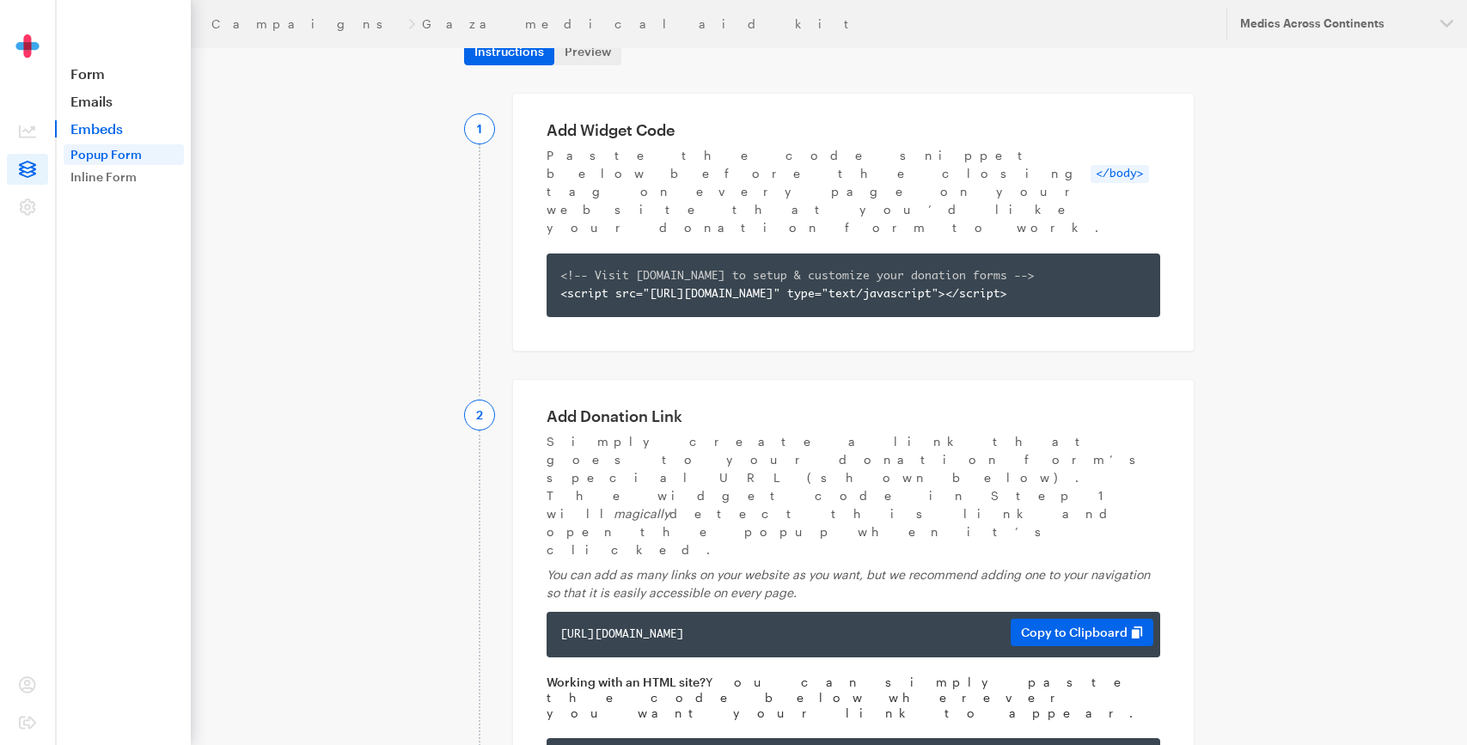
click at [894, 612] on div "https://app.giveforms.com/forms/medicsacorg1/Gaza-kit?gf-type=popup https://app…" at bounding box center [854, 635] width 614 height 46
click at [1080, 619] on button "Copy to Clipboard" at bounding box center [1082, 633] width 143 height 28
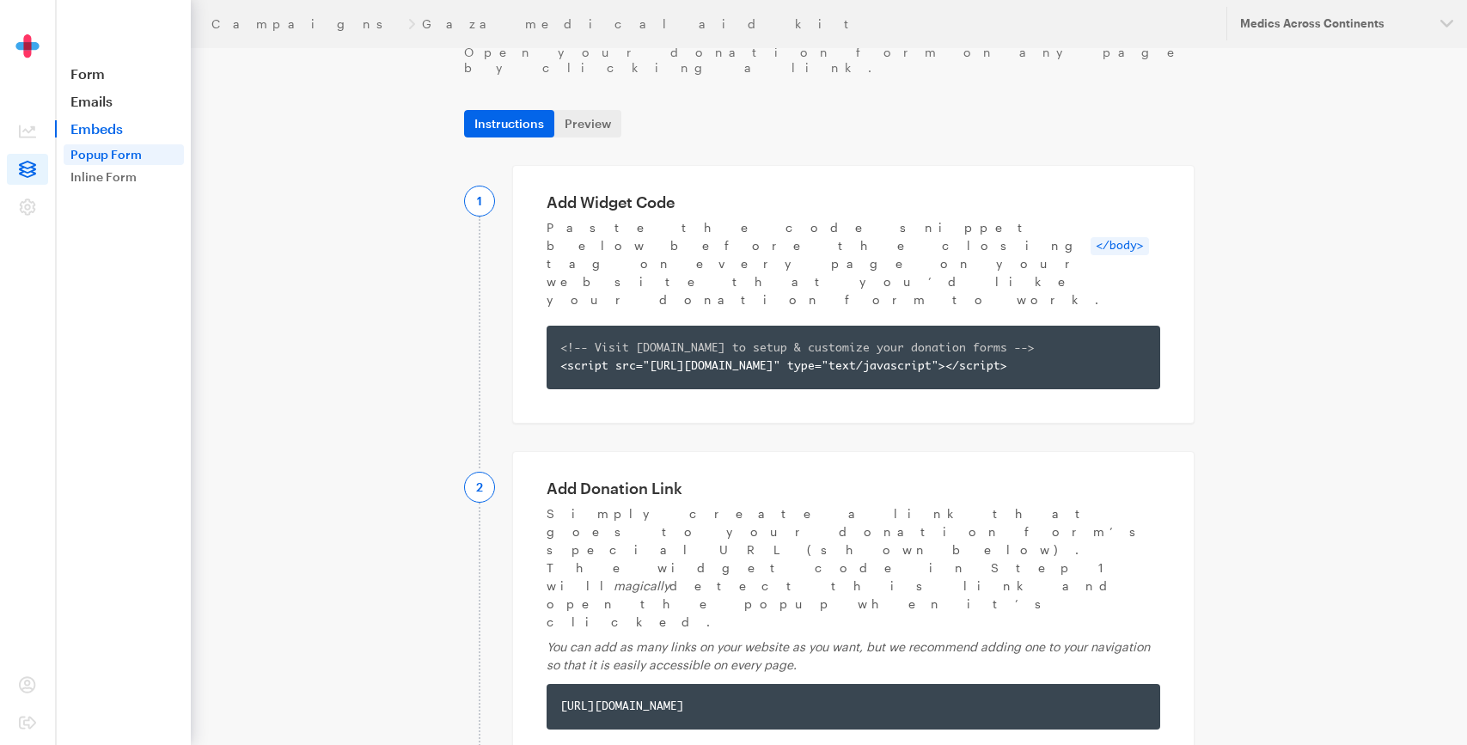
scroll to position [0, 0]
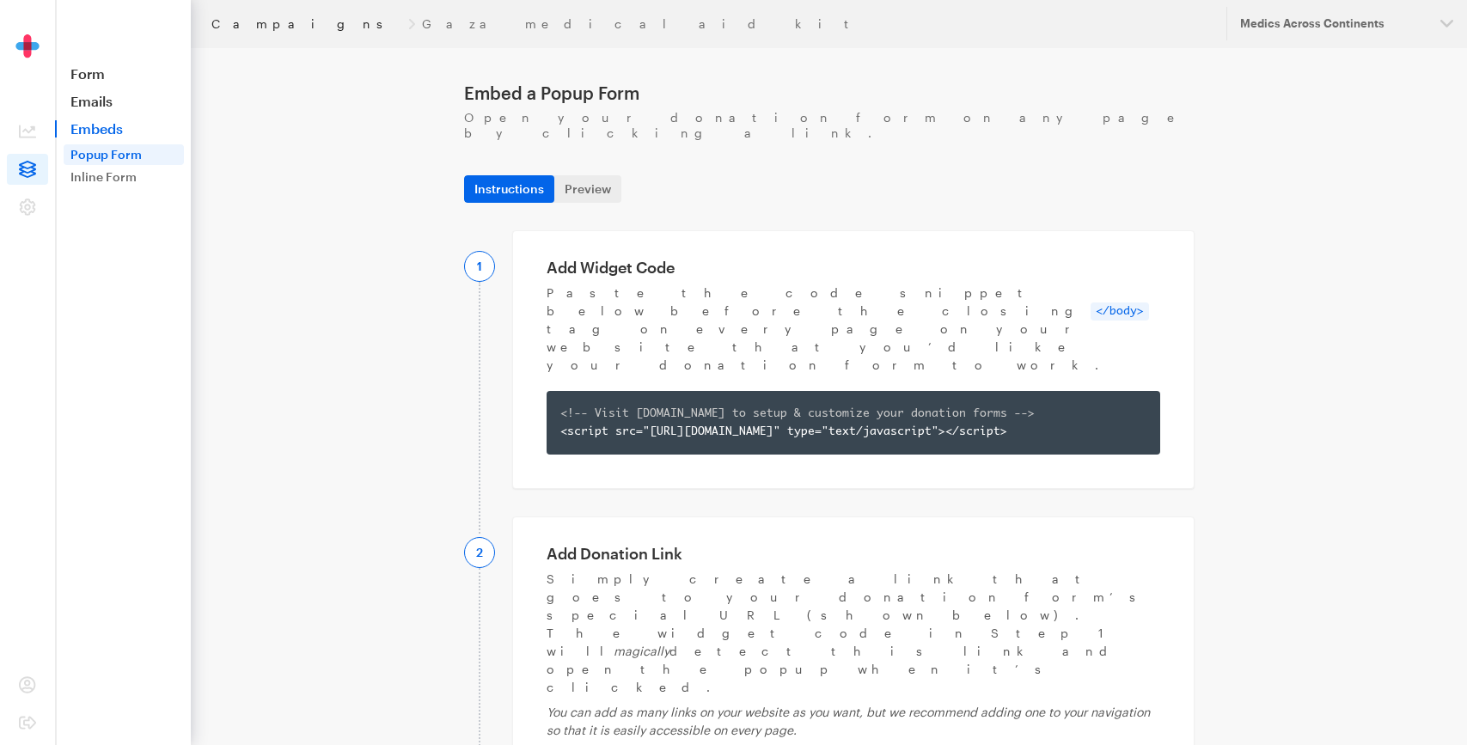
click at [250, 26] on link "Campaigns" at bounding box center [306, 24] width 190 height 14
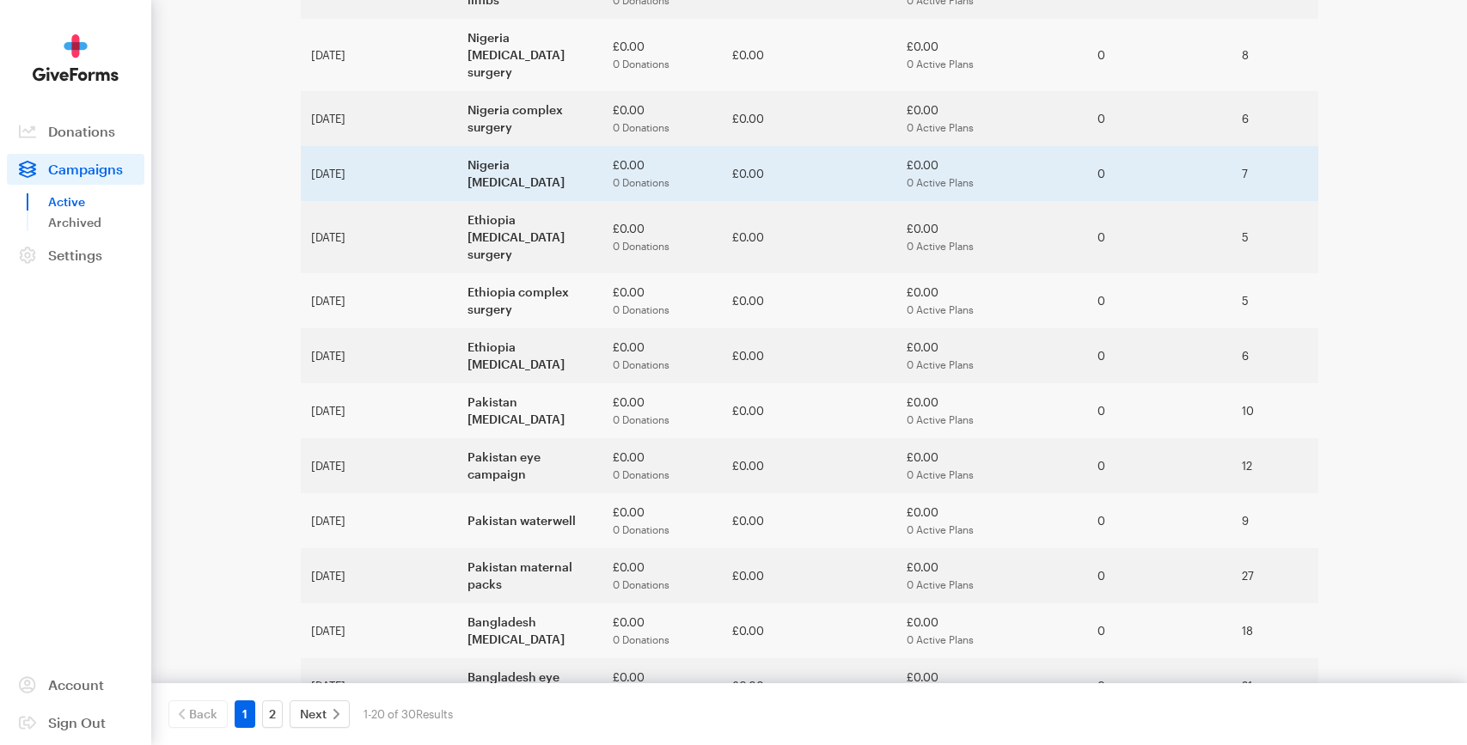
scroll to position [625, 0]
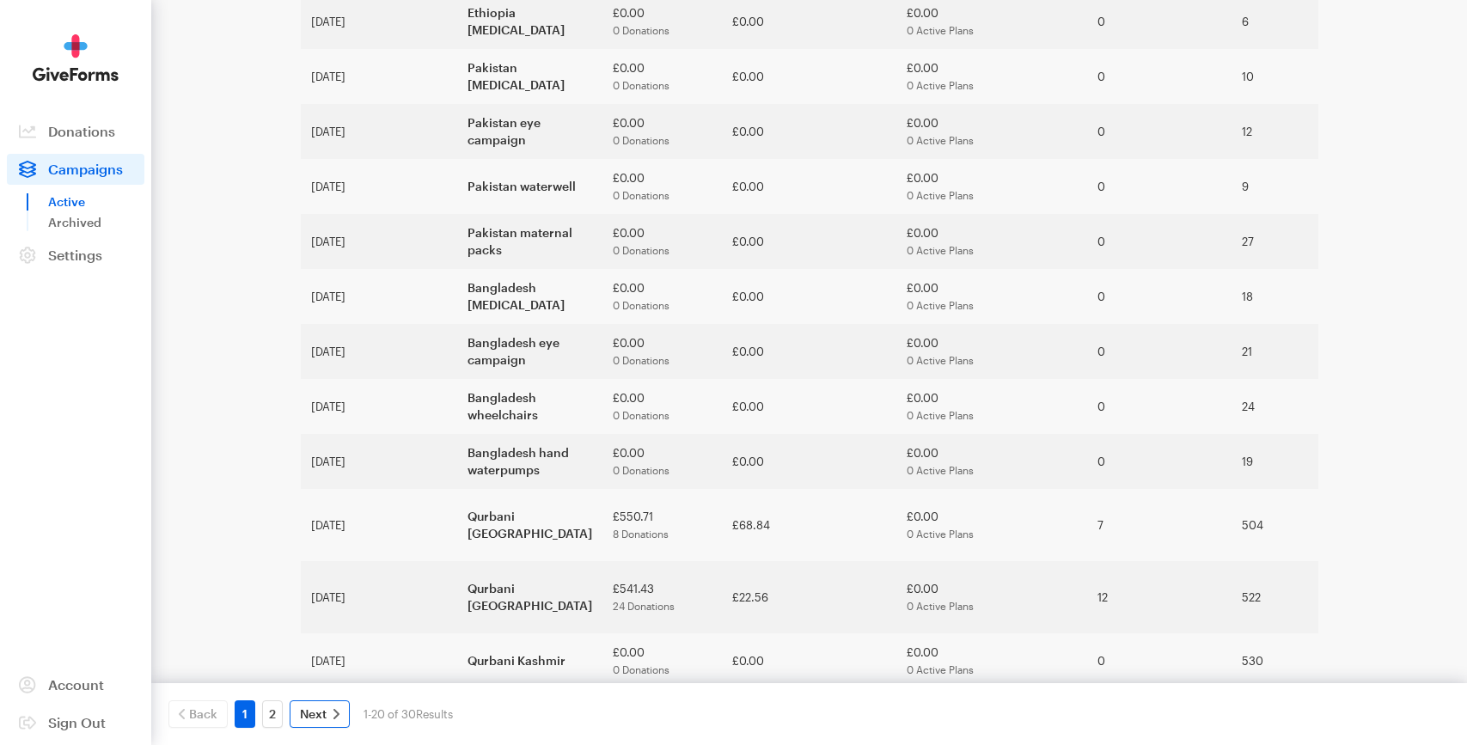
click at [313, 717] on span "Next" at bounding box center [313, 714] width 27 height 21
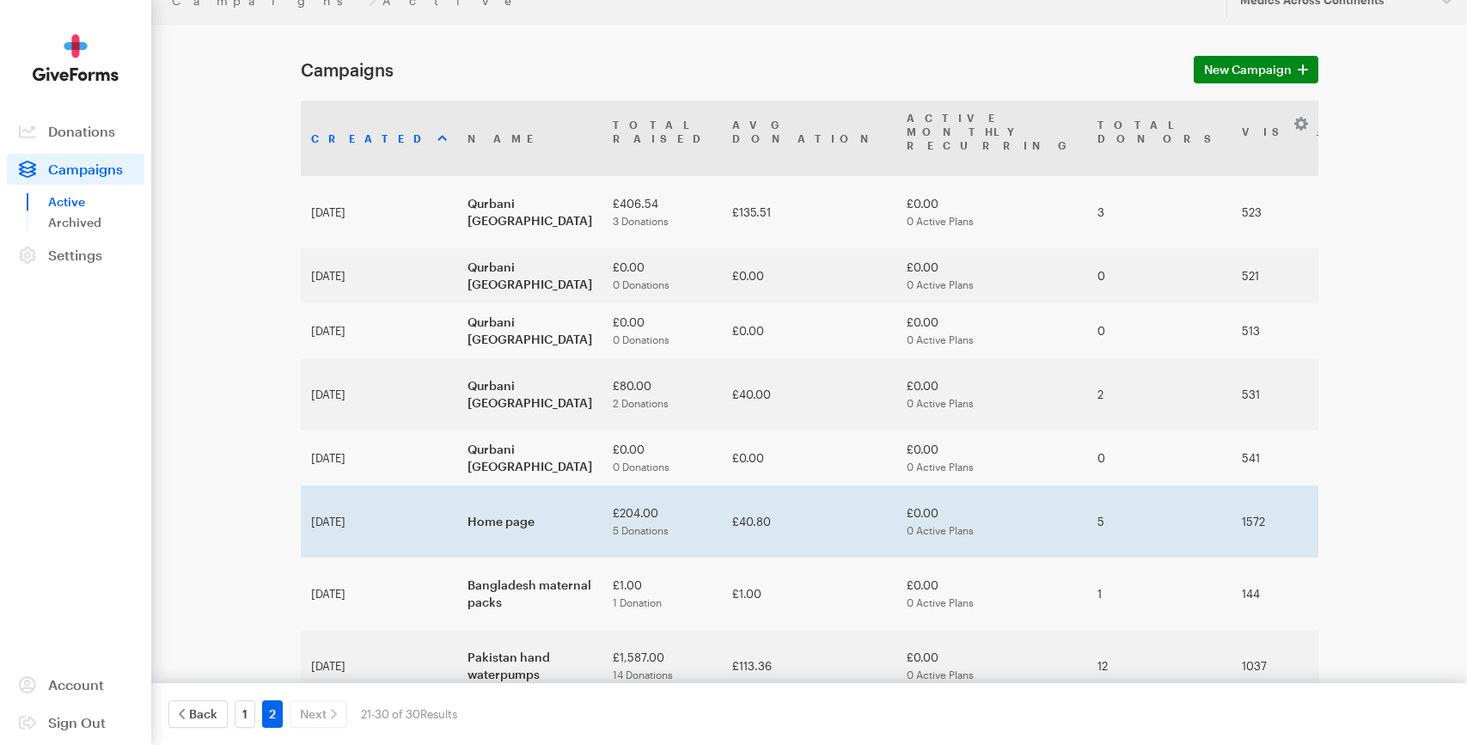
scroll to position [25, 0]
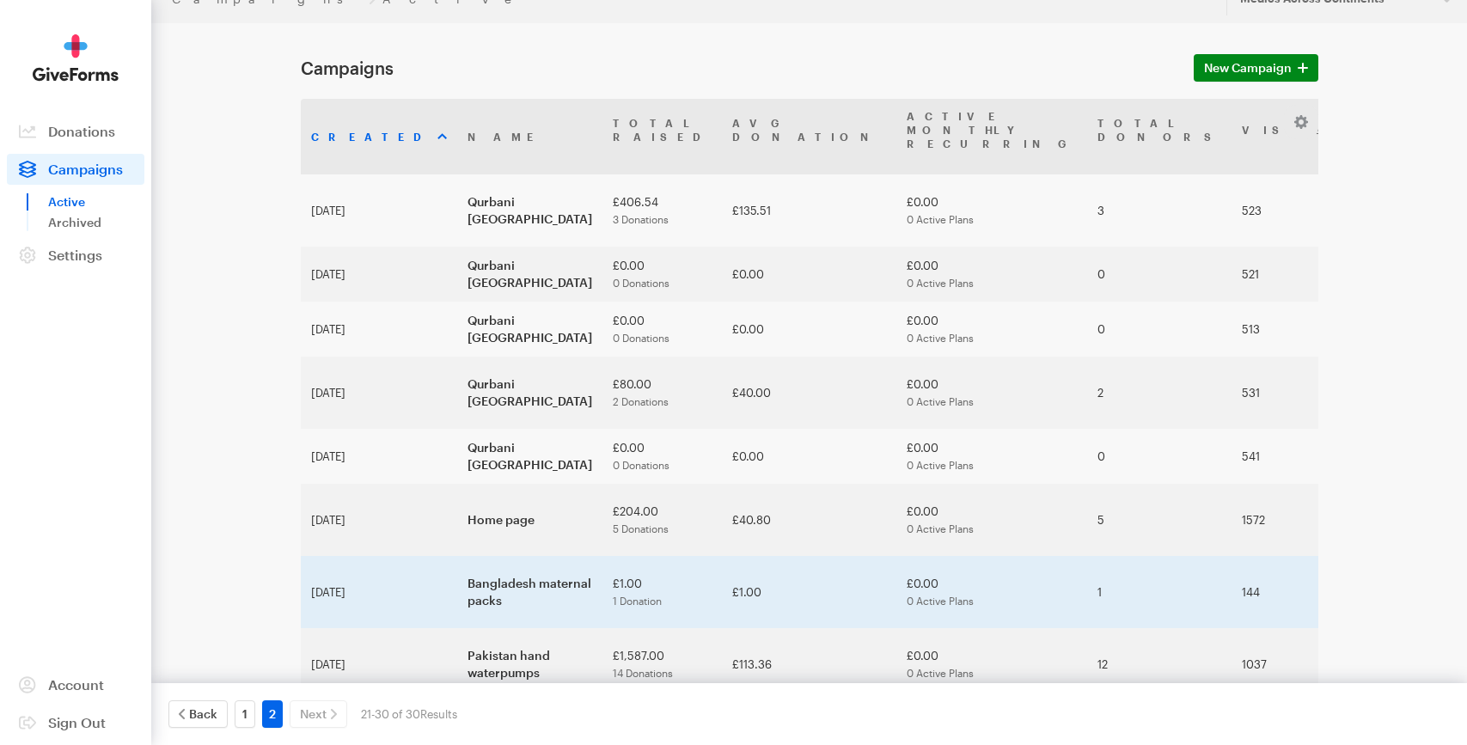
click at [480, 556] on td "Bangladesh maternal packs" at bounding box center [529, 592] width 145 height 72
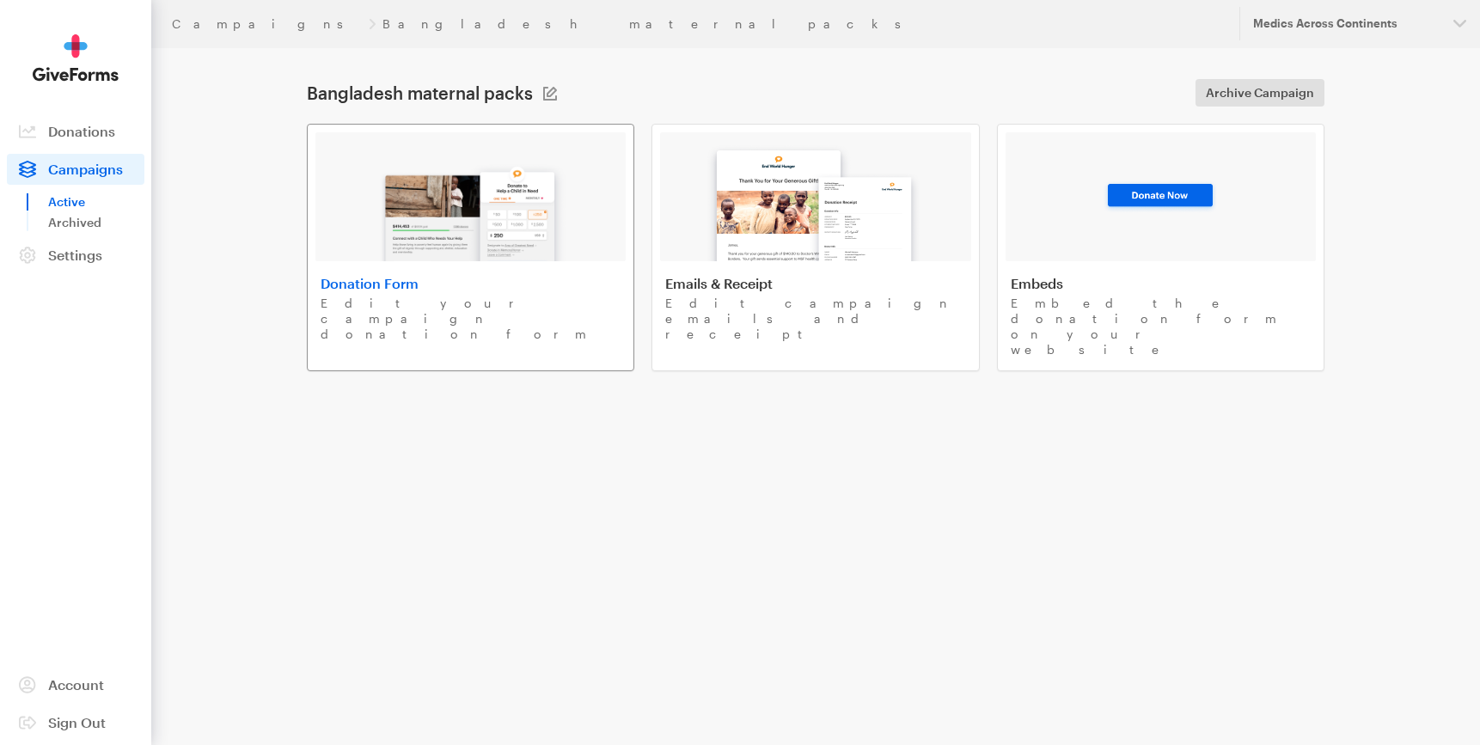
click at [411, 243] on img at bounding box center [470, 206] width 201 height 110
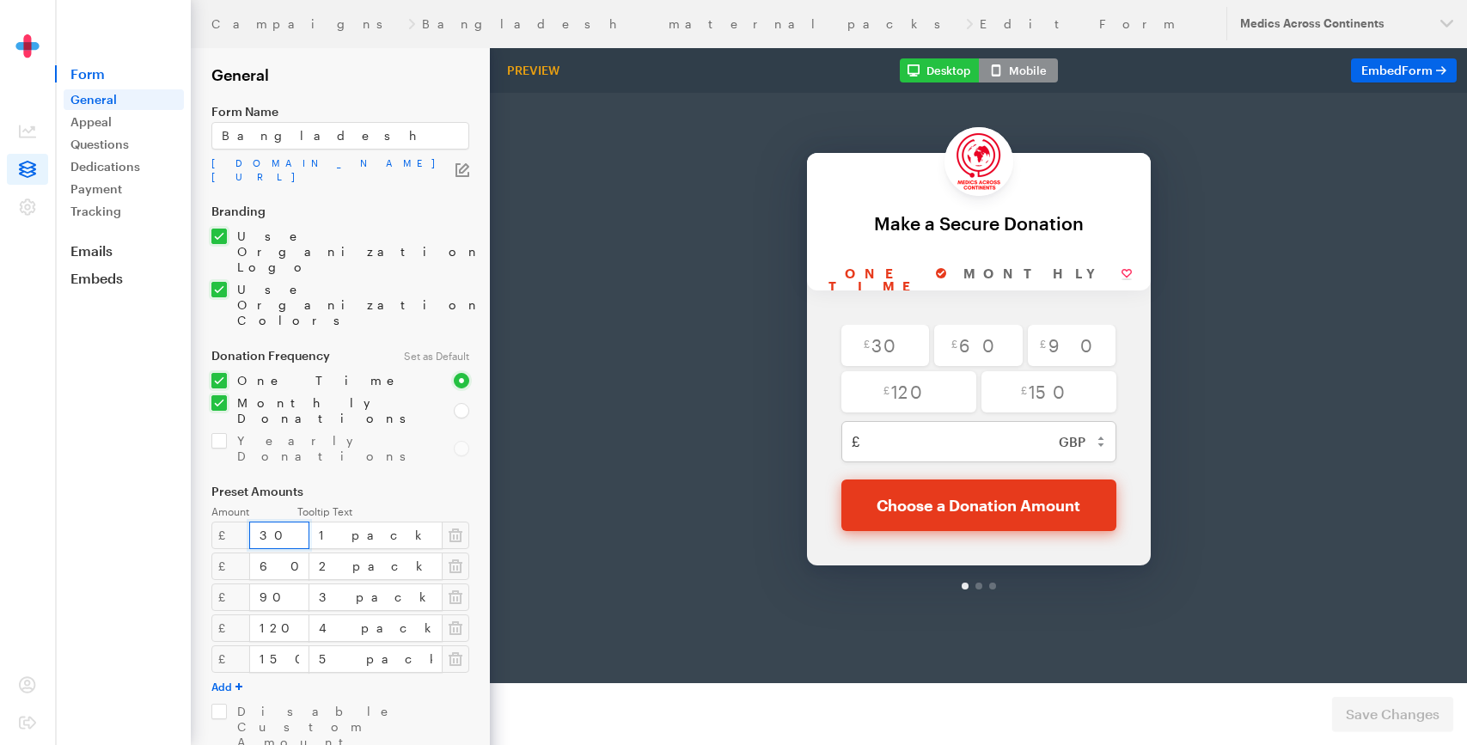
click at [264, 522] on input "30" at bounding box center [279, 536] width 60 height 28
type input "35"
drag, startPoint x: 249, startPoint y: 472, endPoint x: 281, endPoint y: 472, distance: 31.8
click at [281, 553] on input "60" at bounding box center [279, 567] width 60 height 28
type input "70"
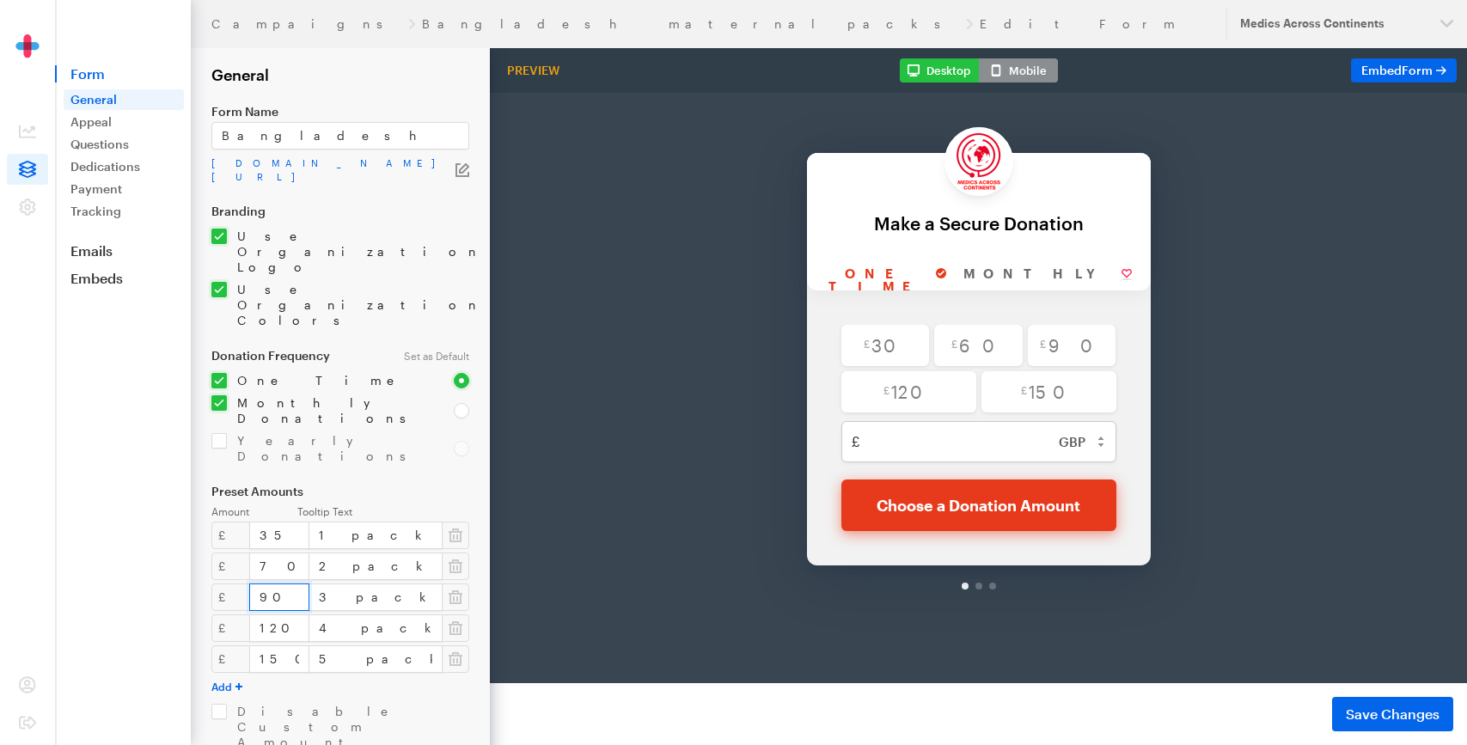
drag, startPoint x: 250, startPoint y: 505, endPoint x: 270, endPoint y: 505, distance: 19.8
click at [270, 584] on input "90" at bounding box center [279, 598] width 60 height 28
type input "99"
drag, startPoint x: 251, startPoint y: 447, endPoint x: 271, endPoint y: 443, distance: 20.2
click at [271, 522] on input "35" at bounding box center [279, 536] width 60 height 28
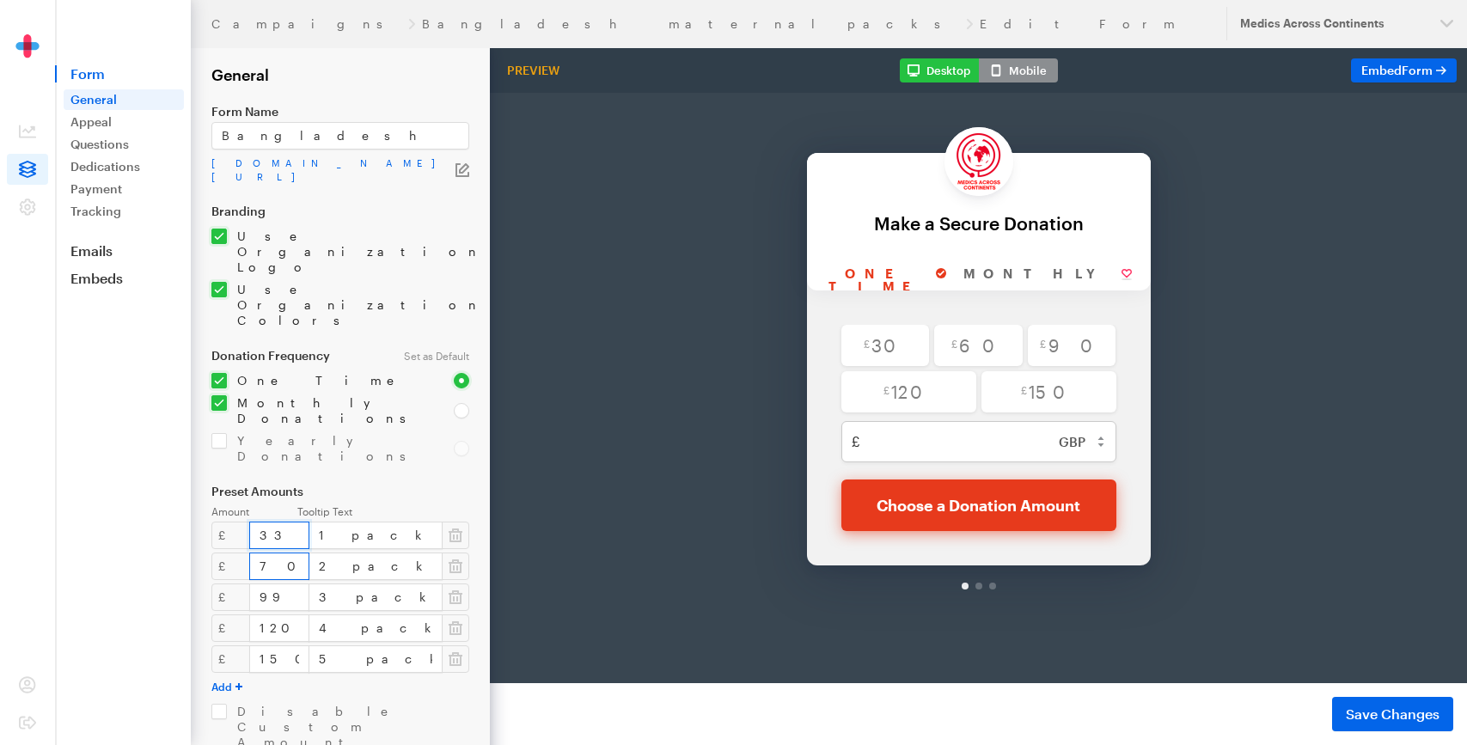
type input "33"
drag, startPoint x: 245, startPoint y: 473, endPoint x: 297, endPoint y: 463, distance: 52.4
click at [297, 553] on input "70" at bounding box center [279, 567] width 60 height 28
type input "6670"
drag, startPoint x: 247, startPoint y: 537, endPoint x: 303, endPoint y: 534, distance: 56.8
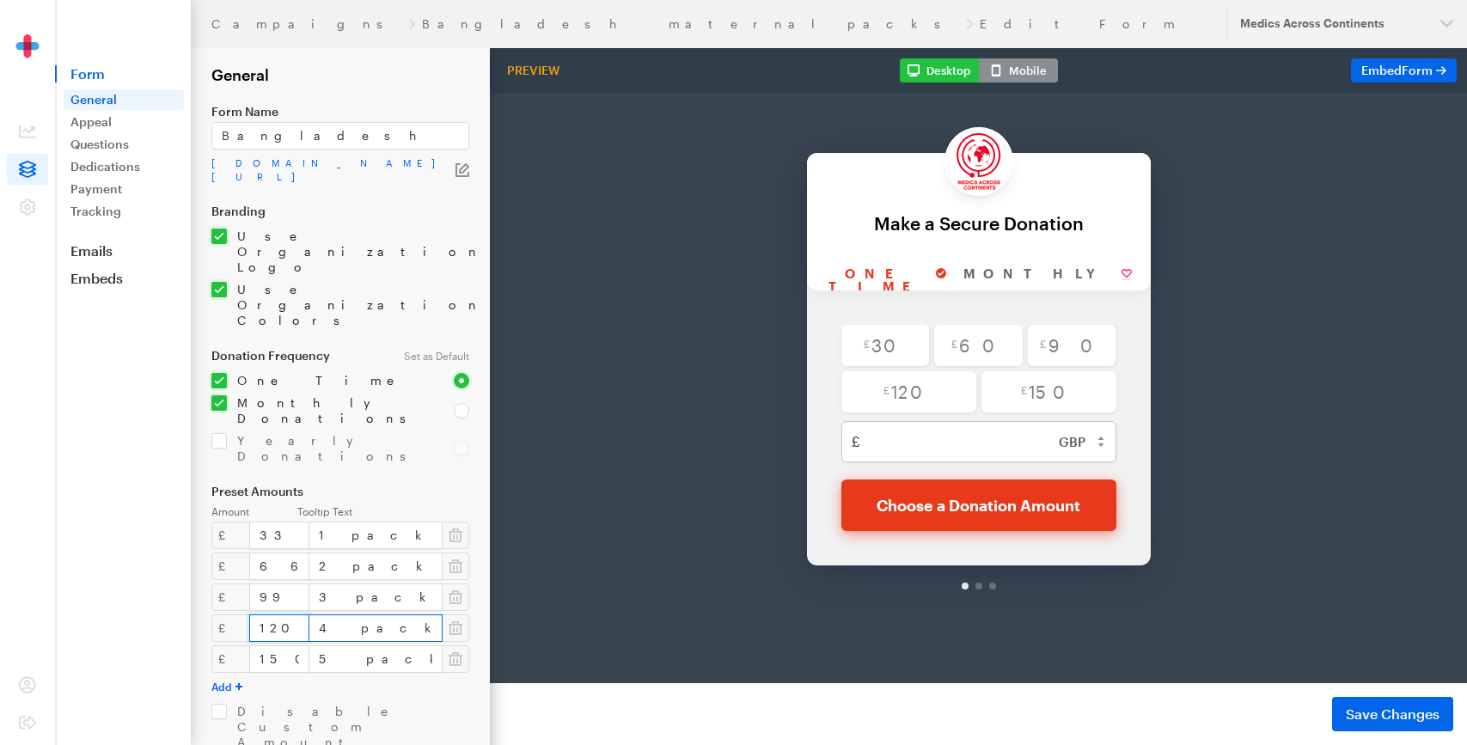
click at [303, 615] on div "£ 120 4 packs" at bounding box center [340, 629] width 258 height 28
type input "122"
drag, startPoint x: 272, startPoint y: 569, endPoint x: 174, endPoint y: 572, distance: 97.2
click at [174, 572] on div "Campaigns Bangladesh maternal packs Edit Form Updates Support Medics Across Con…" at bounding box center [733, 569] width 1467 height 1139
type input "125"
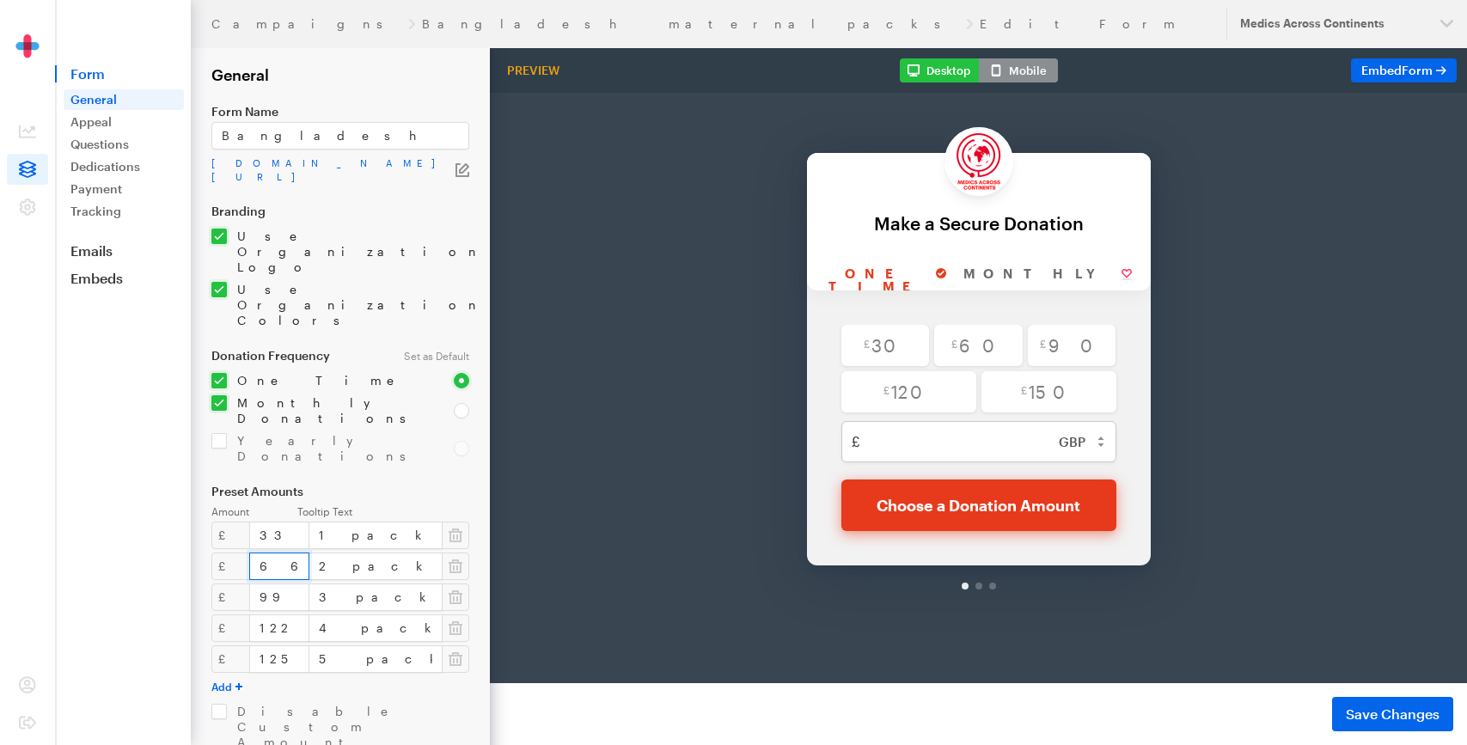
drag, startPoint x: 260, startPoint y: 473, endPoint x: 295, endPoint y: 471, distance: 34.4
click at [295, 553] on input "6670" at bounding box center [279, 567] width 60 height 28
type input "66"
drag, startPoint x: 254, startPoint y: 565, endPoint x: 300, endPoint y: 560, distance: 46.6
click at [300, 645] on div "£ 125 5 packs" at bounding box center [340, 659] width 258 height 28
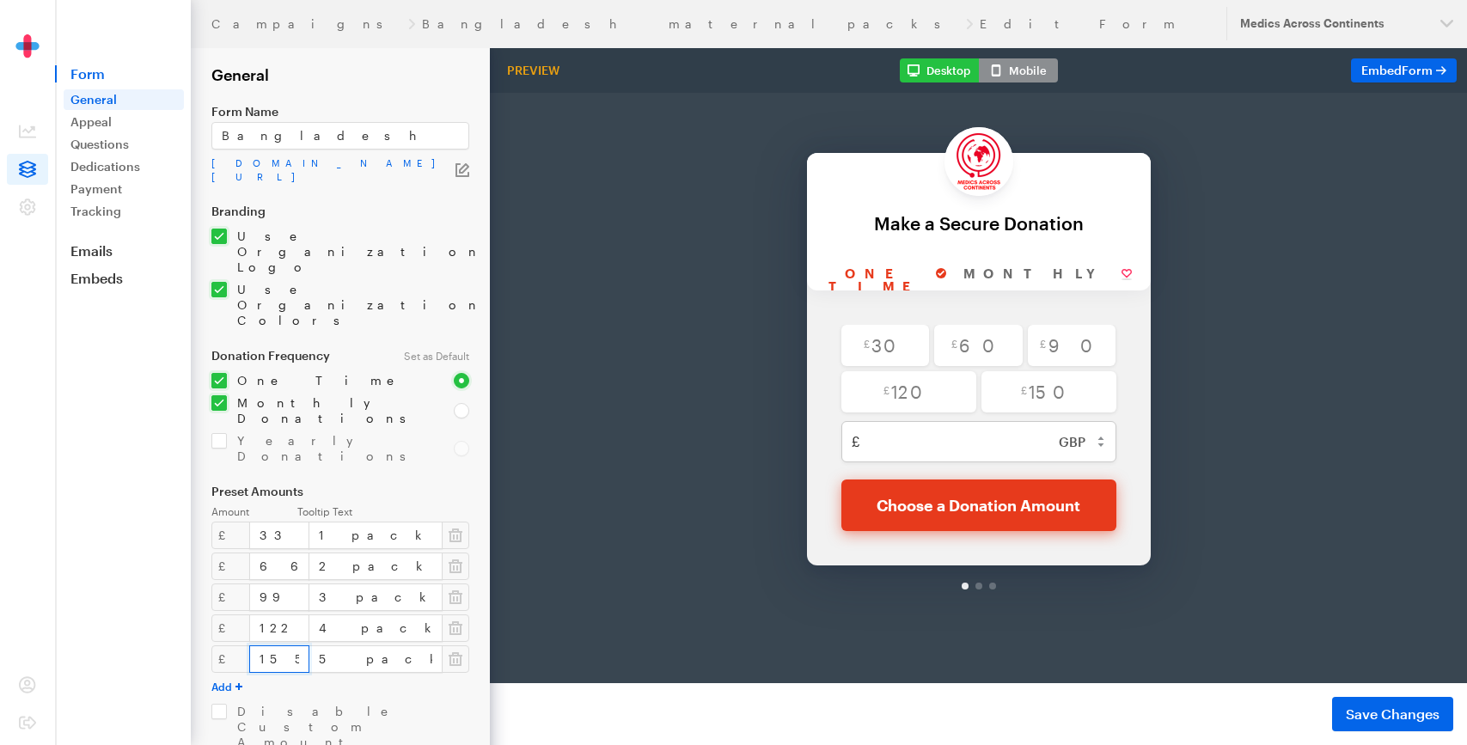
type input "155"
click at [337, 590] on div "Amount Tooltip Text £ 33 1 pack £ 66 2 packs £ 99 3 packs £ 122 4 packs £ 155 5…" at bounding box center [340, 635] width 258 height 260
click at [1385, 716] on span "Save Changes" at bounding box center [1393, 714] width 94 height 21
click at [254, 615] on input "122" at bounding box center [279, 629] width 60 height 28
type input "132"
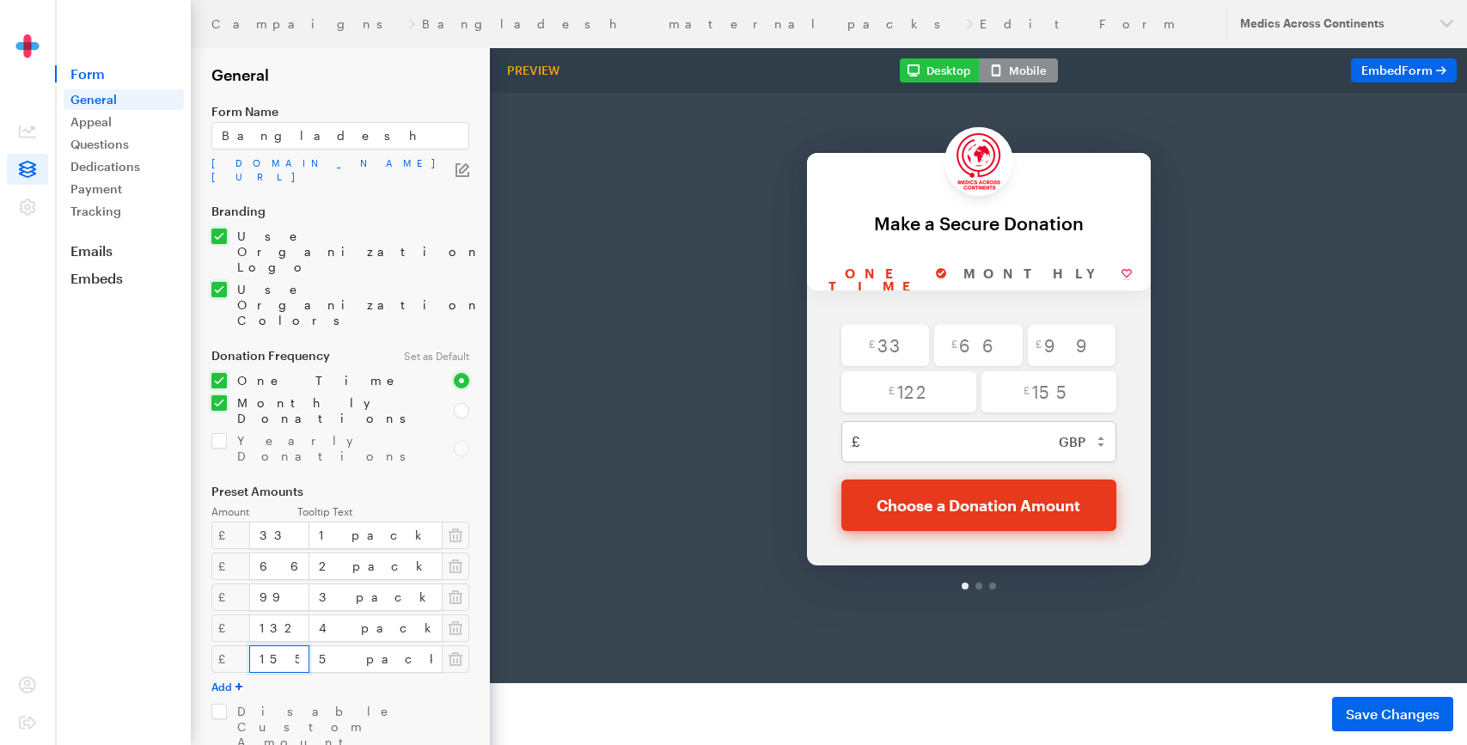
drag, startPoint x: 266, startPoint y: 561, endPoint x: 212, endPoint y: 568, distance: 54.6
click at [212, 645] on div "£ 155 5 packs" at bounding box center [340, 659] width 258 height 28
type input "165"
click at [378, 704] on input "checkbox" at bounding box center [340, 735] width 258 height 62
checkbox input "true"
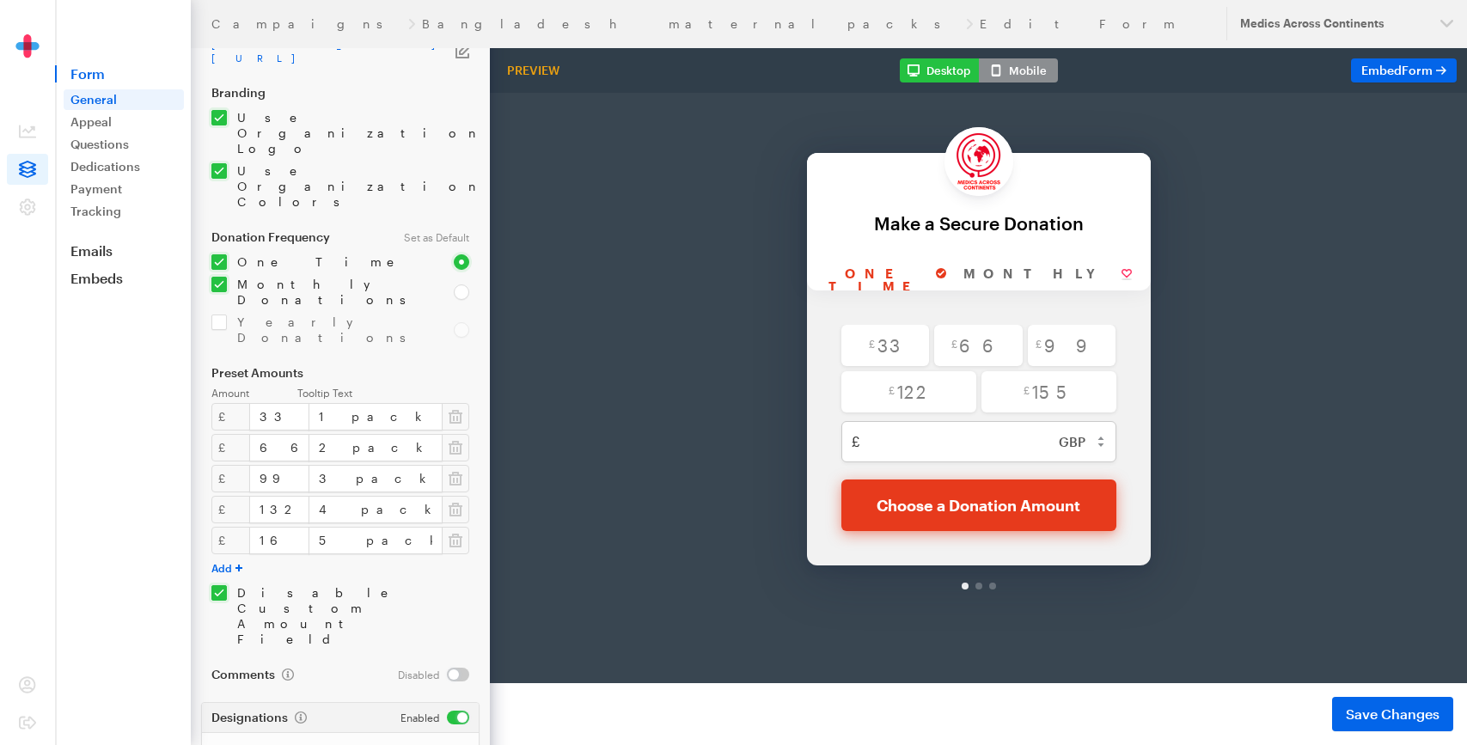
scroll to position [194, 0]
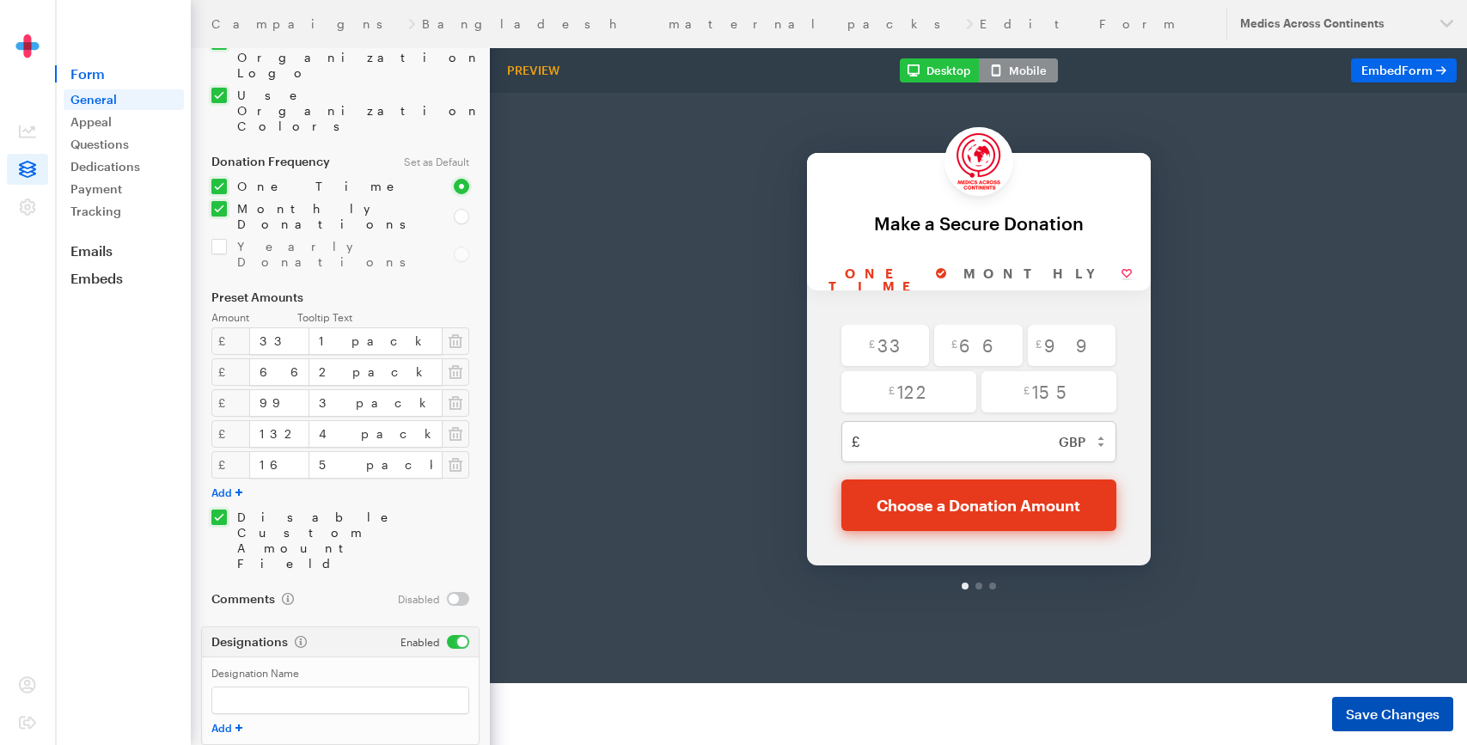
click at [1389, 715] on span "Save Changes" at bounding box center [1393, 714] width 94 height 21
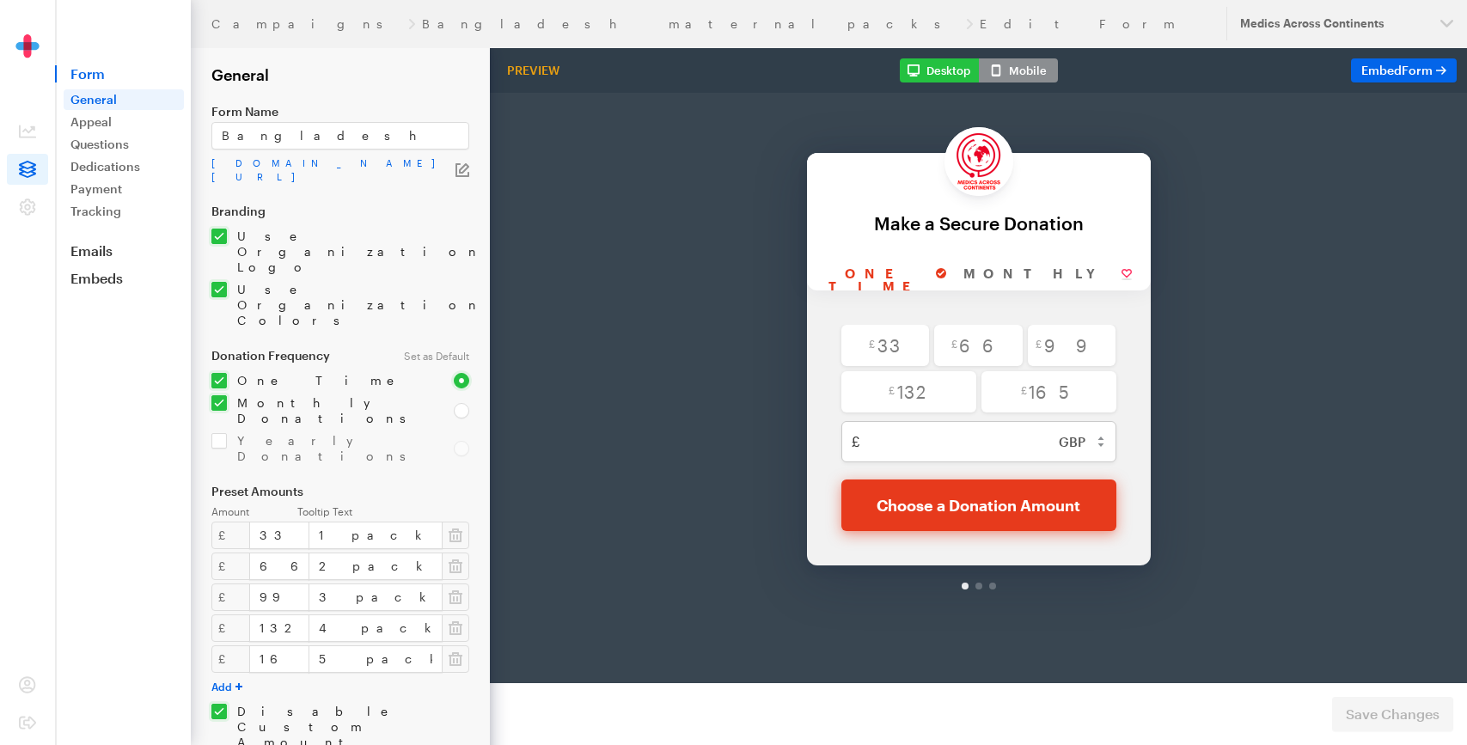
click at [596, 195] on div "Back Back Make a Secure Donation For your generous donation of $250.00 One time…" at bounding box center [978, 322] width 977 height 548
click at [221, 28] on link "Campaigns" at bounding box center [306, 24] width 190 height 14
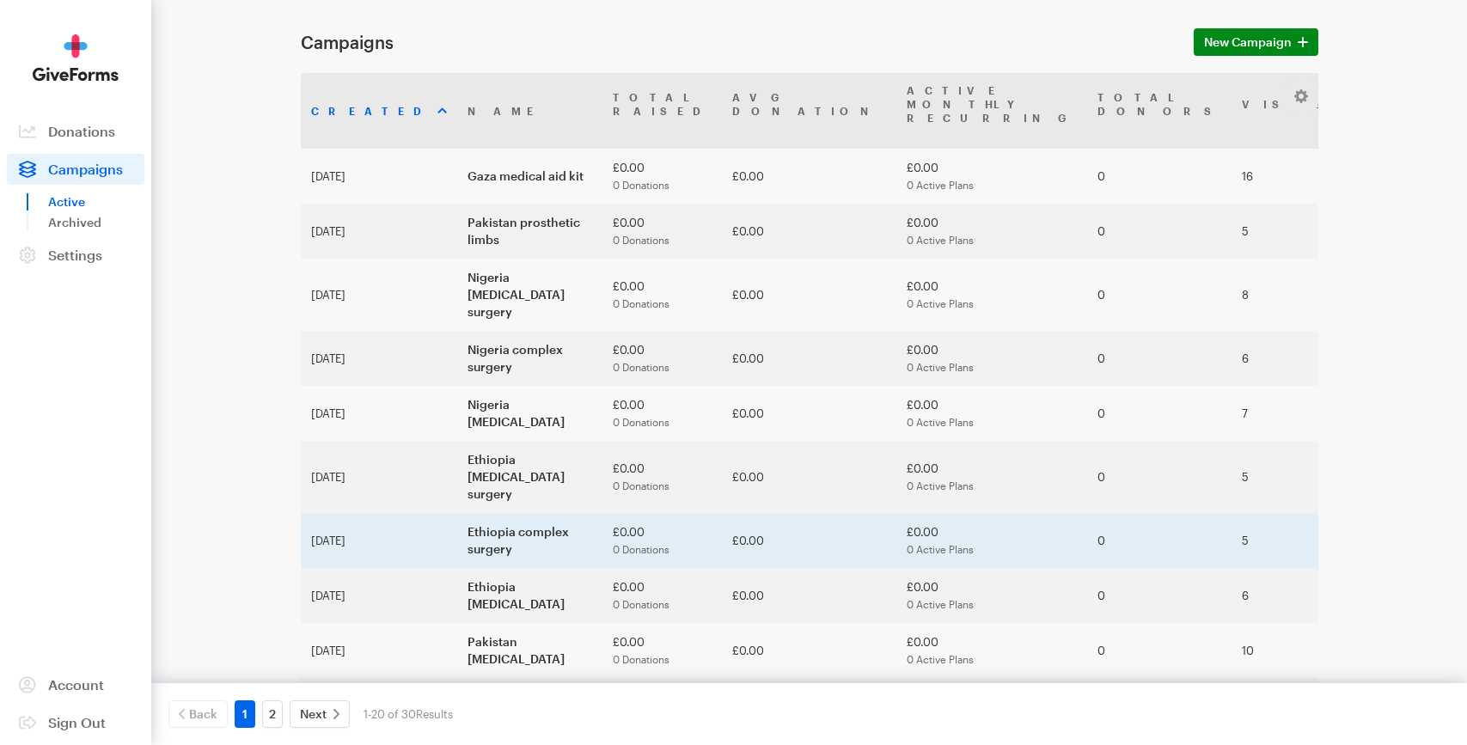
scroll to position [91, 0]
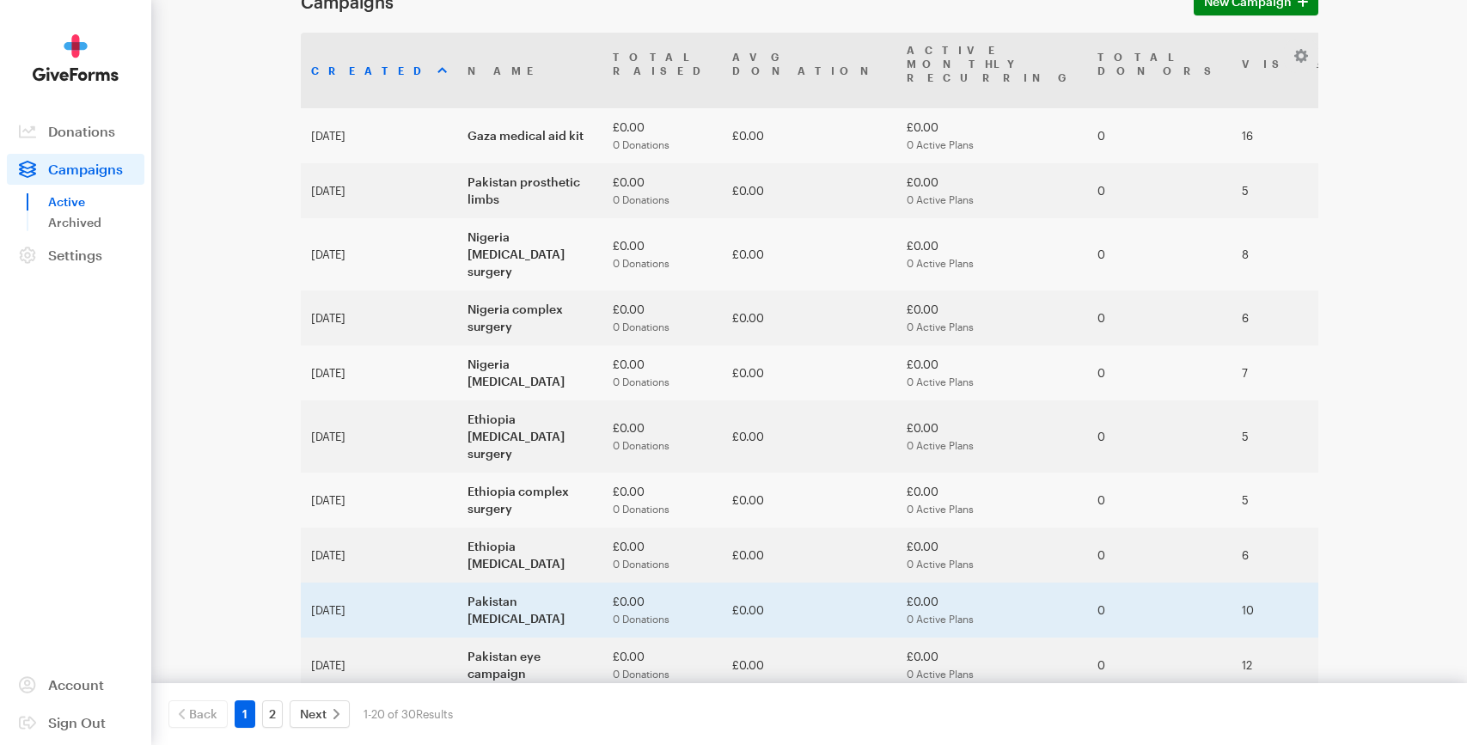
click at [473, 583] on td "Pakistan cataracts" at bounding box center [529, 610] width 145 height 55
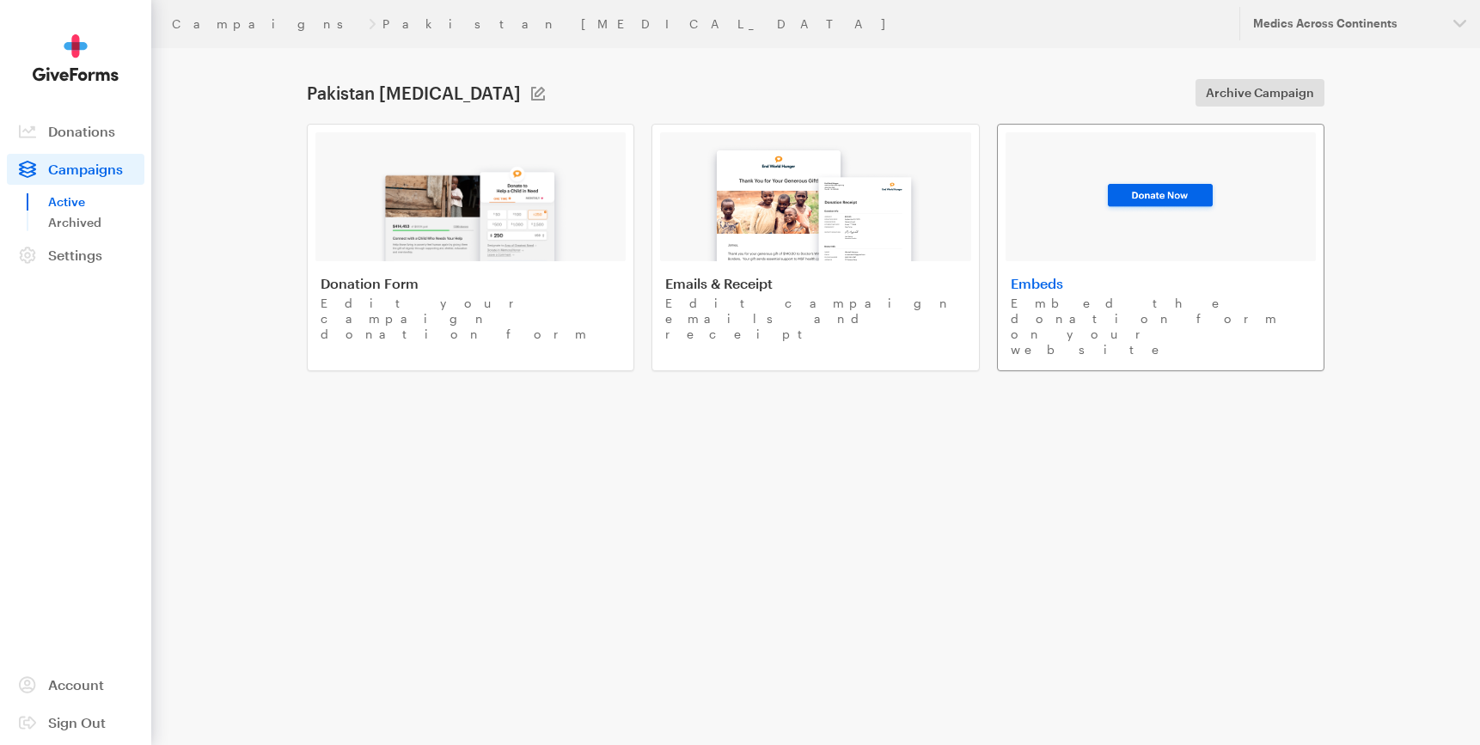
click at [1064, 290] on h4 "Embeds" at bounding box center [1161, 283] width 300 height 17
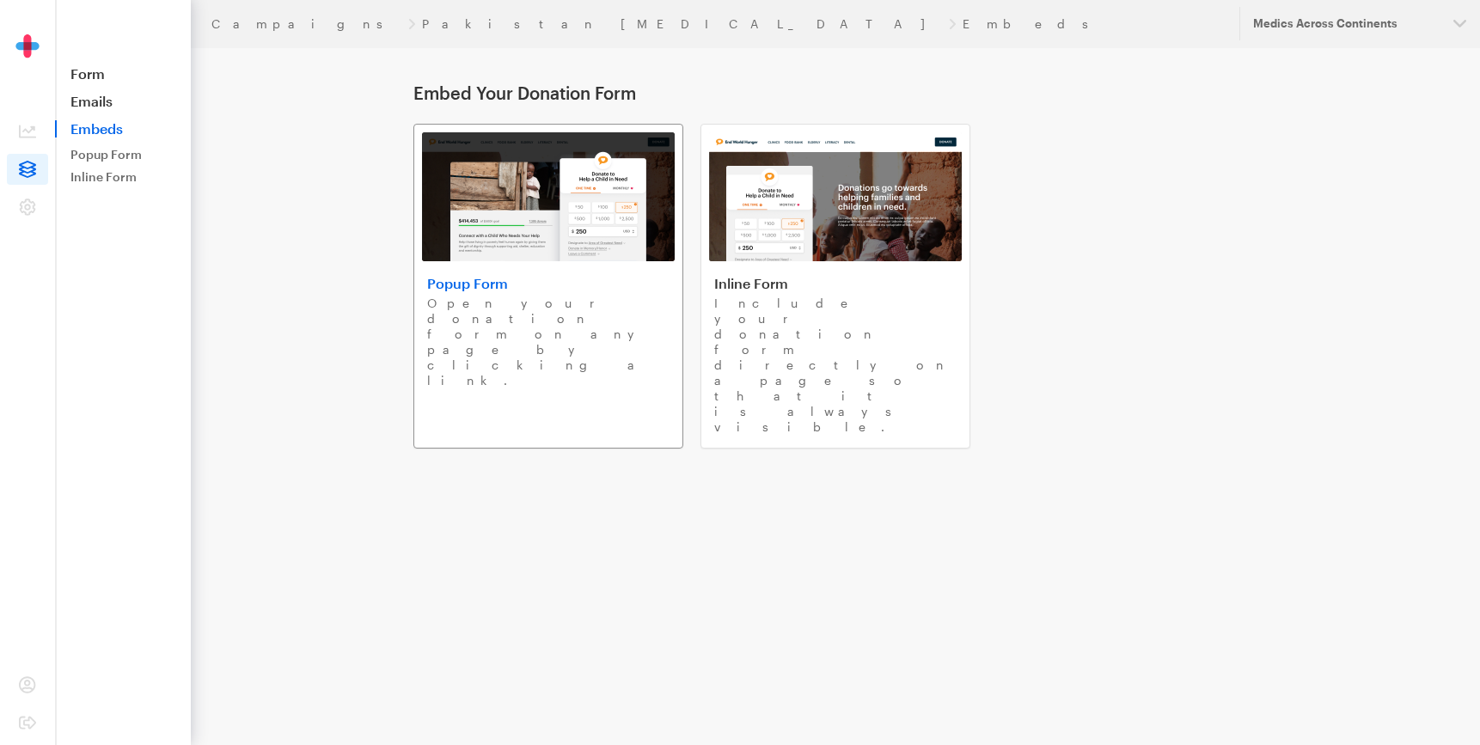
click at [492, 232] on img at bounding box center [548, 196] width 253 height 129
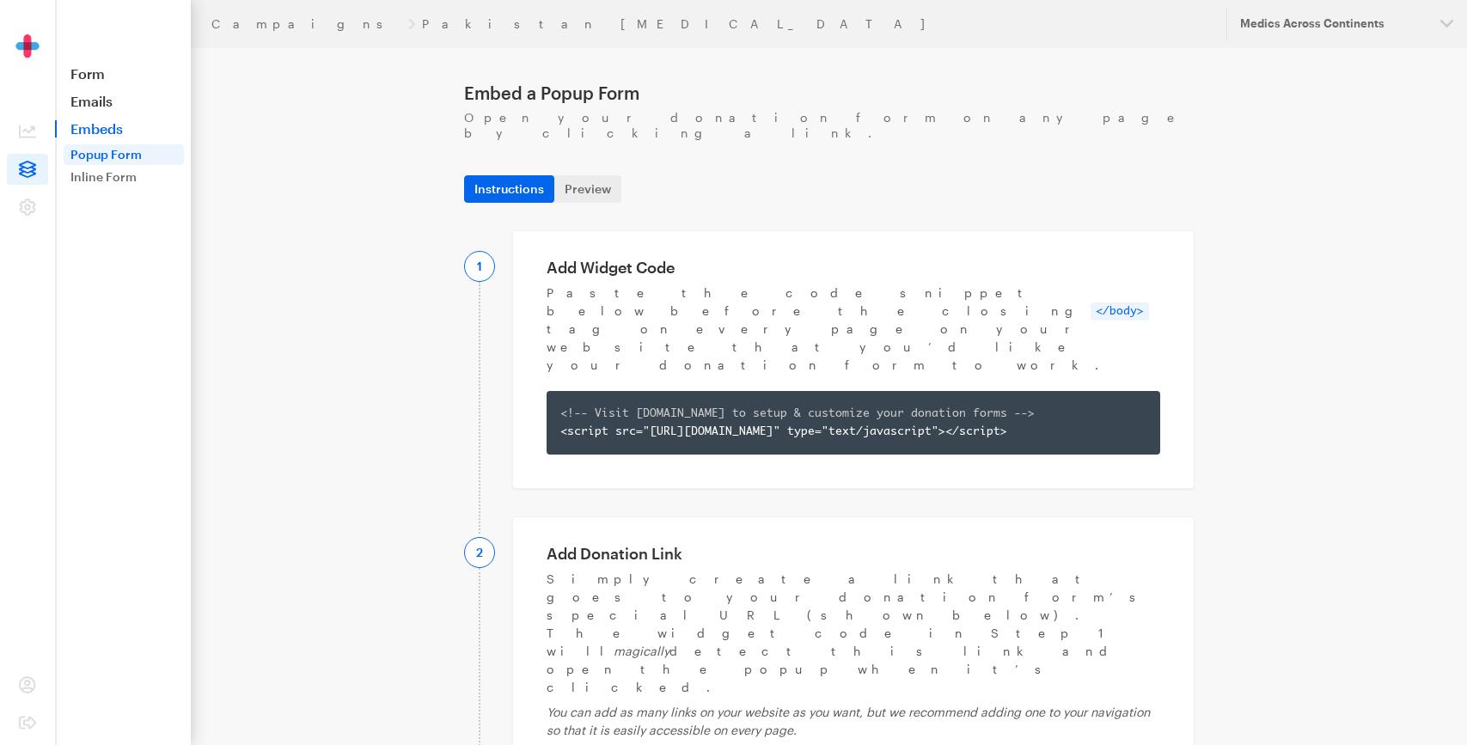
copy div "[URL][DOMAIN_NAME][MEDICAL_DATA]"
